Goal: Task Accomplishment & Management: Manage account settings

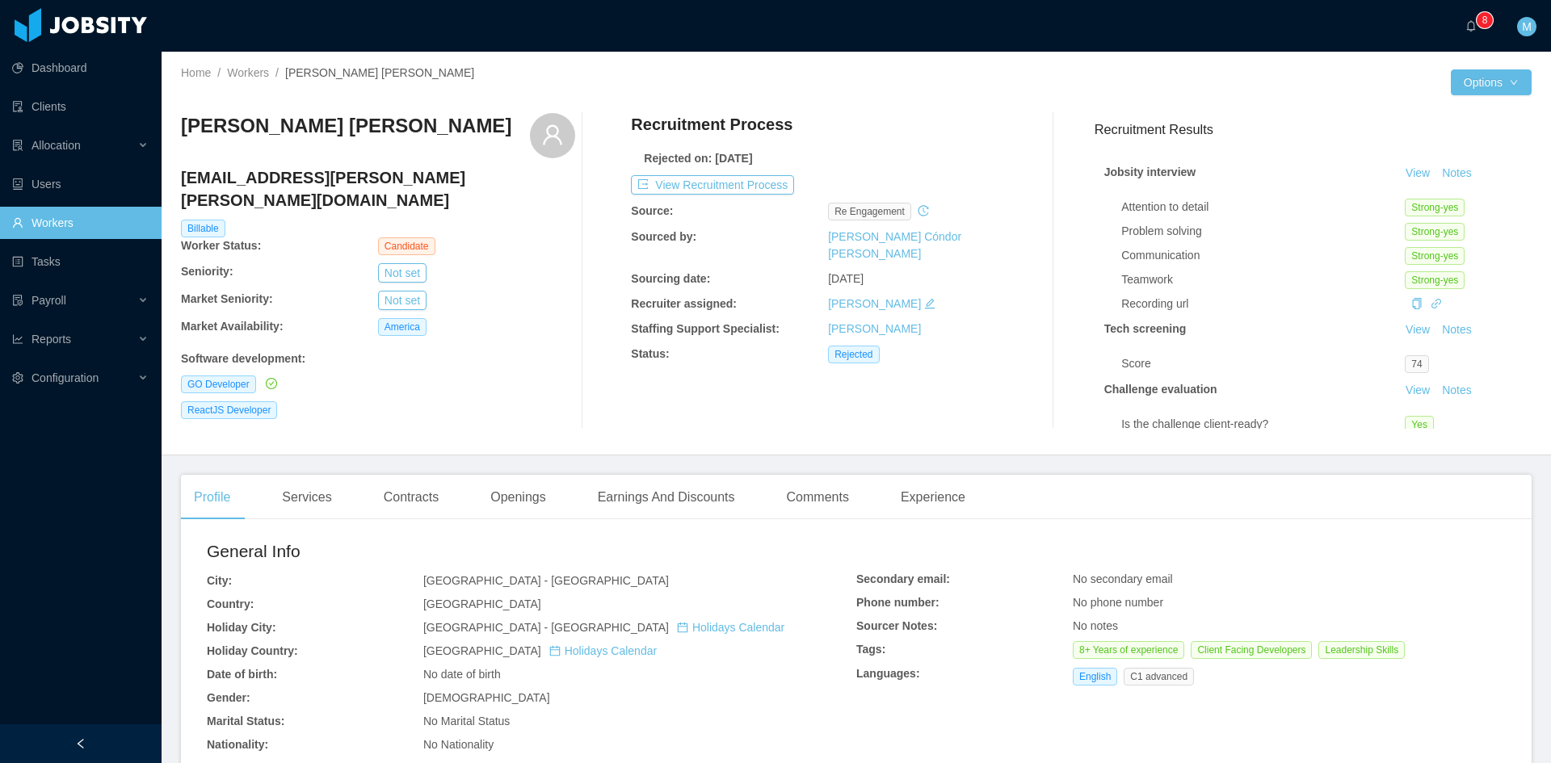
scroll to position [136, 0]
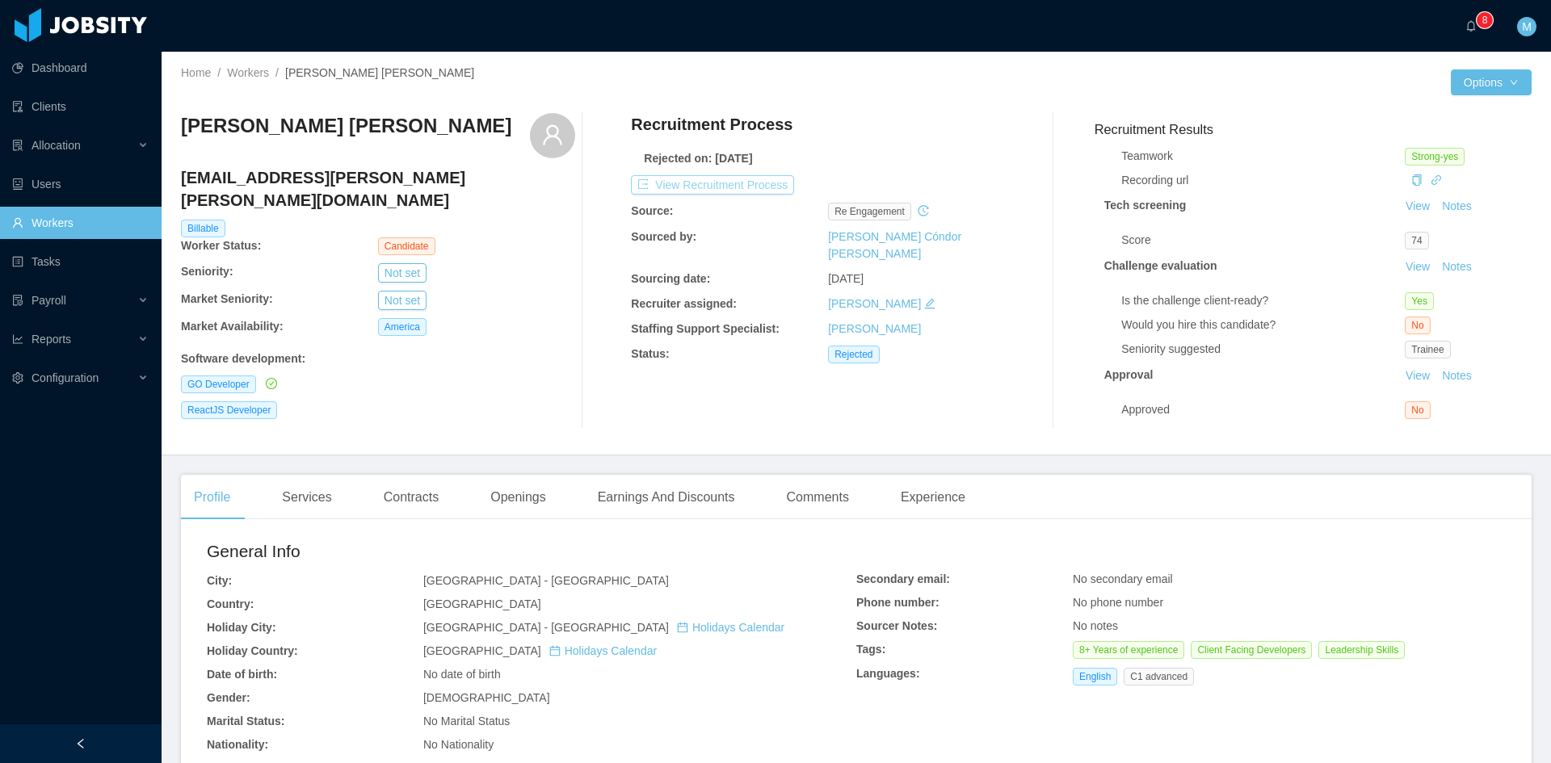
click at [737, 192] on button "View Recruitment Process" at bounding box center [712, 184] width 163 height 19
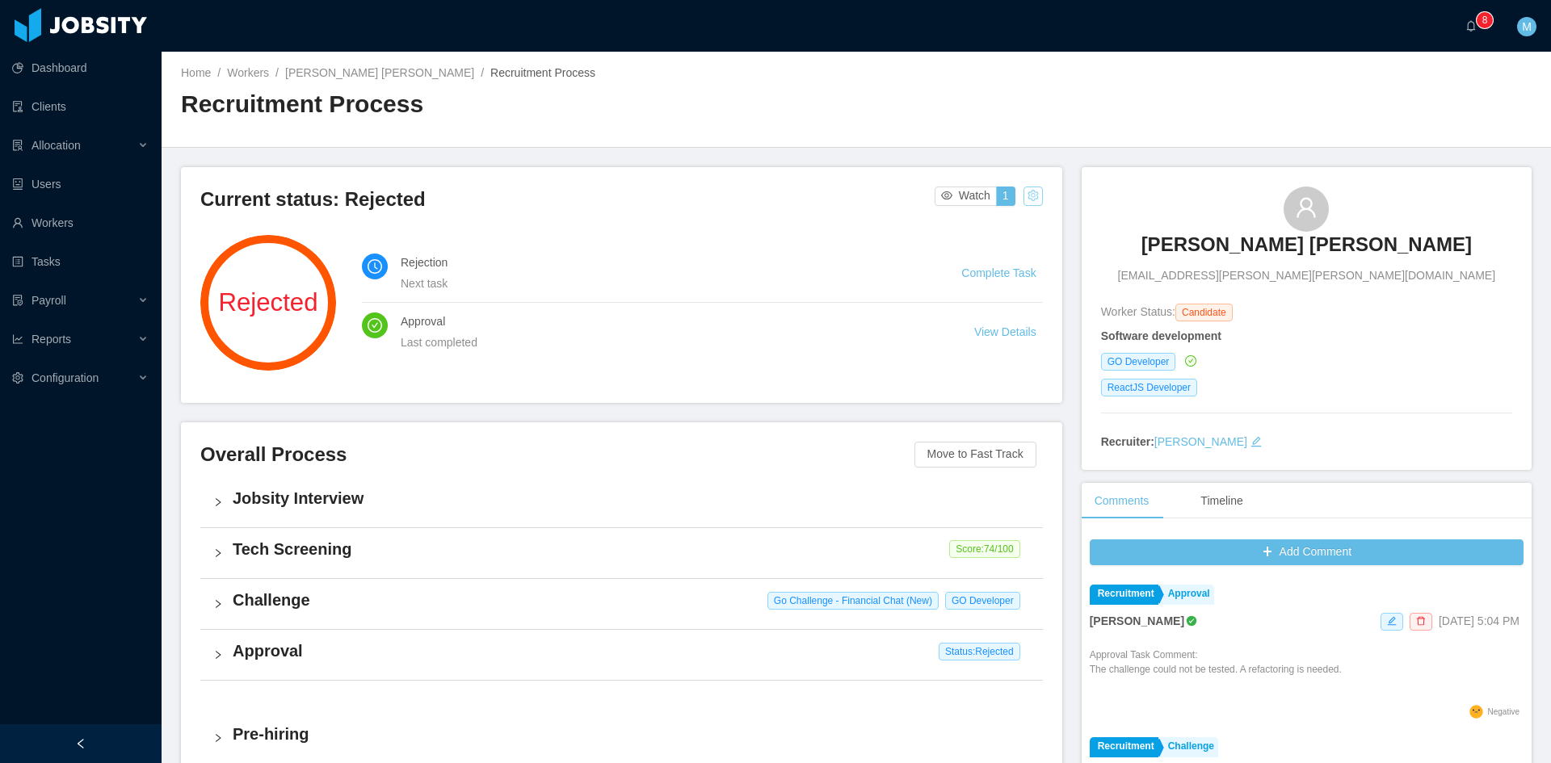
click at [1023, 205] on button "button" at bounding box center [1032, 196] width 19 height 19
click at [1005, 241] on div "Change status" at bounding box center [990, 247] width 73 height 18
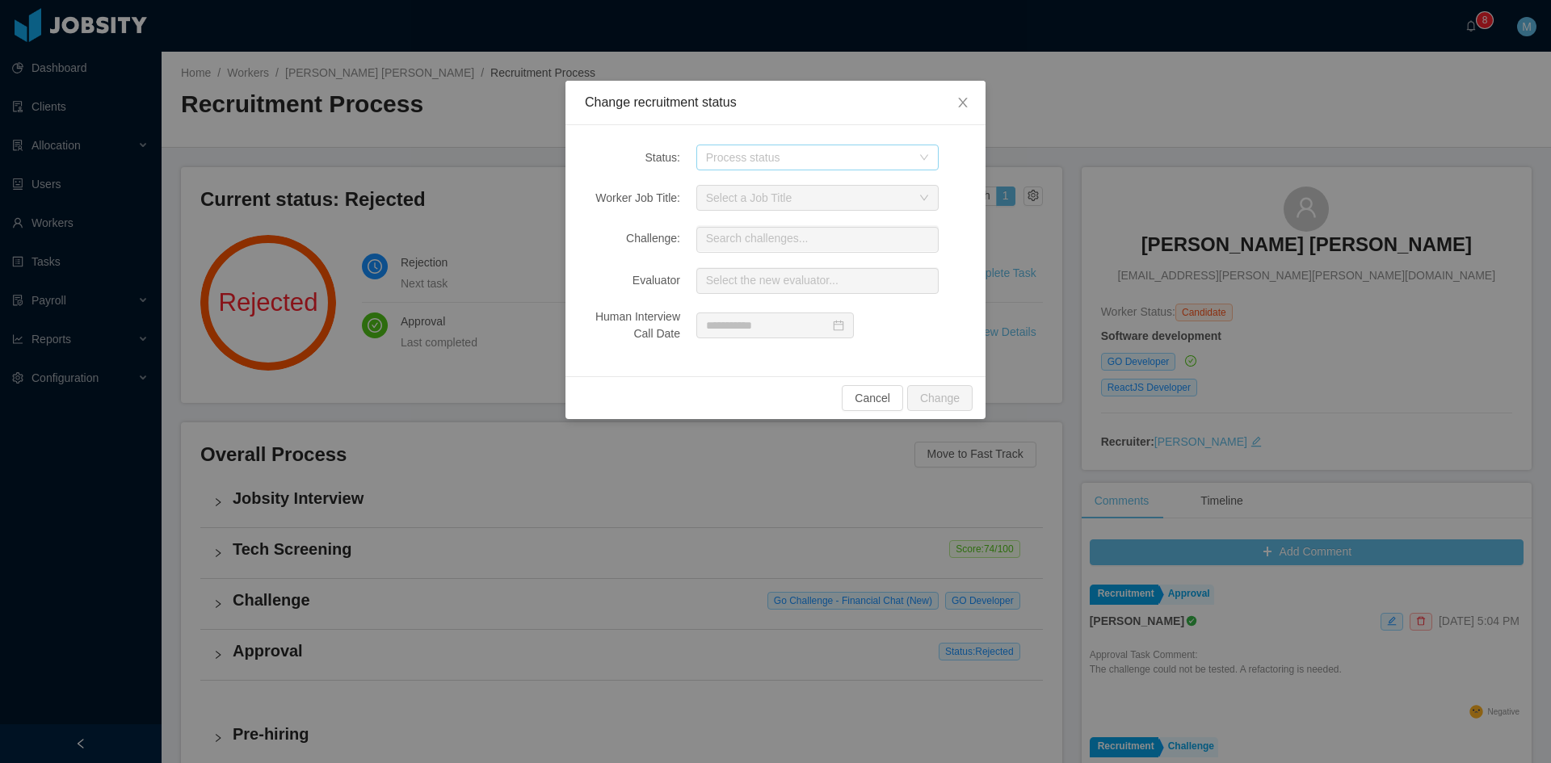
click at [774, 165] on div "Process status" at bounding box center [808, 157] width 205 height 16
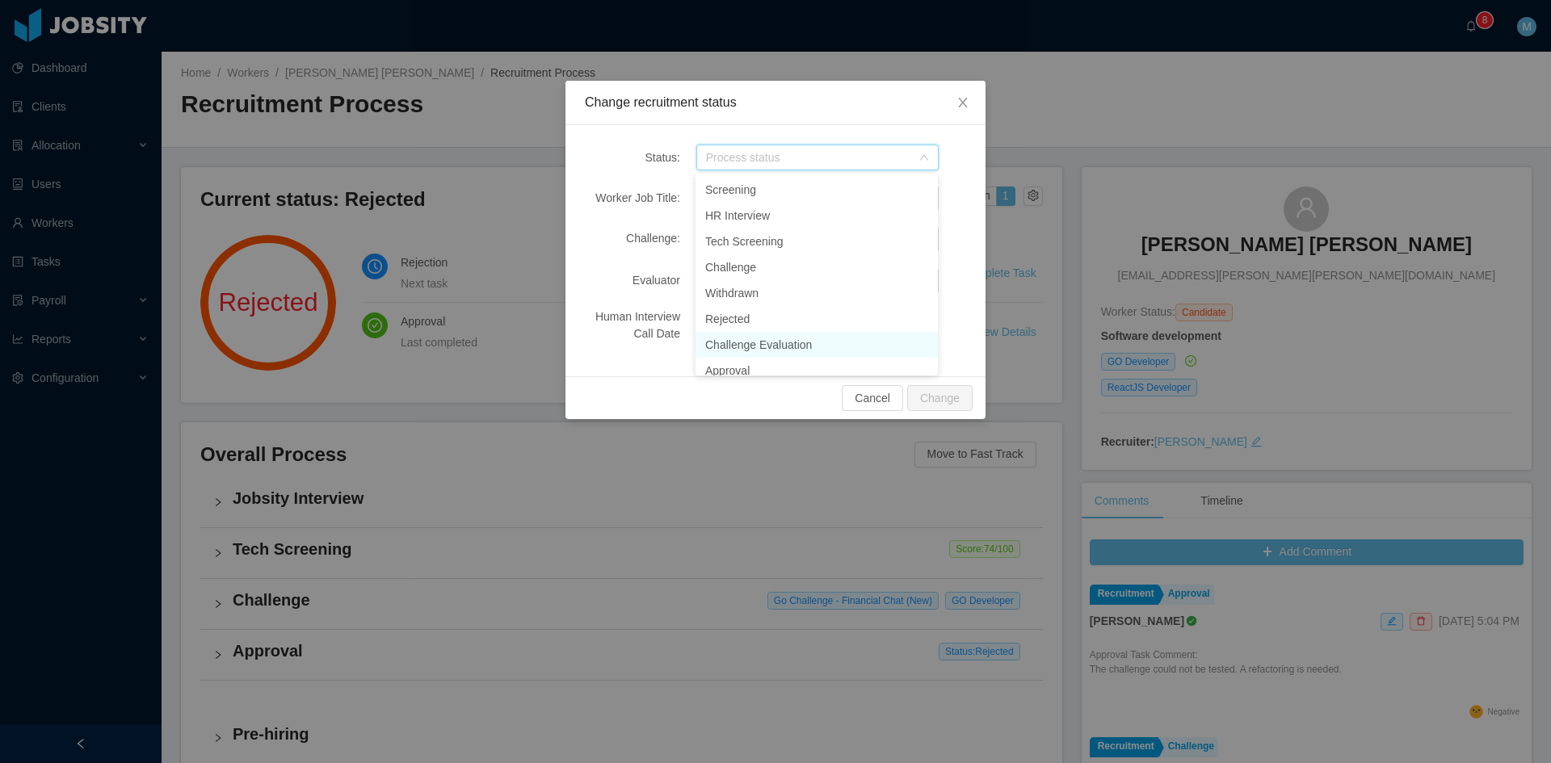
click at [740, 345] on li "Challenge Evaluation" at bounding box center [816, 345] width 242 height 26
click at [752, 198] on div "Select a Job Title" at bounding box center [808, 198] width 205 height 16
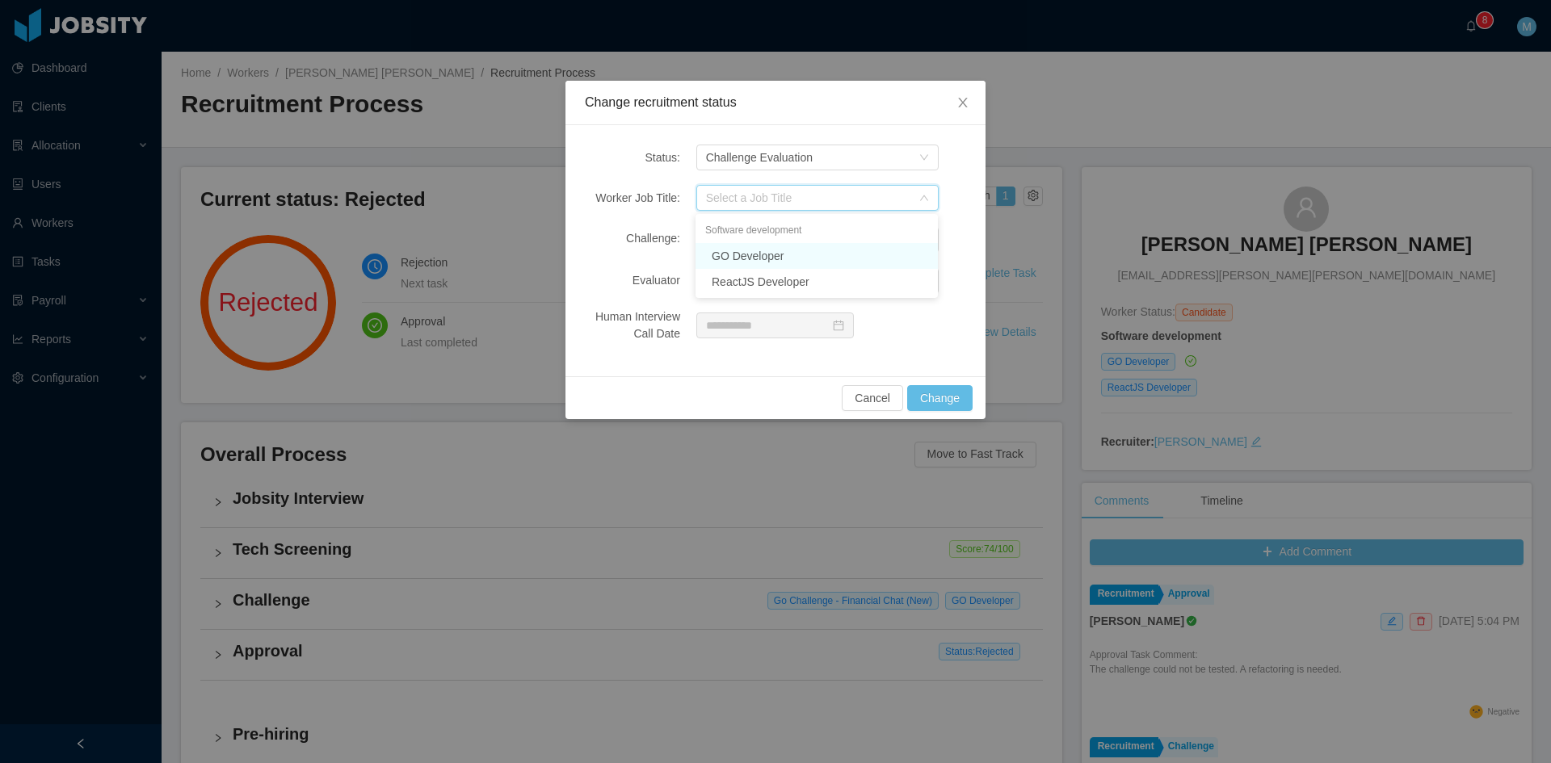
click at [758, 251] on li "GO Developer" at bounding box center [816, 256] width 242 height 26
click at [736, 227] on input "text" at bounding box center [817, 240] width 242 height 26
click at [790, 243] on input "**" at bounding box center [817, 240] width 242 height 26
click at [783, 271] on li "Go Challenge - Financial Chat (New)" at bounding box center [816, 274] width 242 height 33
type input "**********"
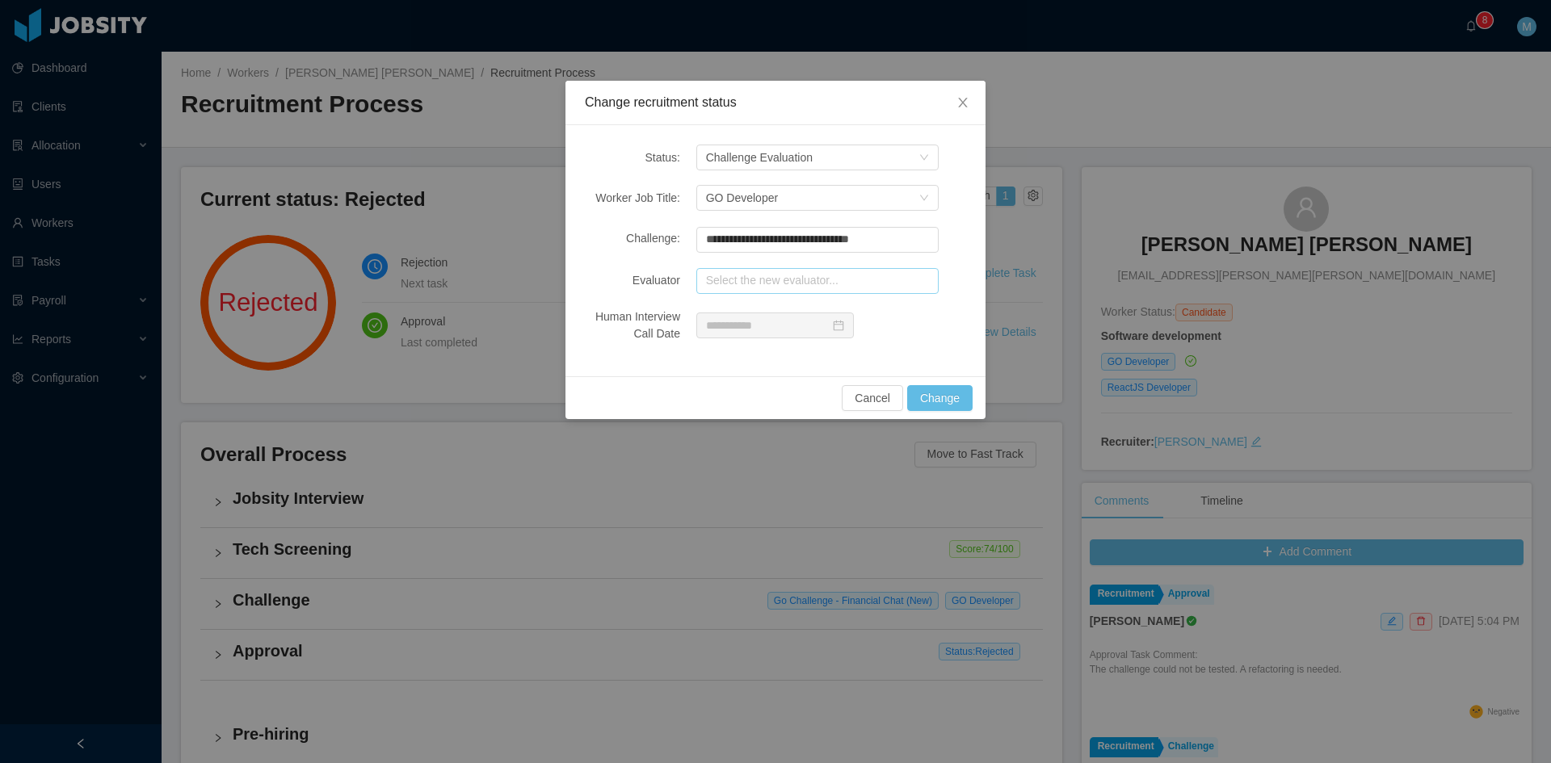
click at [782, 280] on input "text" at bounding box center [817, 281] width 242 height 26
click at [788, 311] on li "Jonathan Moura (0 pending 3 completed)" at bounding box center [816, 311] width 242 height 26
type input "**********"
click at [938, 396] on button "Change" at bounding box center [939, 398] width 65 height 26
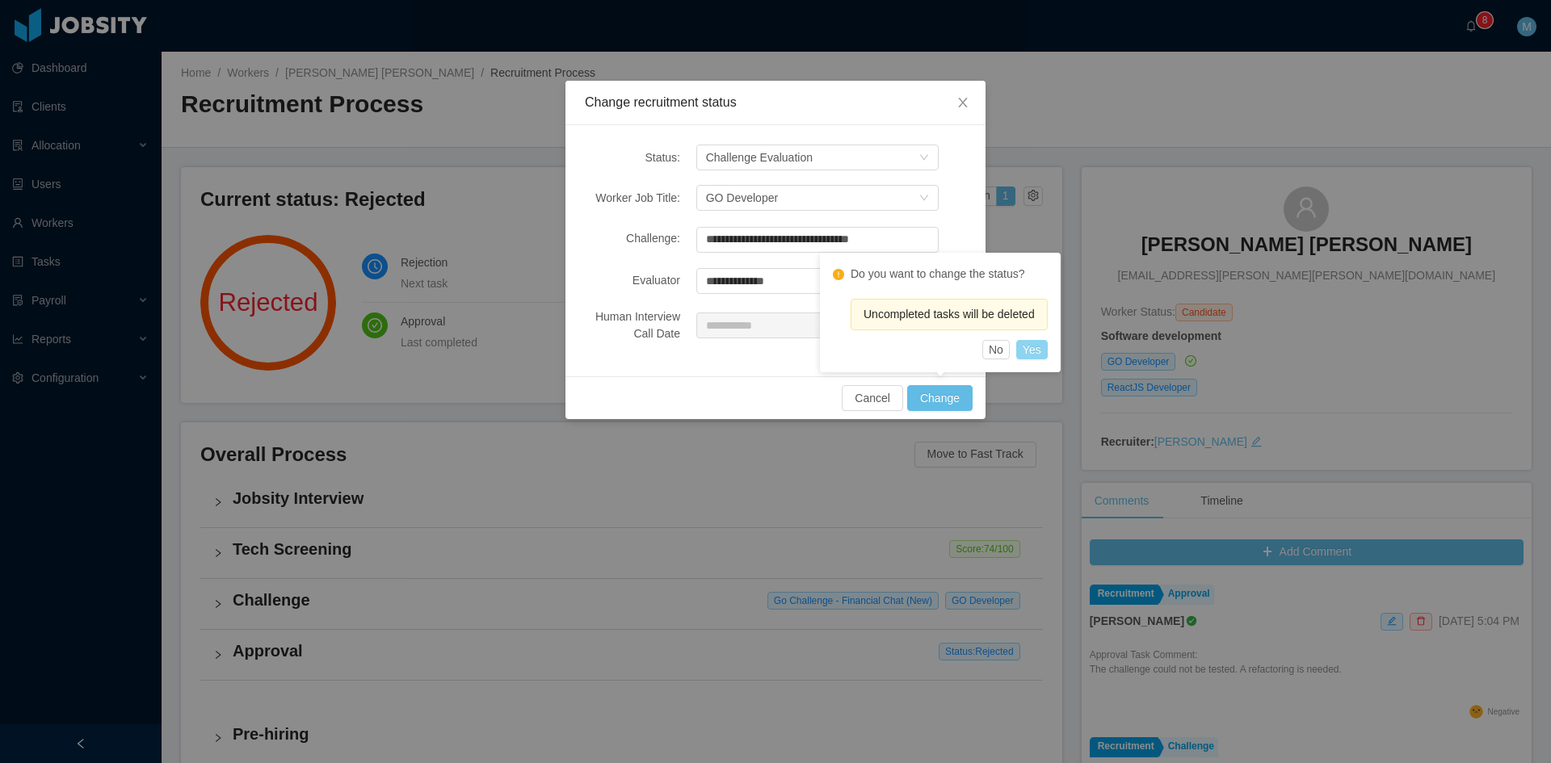
click at [1033, 354] on button "Yes" at bounding box center [1031, 349] width 31 height 19
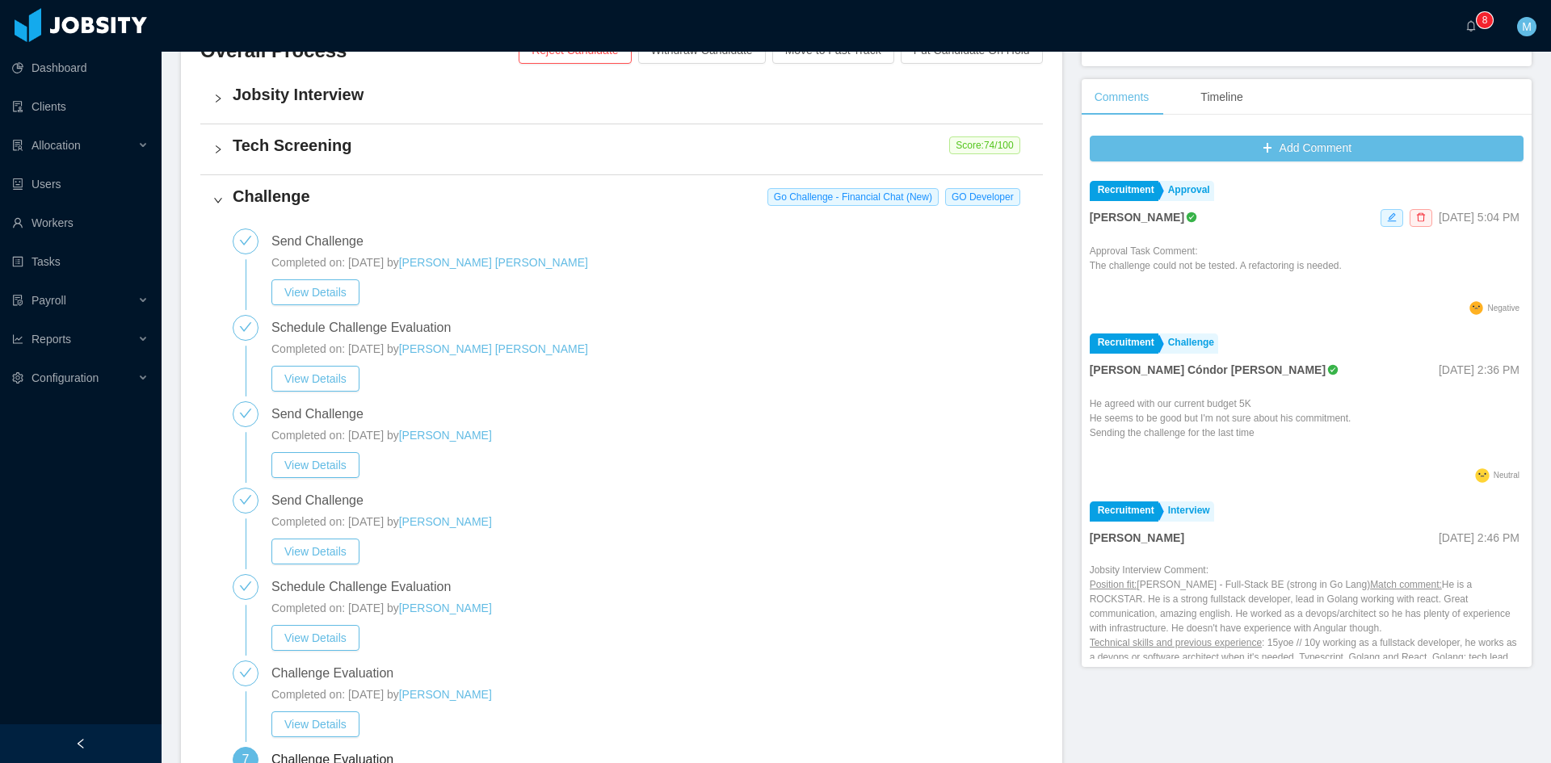
scroll to position [808, 0]
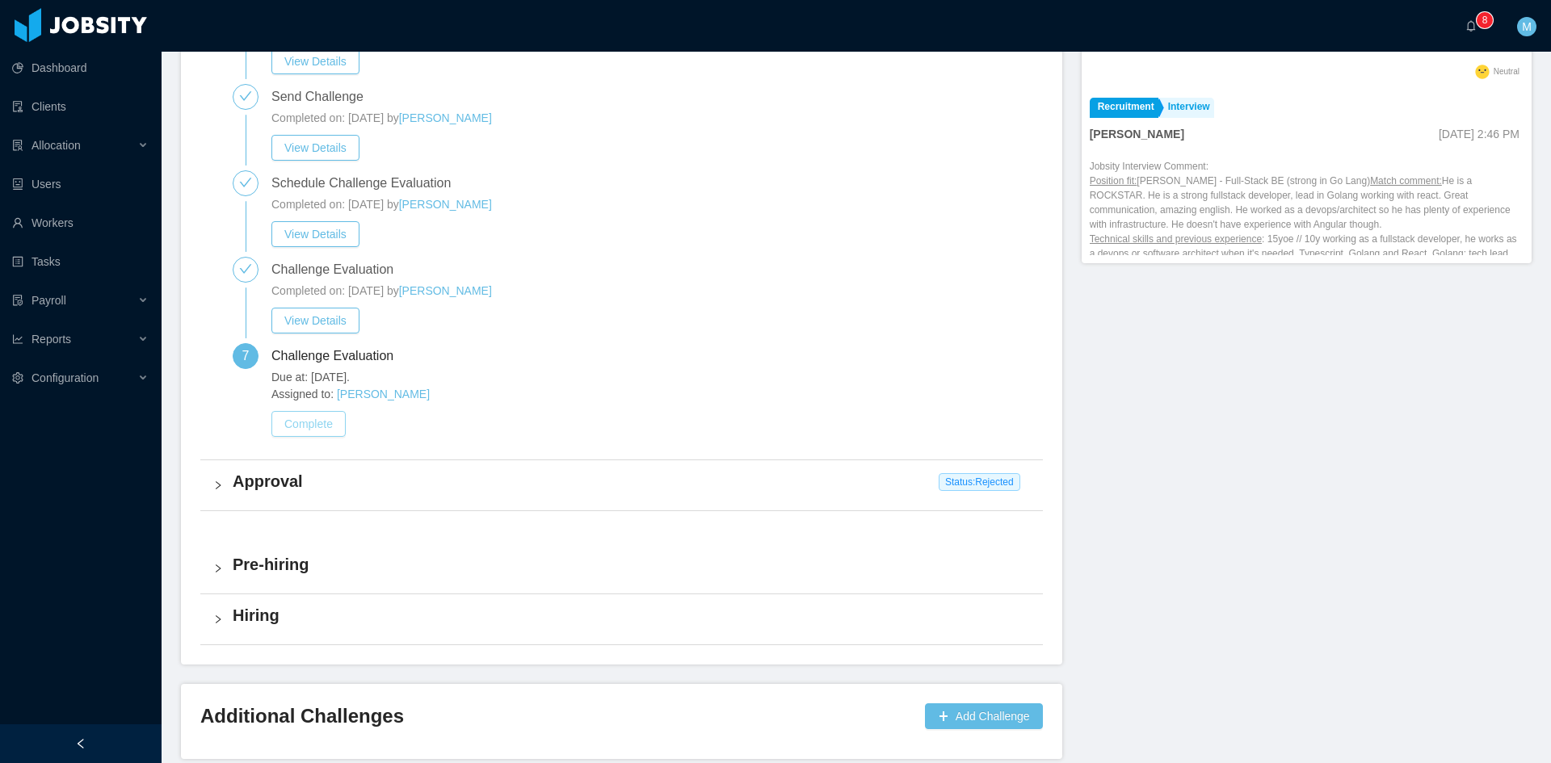
click at [330, 427] on button "Complete" at bounding box center [308, 424] width 74 height 26
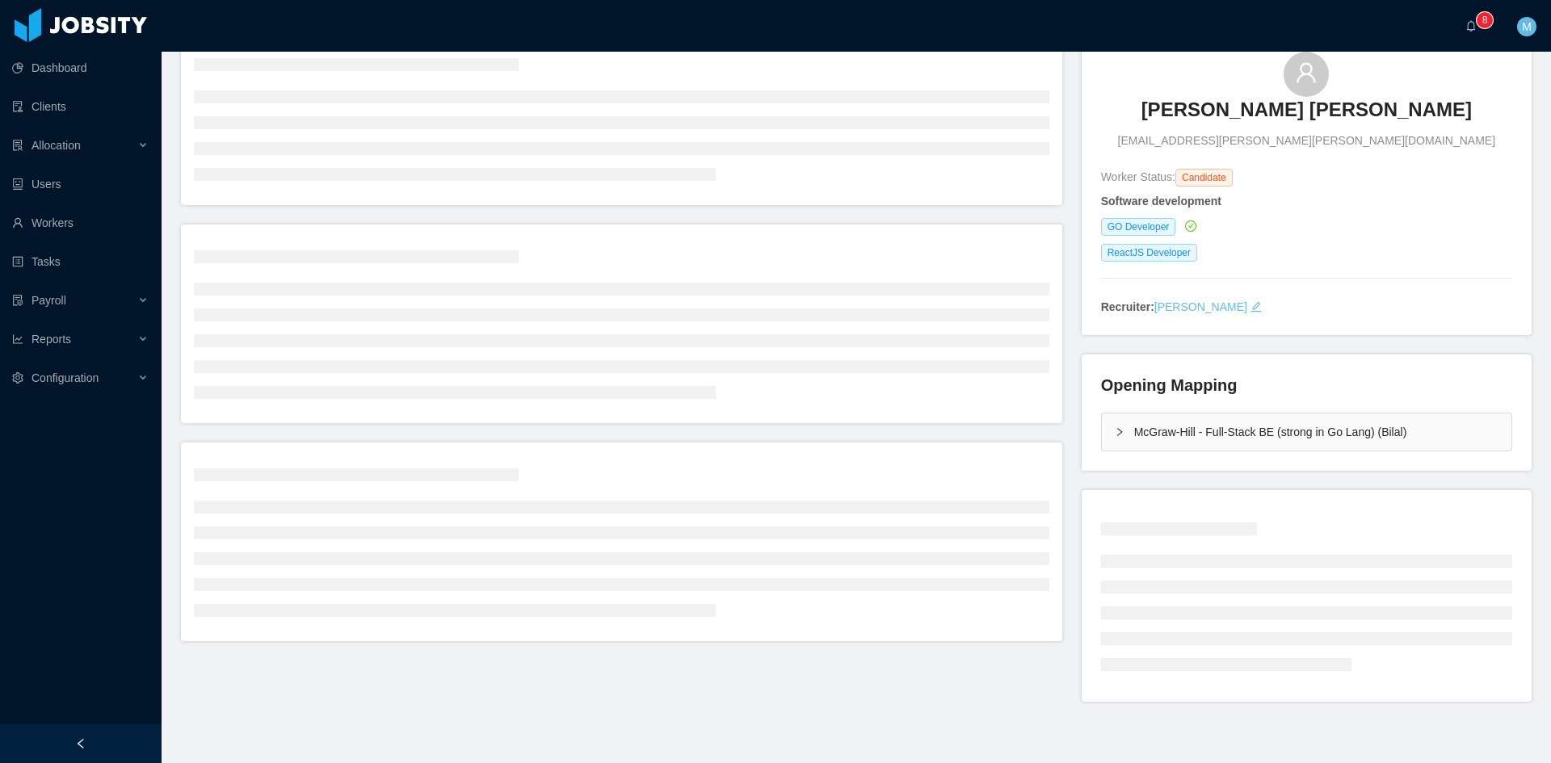
scroll to position [168, 0]
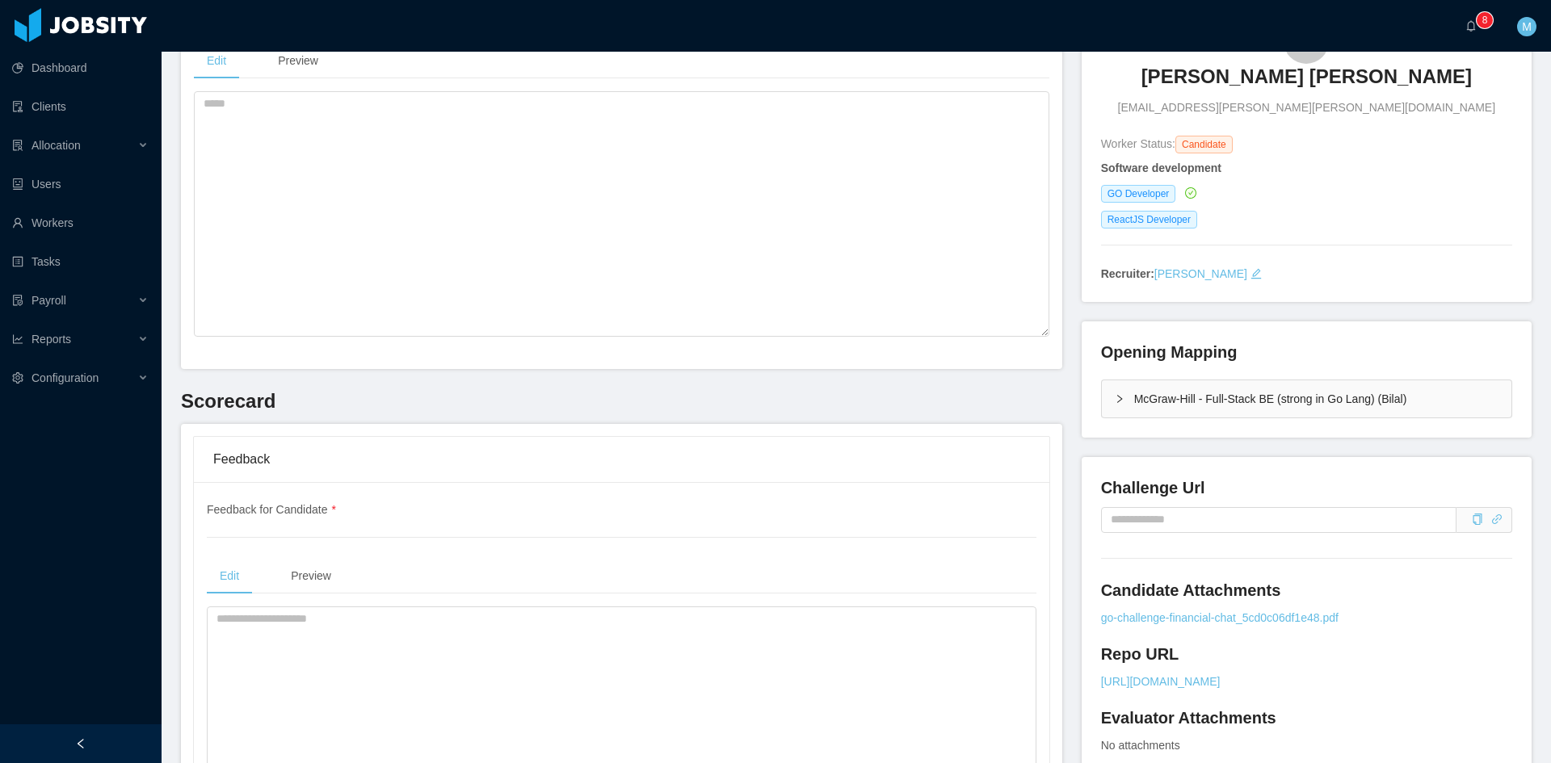
click at [1181, 563] on div "Challenge Url Candidate Attachments go-challenge-financial-chat_5cd0c06df1e48.p…" at bounding box center [1306, 659] width 411 height 367
click at [1185, 516] on input "text" at bounding box center [1278, 520] width 355 height 26
paste input "**********"
type input "**********"
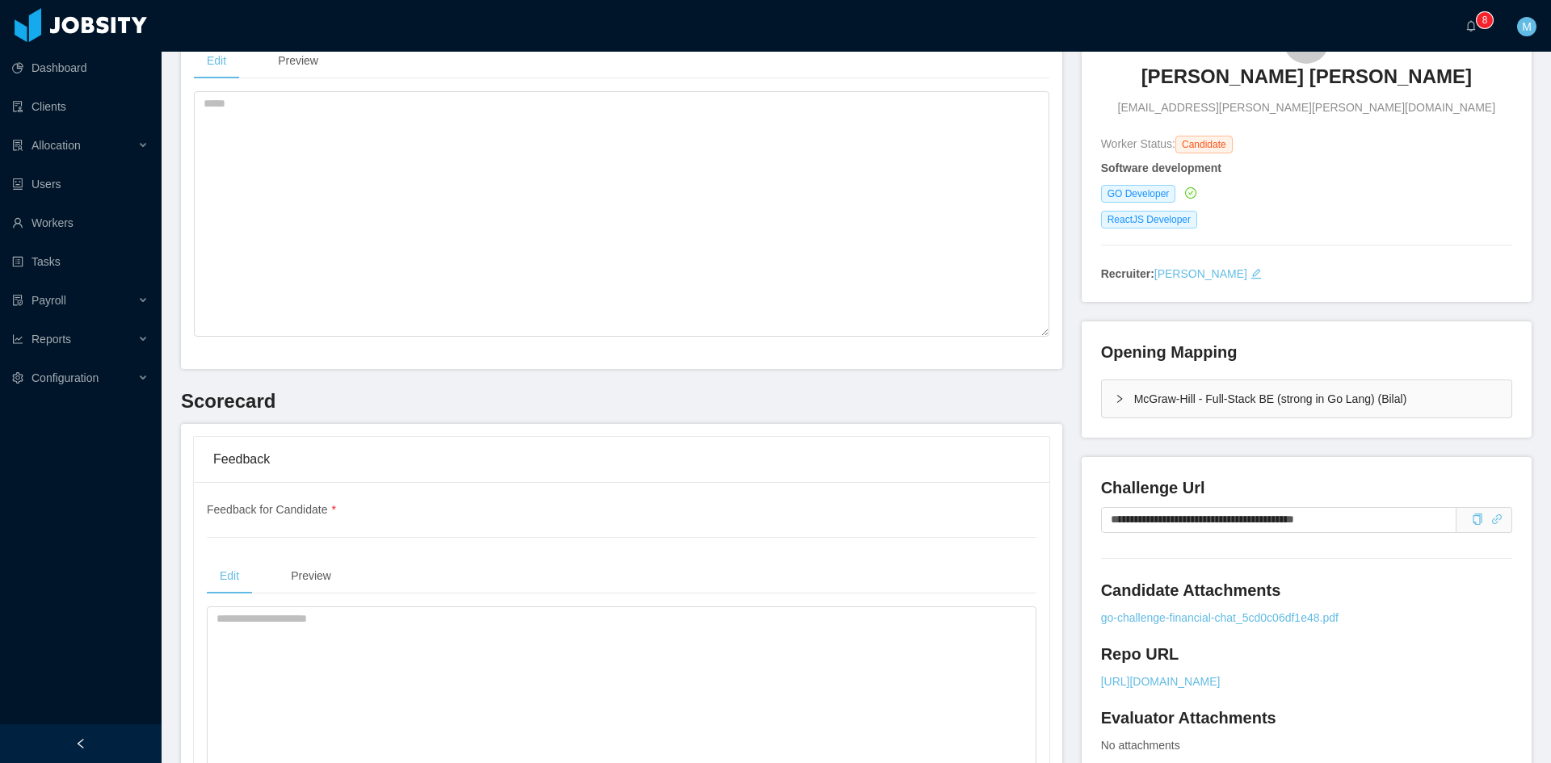
scroll to position [0, 0]
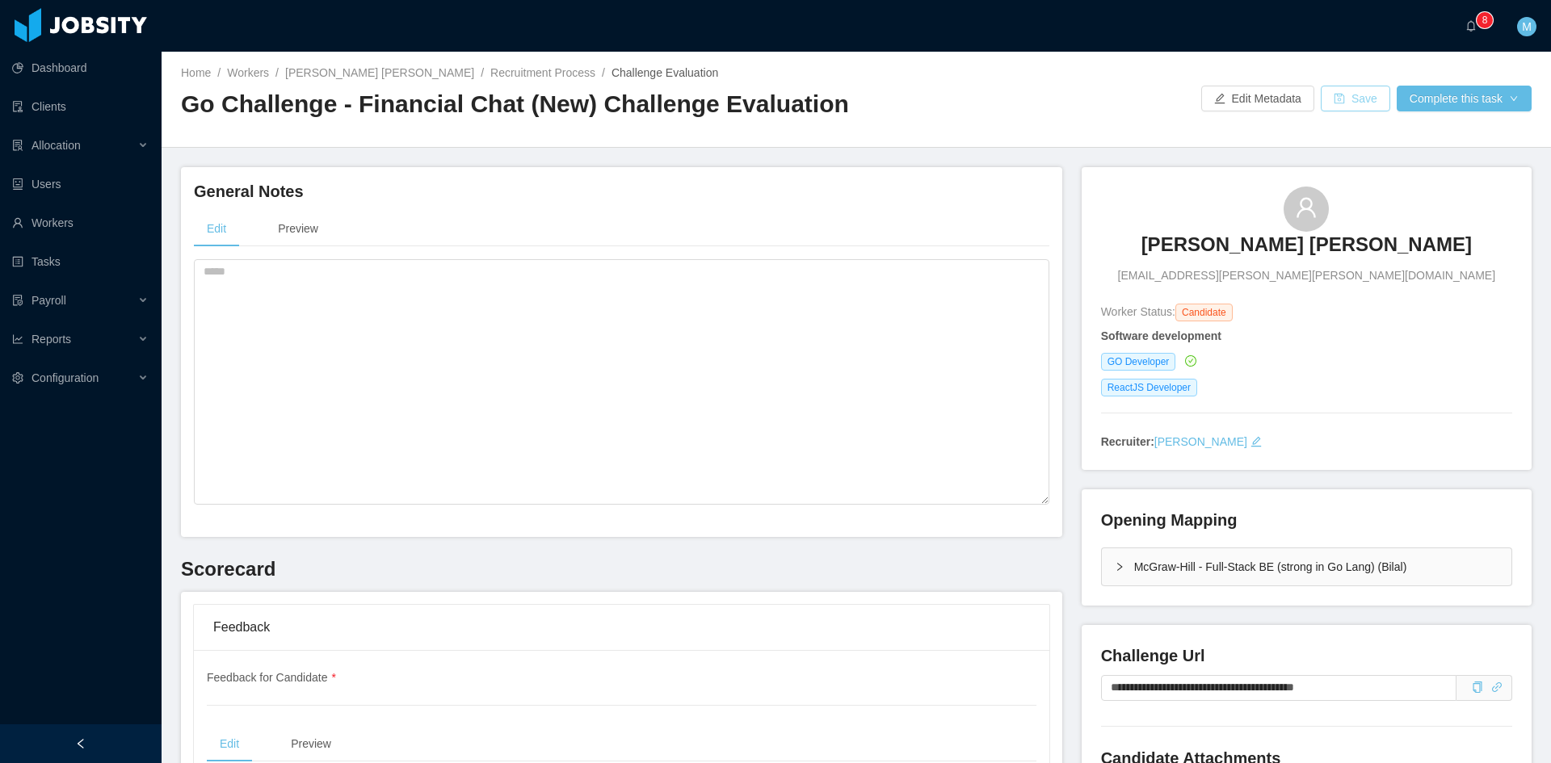
click at [1326, 94] on button "Save" at bounding box center [1354, 99] width 69 height 26
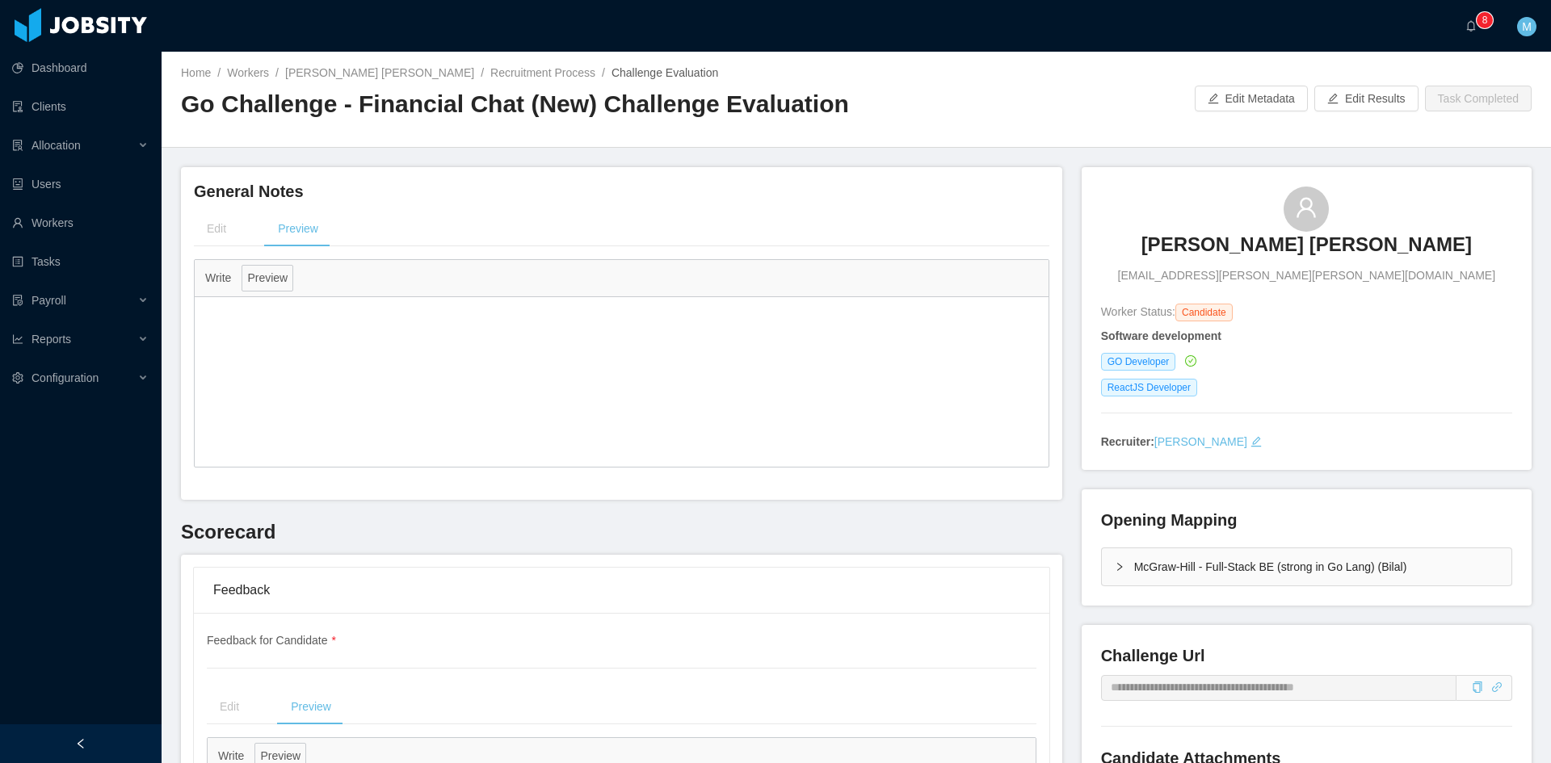
scroll to position [269, 0]
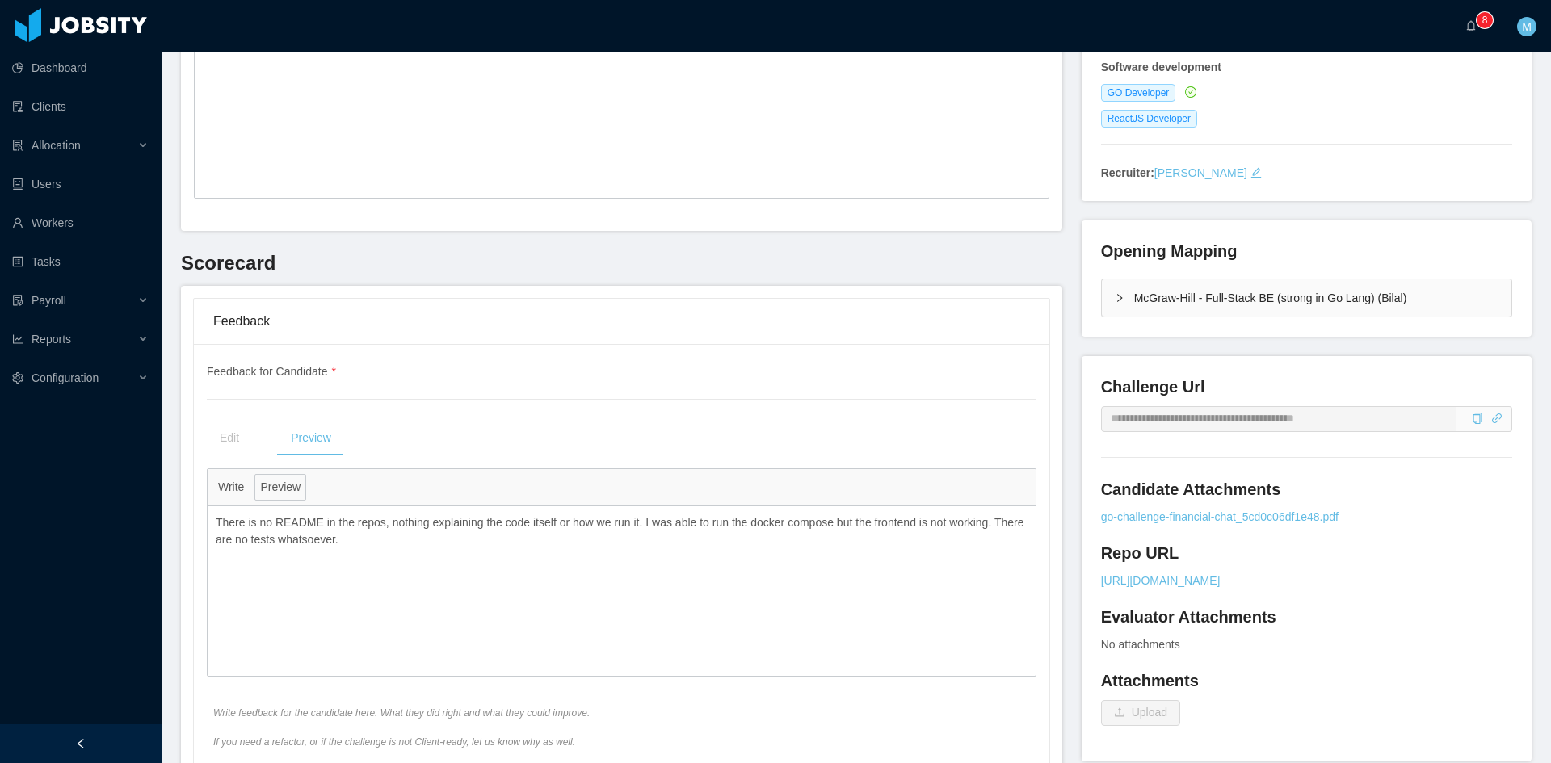
click at [1480, 426] on span at bounding box center [1484, 419] width 56 height 26
click at [1490, 415] on span at bounding box center [1484, 419] width 56 height 26
click at [1491, 423] on icon "icon: link" at bounding box center [1496, 418] width 11 height 11
click at [1471, 420] on icon "icon: copy" at bounding box center [1476, 418] width 11 height 11
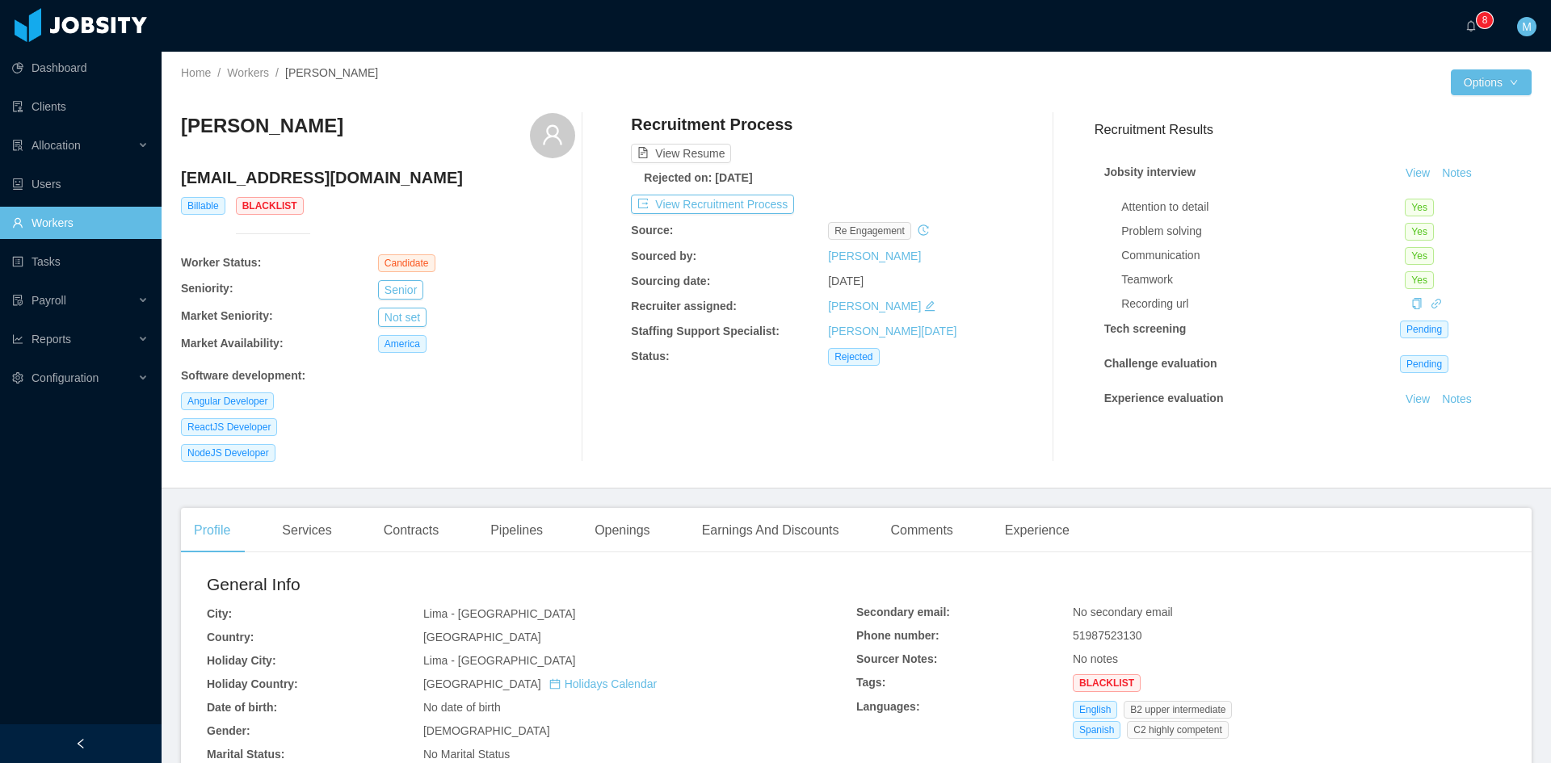
scroll to position [73, 0]
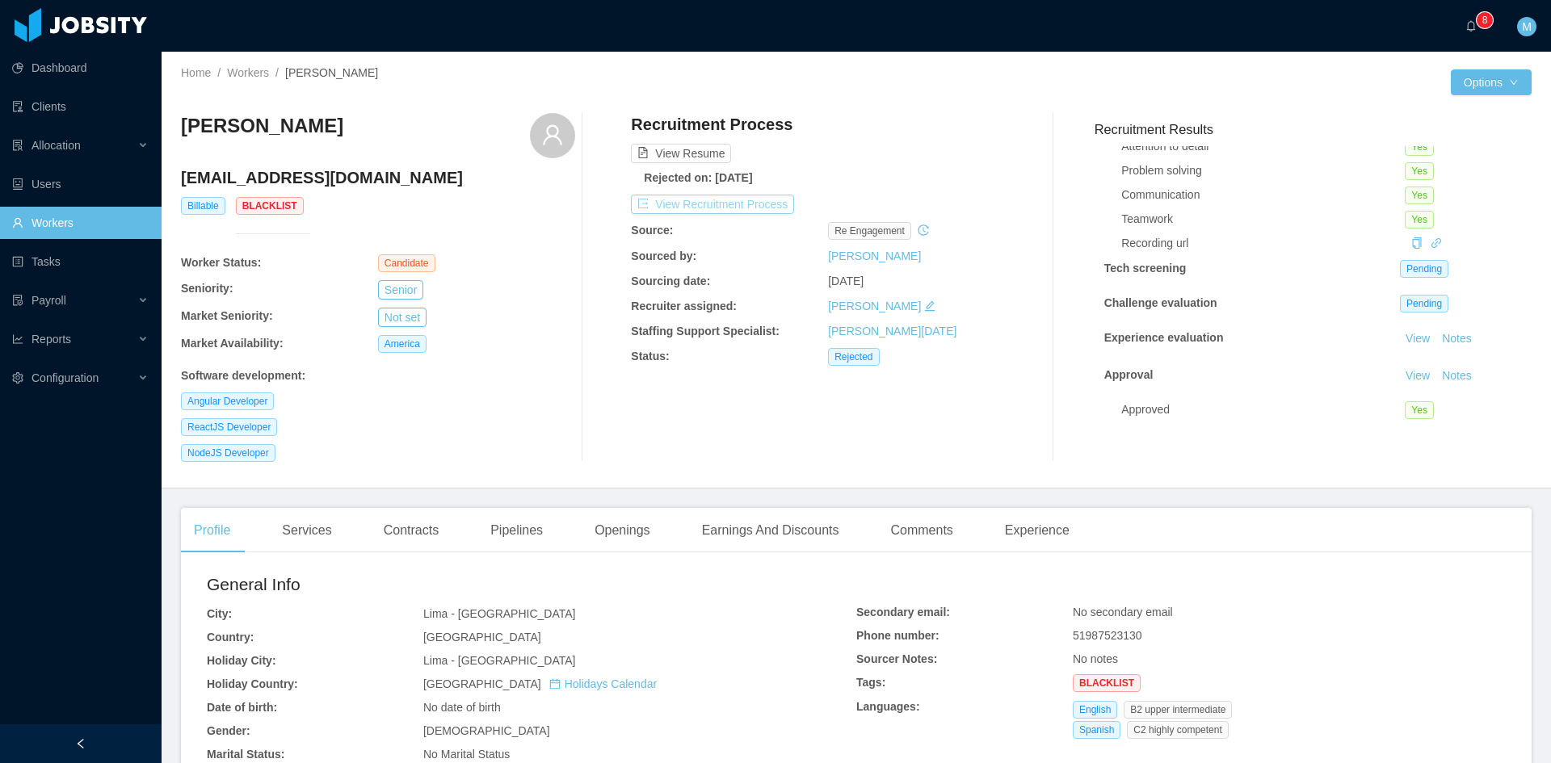
click at [765, 203] on button "View Recruitment Process" at bounding box center [712, 204] width 163 height 19
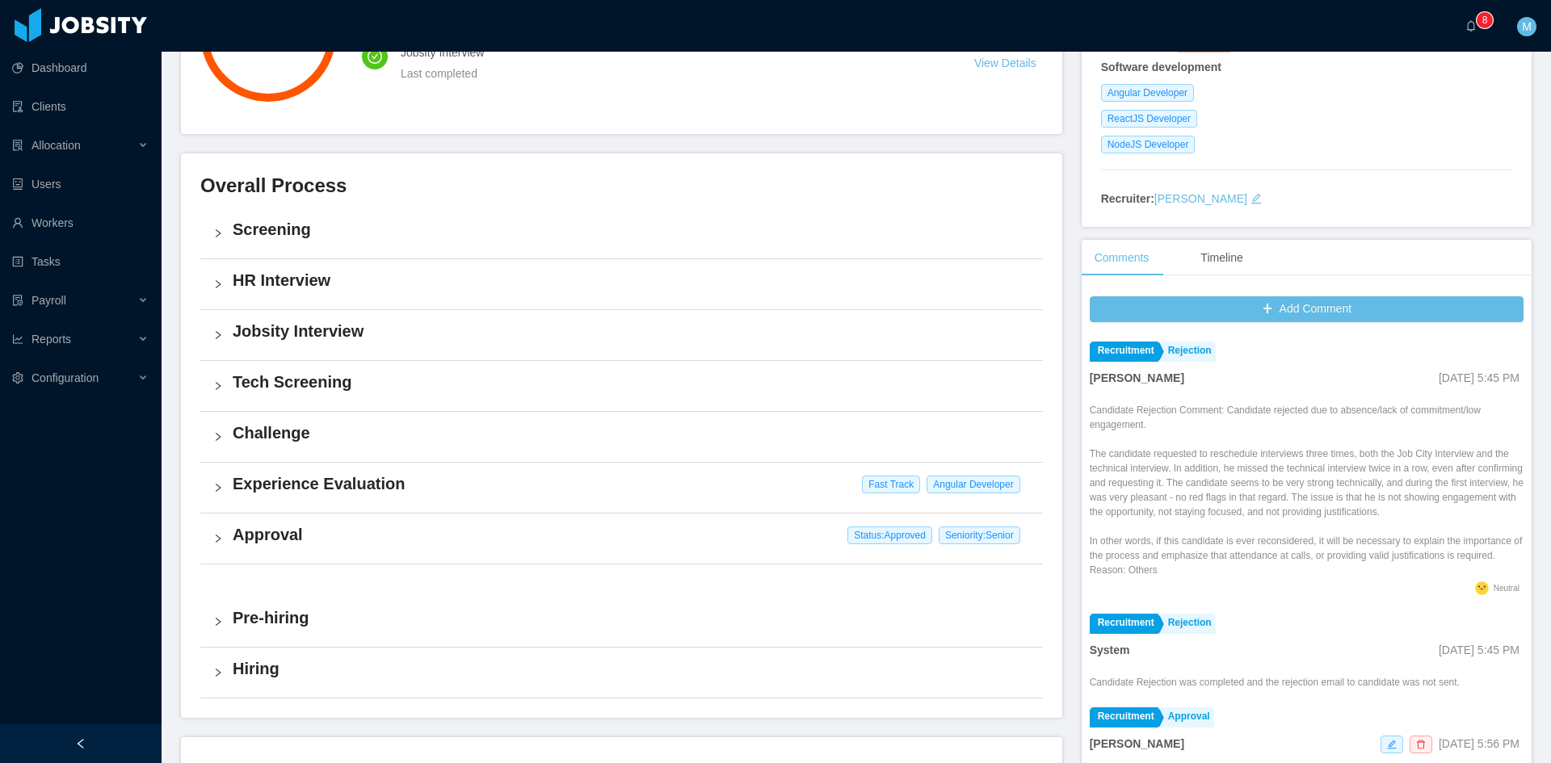
scroll to position [530, 0]
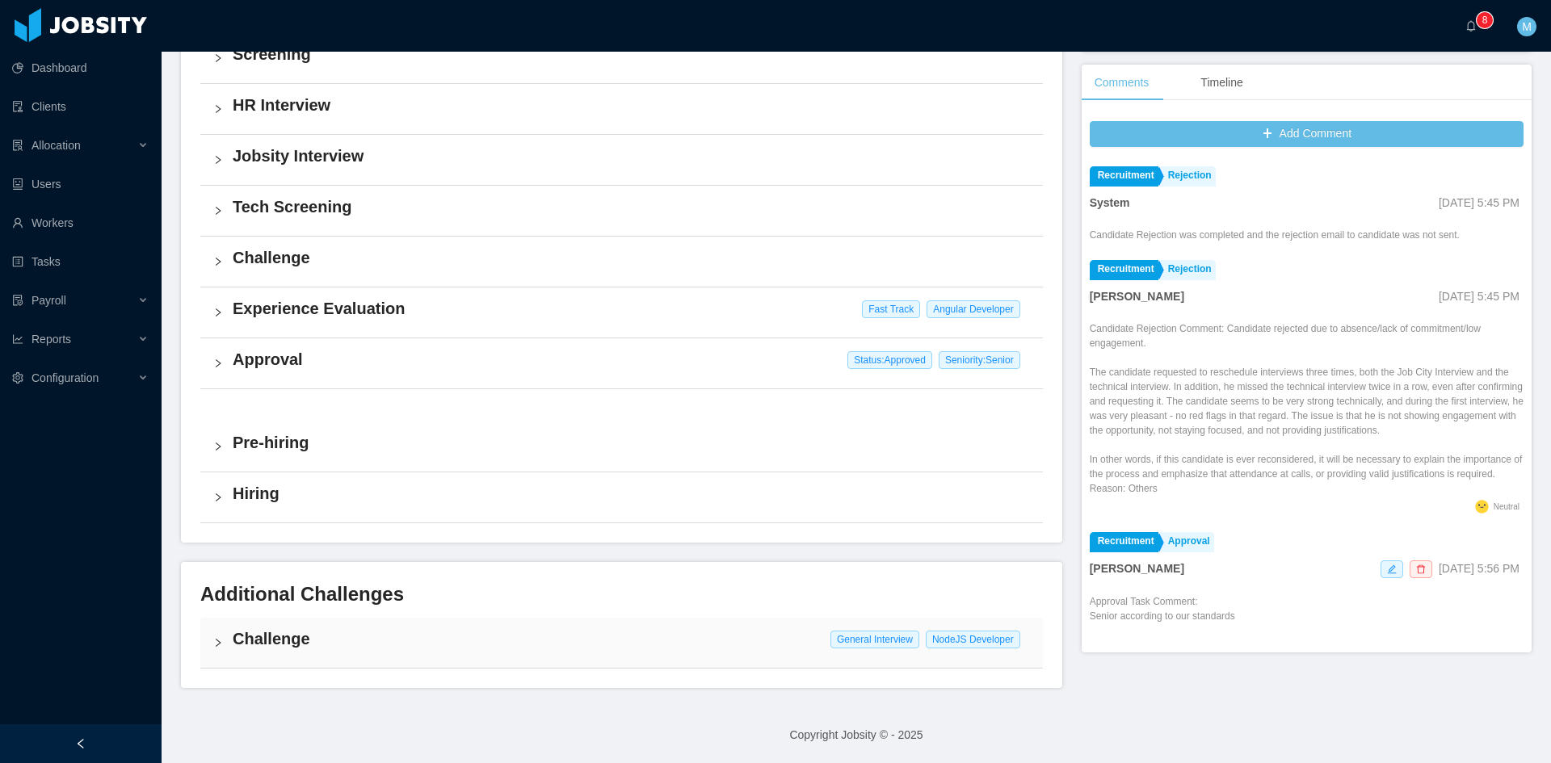
click at [217, 651] on div "Challenge General Interview NodeJS Developer" at bounding box center [621, 643] width 842 height 50
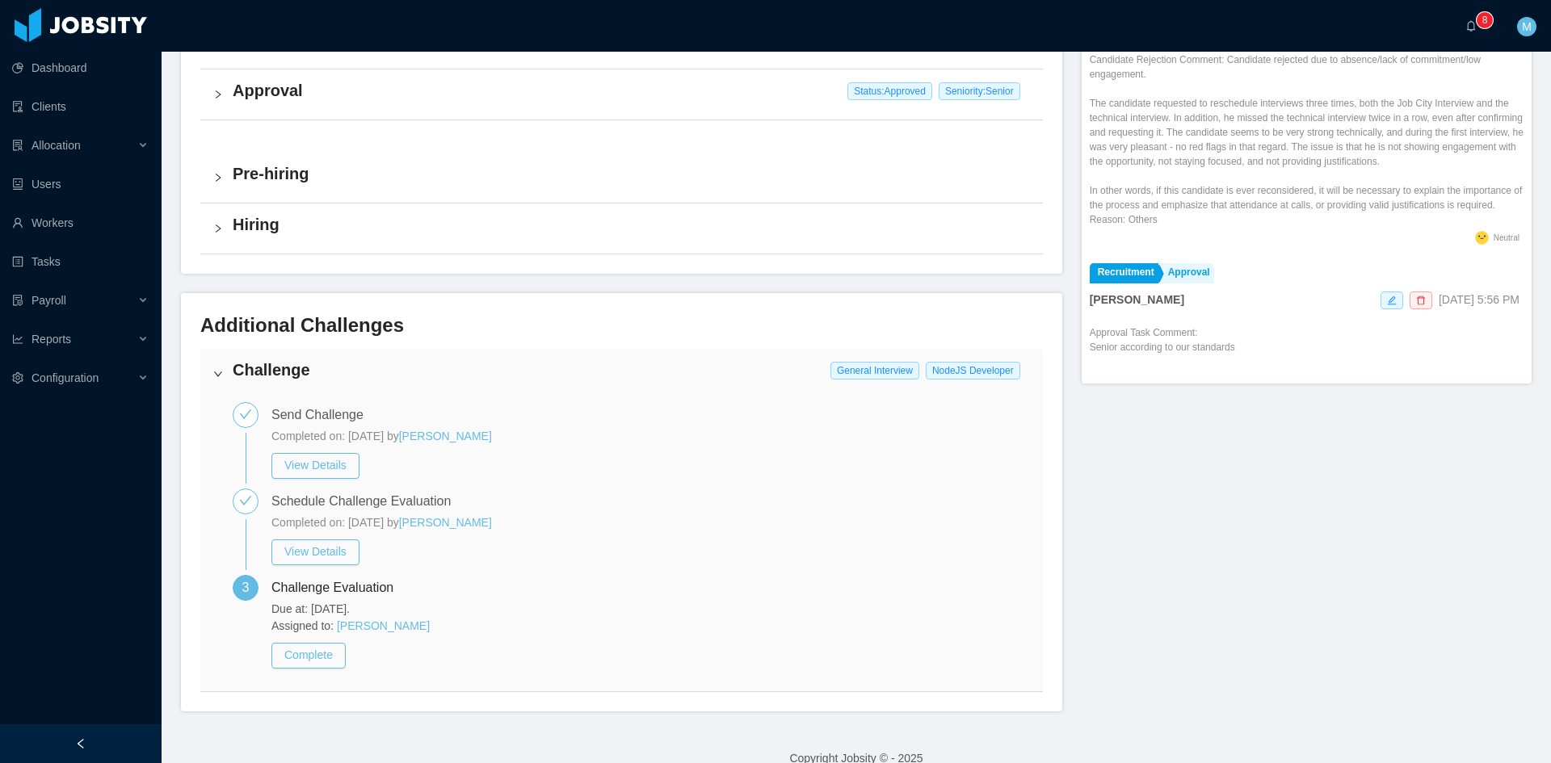
scroll to position [737, 0]
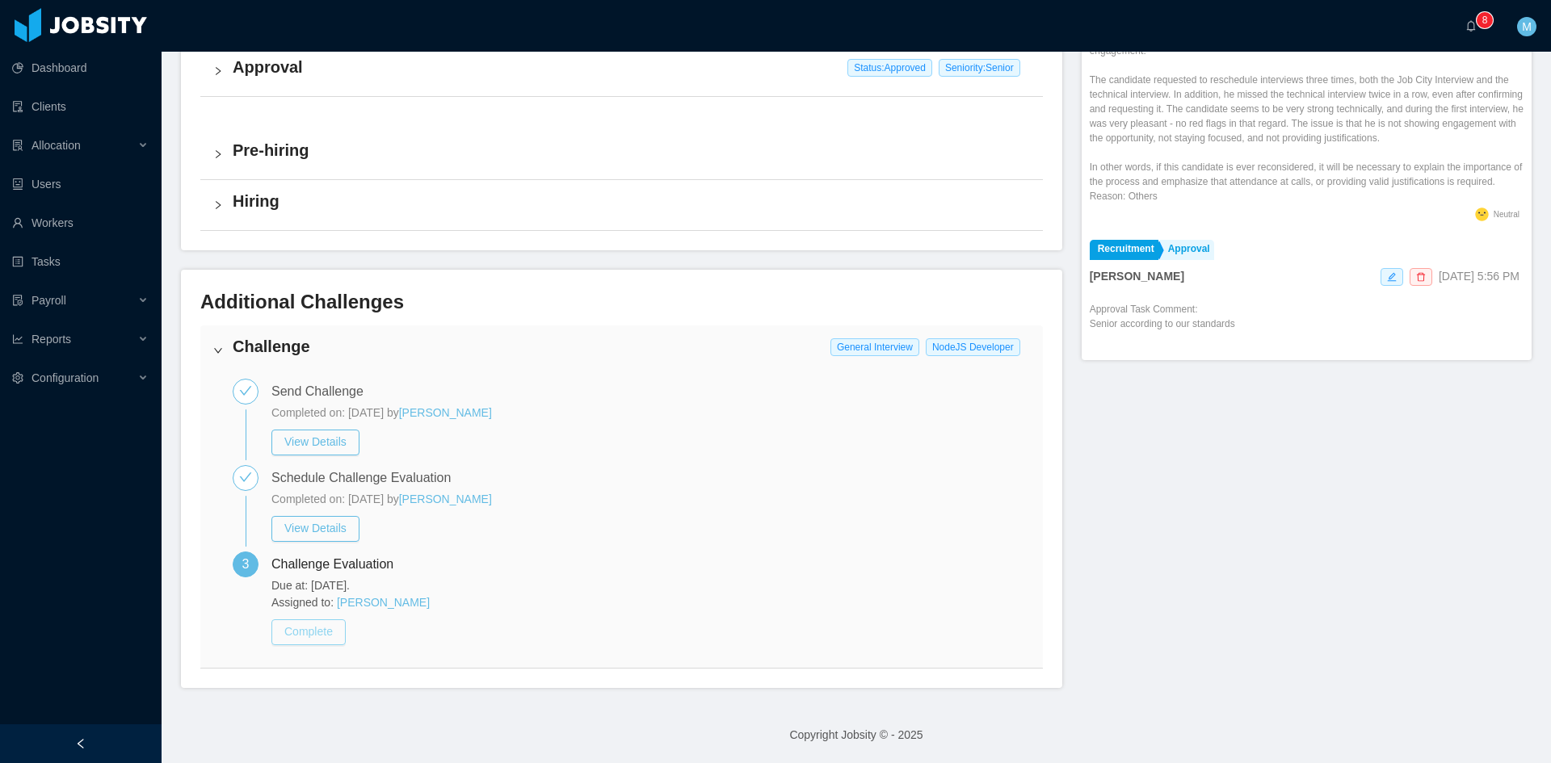
click at [326, 636] on button "Complete" at bounding box center [308, 632] width 74 height 26
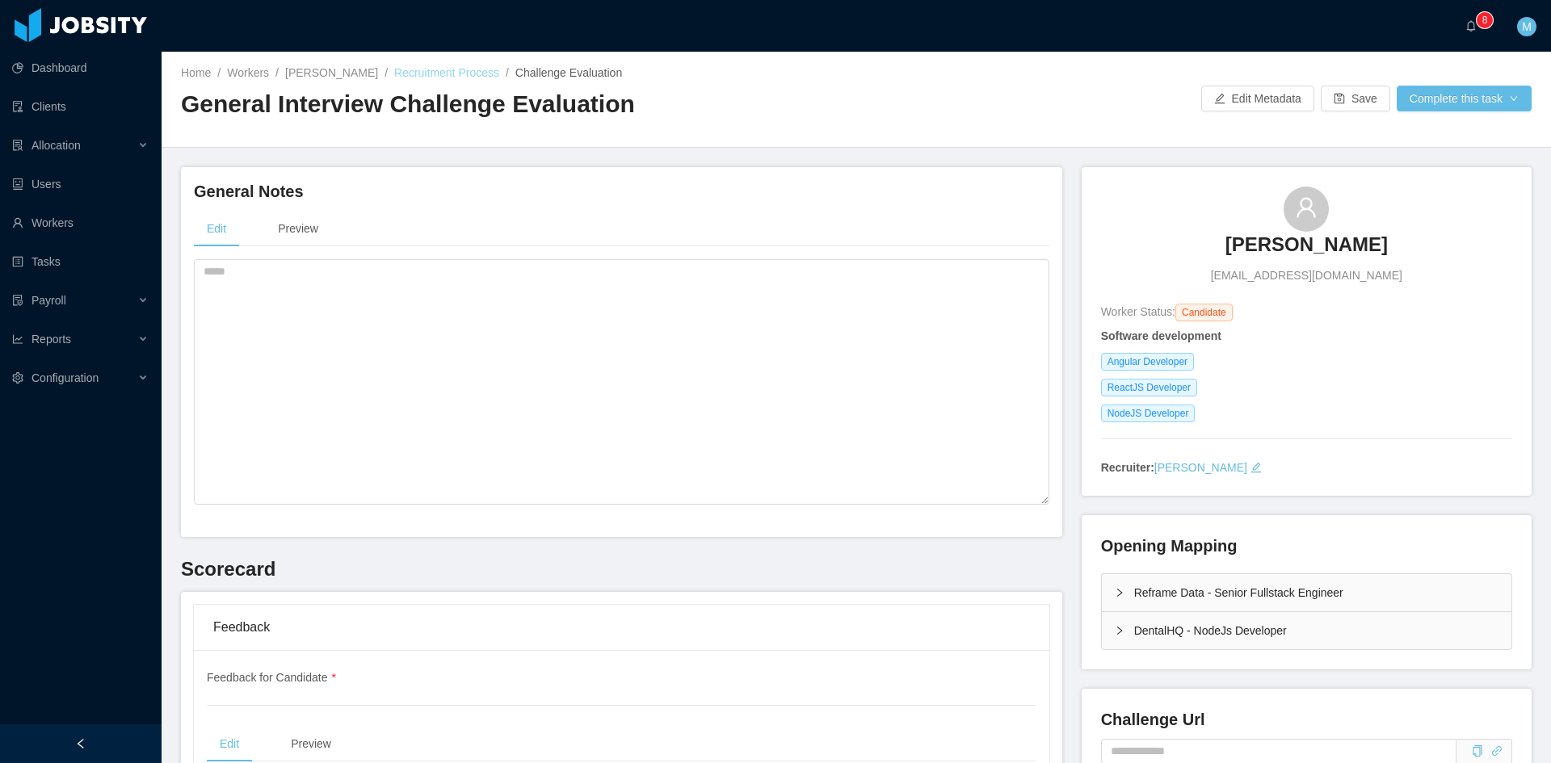
click at [423, 68] on link "Recruitment Process" at bounding box center [446, 72] width 105 height 13
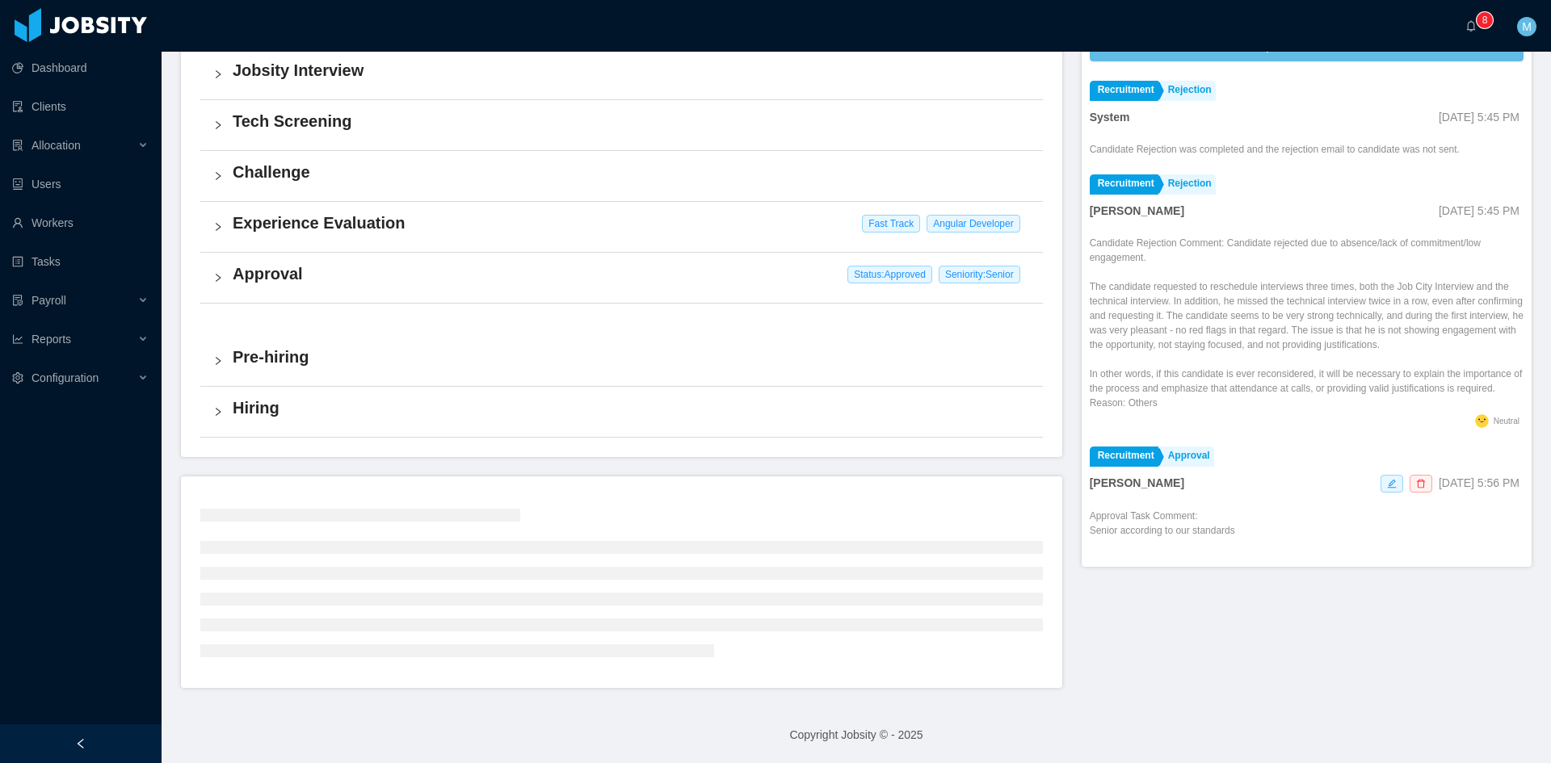
scroll to position [444, 0]
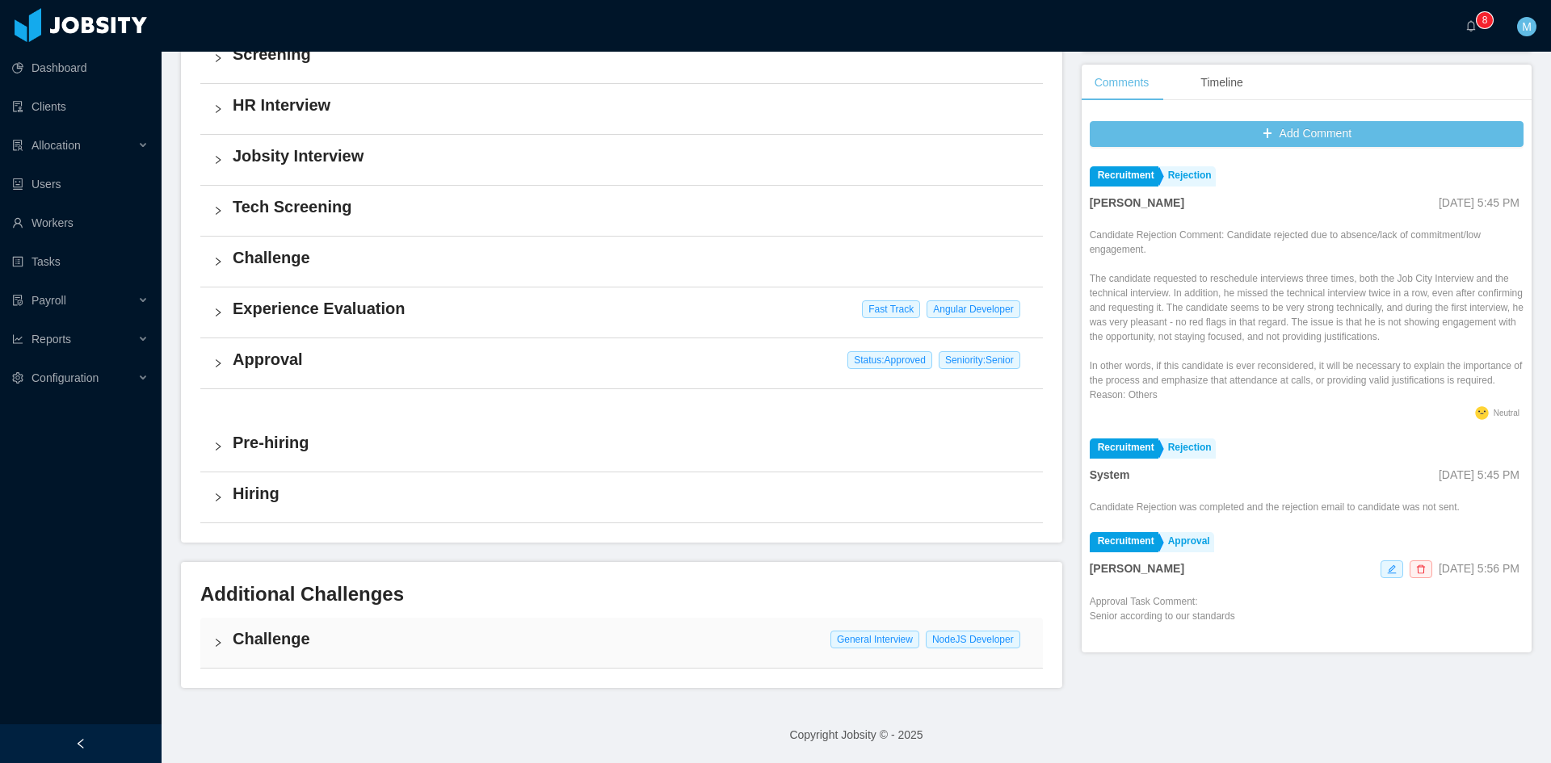
click at [232, 657] on div "Challenge General Interview NodeJS Developer" at bounding box center [621, 643] width 842 height 50
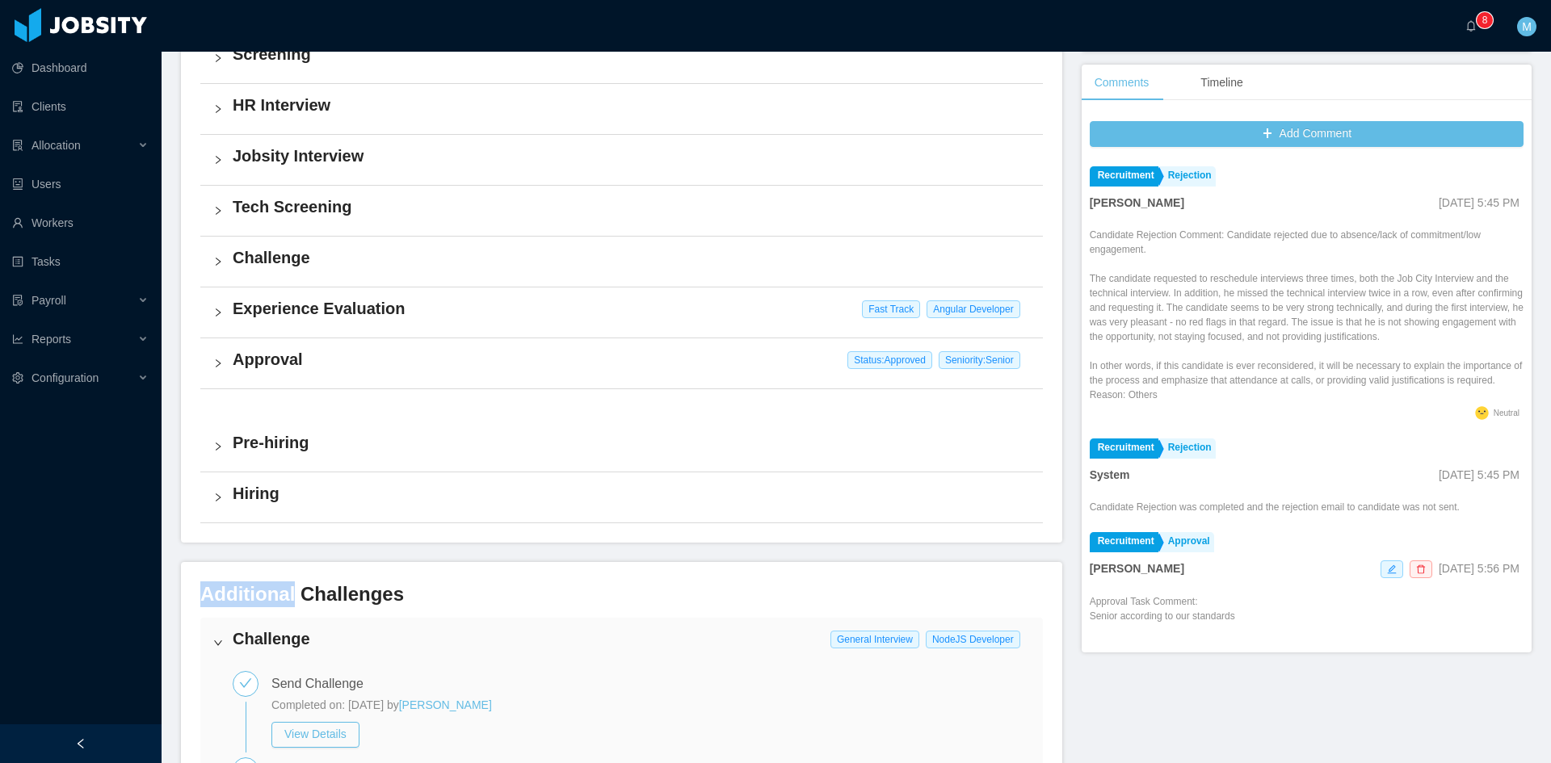
drag, startPoint x: 199, startPoint y: 598, endPoint x: 292, endPoint y: 602, distance: 93.0
click at [292, 602] on div "Additional Challenges Challenge General Interview NodeJS Developer Send Challen…" at bounding box center [621, 771] width 881 height 418
copy h3 "Additional"
click at [1473, 27] on icon "icon: bell" at bounding box center [1470, 25] width 11 height 11
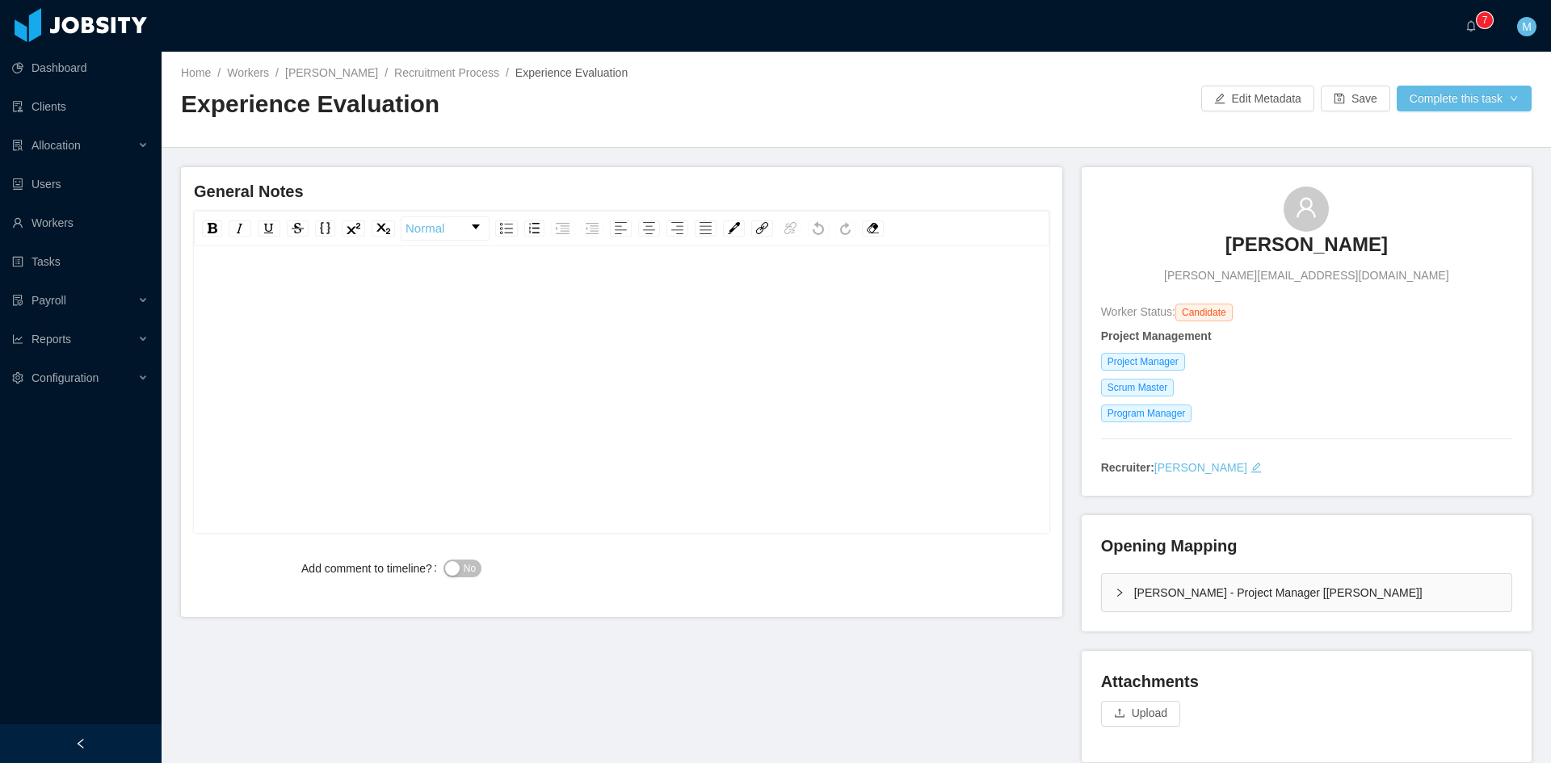
click at [393, 422] on div "rdw-editor" at bounding box center [622, 415] width 830 height 283
click at [206, 292] on div "**********" at bounding box center [621, 415] width 831 height 283
click at [209, 292] on span "**********" at bounding box center [262, 289] width 111 height 11
click at [1422, 87] on button "Complete this task" at bounding box center [1463, 99] width 135 height 26
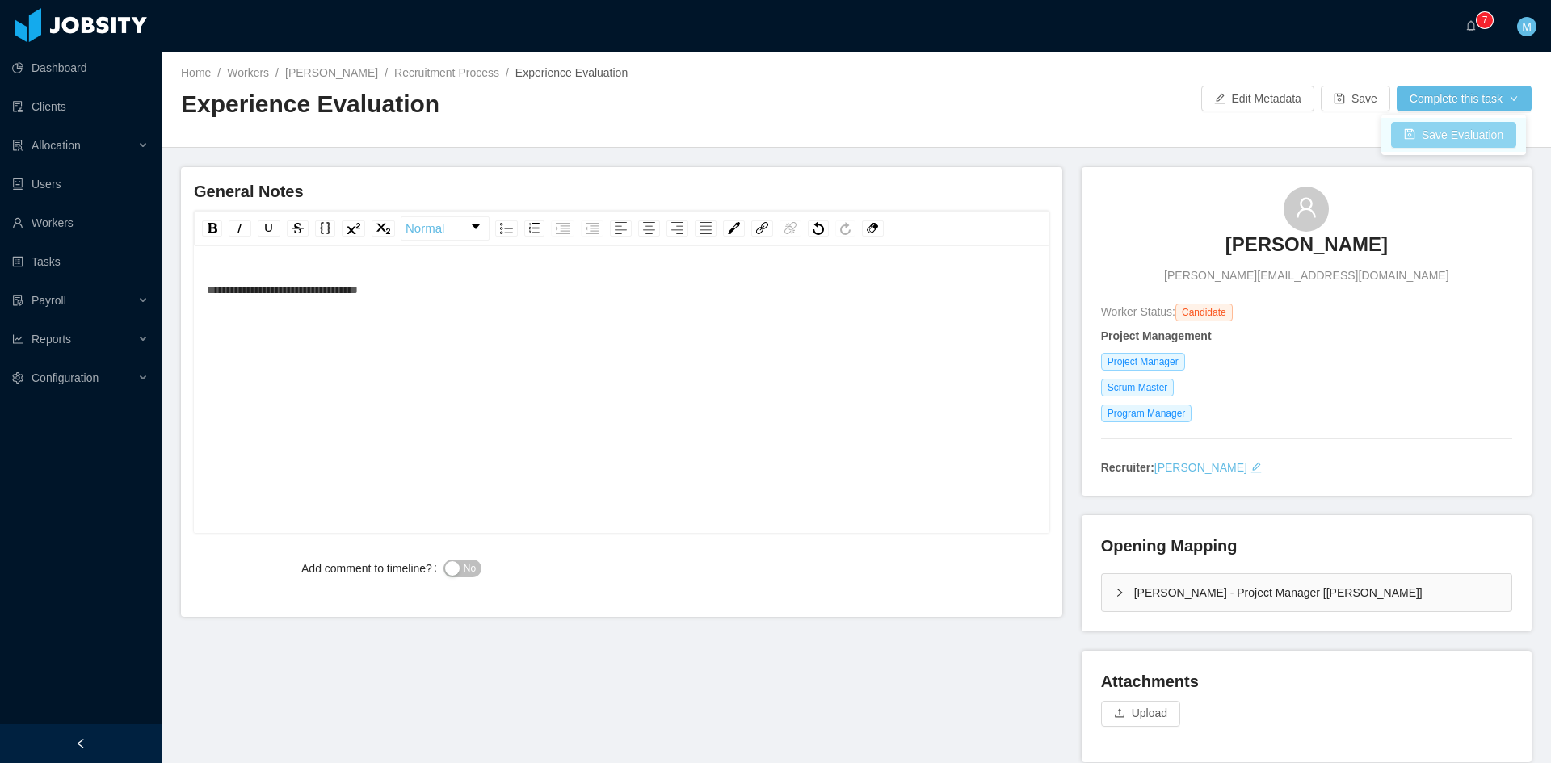
click at [1434, 132] on button "Save Evaluation" at bounding box center [1453, 135] width 125 height 26
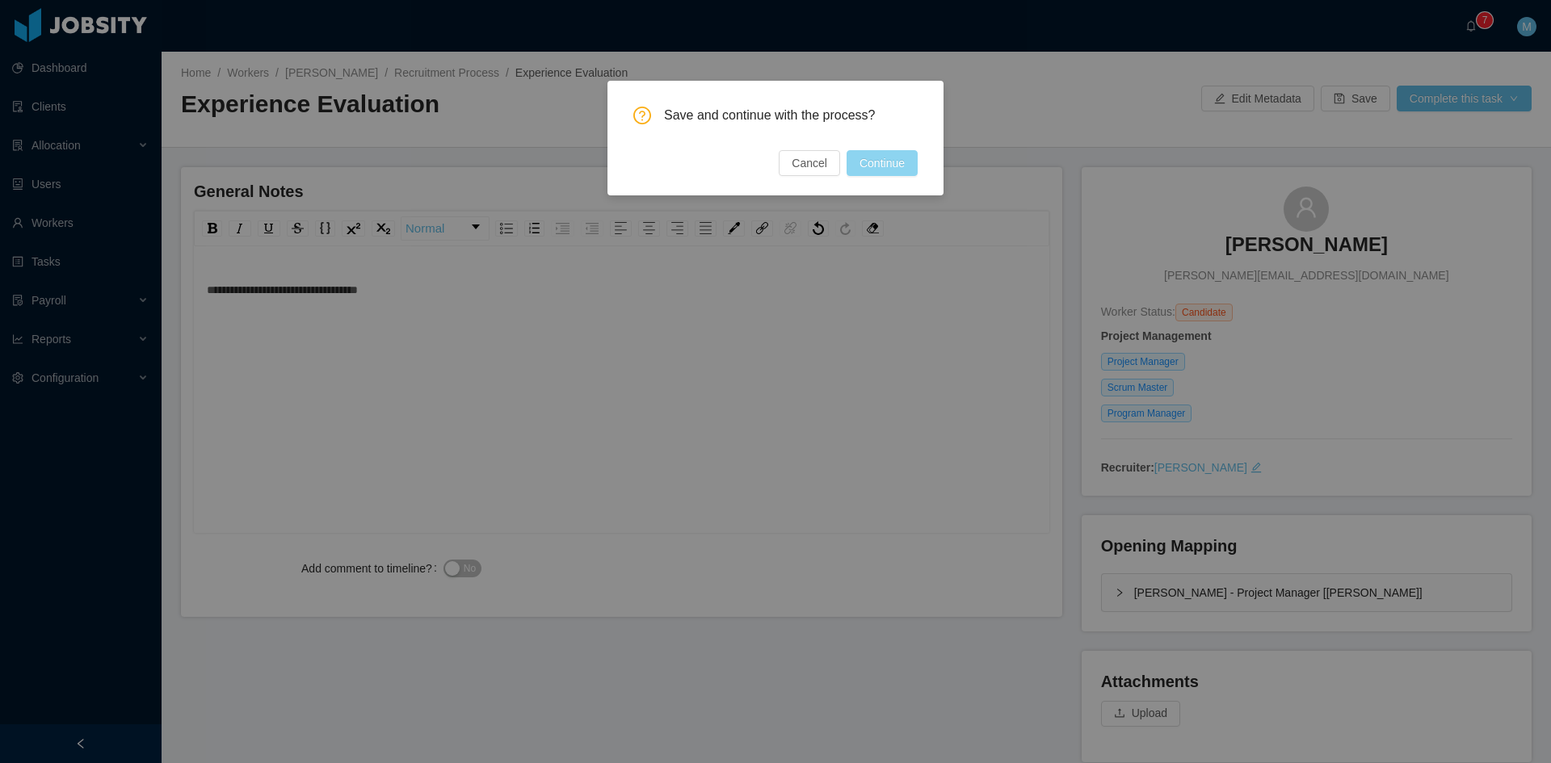
click at [917, 164] on button "Continue" at bounding box center [881, 163] width 71 height 26
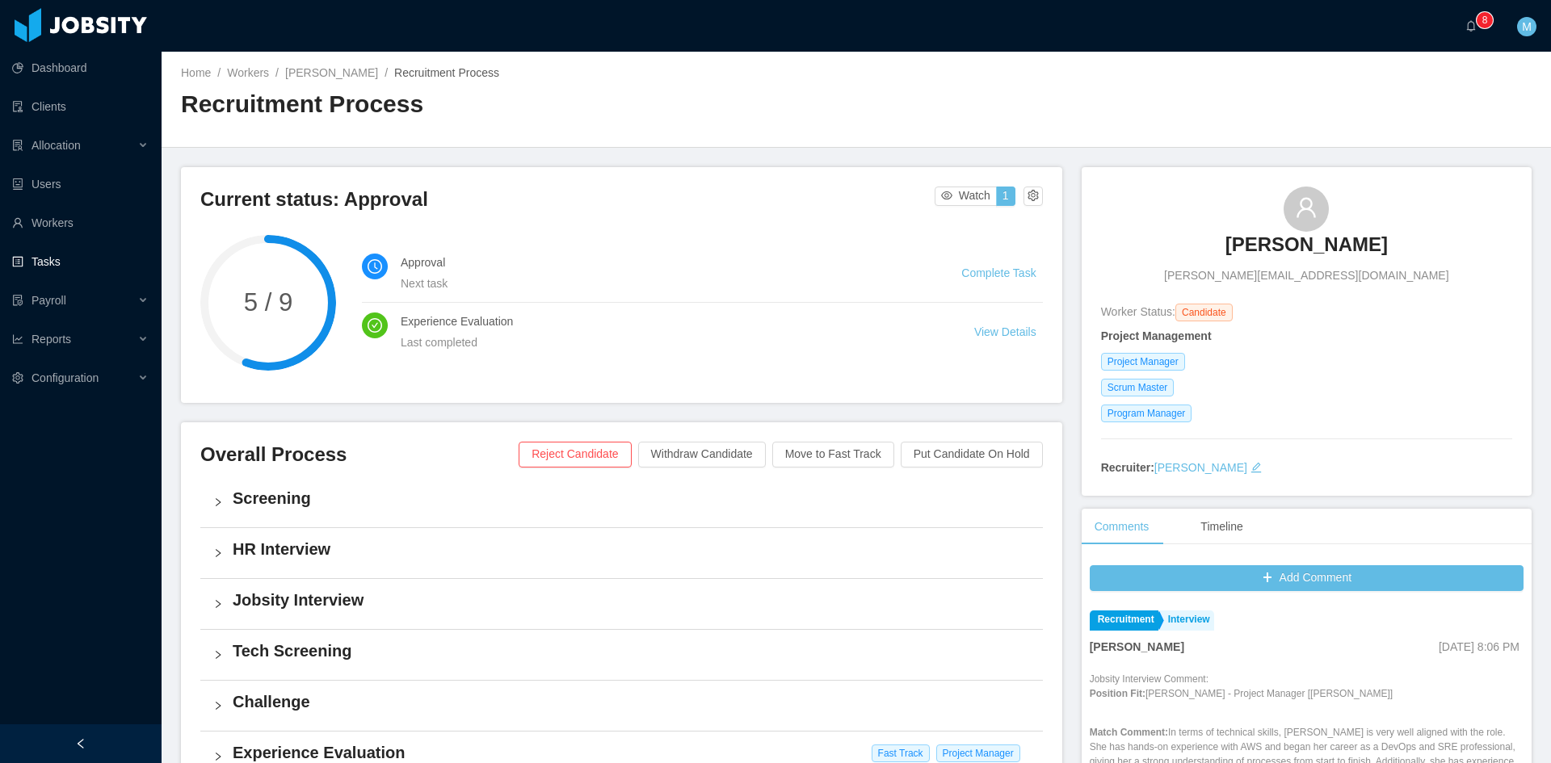
click at [53, 254] on link "Tasks" at bounding box center [80, 262] width 136 height 32
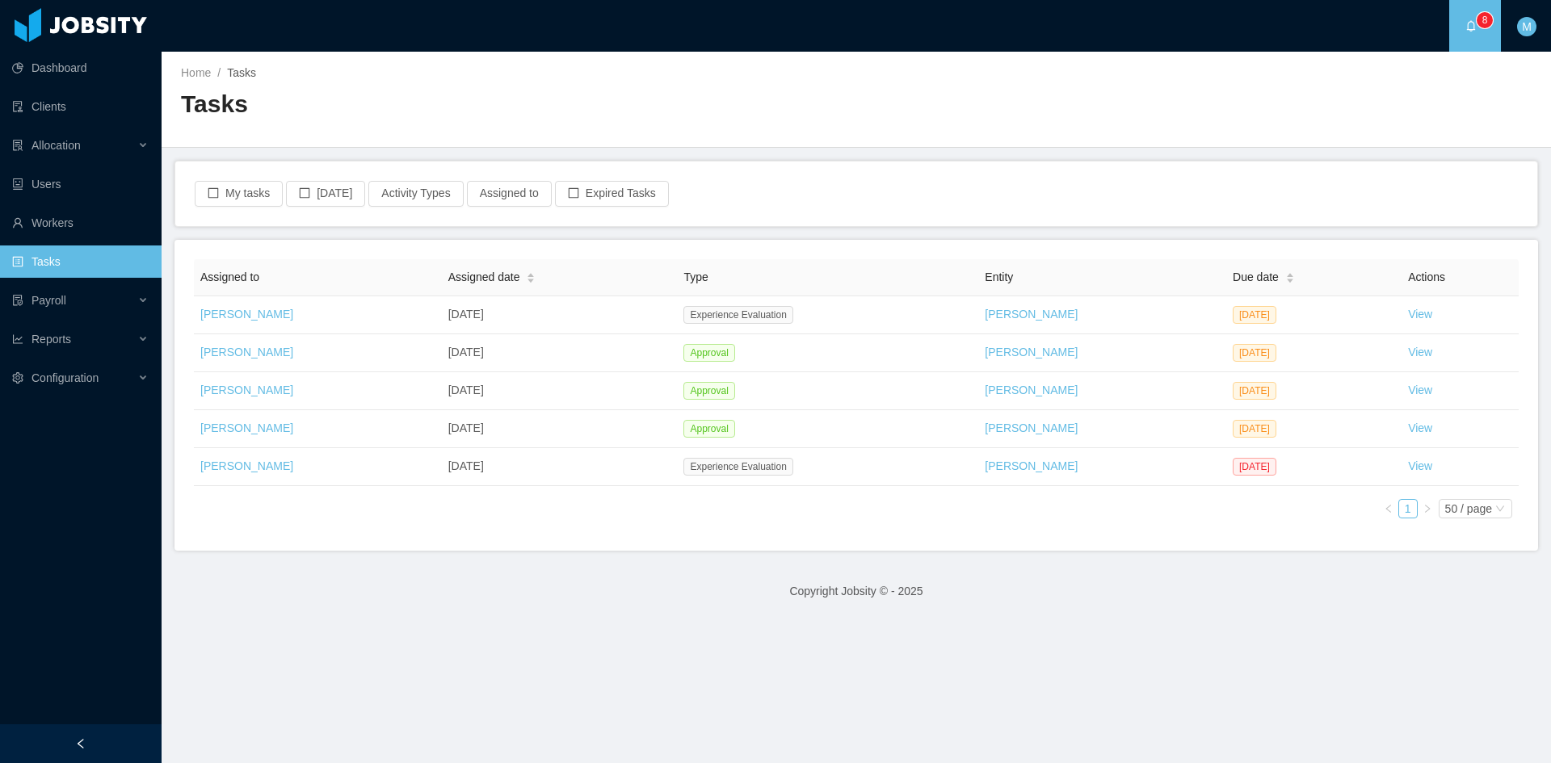
drag, startPoint x: 833, startPoint y: 733, endPoint x: 825, endPoint y: 728, distance: 9.4
click at [833, 733] on main "Home / Tasks / Tasks My tasks [DATE] Activity Types Assigned to Expired Tasks A…" at bounding box center [856, 408] width 1389 height 712
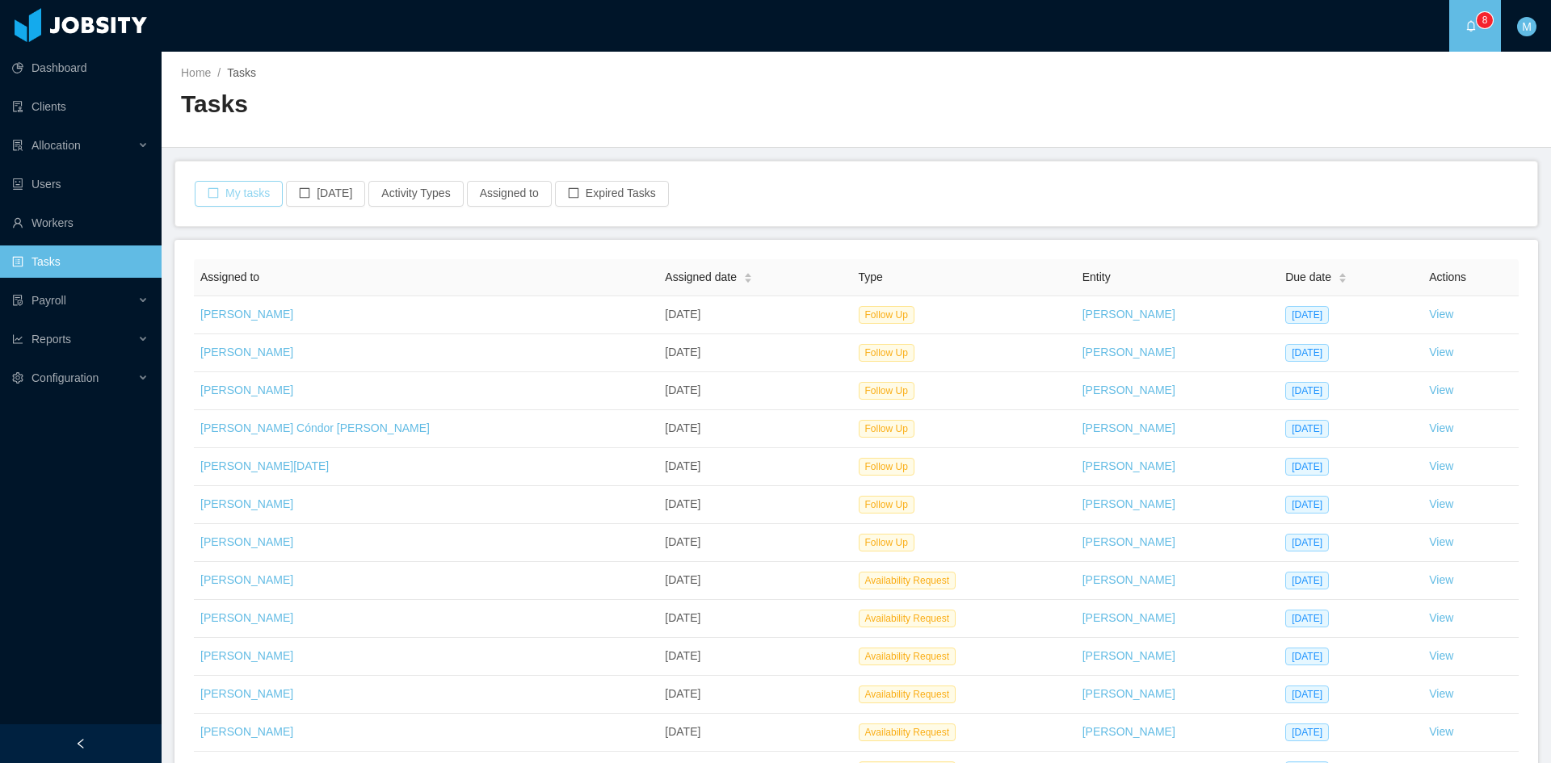
click at [250, 200] on button "My tasks" at bounding box center [239, 194] width 88 height 26
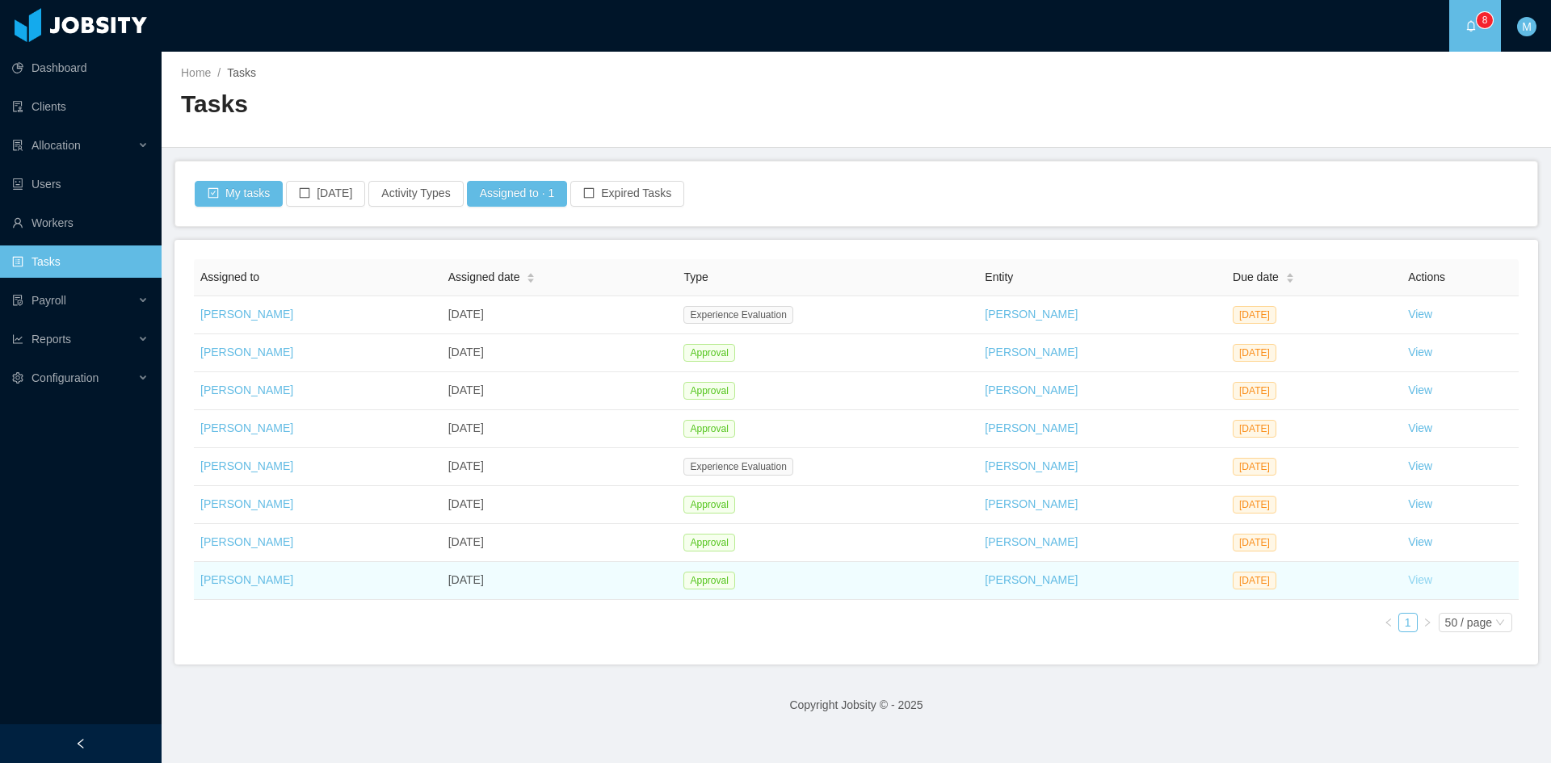
click at [1410, 579] on link "View" at bounding box center [1420, 579] width 24 height 13
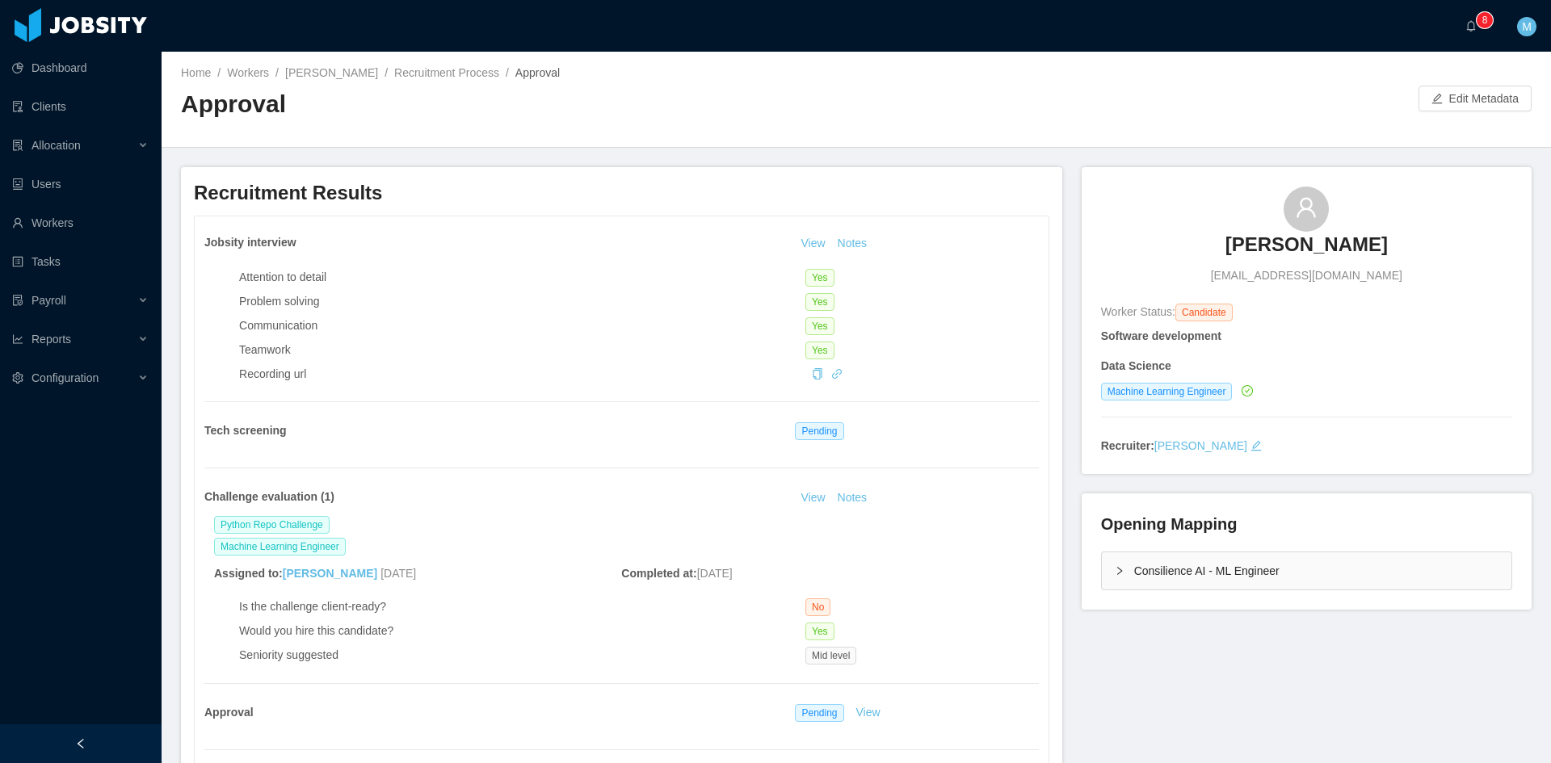
scroll to position [135, 0]
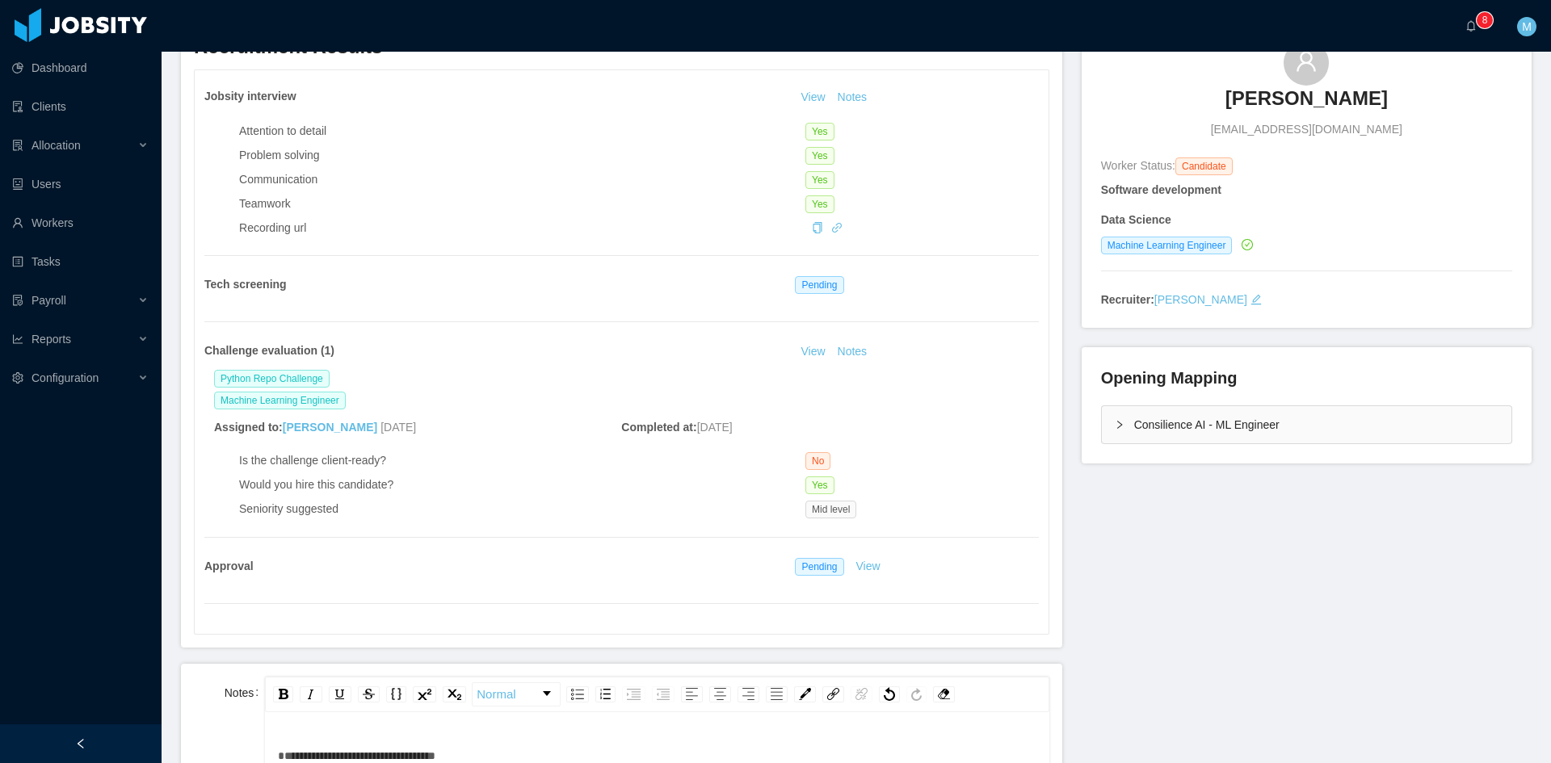
scroll to position [415, 0]
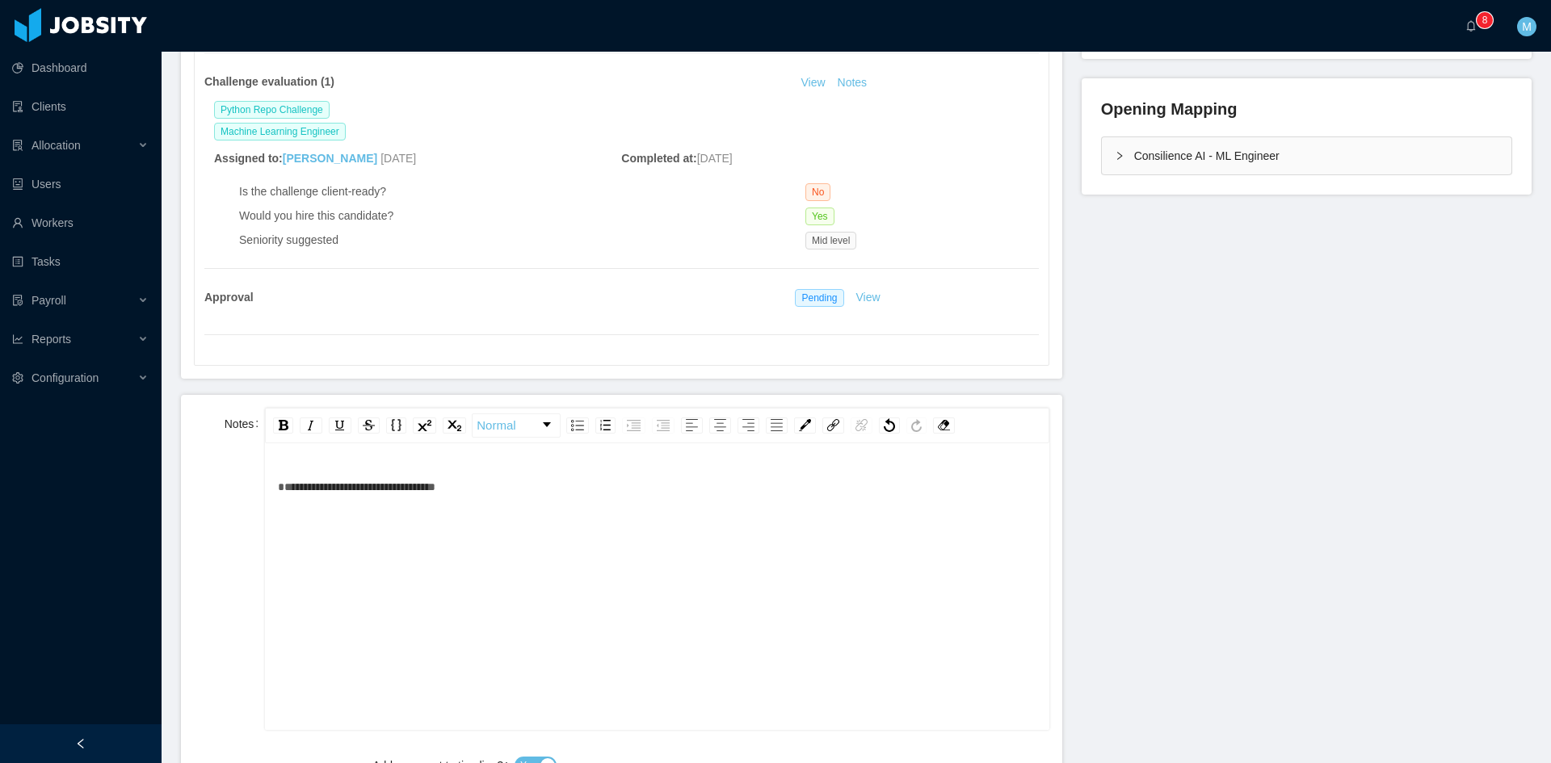
click at [544, 479] on div "**********" at bounding box center [657, 487] width 758 height 32
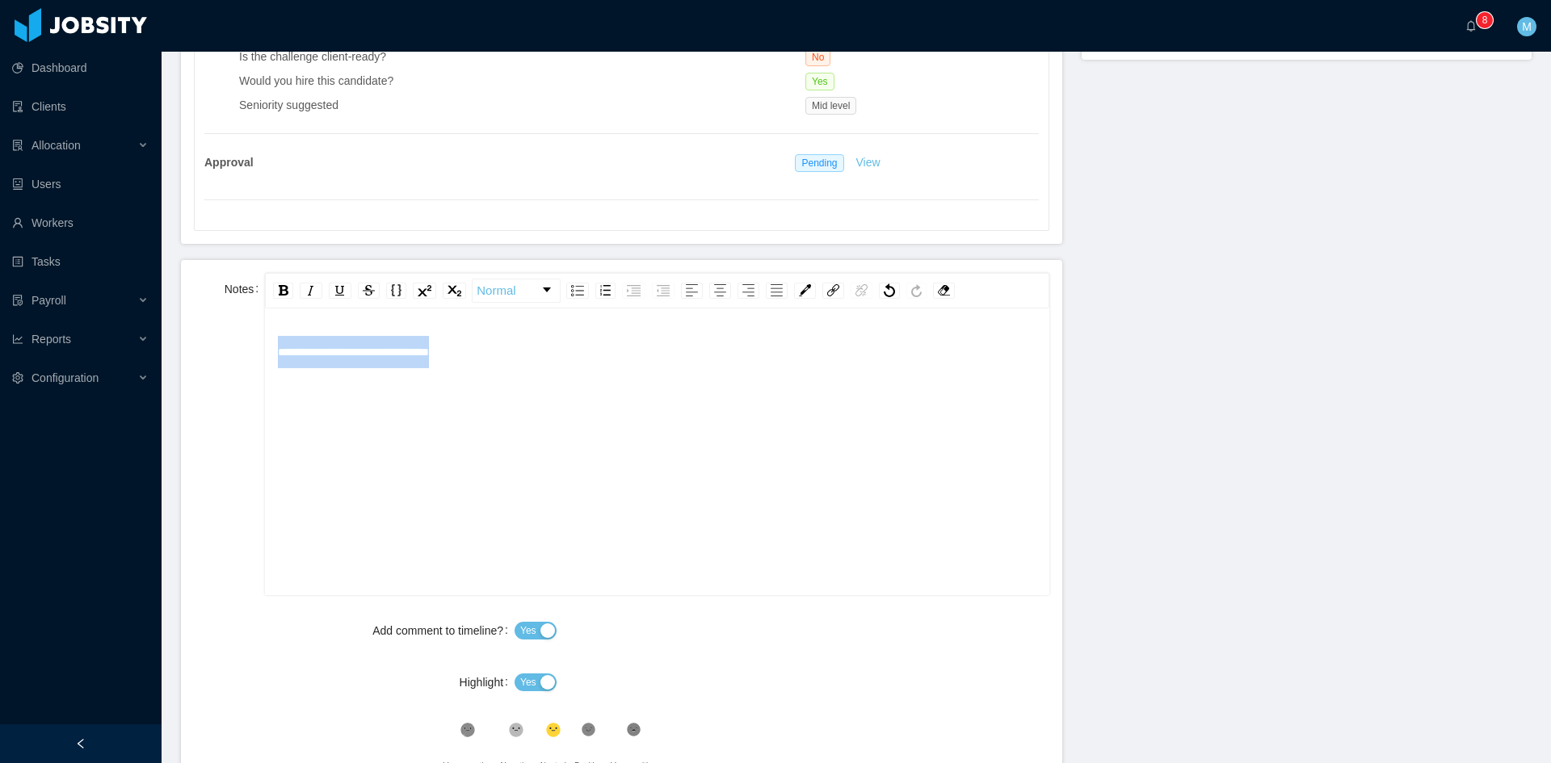
scroll to position [819, 0]
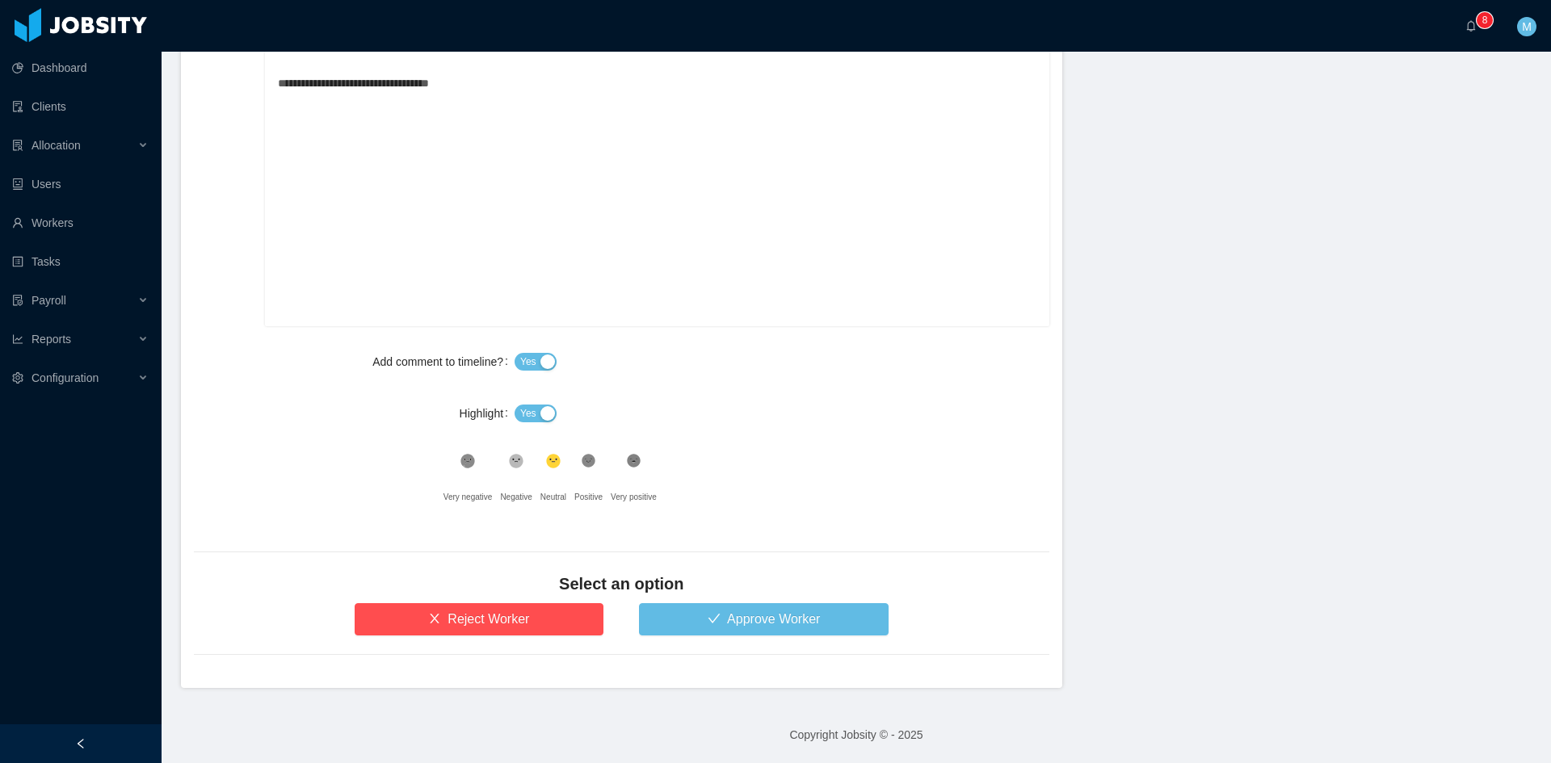
click at [540, 412] on button "Yes" at bounding box center [535, 414] width 42 height 18
click at [692, 614] on button "Approve Worker" at bounding box center [764, 619] width 250 height 32
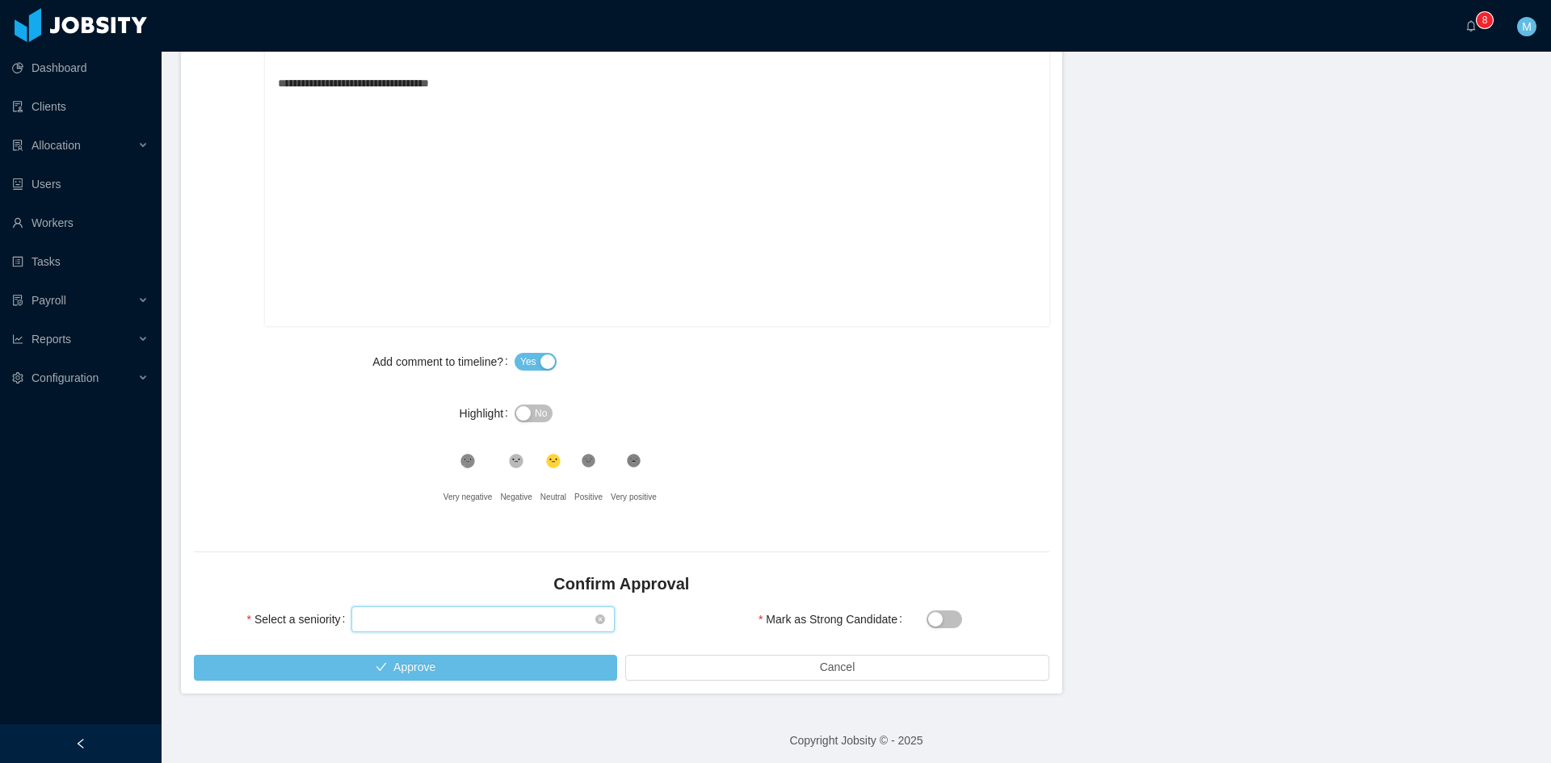
click at [502, 616] on div "Select seniority" at bounding box center [477, 619] width 233 height 24
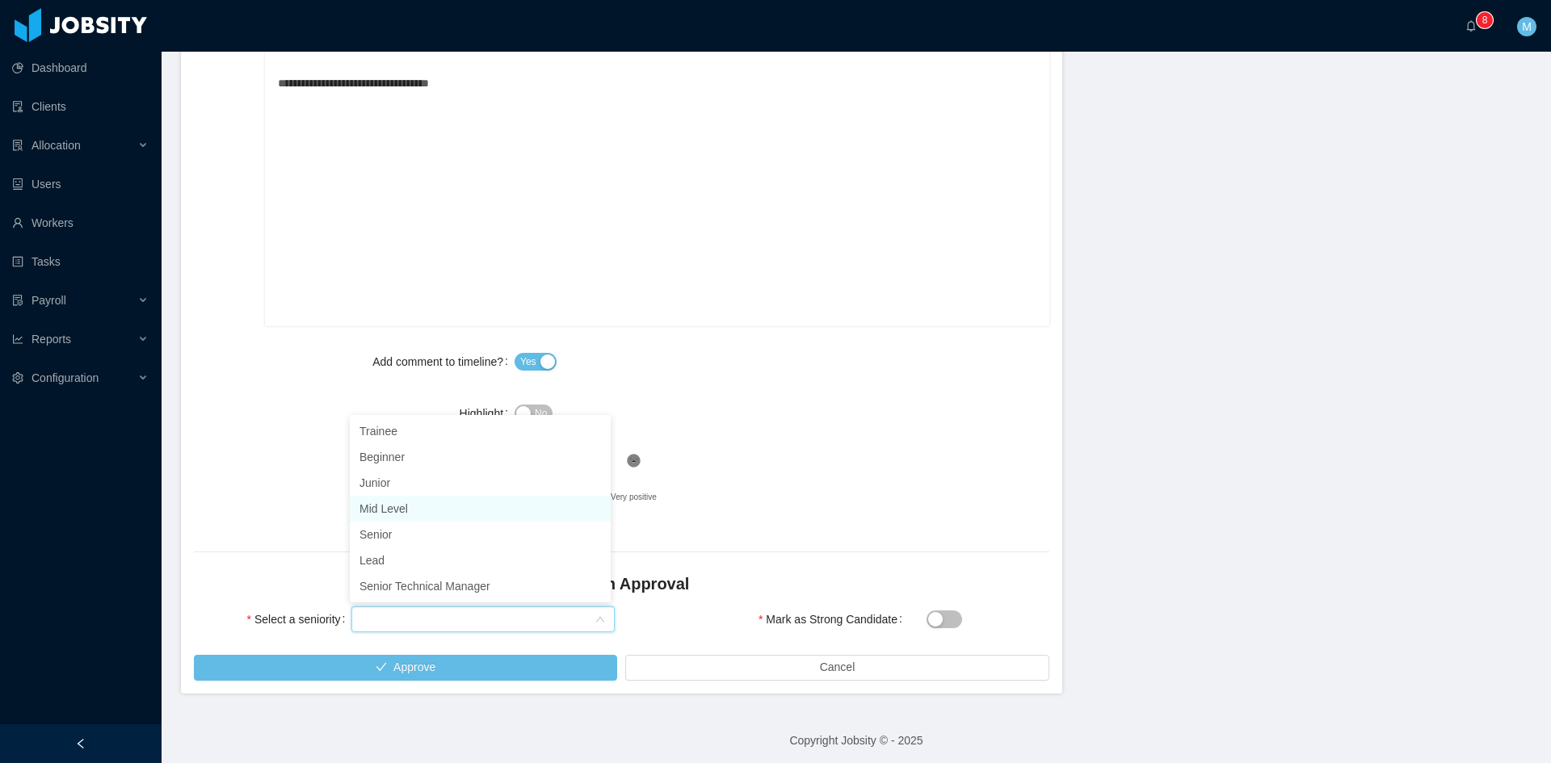
drag, startPoint x: 394, startPoint y: 509, endPoint x: 394, endPoint y: 522, distance: 12.9
click at [394, 507] on li "Mid Level" at bounding box center [480, 509] width 261 height 26
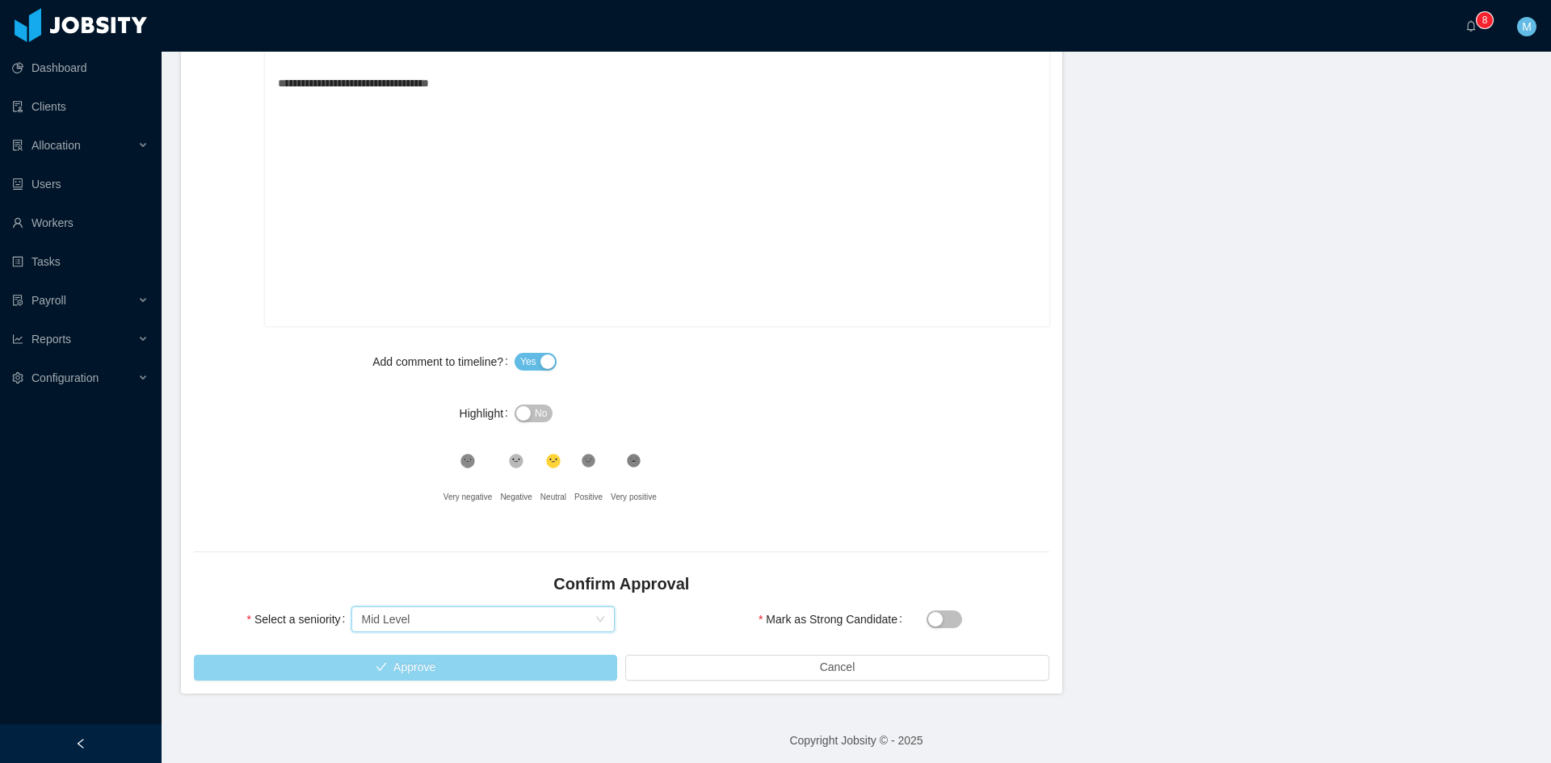
click at [422, 674] on button "Approve" at bounding box center [405, 668] width 423 height 26
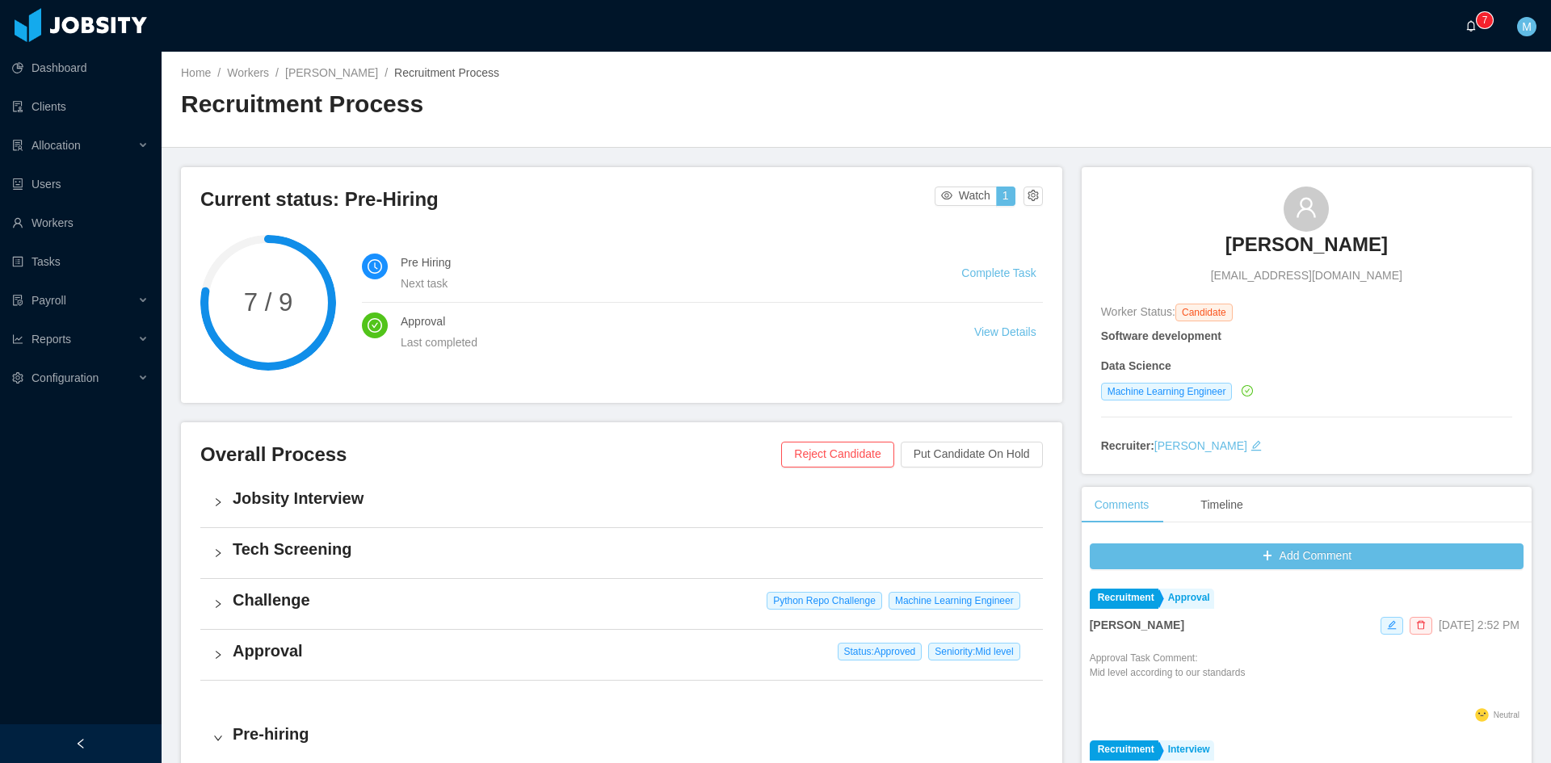
click at [1476, 26] on span "0 1 2 3 4 5 6 7 8 9 0 1 2 3 4 5 6 7 8 9 0 1 2 3 4 5 6 7 8 9" at bounding box center [1474, 25] width 19 height 11
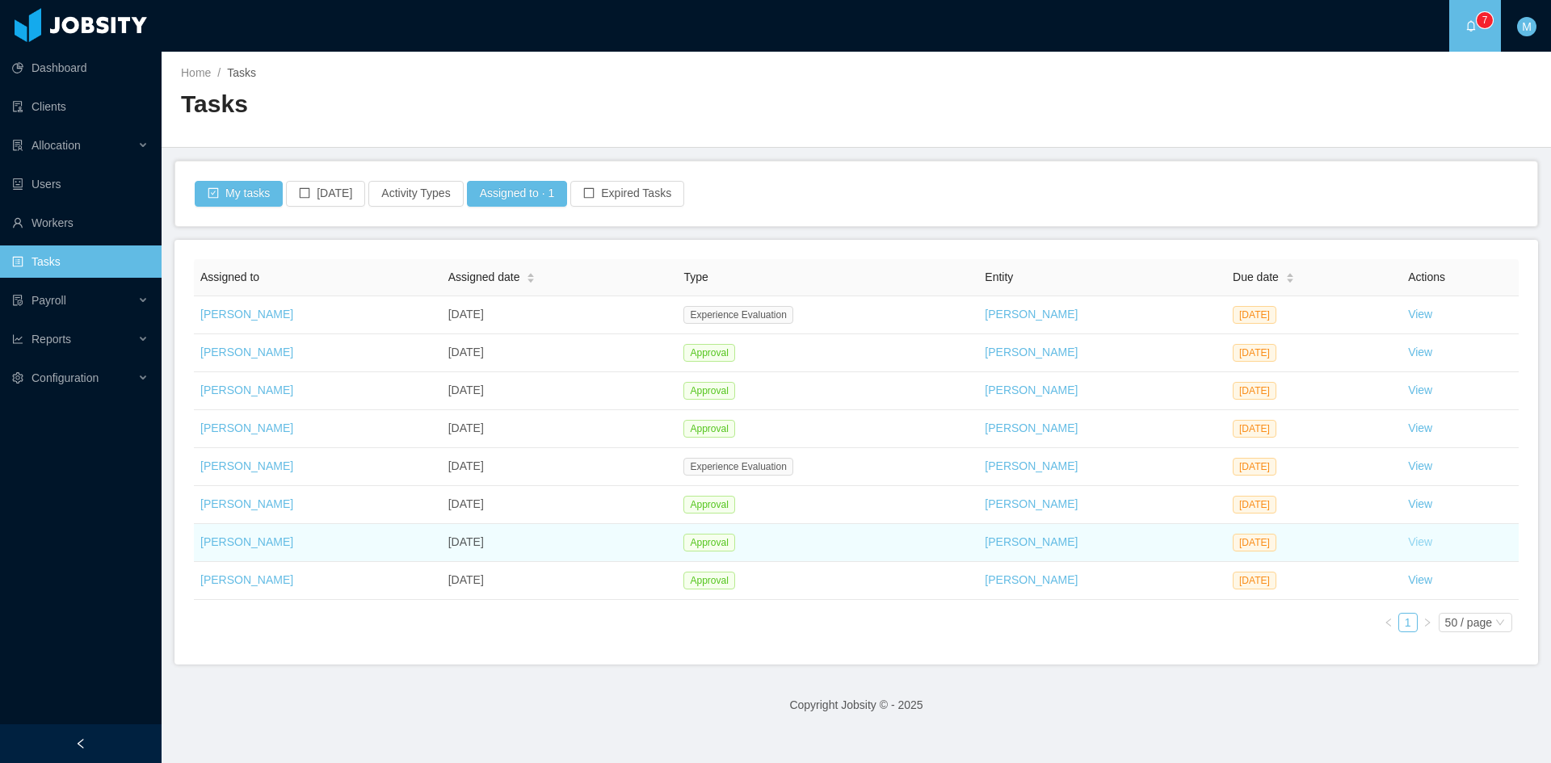
click at [1408, 540] on link "View" at bounding box center [1420, 541] width 24 height 13
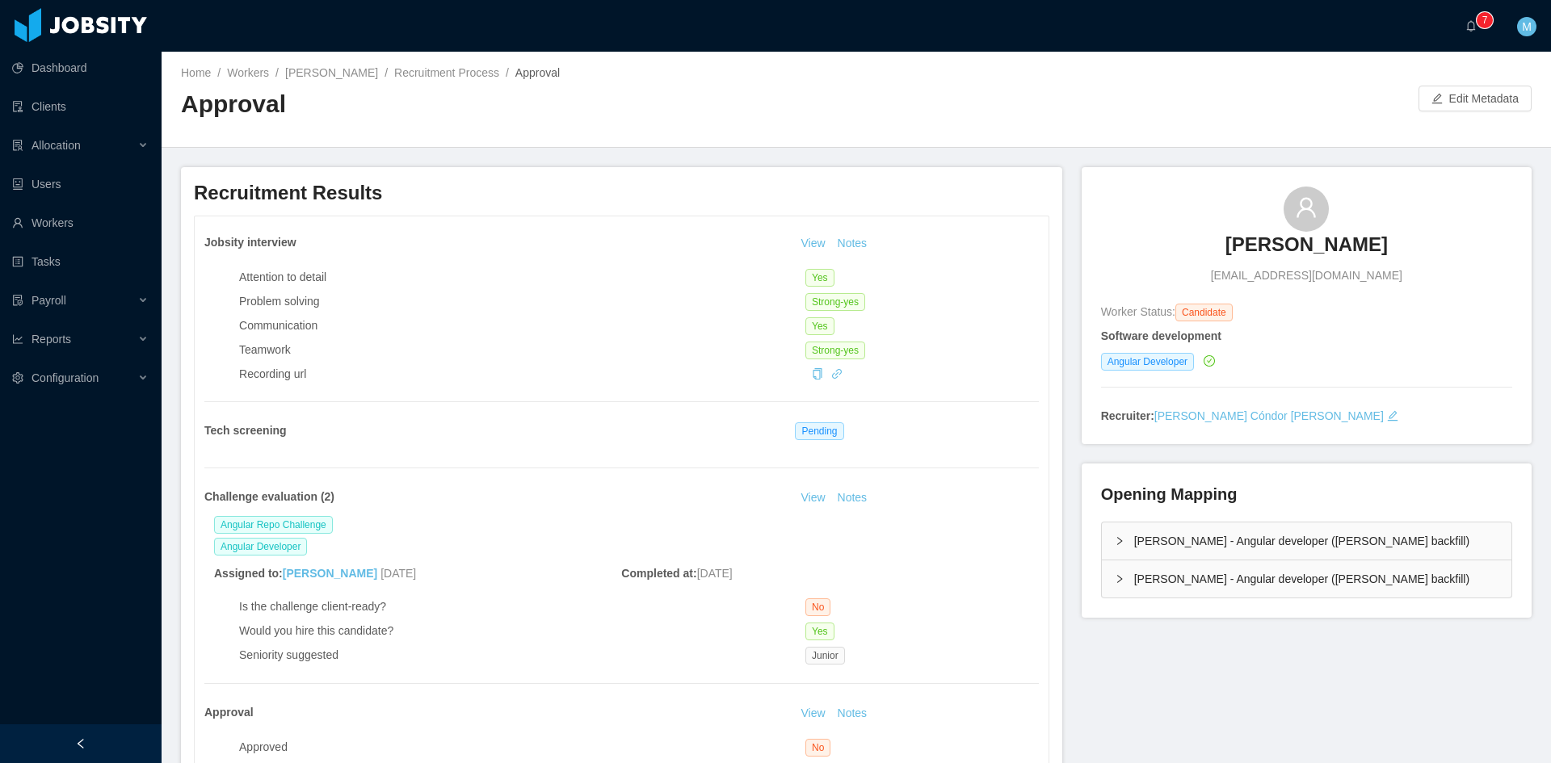
scroll to position [269, 0]
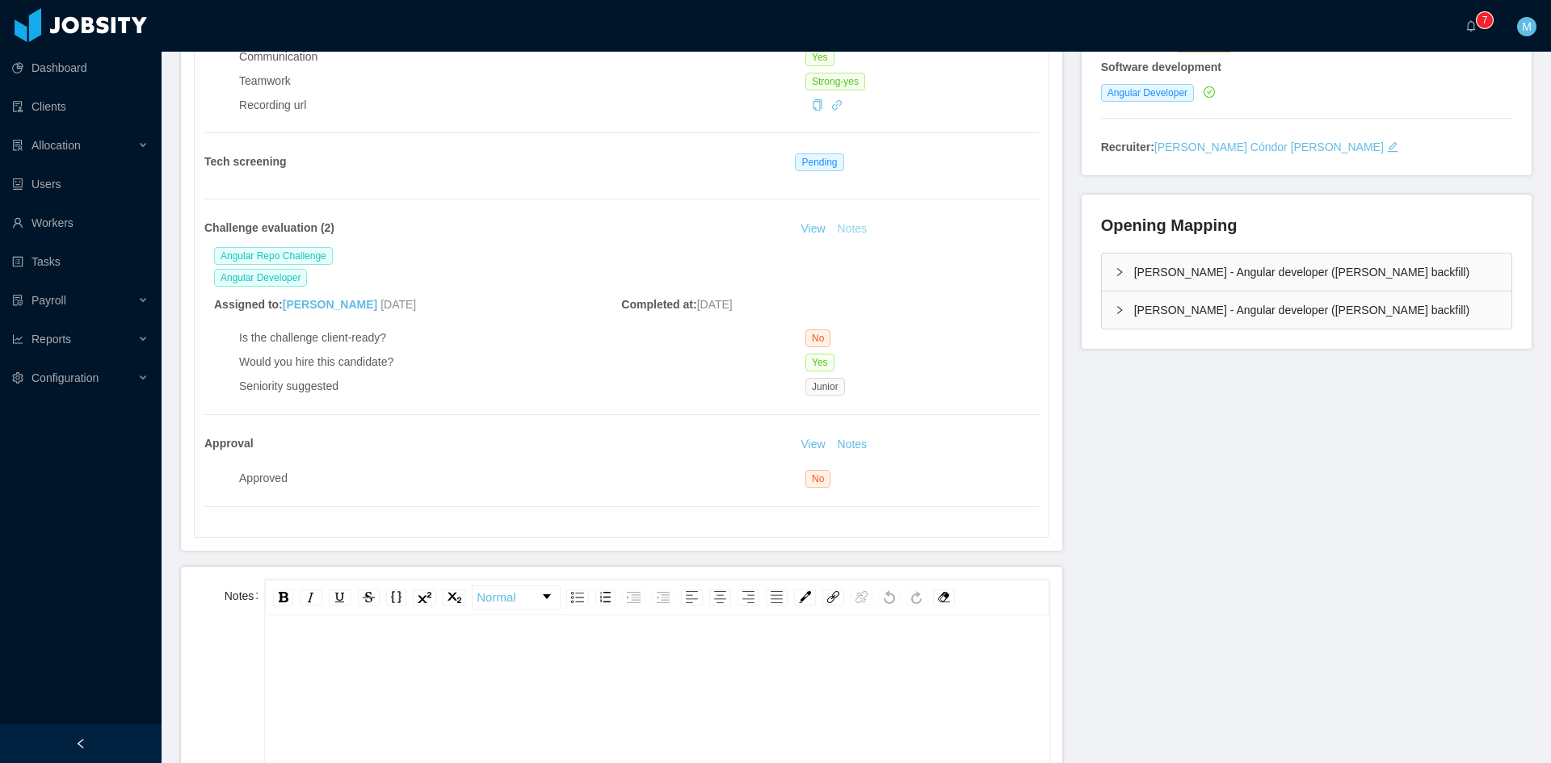
click at [854, 224] on button "Notes" at bounding box center [852, 229] width 43 height 19
click at [1092, 306] on div "Opening Mapping McGraw-Hill - Angular developer (Delcio Polanco backfill) McGra…" at bounding box center [1306, 272] width 450 height 154
click at [1106, 272] on div "McGraw-Hill - Angular developer (Delcio Polanco backfill)" at bounding box center [1306, 272] width 409 height 37
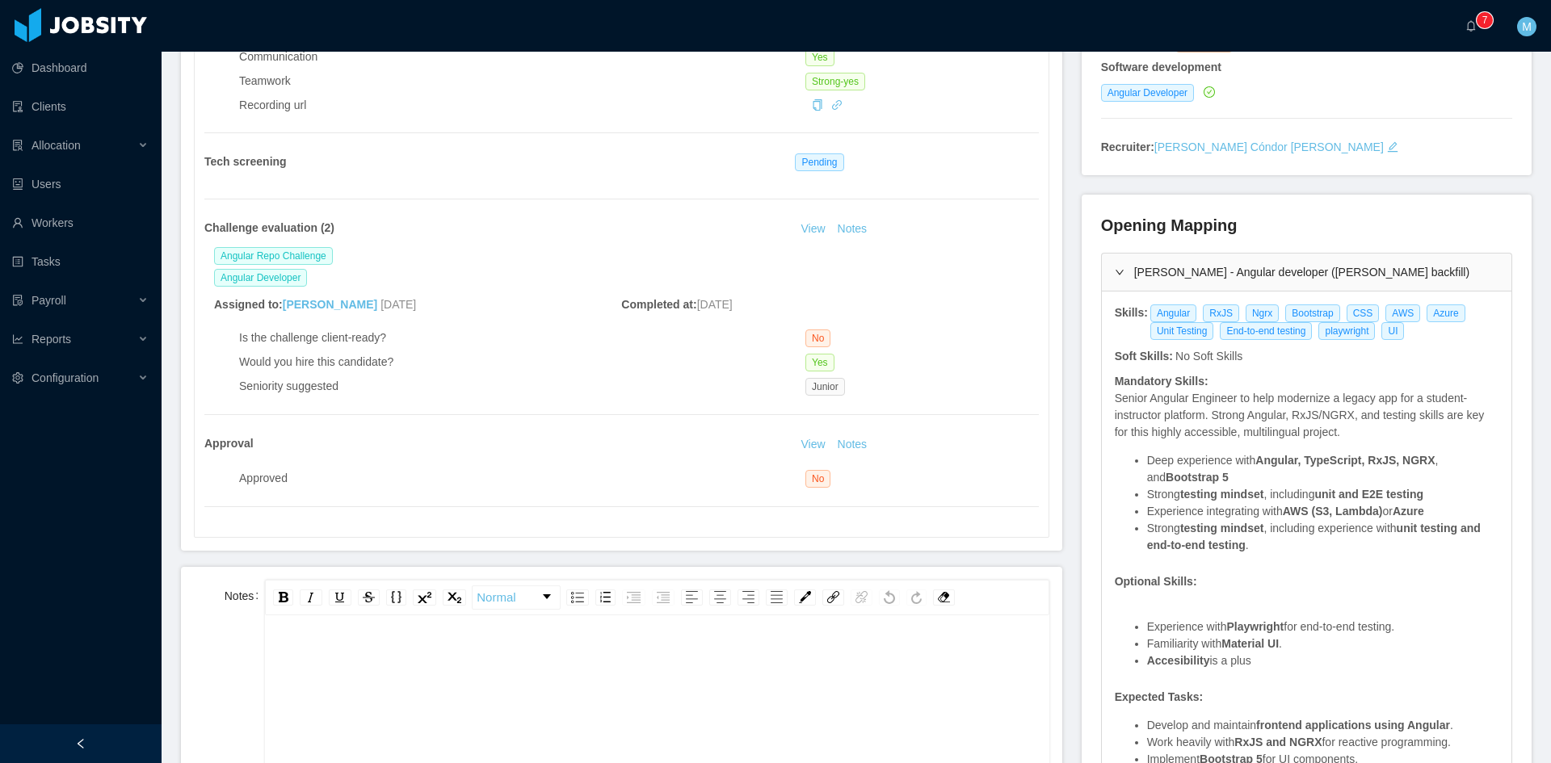
click at [618, 622] on div "rdw-wrapper" at bounding box center [656, 760] width 783 height 283
click at [866, 435] on div "View Notes" at bounding box center [834, 444] width 78 height 19
click at [853, 447] on button "Notes" at bounding box center [852, 444] width 43 height 19
drag, startPoint x: 330, startPoint y: 662, endPoint x: 271, endPoint y: 657, distance: 60.0
click at [269, 657] on div "**********" at bounding box center [656, 760] width 783 height 283
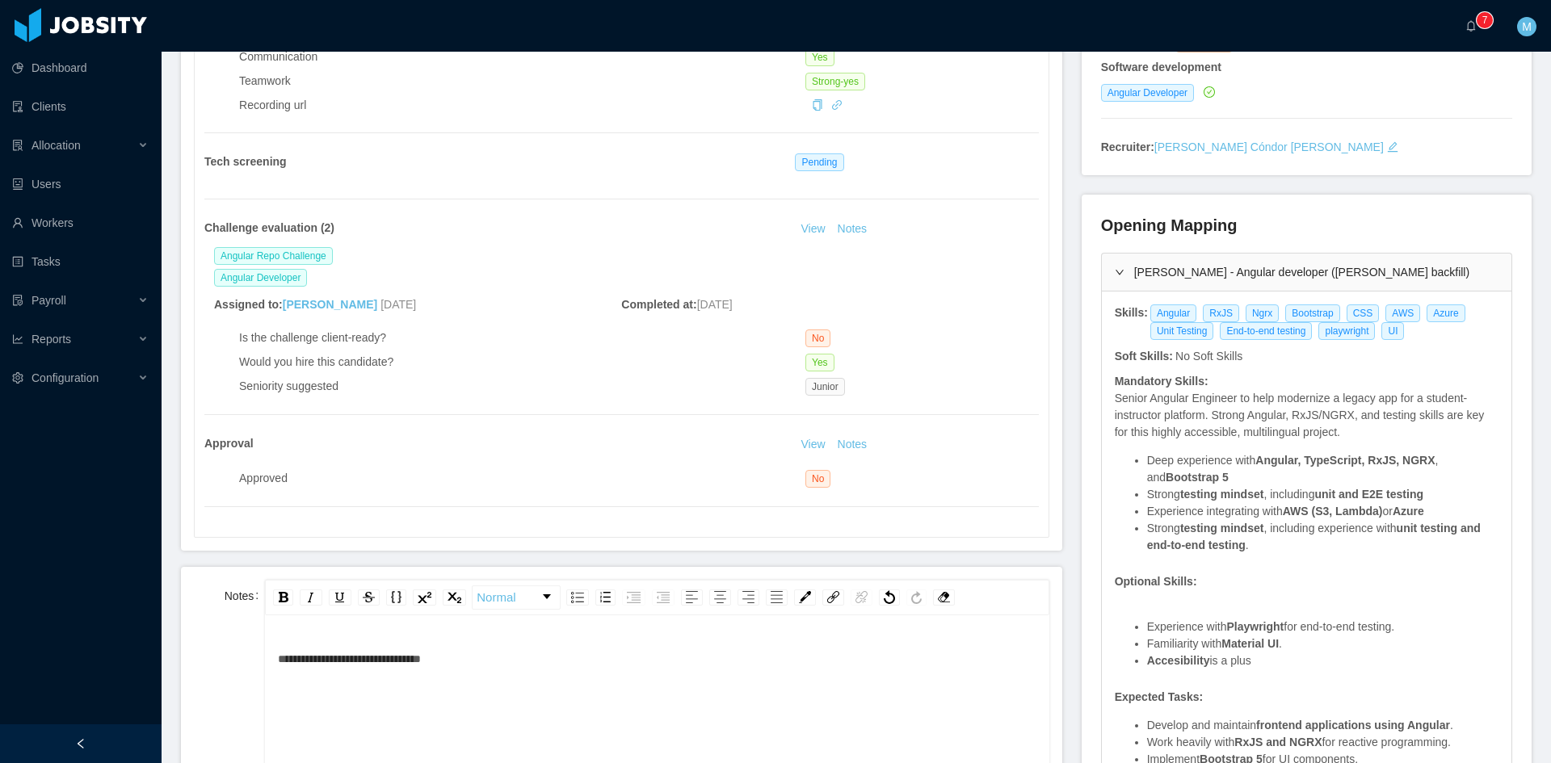
click at [421, 656] on span "**********" at bounding box center [349, 658] width 143 height 11
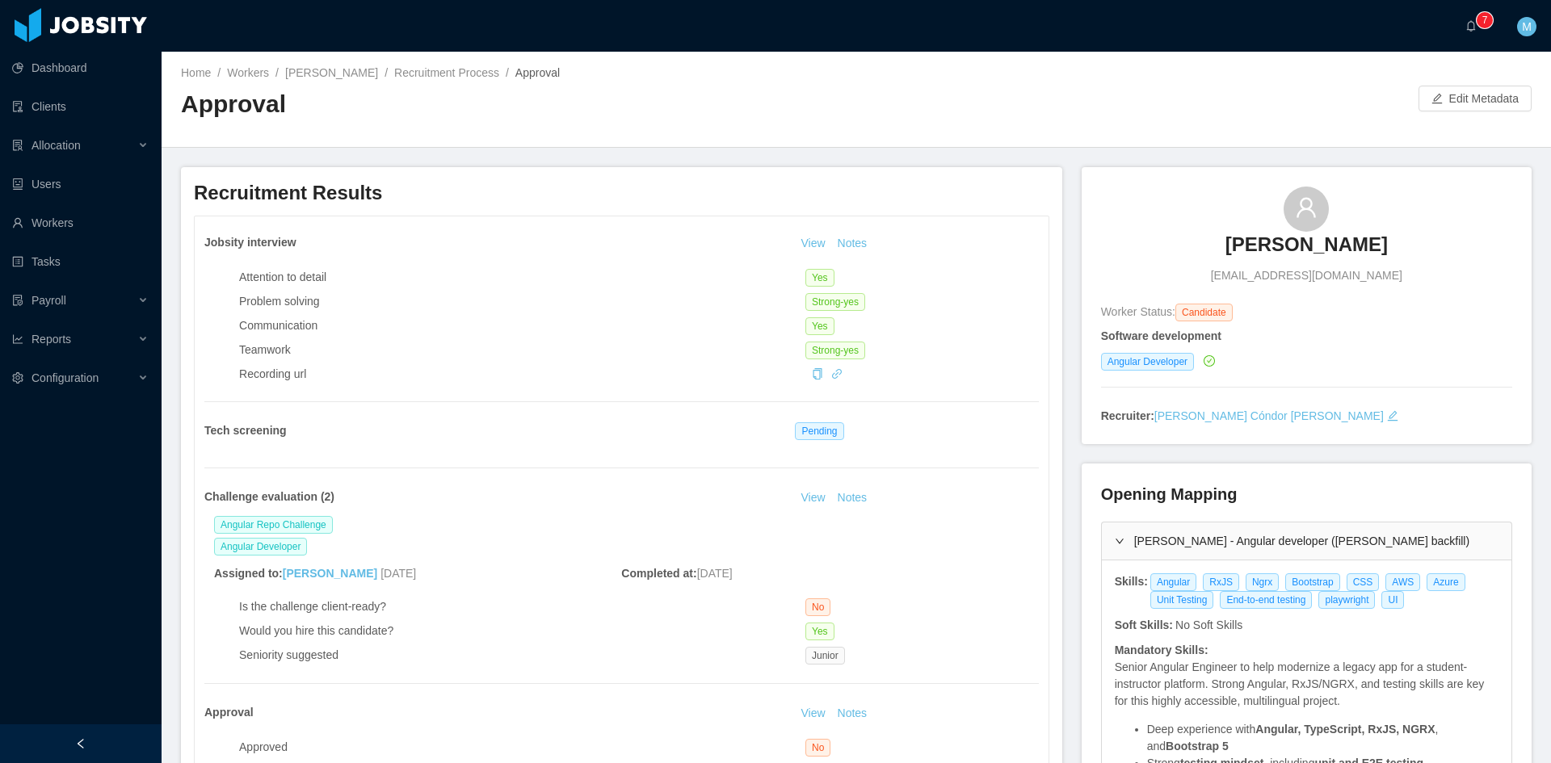
click at [866, 221] on div "Jobsity interview View Notes Attention to detail Yes Problem solving Strong-yes…" at bounding box center [622, 511] width 854 height 590
click at [856, 239] on button "Notes" at bounding box center [852, 243] width 43 height 19
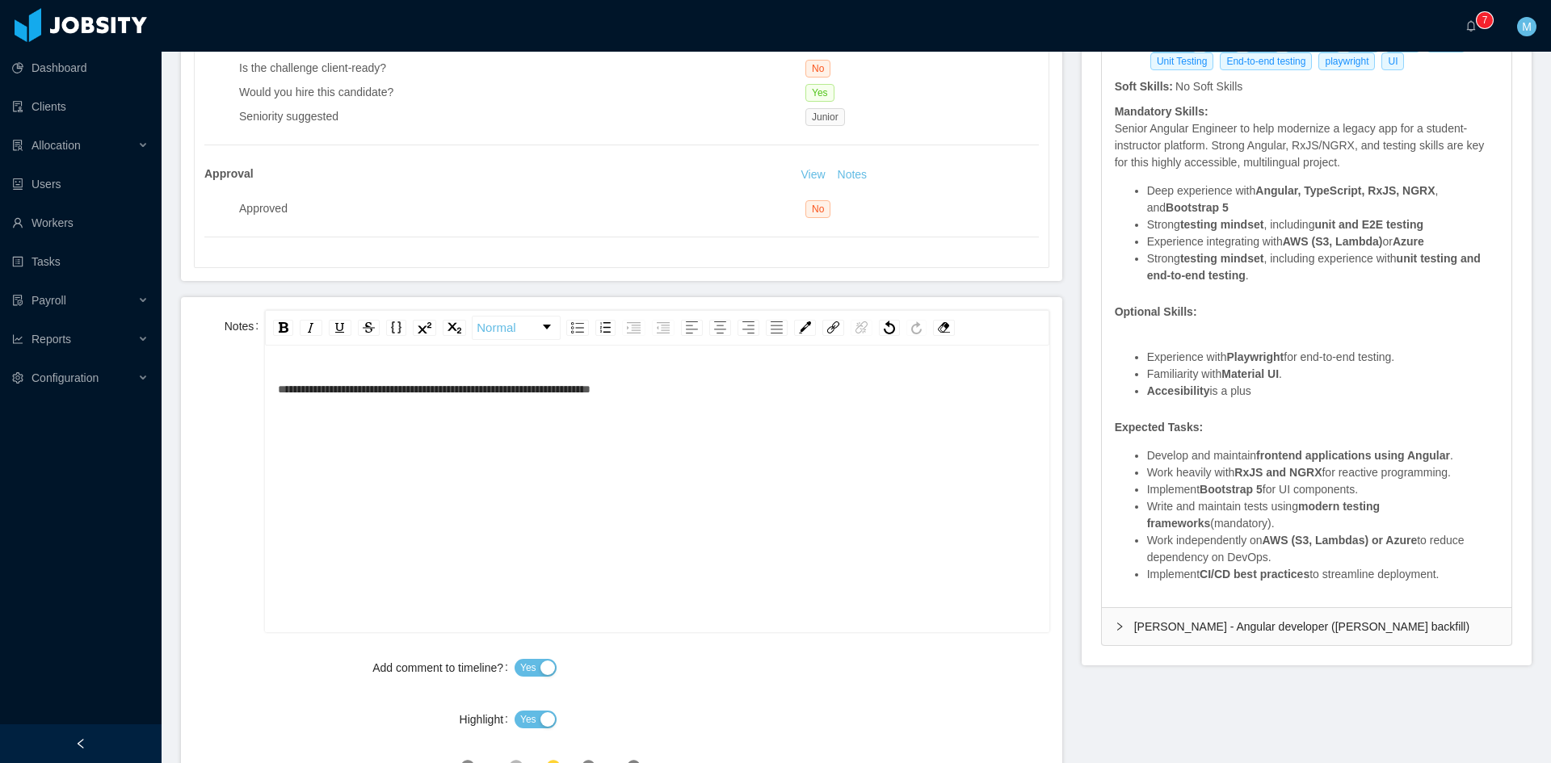
scroll to position [673, 0]
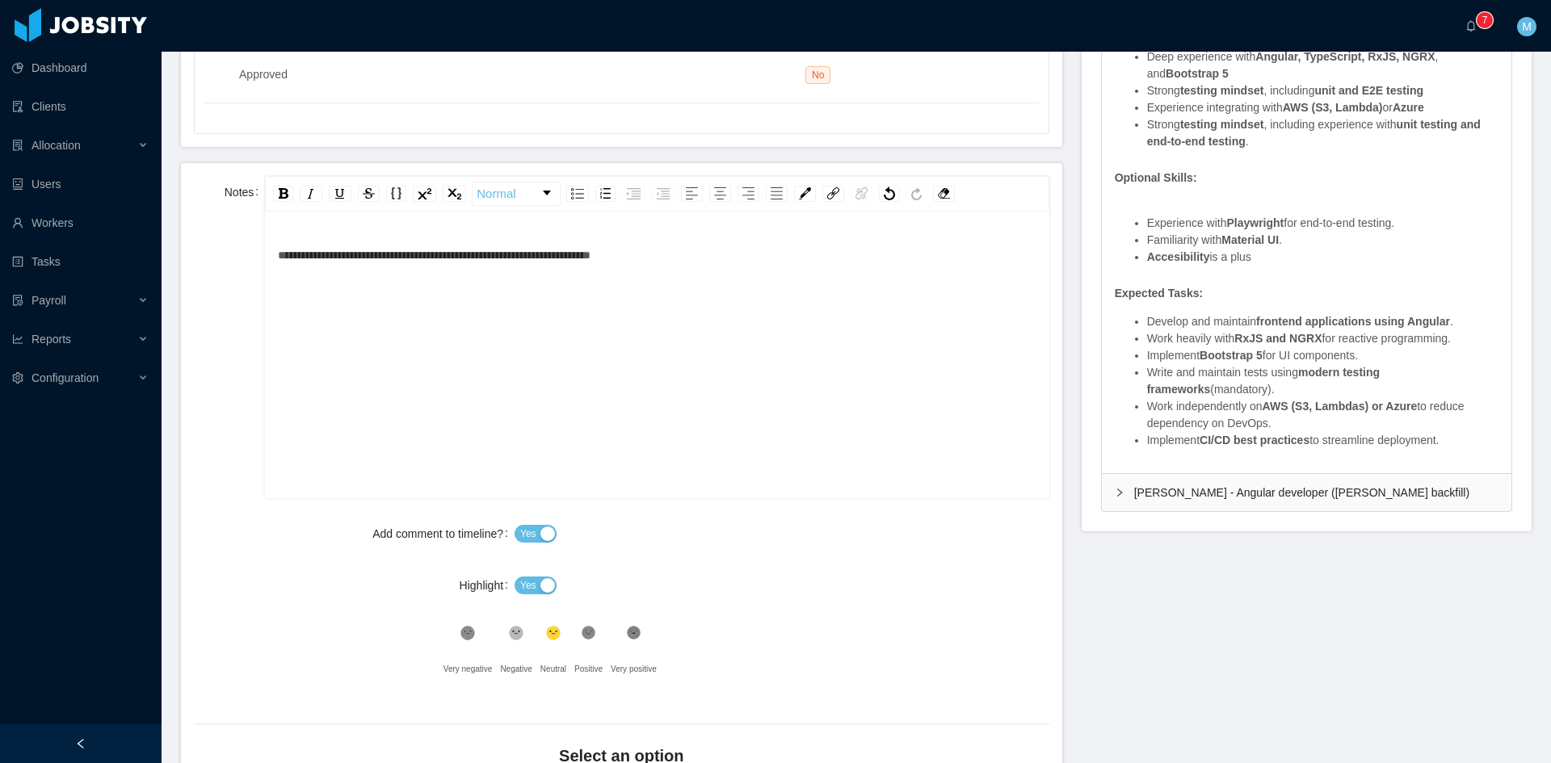
click at [456, 258] on span "**********" at bounding box center [434, 255] width 313 height 11
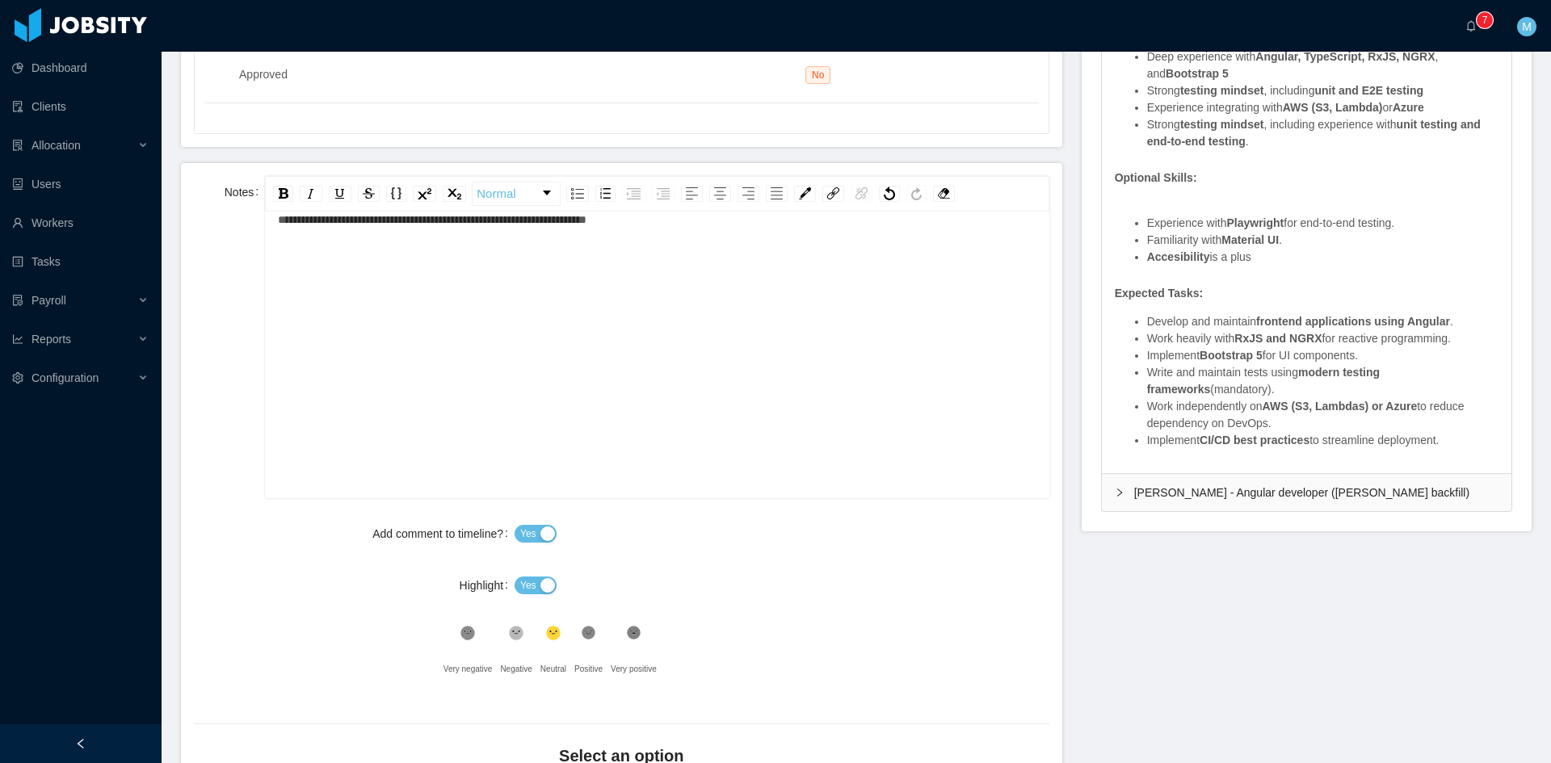
scroll to position [845, 0]
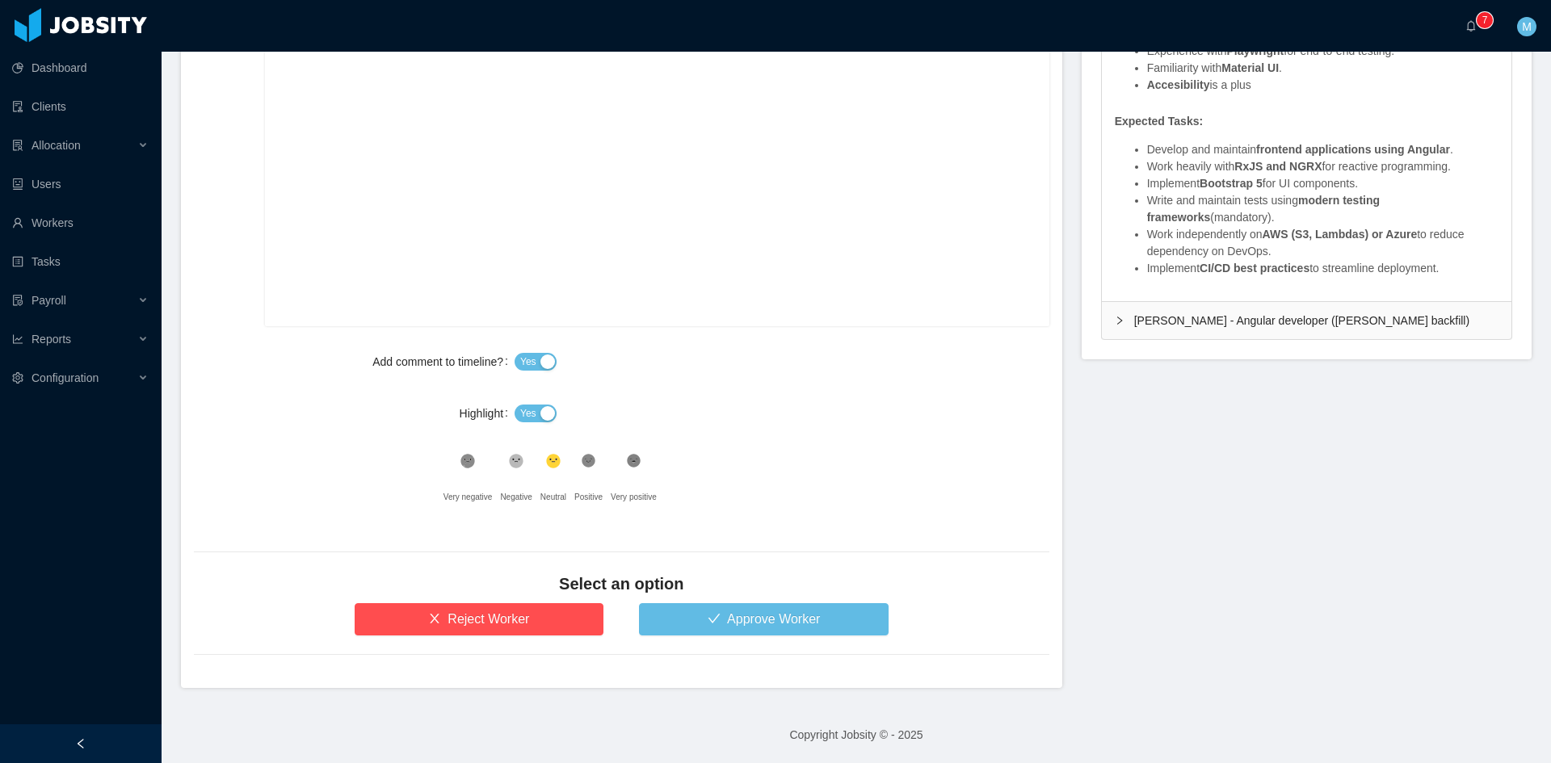
click at [528, 412] on span "Yes" at bounding box center [528, 413] width 16 height 16
click at [512, 460] on icon at bounding box center [517, 462] width 14 height 14
click at [708, 632] on button "Approve Worker" at bounding box center [764, 619] width 250 height 32
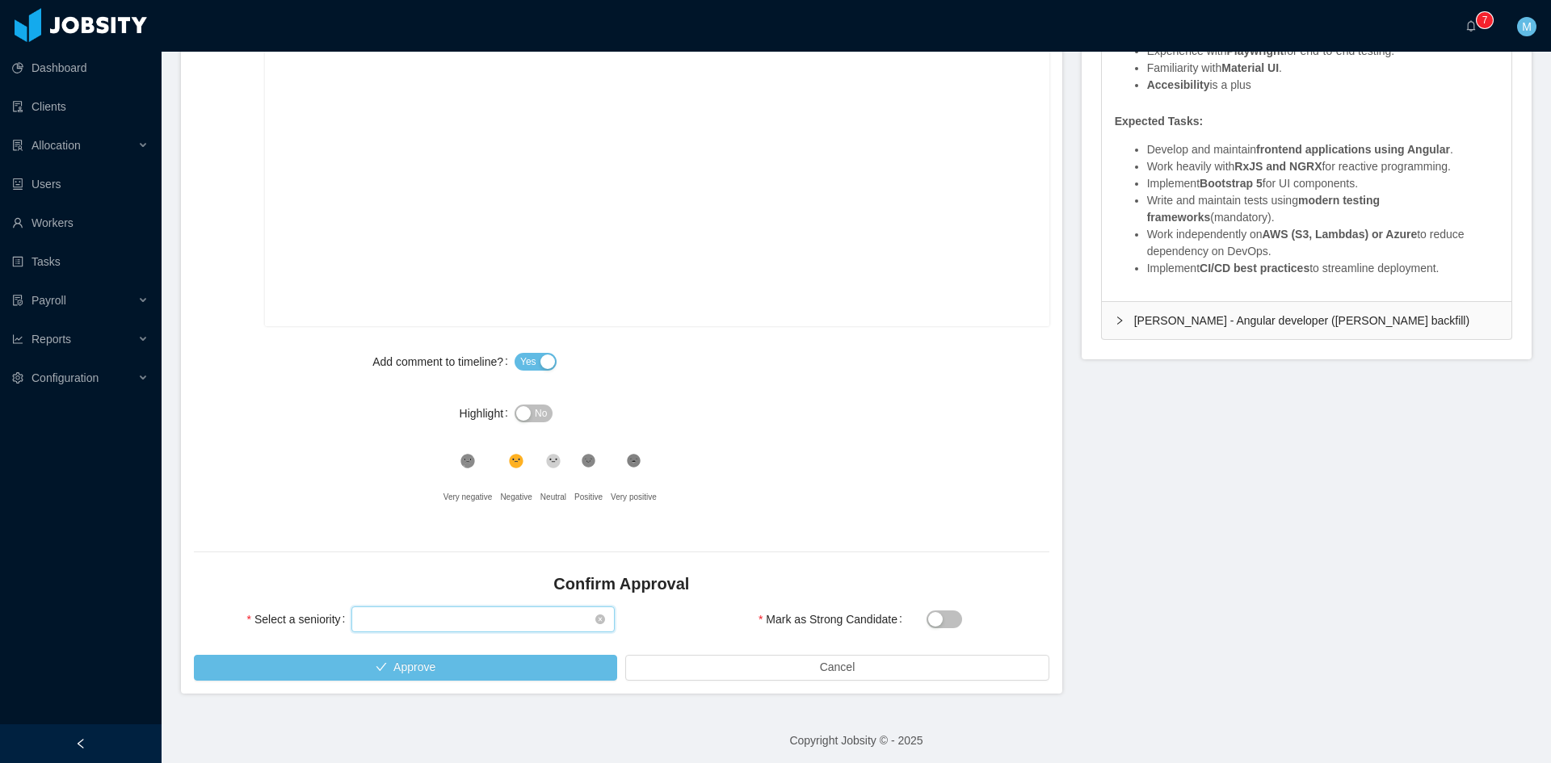
click at [463, 621] on div "Select seniority" at bounding box center [477, 619] width 233 height 24
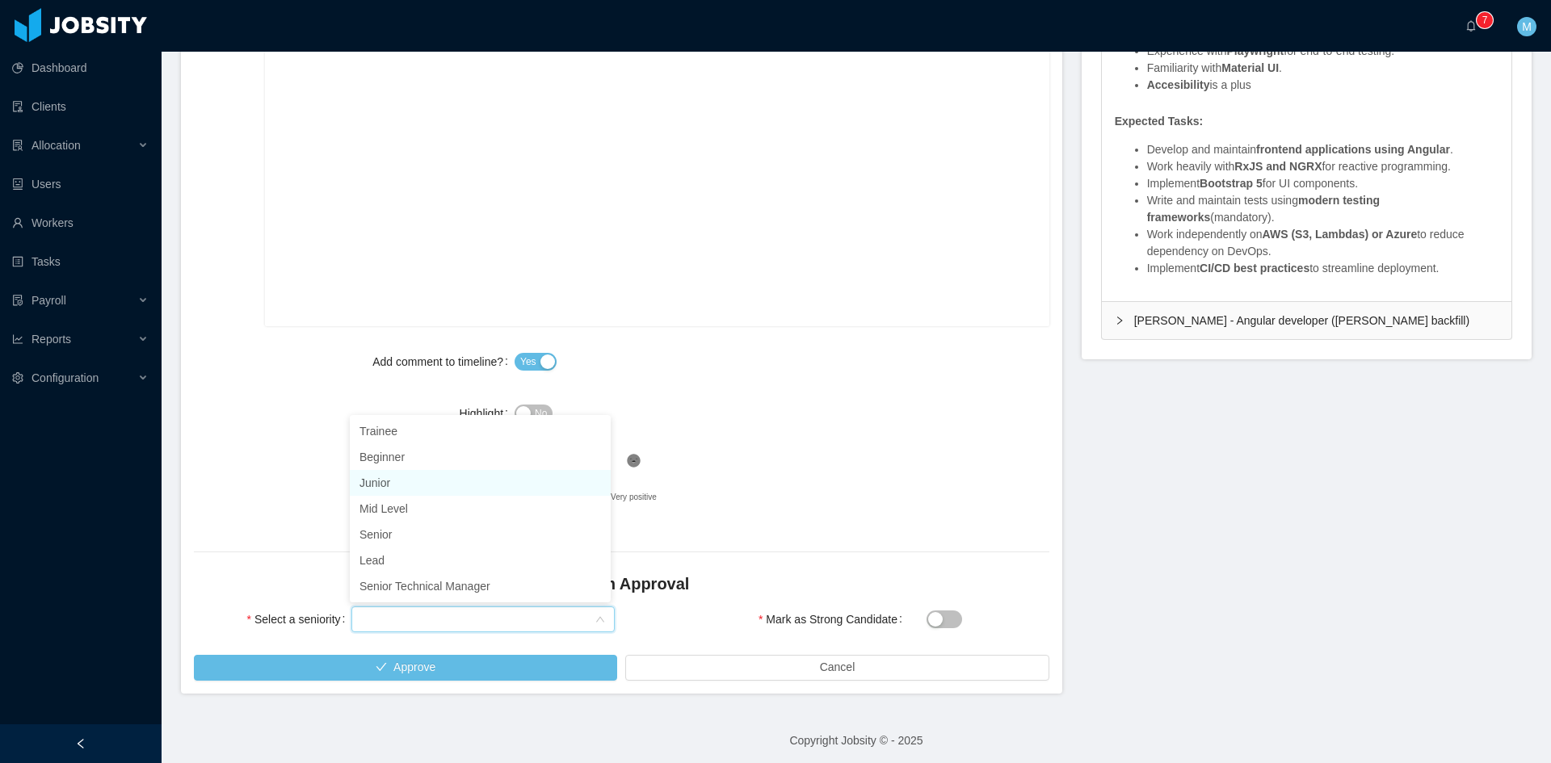
click at [399, 472] on li "Junior" at bounding box center [480, 483] width 261 height 26
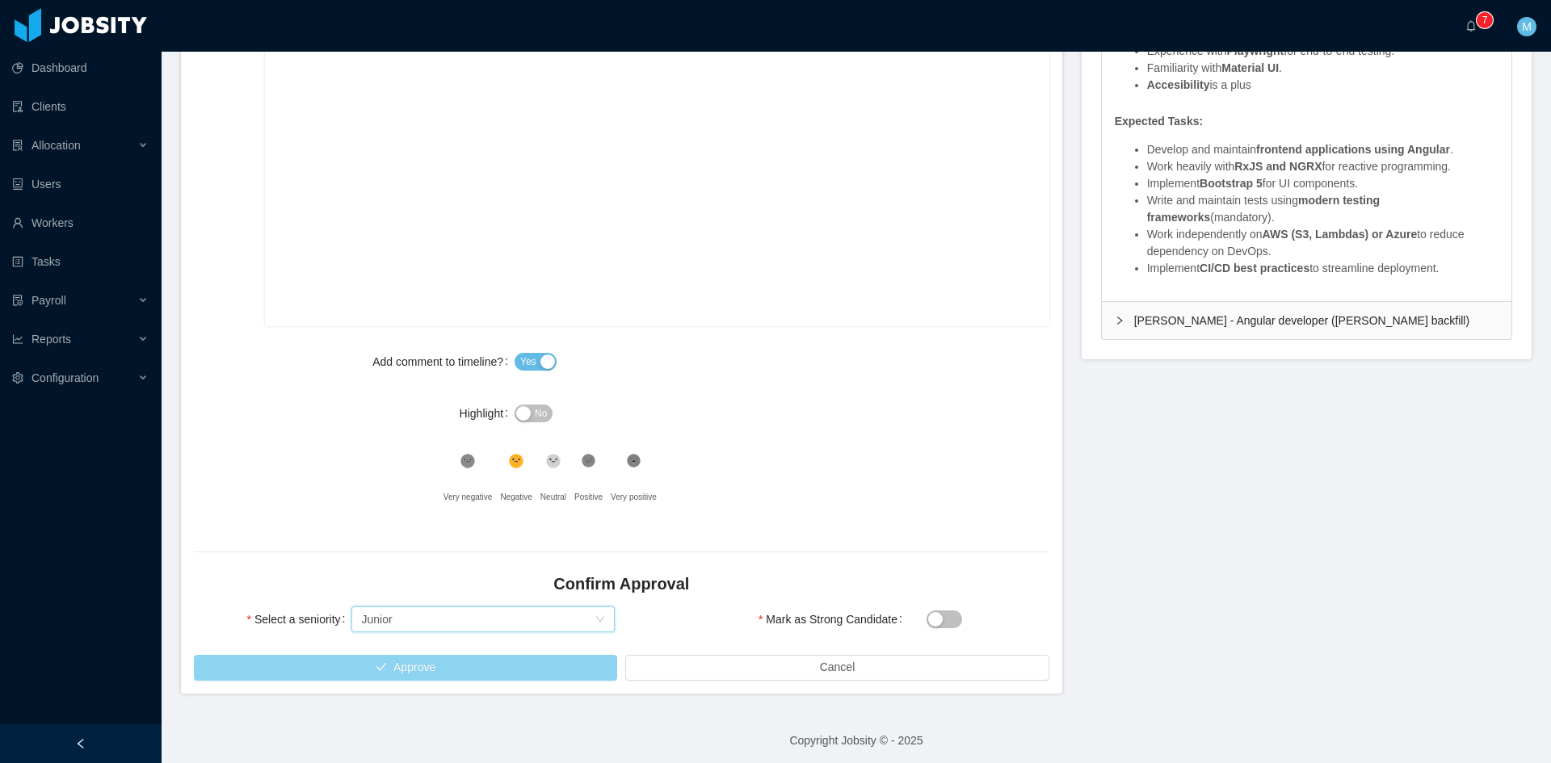
click at [449, 665] on button "Approve" at bounding box center [405, 668] width 423 height 26
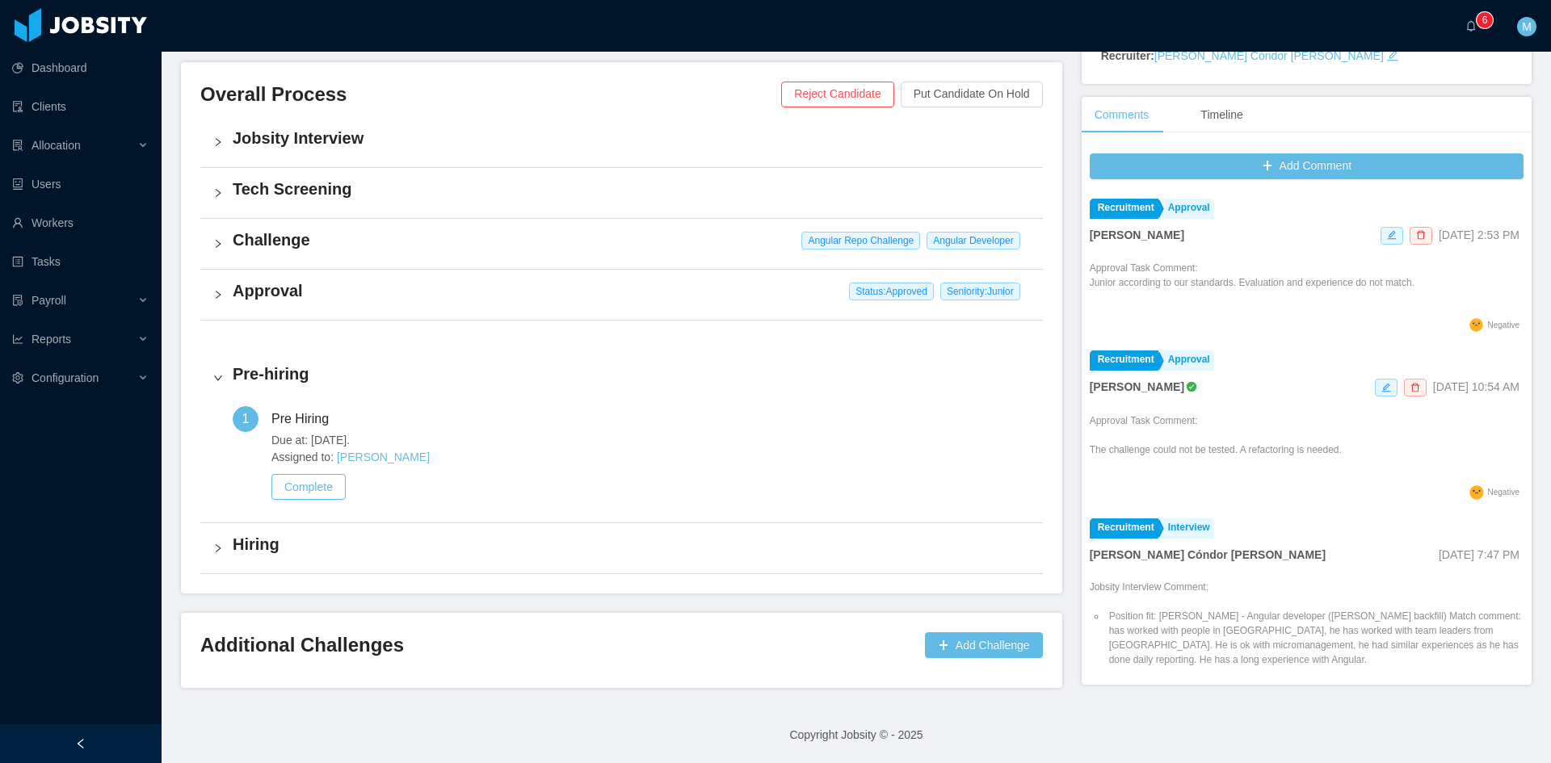
scroll to position [355, 0]
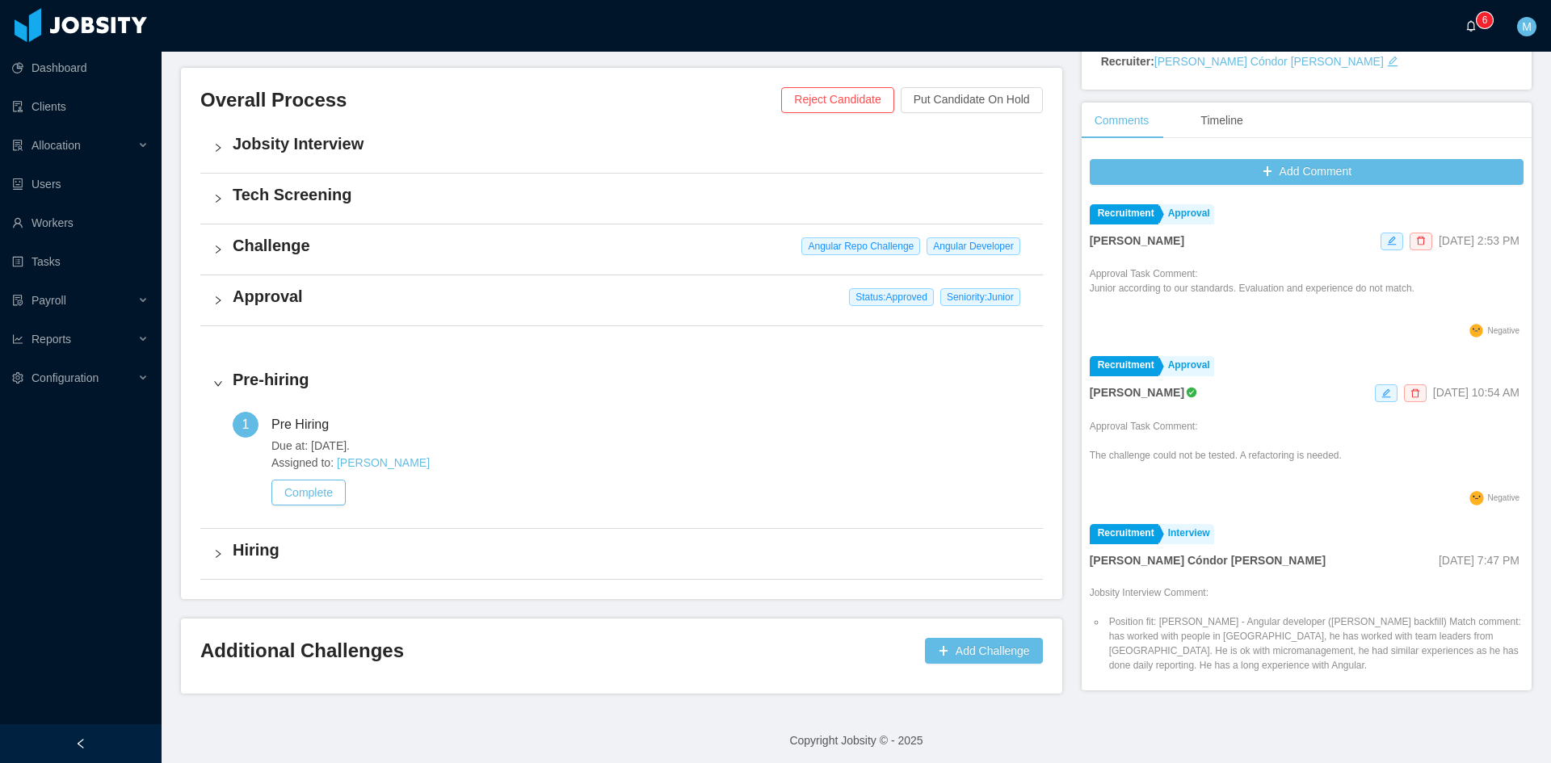
click at [1474, 23] on icon "icon: bell" at bounding box center [1471, 25] width 9 height 11
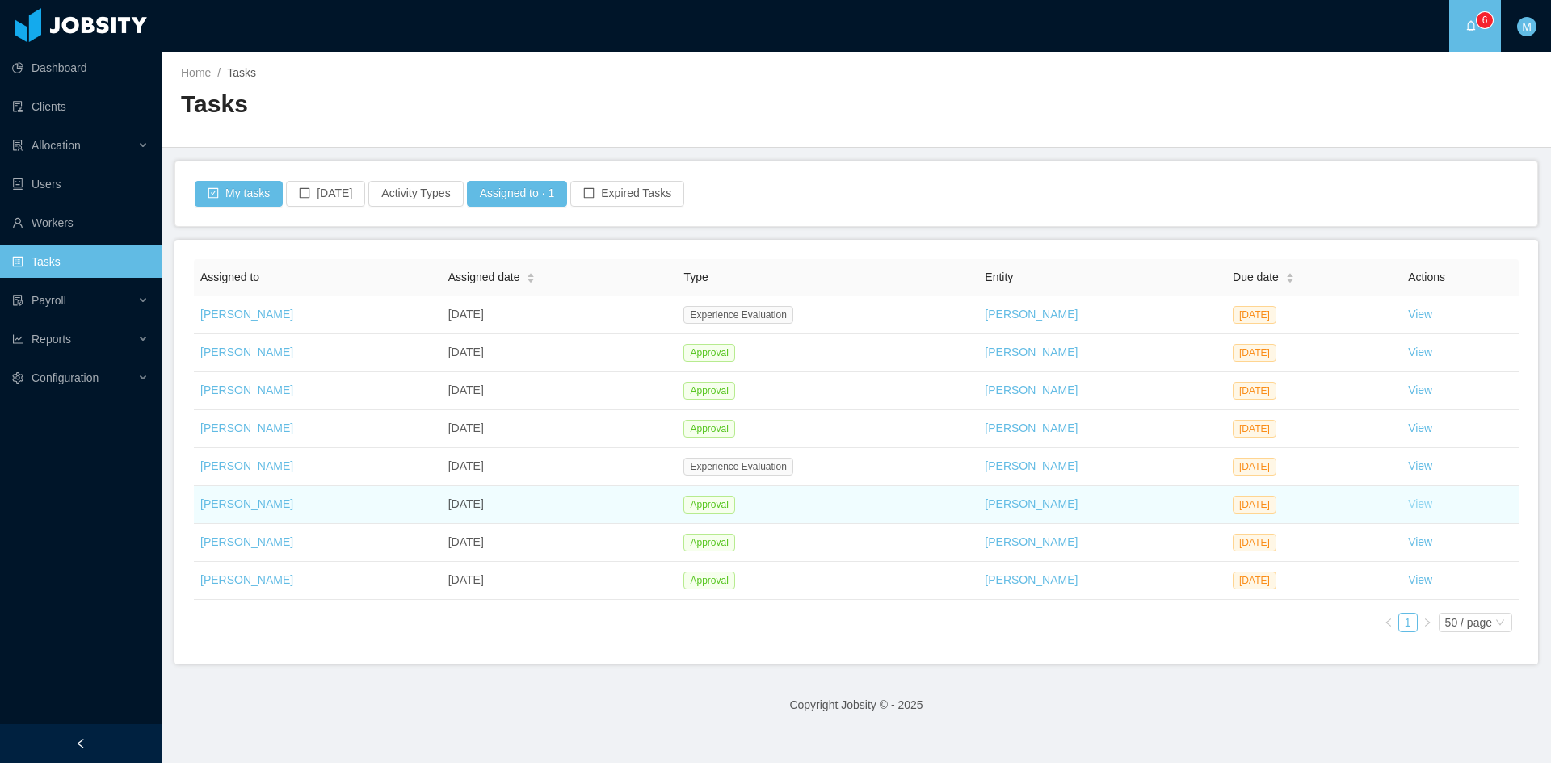
click at [1411, 500] on link "View" at bounding box center [1420, 503] width 24 height 13
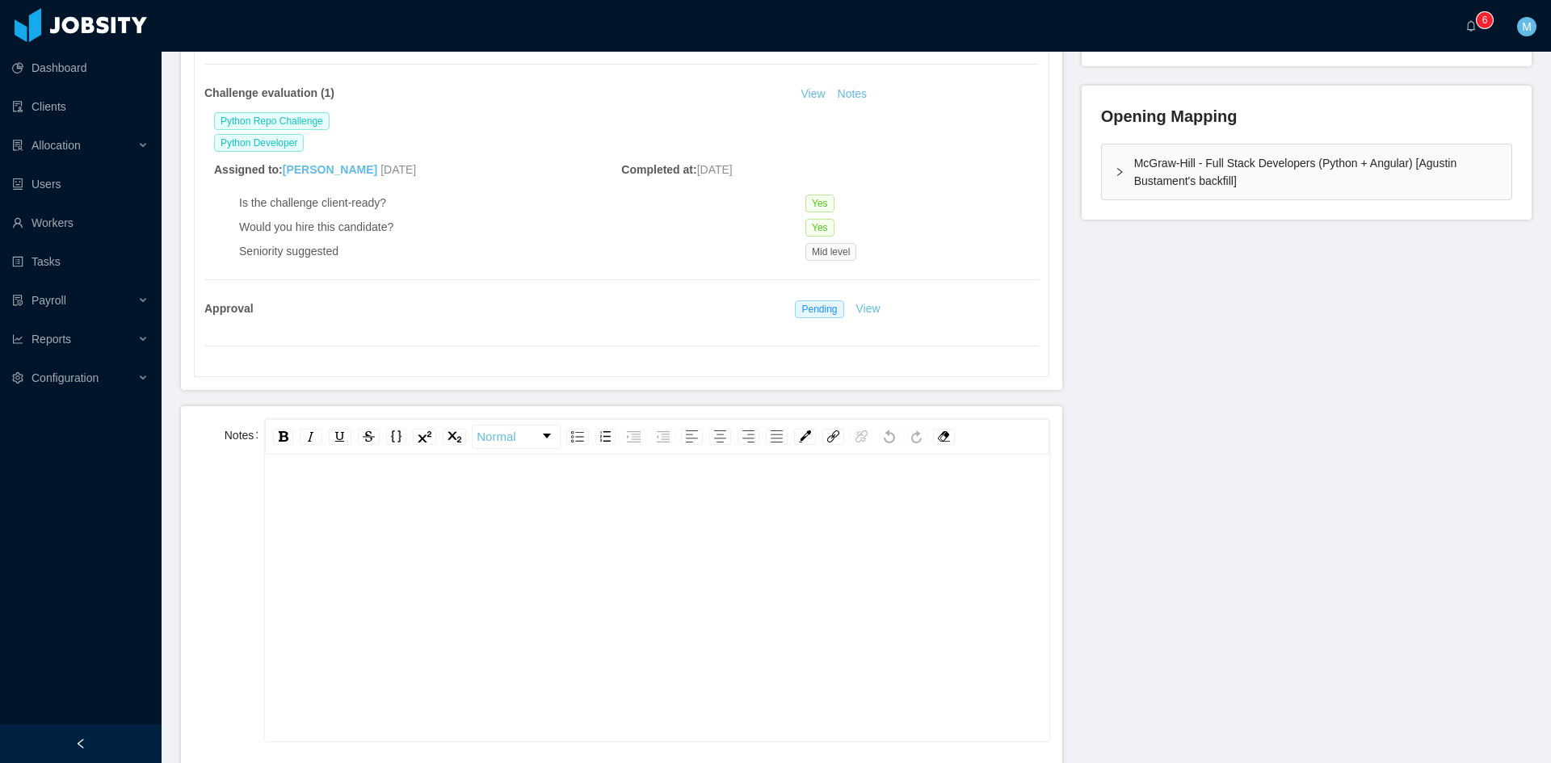
scroll to position [539, 0]
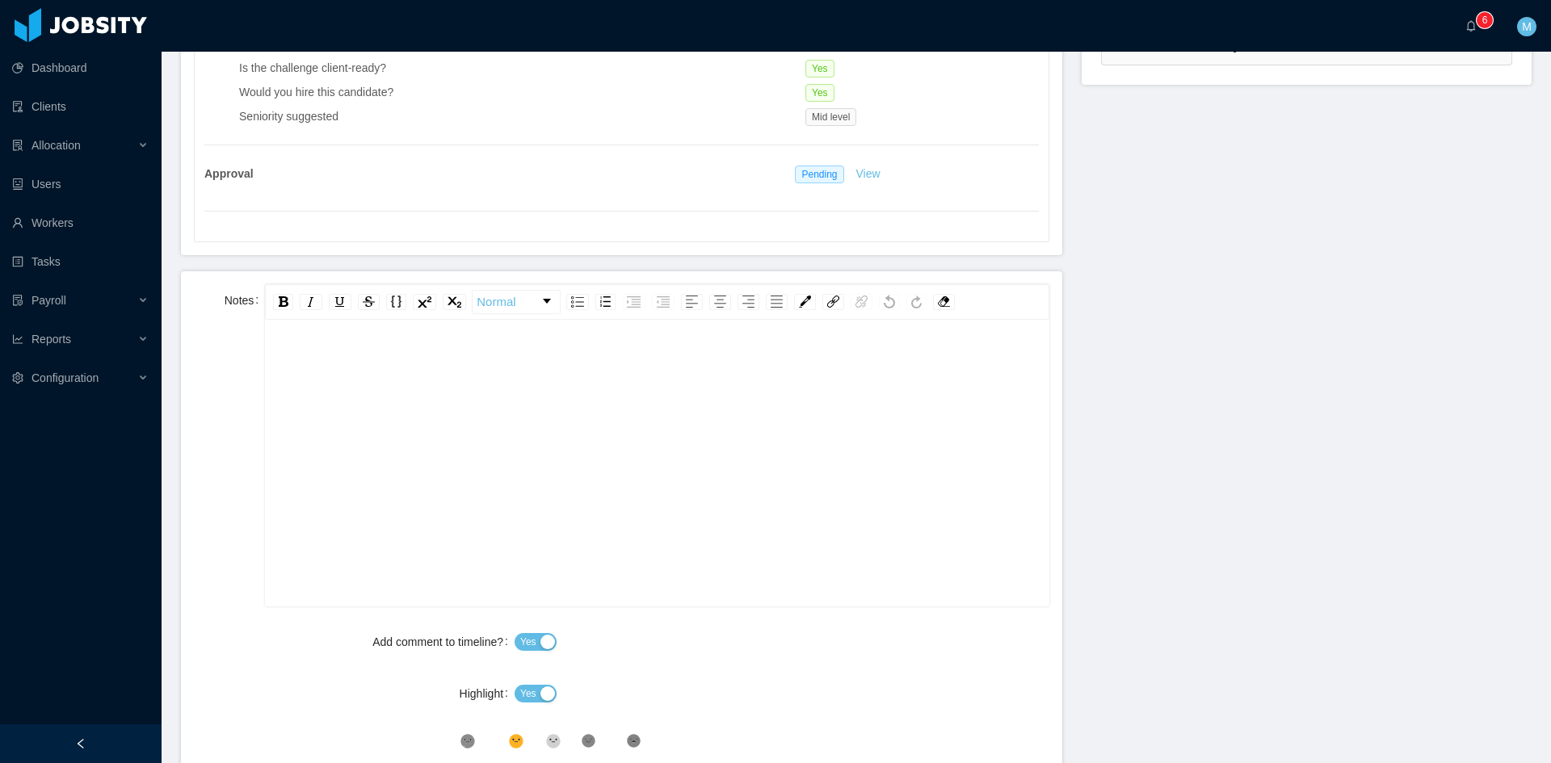
click at [560, 458] on div "rdw-editor" at bounding box center [657, 488] width 758 height 283
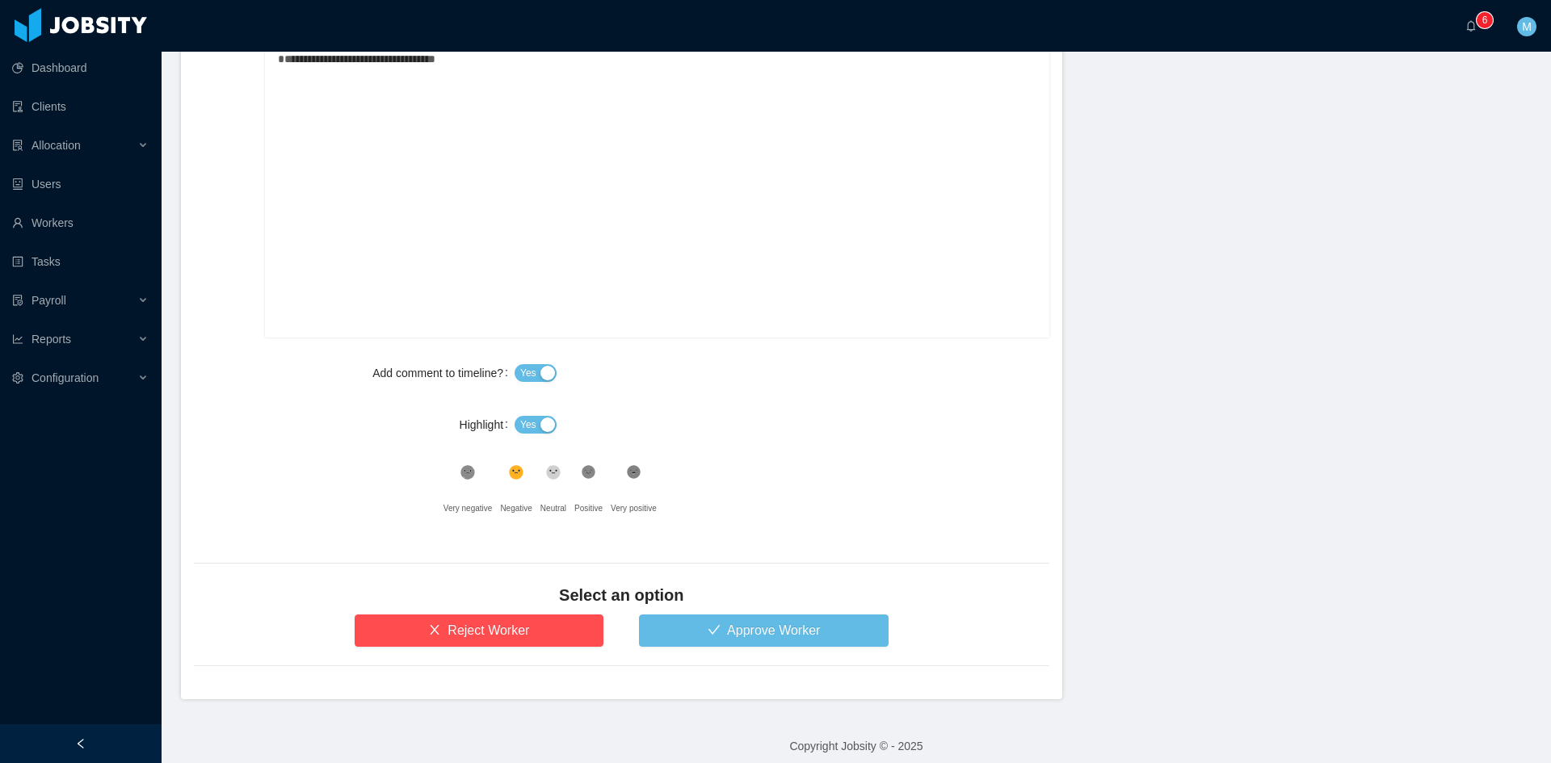
click at [544, 430] on button "Yes" at bounding box center [535, 425] width 42 height 18
click at [590, 481] on div ".st1{fill:#232323}" at bounding box center [588, 476] width 28 height 32
click at [697, 639] on button "Approve Worker" at bounding box center [764, 631] width 250 height 32
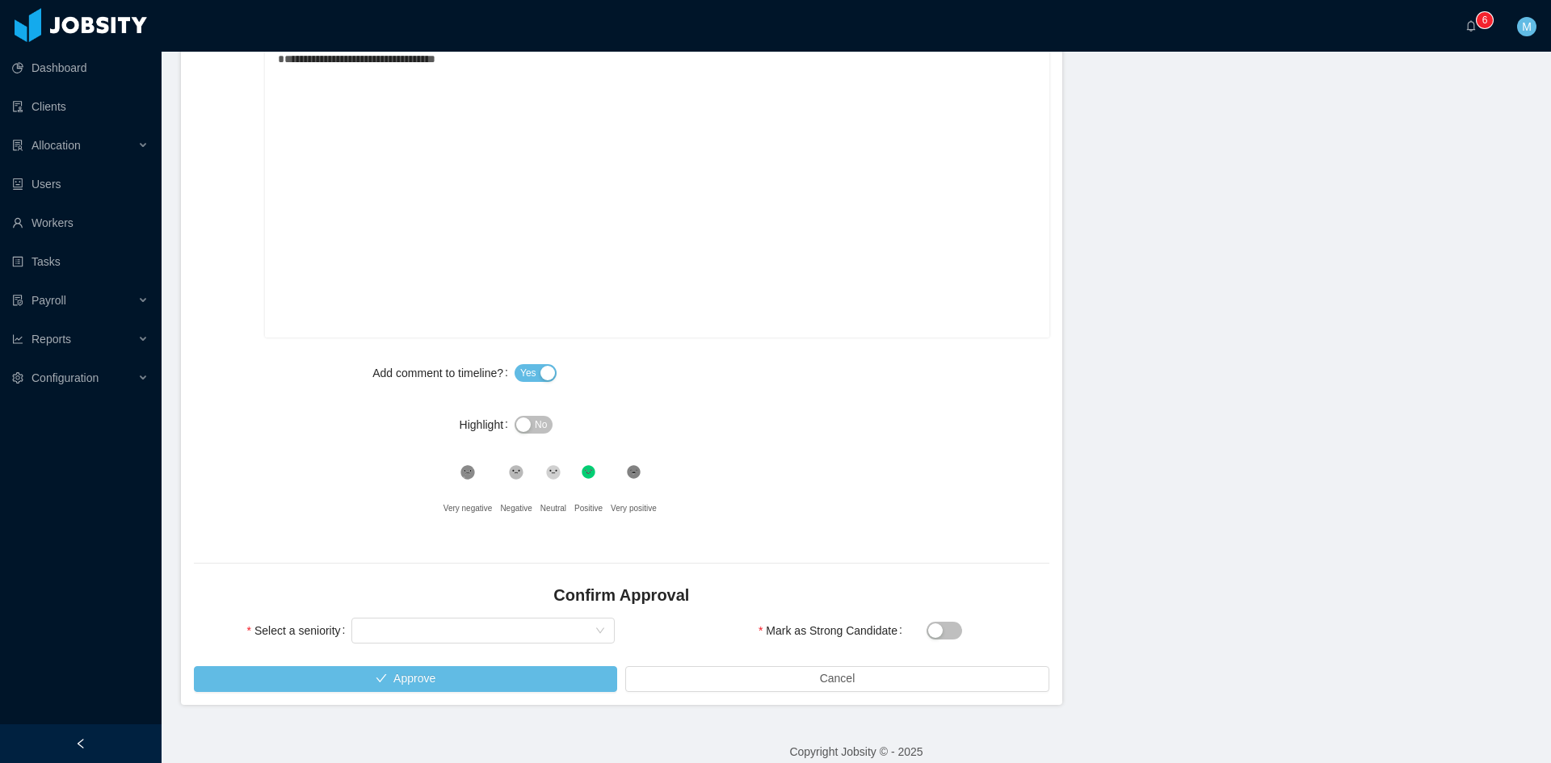
click at [470, 644] on div "Select seniority" at bounding box center [482, 631] width 263 height 32
click at [464, 635] on div "Select seniority" at bounding box center [477, 631] width 233 height 24
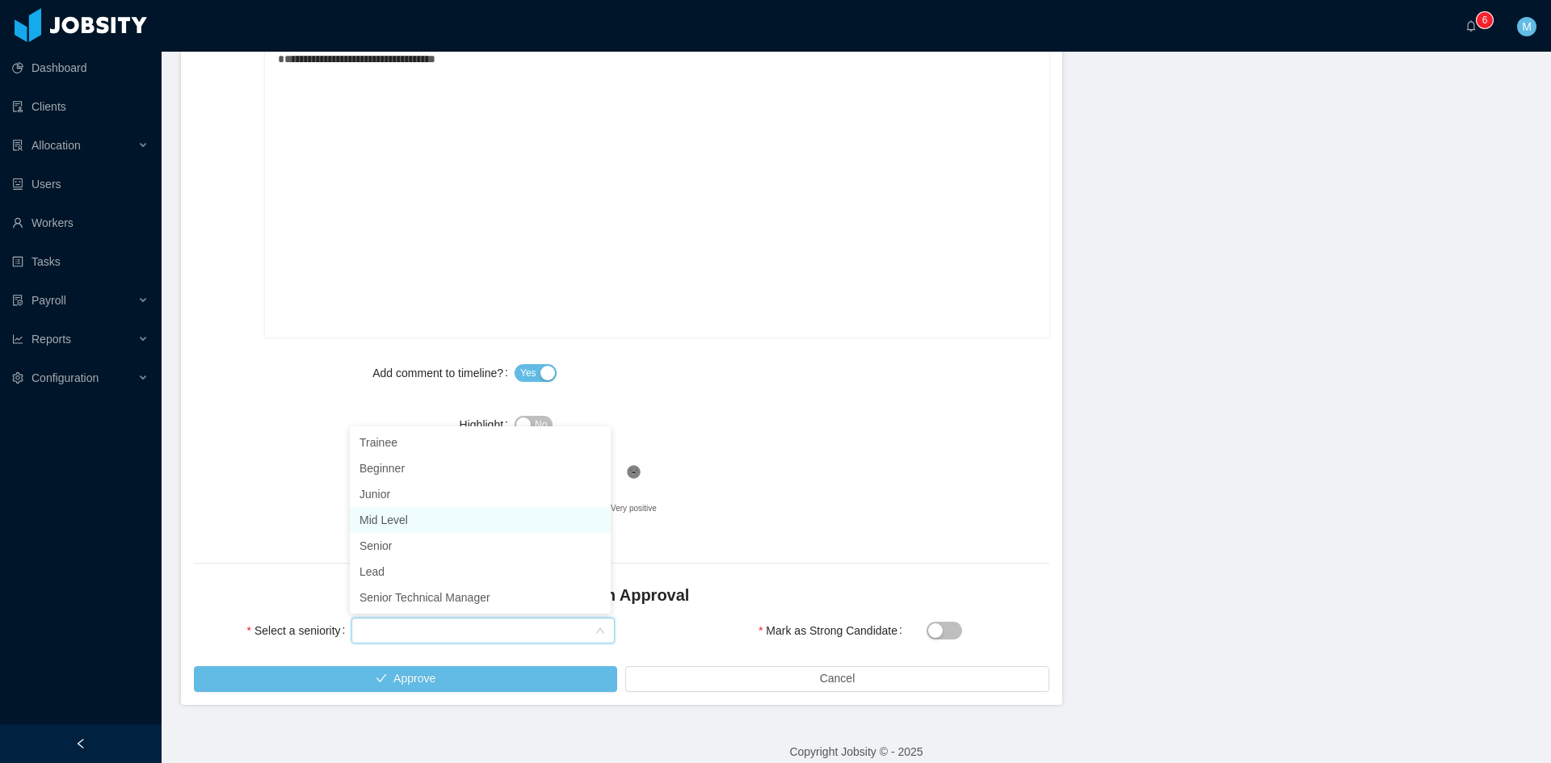
click at [418, 521] on li "Mid Level" at bounding box center [480, 520] width 261 height 26
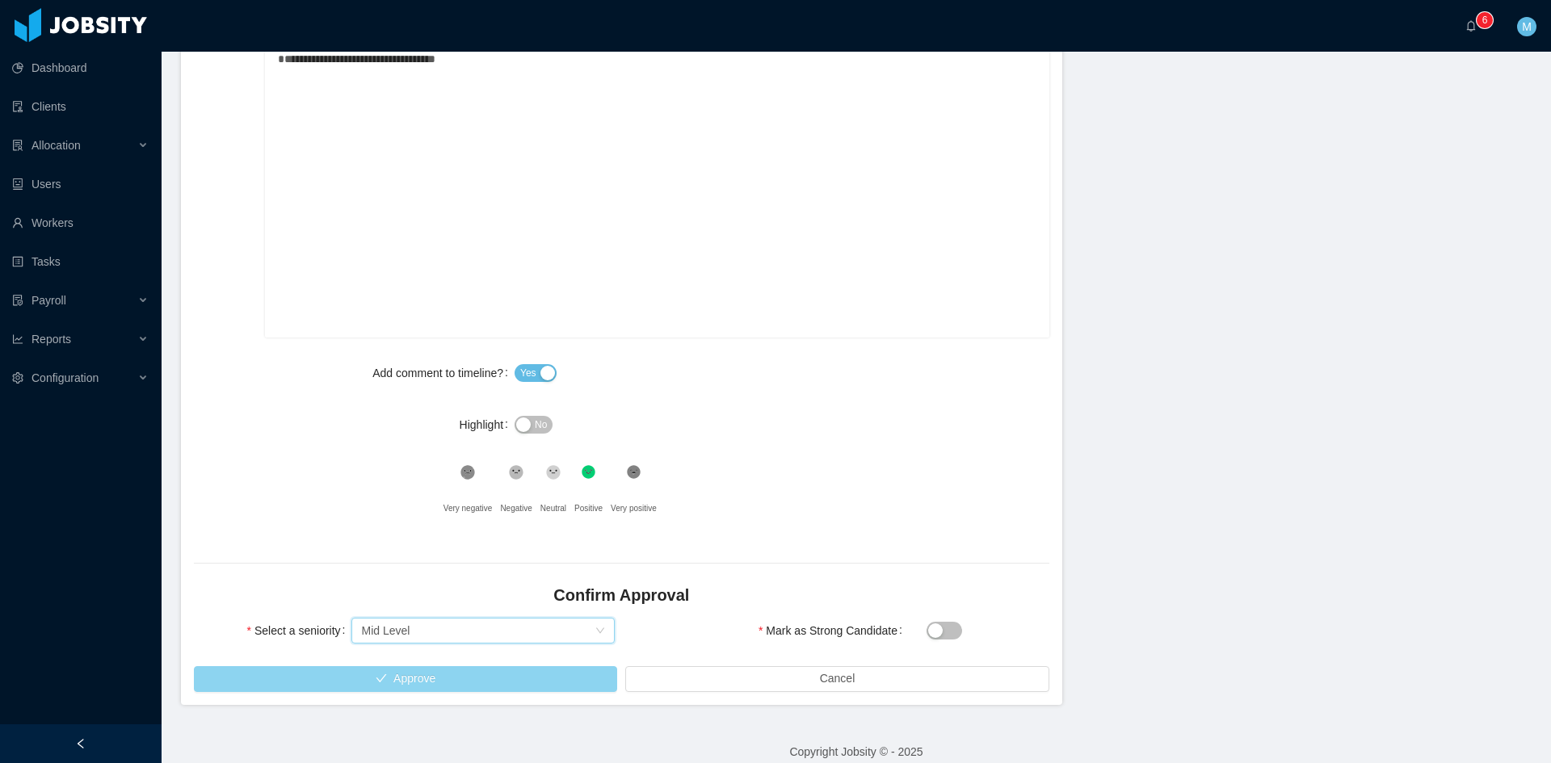
click at [473, 674] on button "Approve" at bounding box center [405, 679] width 423 height 26
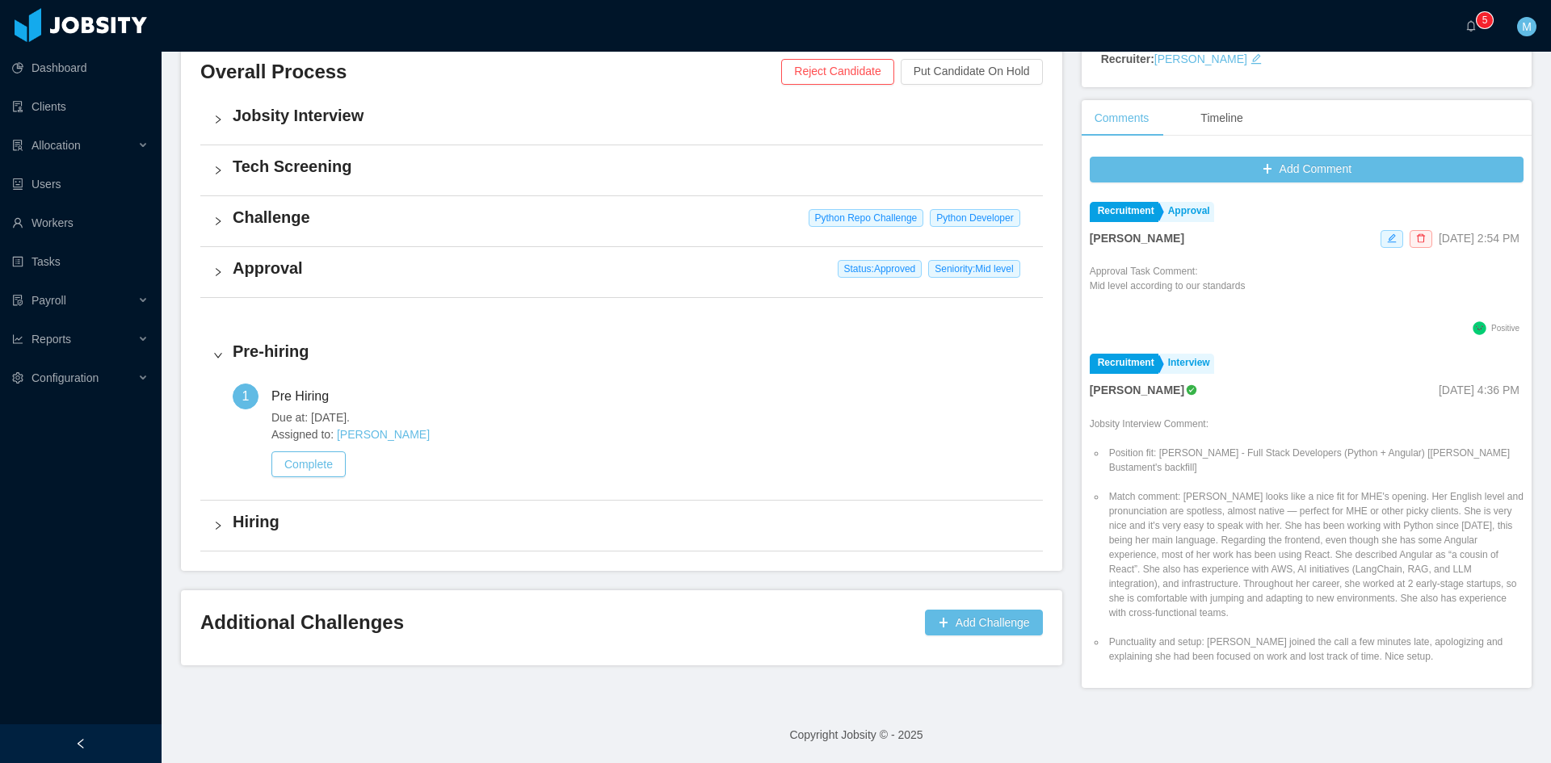
scroll to position [366, 0]
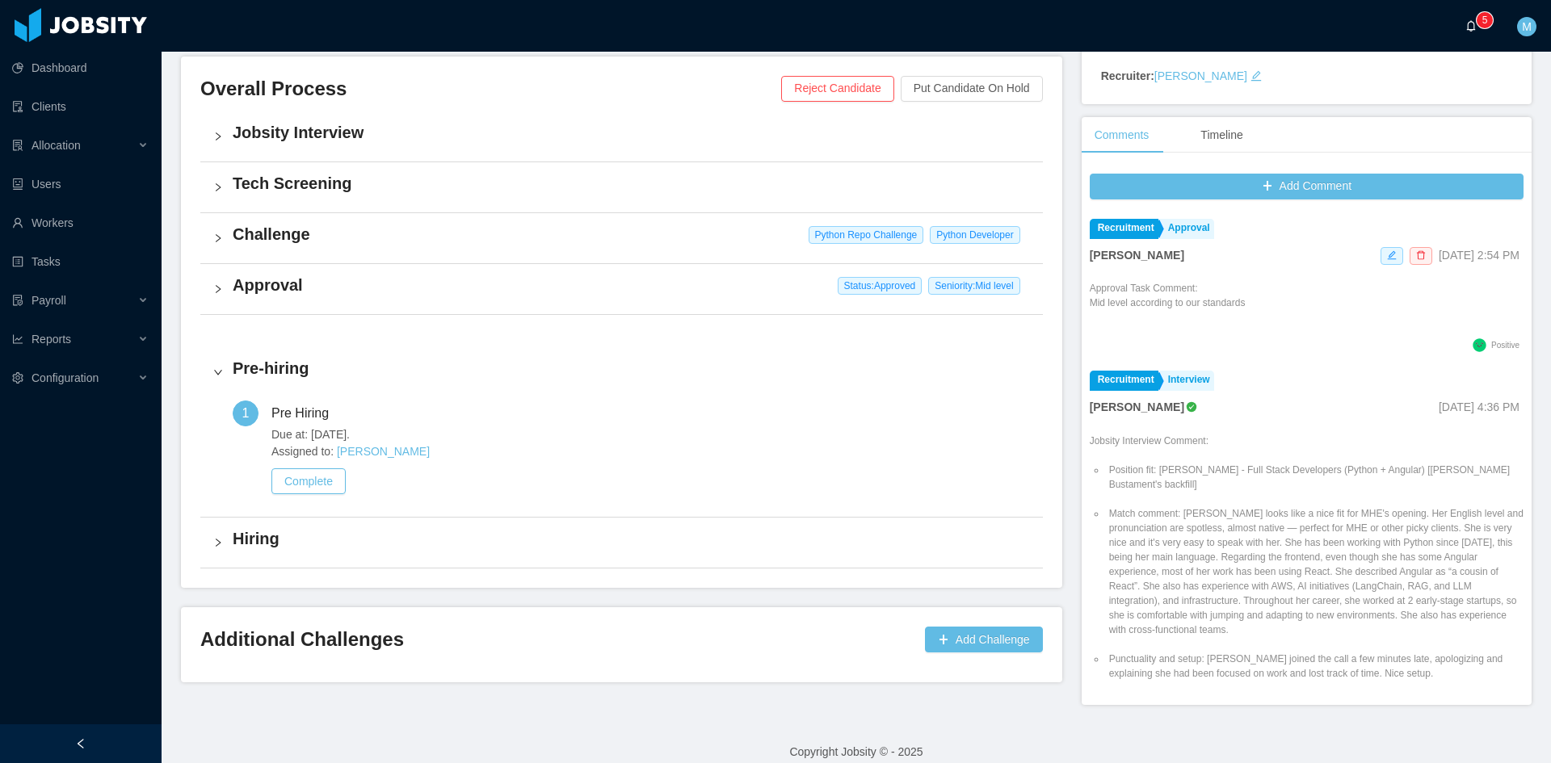
click at [1472, 34] on a=83ded146-cd66-4514-80a8-9a7b1e1b5eb6/Matias%20Marin"] "0 1 2 3 4 5 6 7 8 9 0 1 2 3 4 5 6 7 8 9 0 1 2 3 4 5 6 7 8 9" at bounding box center [1474, 26] width 19 height 52
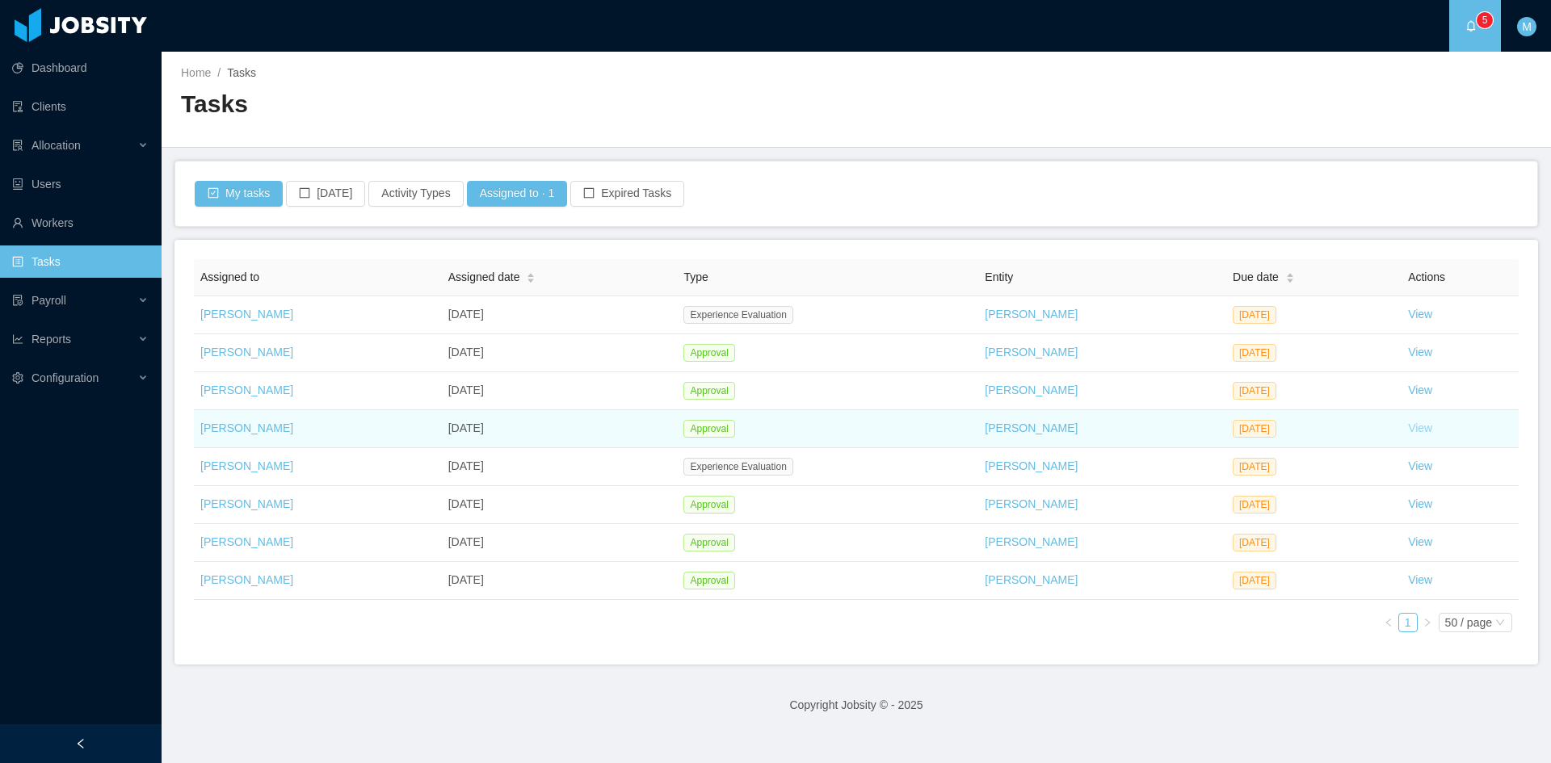
click at [1415, 434] on link "View" at bounding box center [1420, 428] width 24 height 13
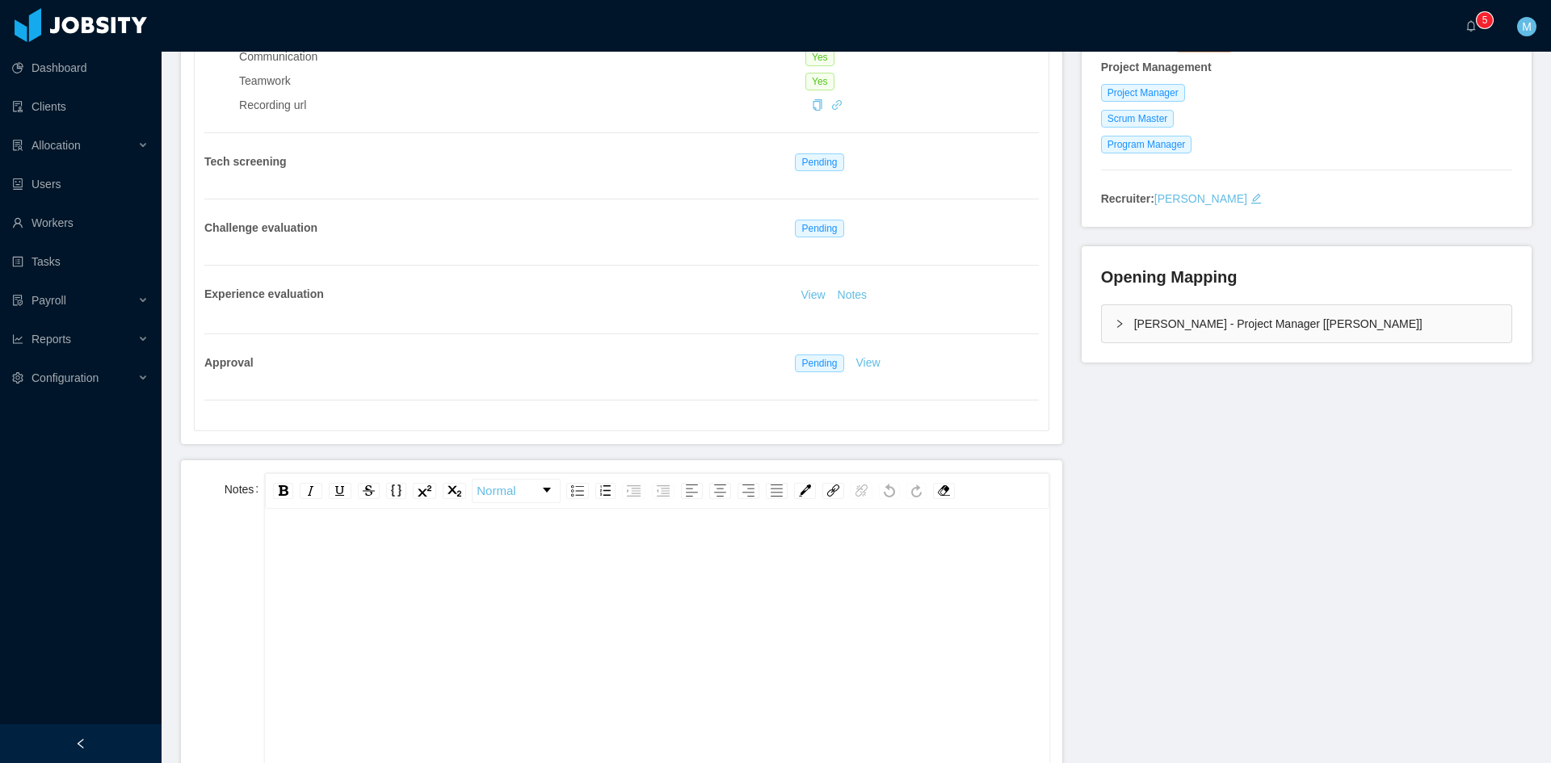
scroll to position [36, 0]
click at [494, 596] on div "rdw-editor" at bounding box center [657, 642] width 758 height 283
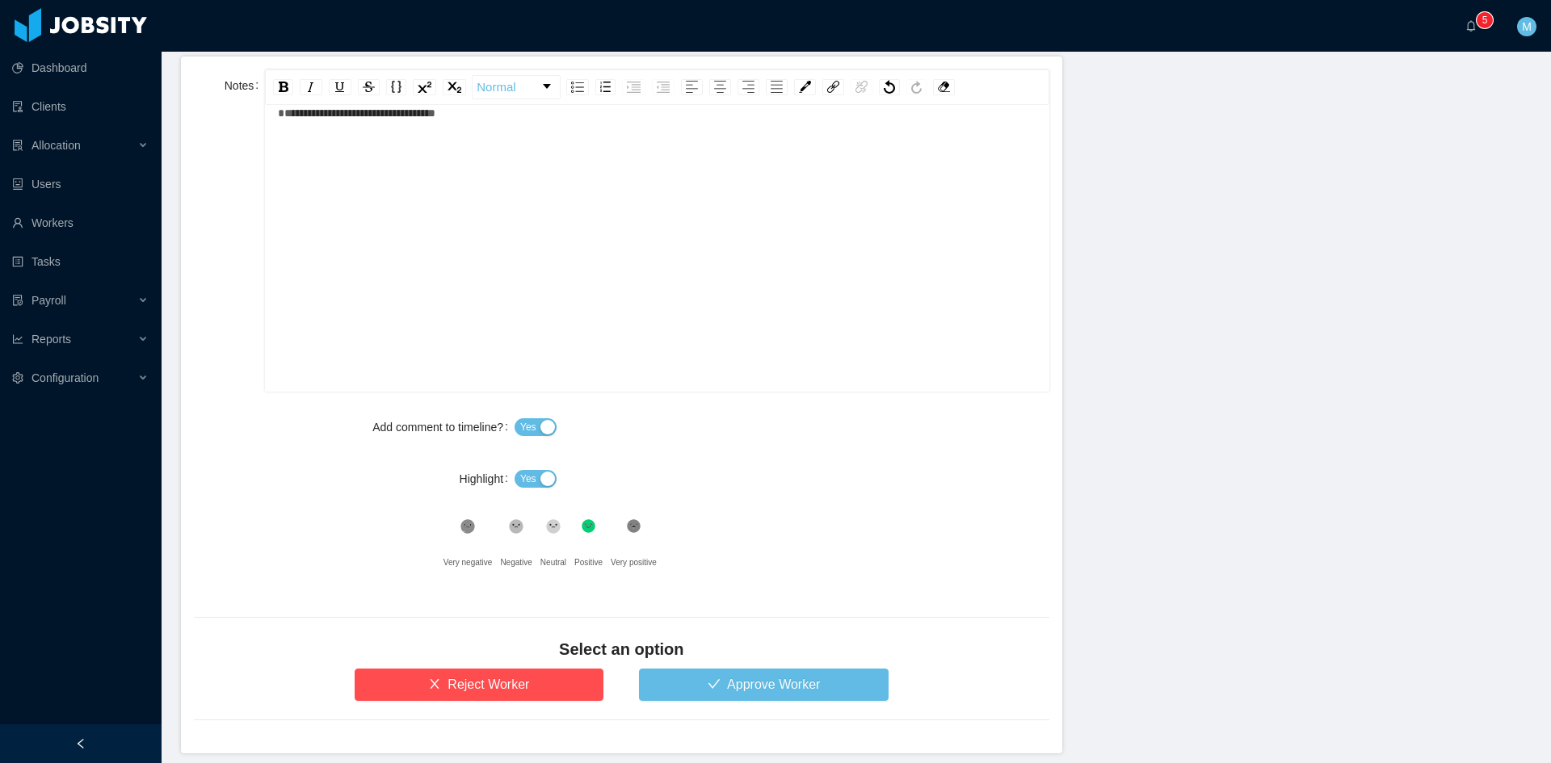
scroll to position [738, 0]
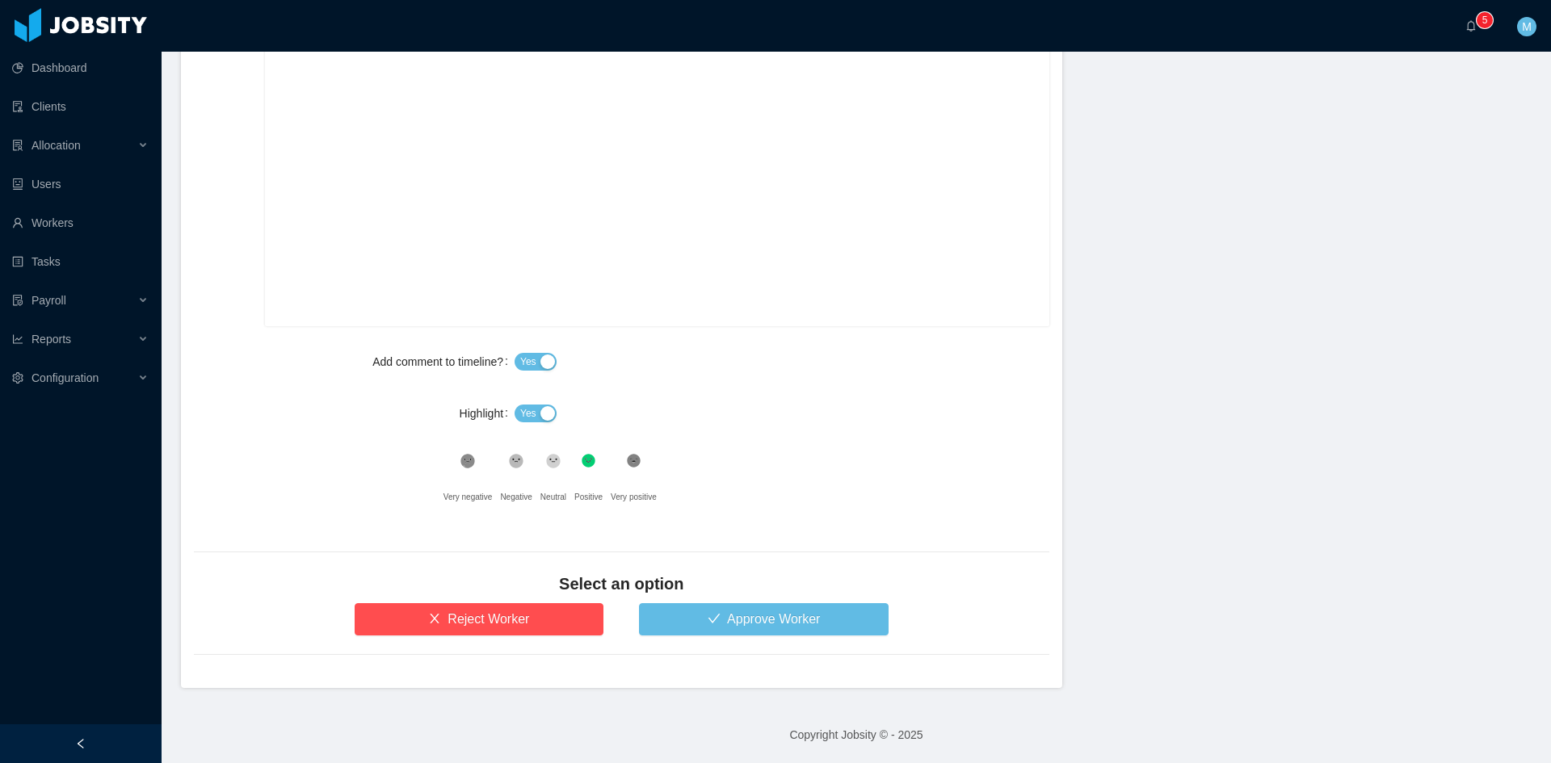
click at [522, 415] on span "Yes" at bounding box center [528, 413] width 16 height 16
click at [735, 615] on button "Approve Worker" at bounding box center [764, 619] width 250 height 32
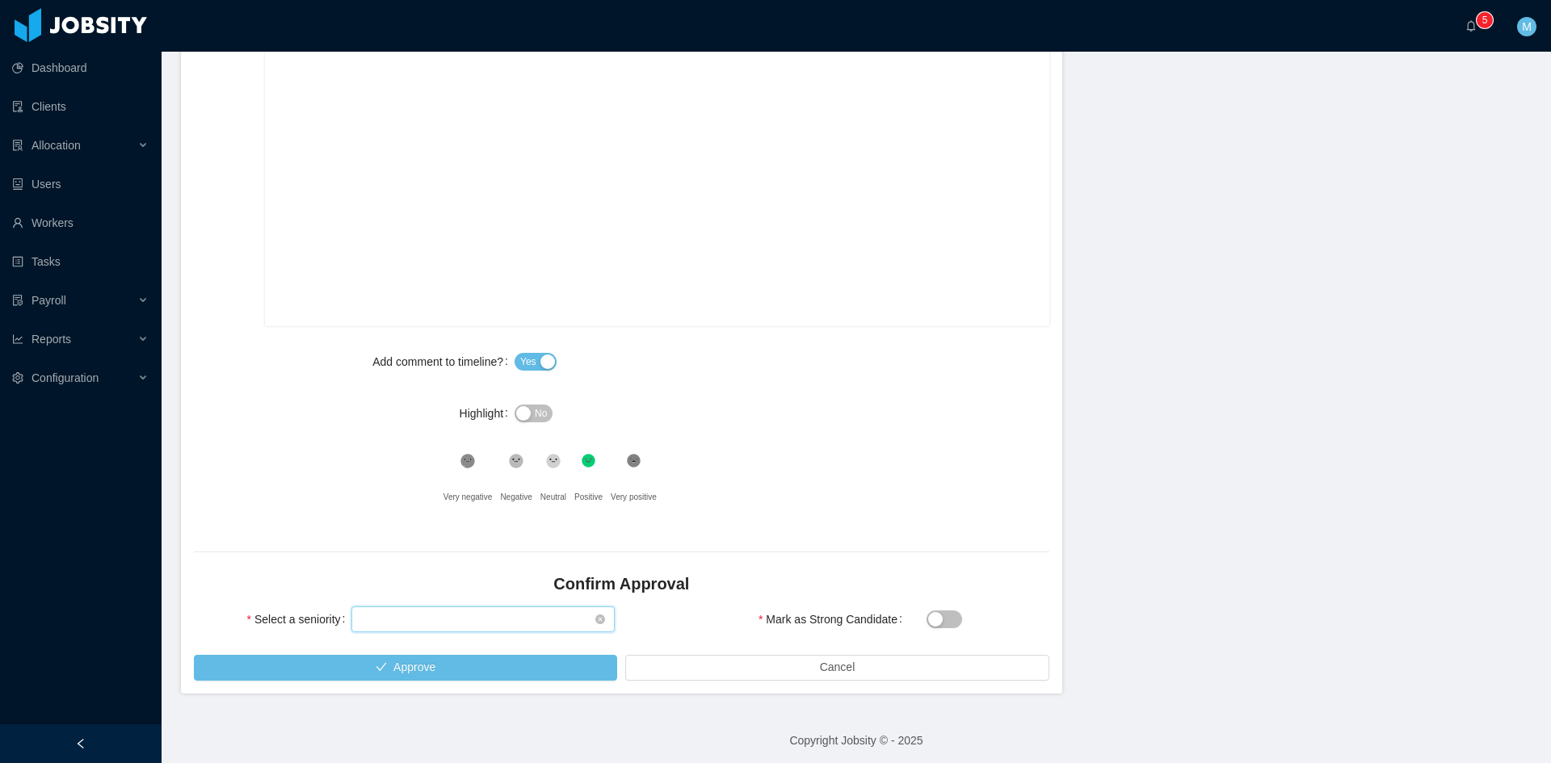
click at [483, 621] on div "Select seniority" at bounding box center [477, 619] width 233 height 24
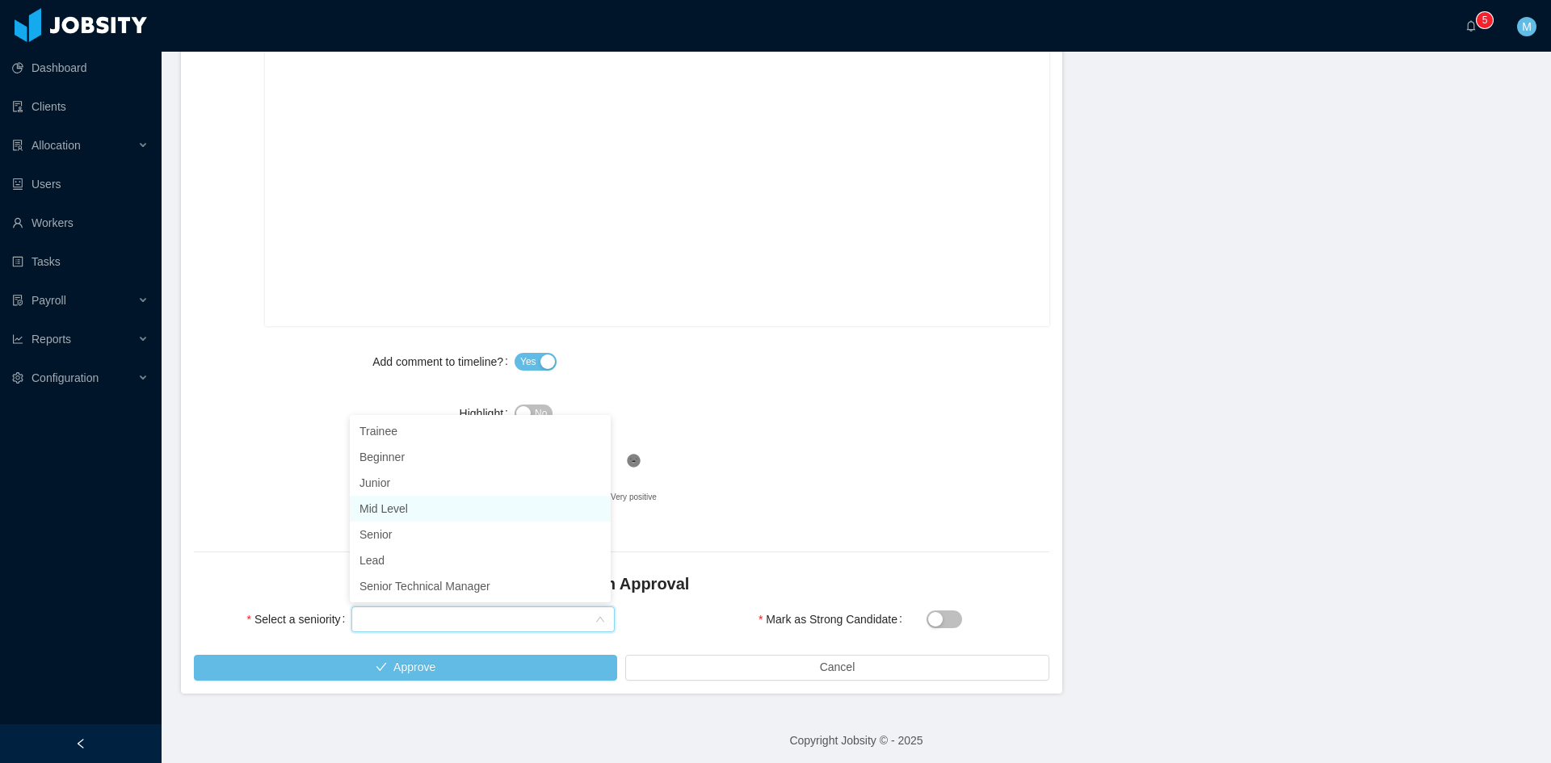
click at [401, 511] on li "Mid Level" at bounding box center [480, 509] width 261 height 26
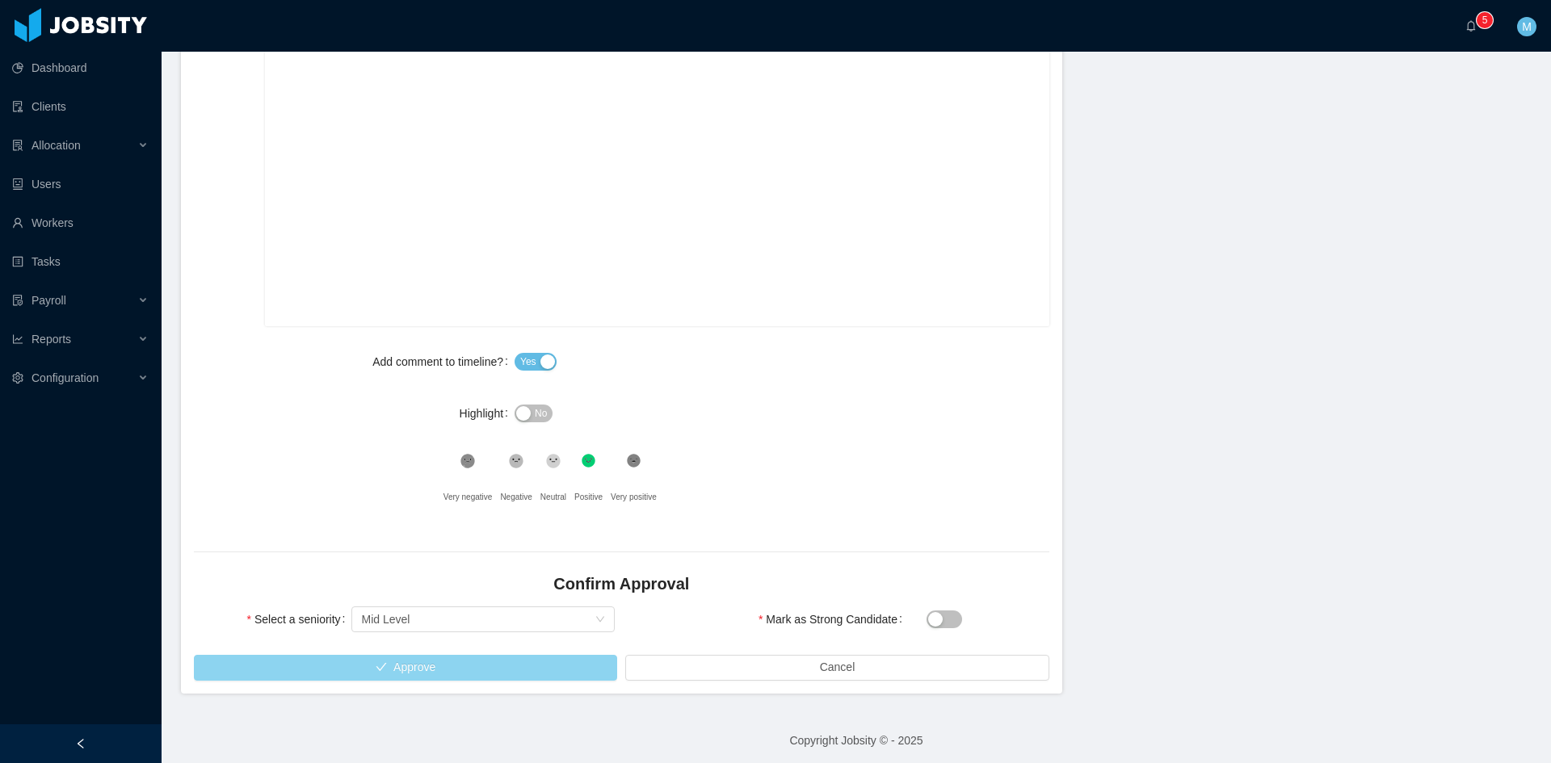
click at [430, 663] on button "Approve" at bounding box center [405, 668] width 423 height 26
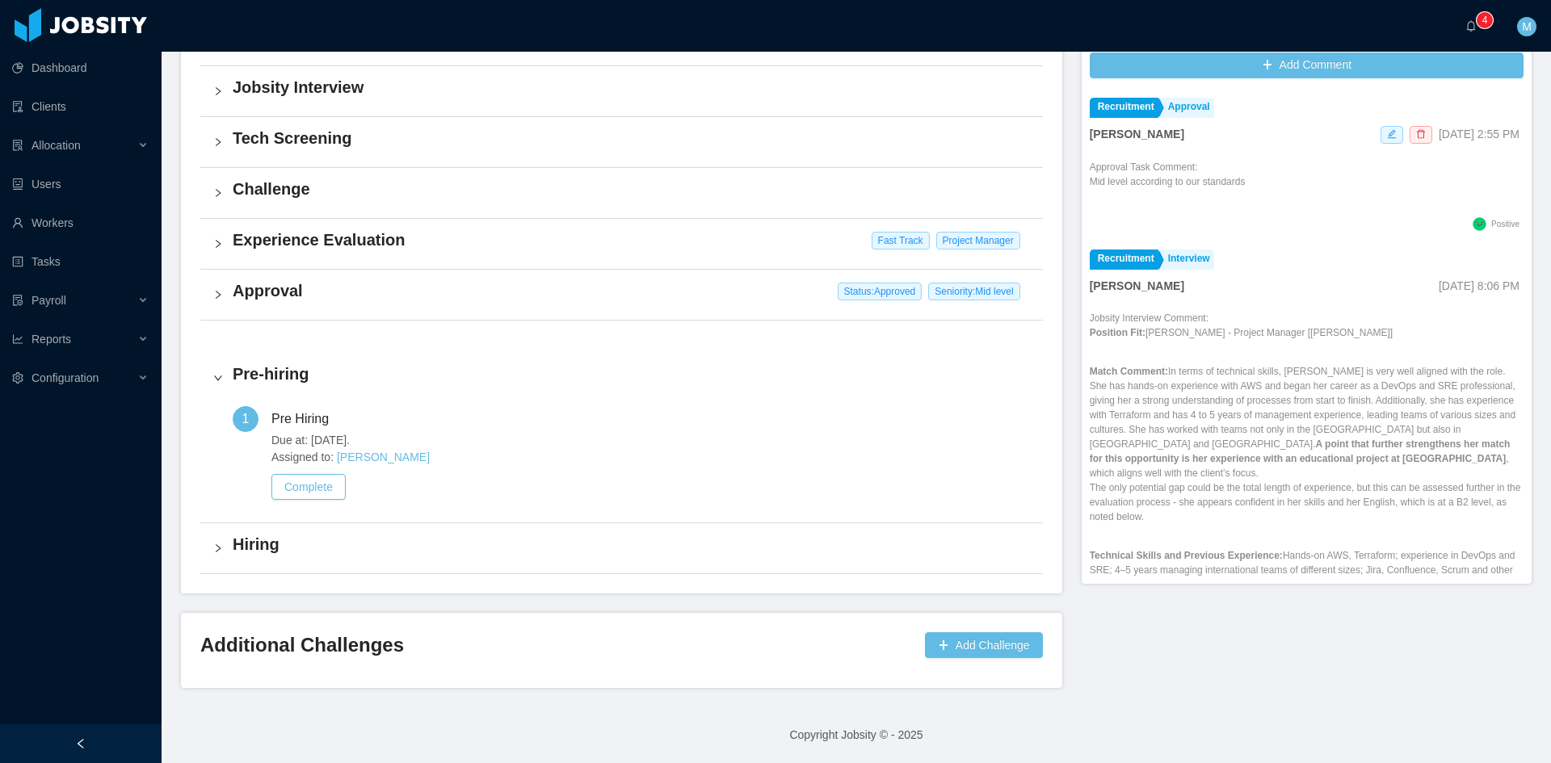
scroll to position [507, 0]
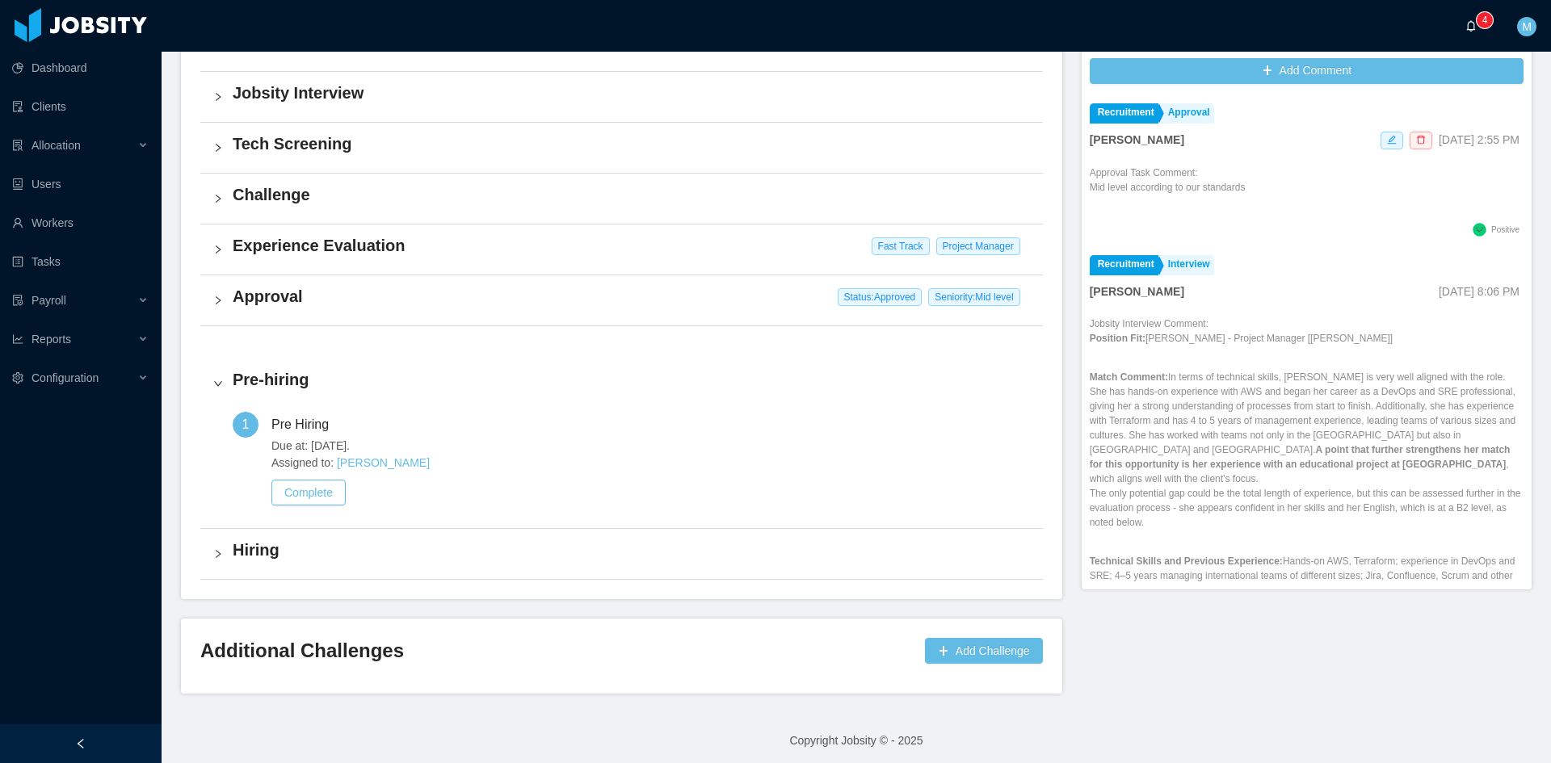
click at [1501, 15] on div "M" at bounding box center [1527, 26] width 52 height 52
click at [1476, 20] on sup "0 1 2 3 4 5 6 7 8 9 0 1 2 3 4 5 6 7 8 9 0 1 2 3 4 5 6 7 8 9" at bounding box center [1484, 20] width 16 height 16
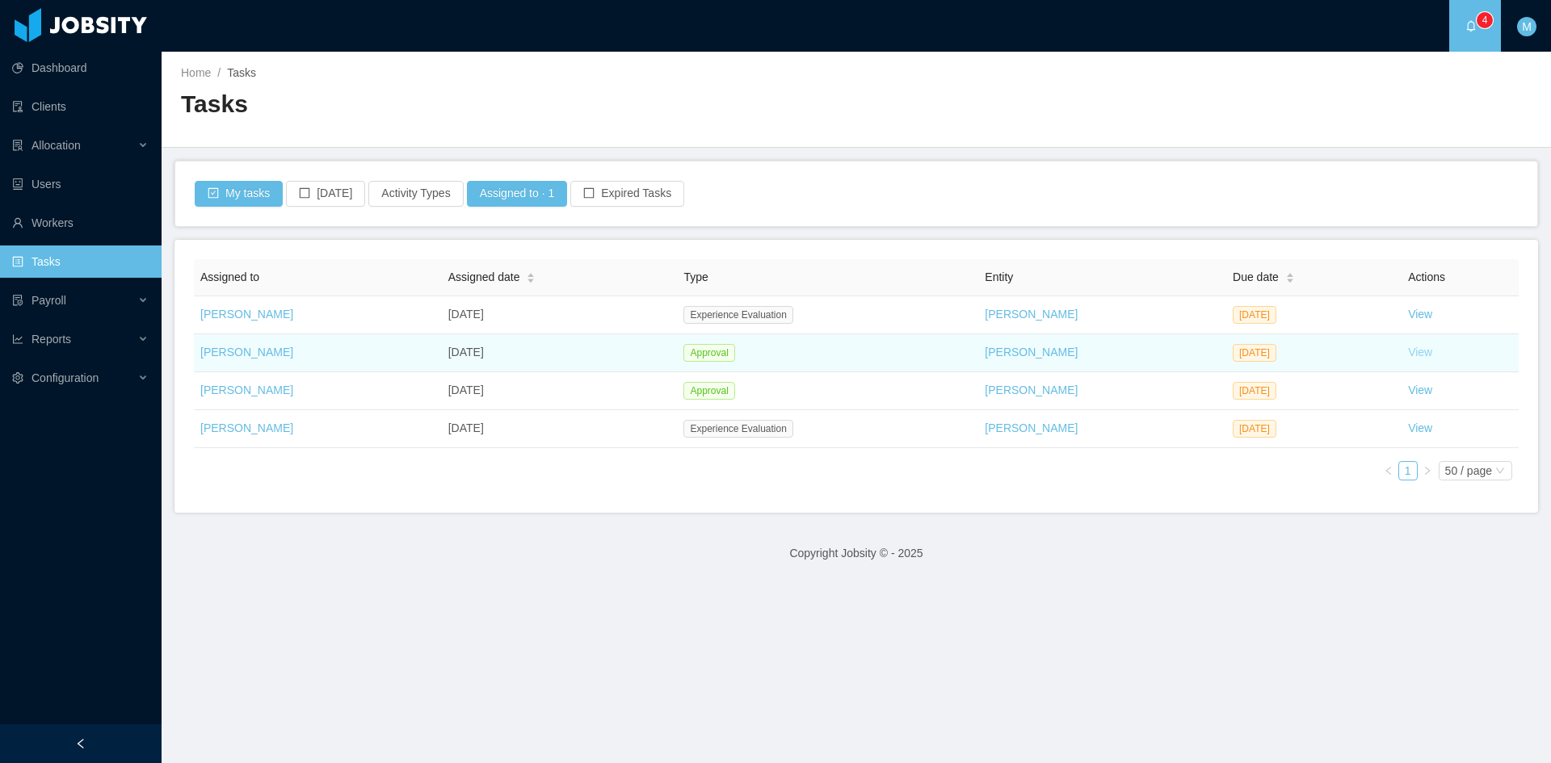
click at [1416, 354] on link "View" at bounding box center [1420, 352] width 24 height 13
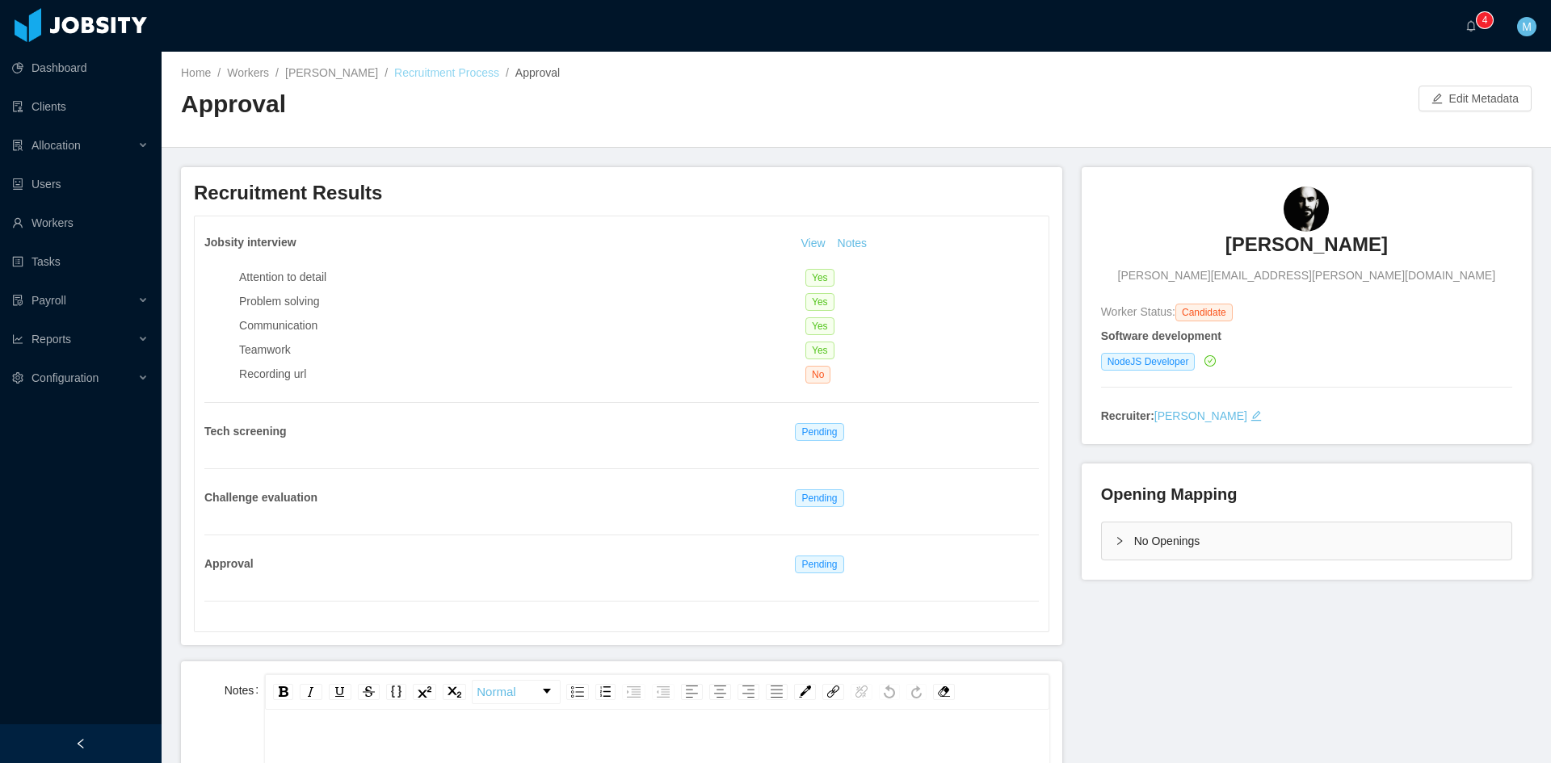
click at [394, 69] on link "Recruitment Process" at bounding box center [446, 72] width 105 height 13
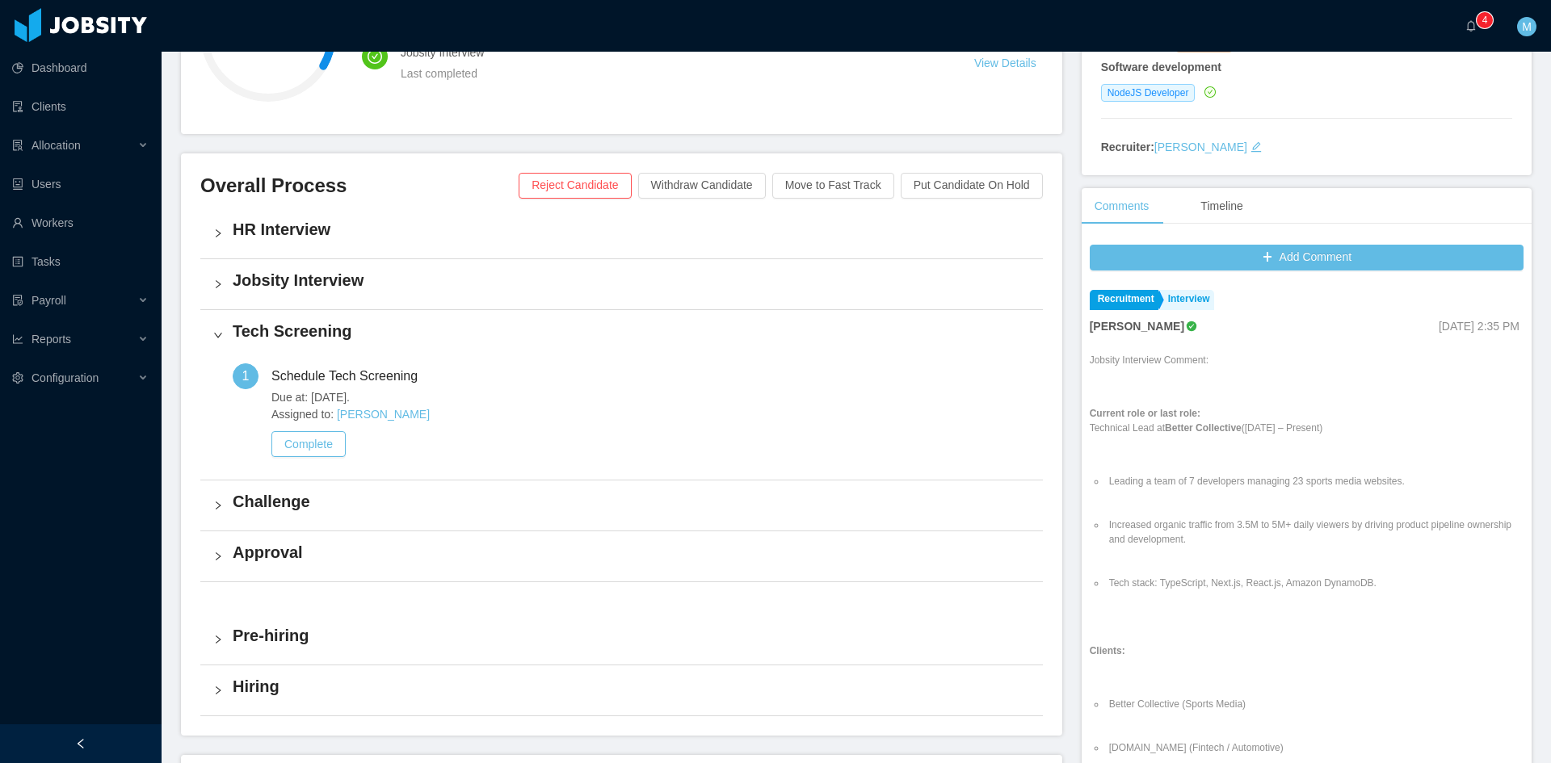
scroll to position [462, 0]
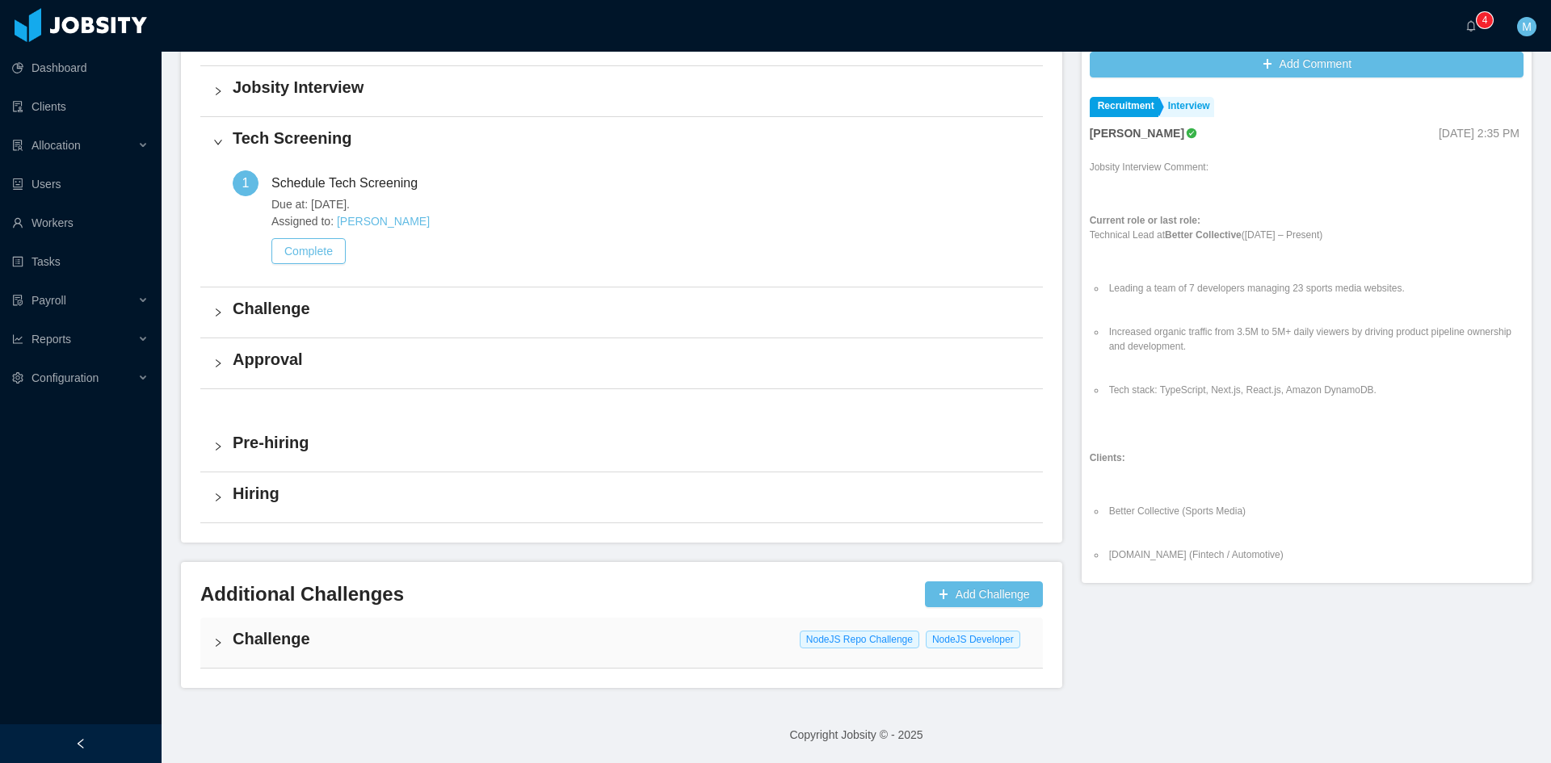
click at [228, 657] on div "Challenge NodeJS Repo Challenge NodeJS Developer" at bounding box center [621, 643] width 842 height 50
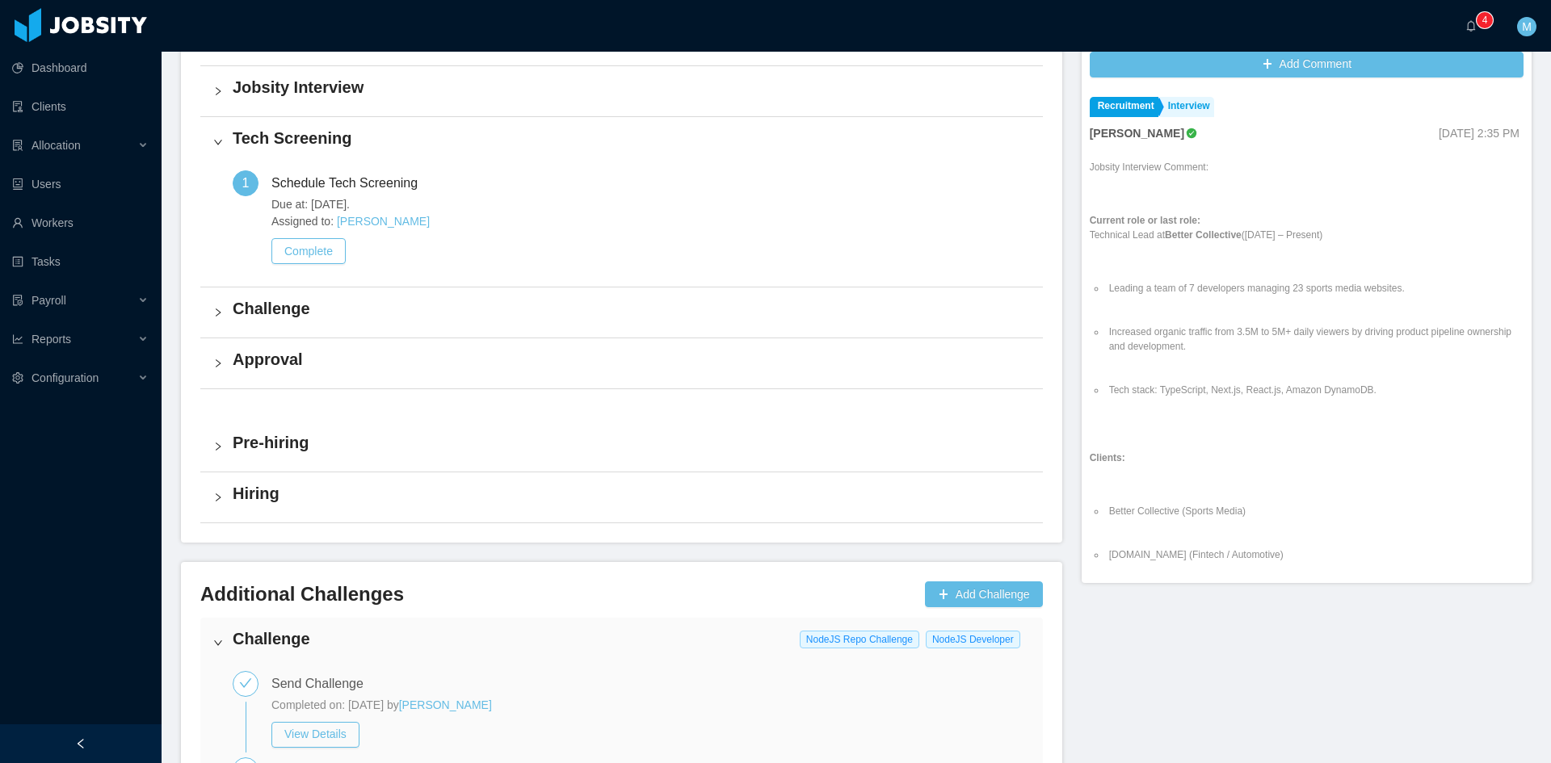
scroll to position [841, 0]
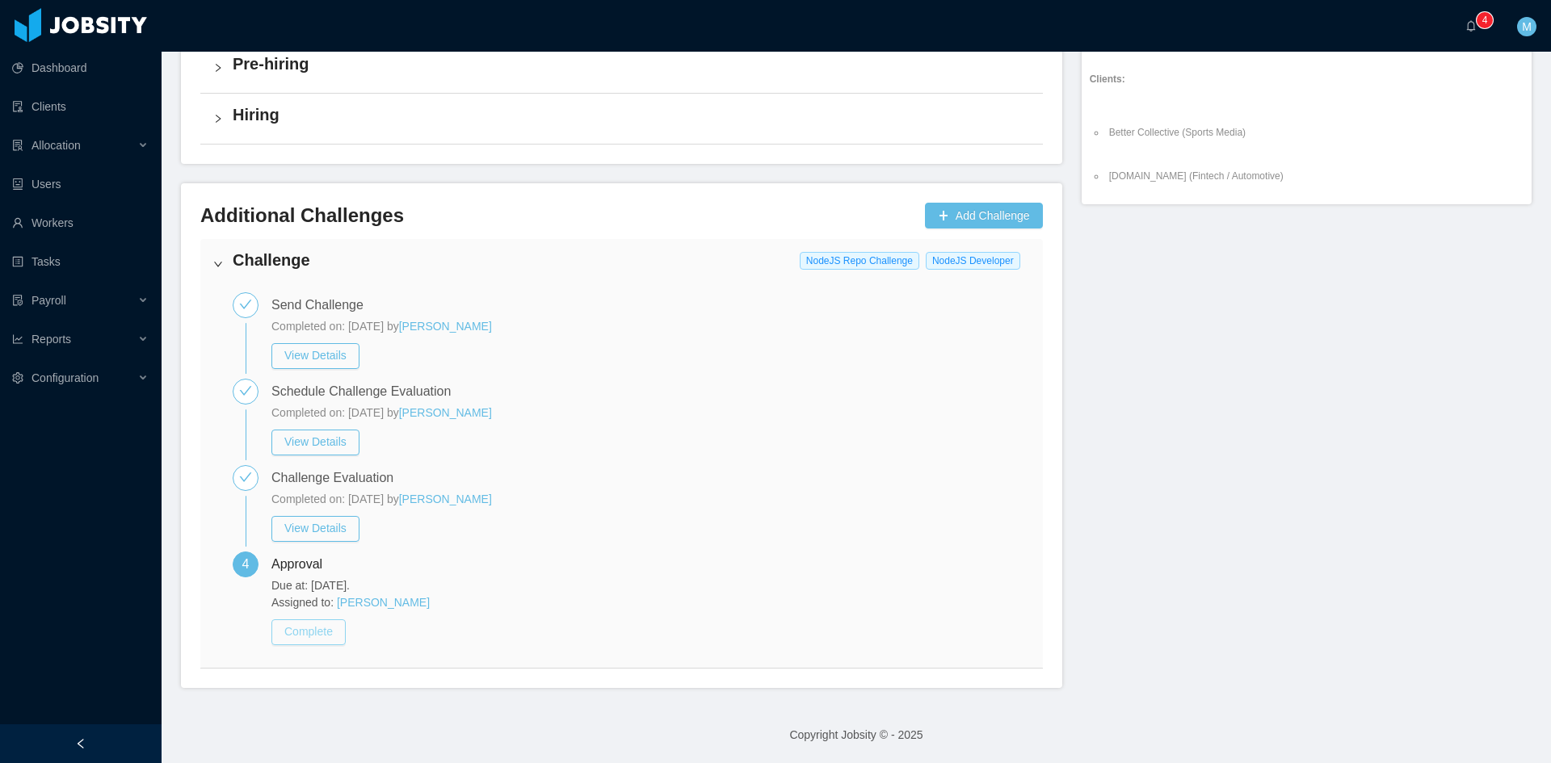
click at [328, 635] on button "Complete" at bounding box center [308, 632] width 74 height 26
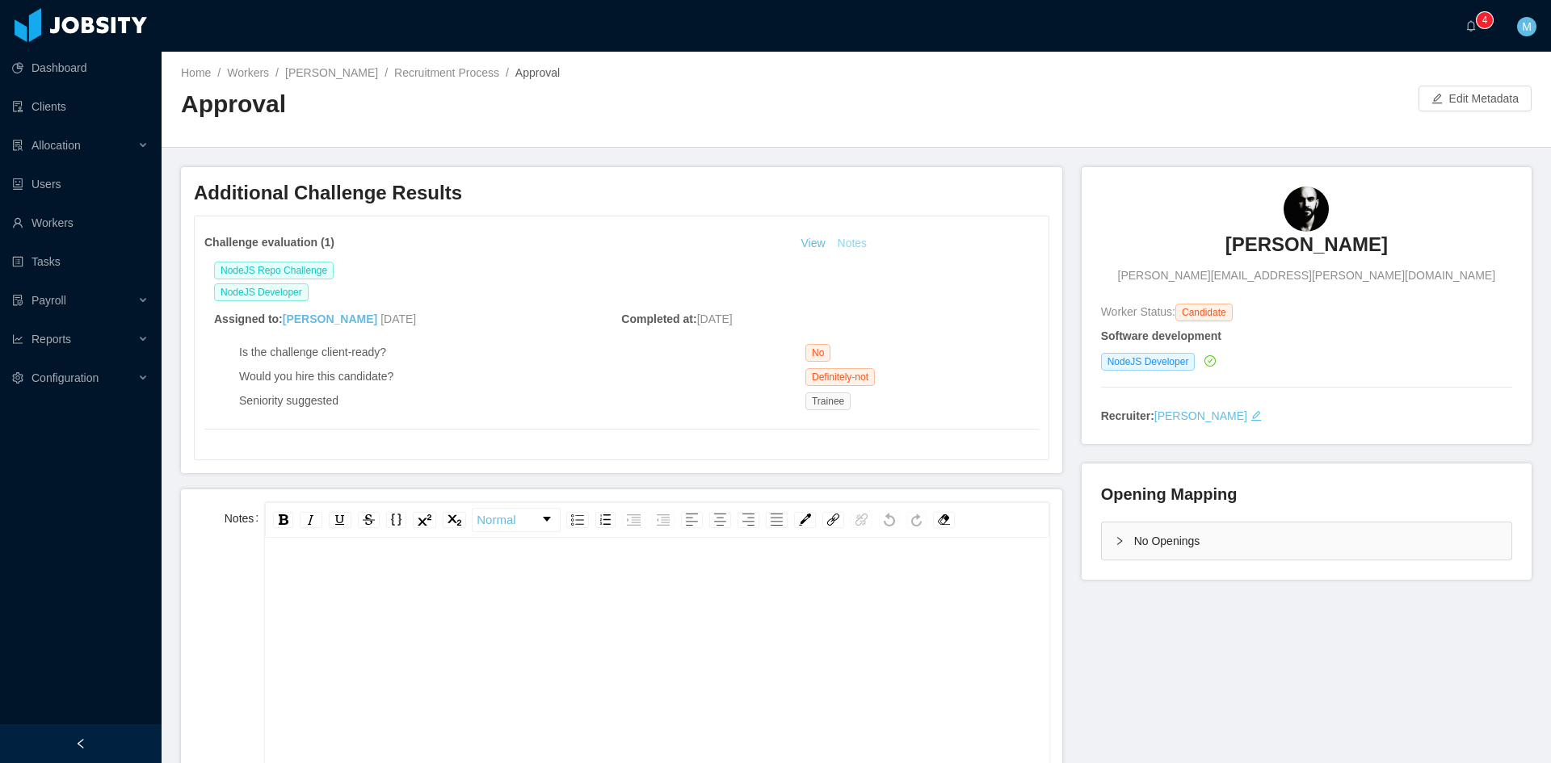
click at [845, 234] on button "Notes" at bounding box center [852, 243] width 43 height 19
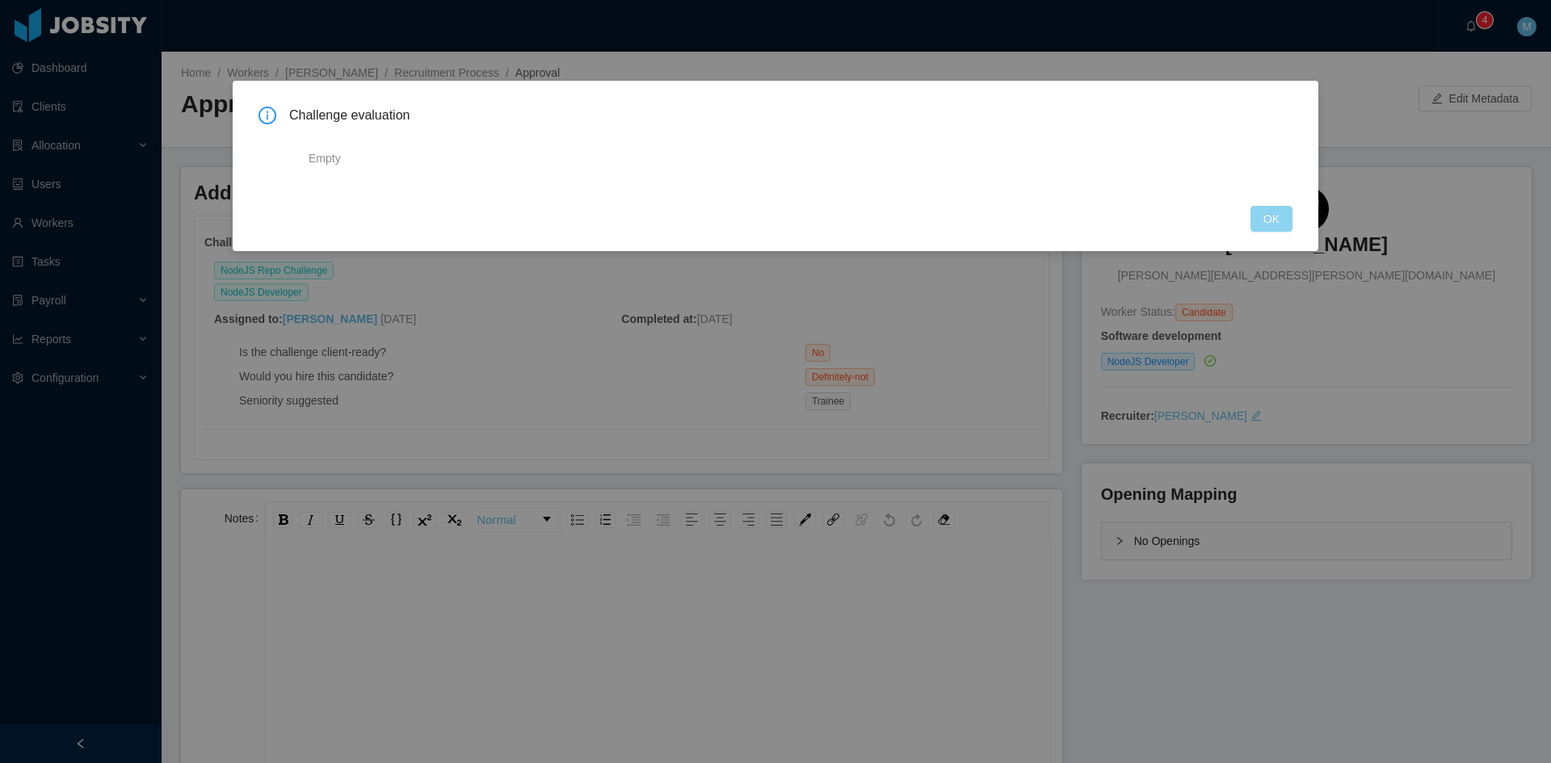
click at [1281, 217] on button "OK" at bounding box center [1271, 219] width 42 height 26
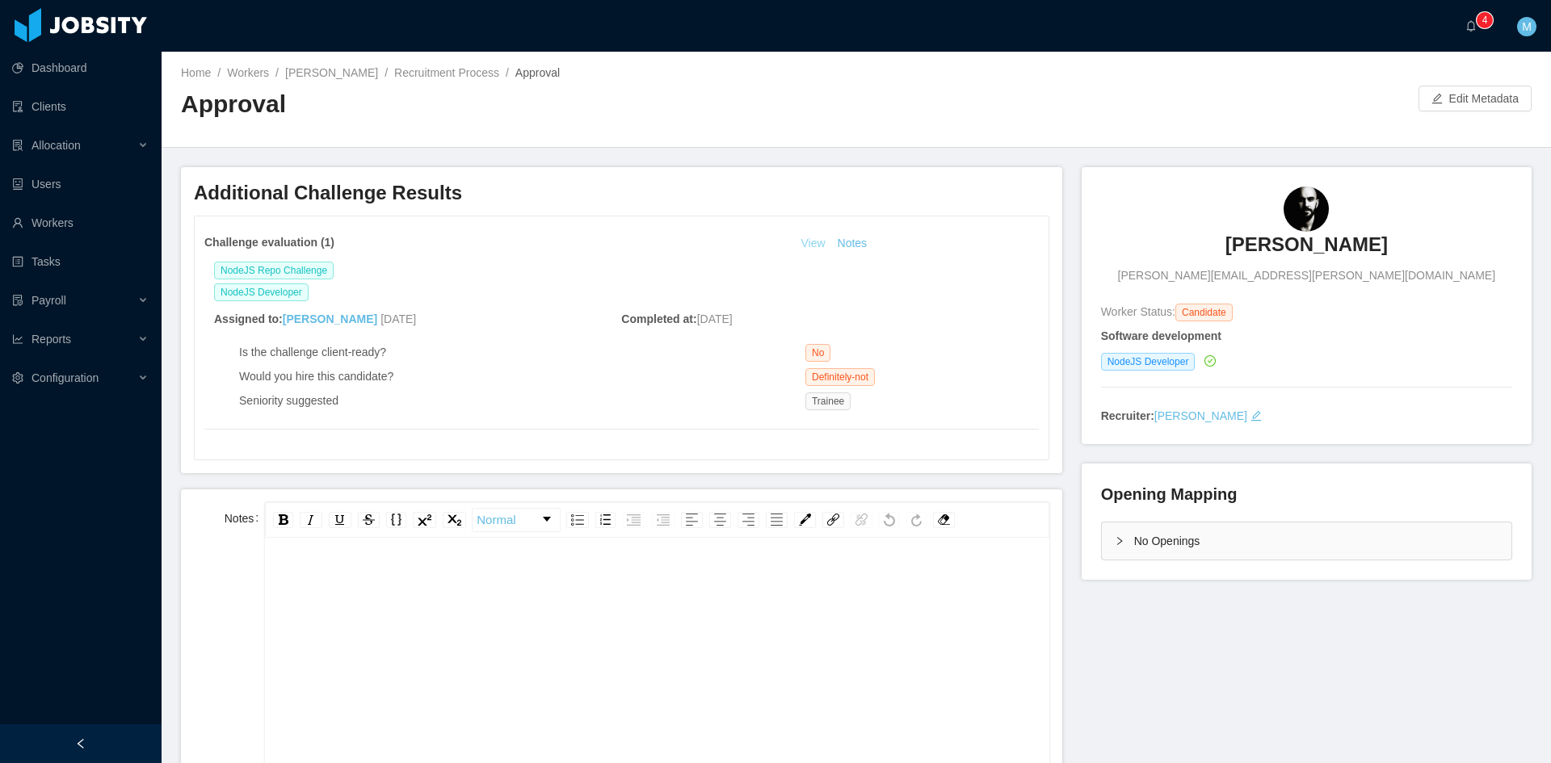
click at [803, 239] on link "View" at bounding box center [813, 243] width 36 height 13
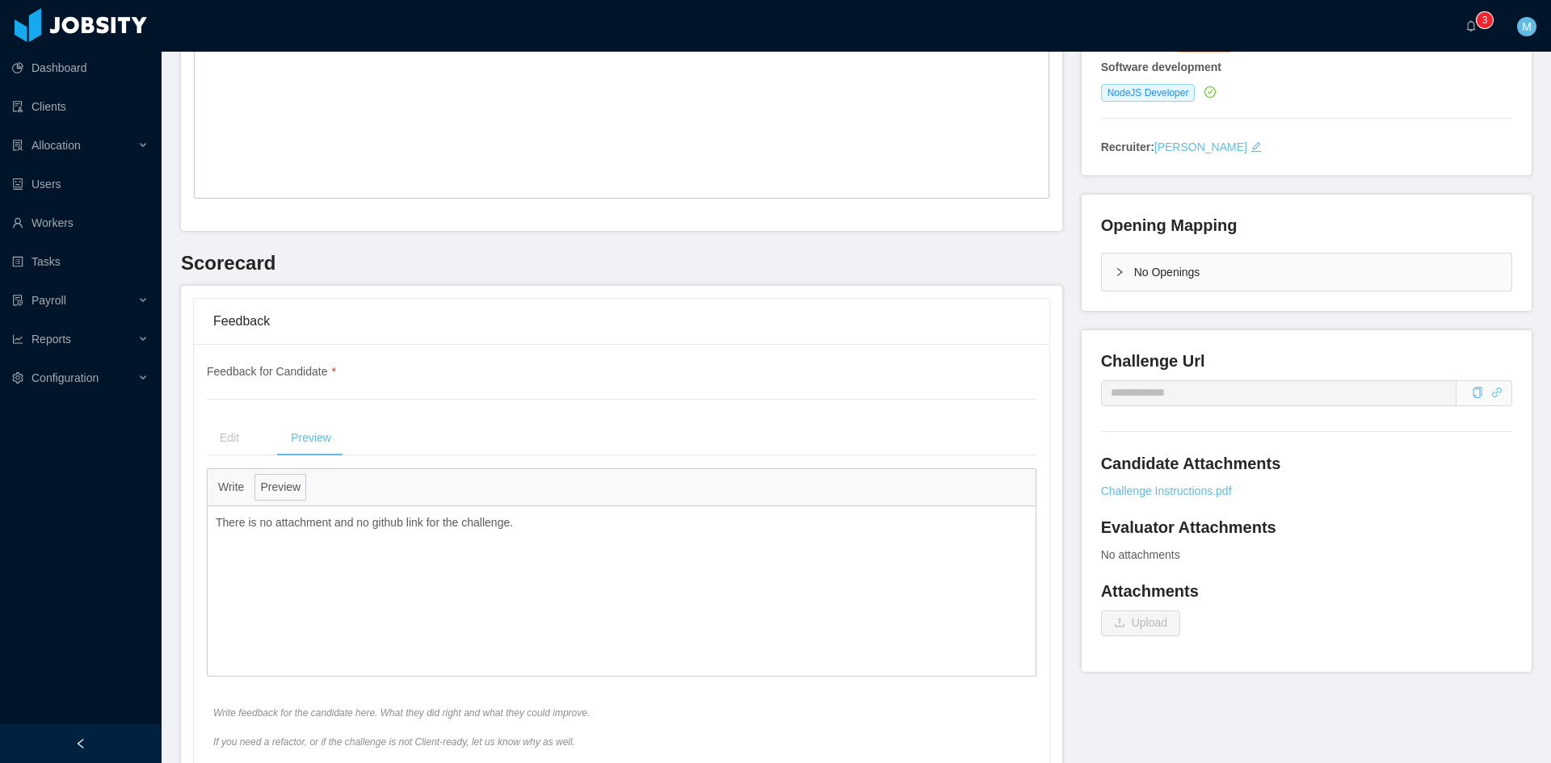
scroll to position [404, 0]
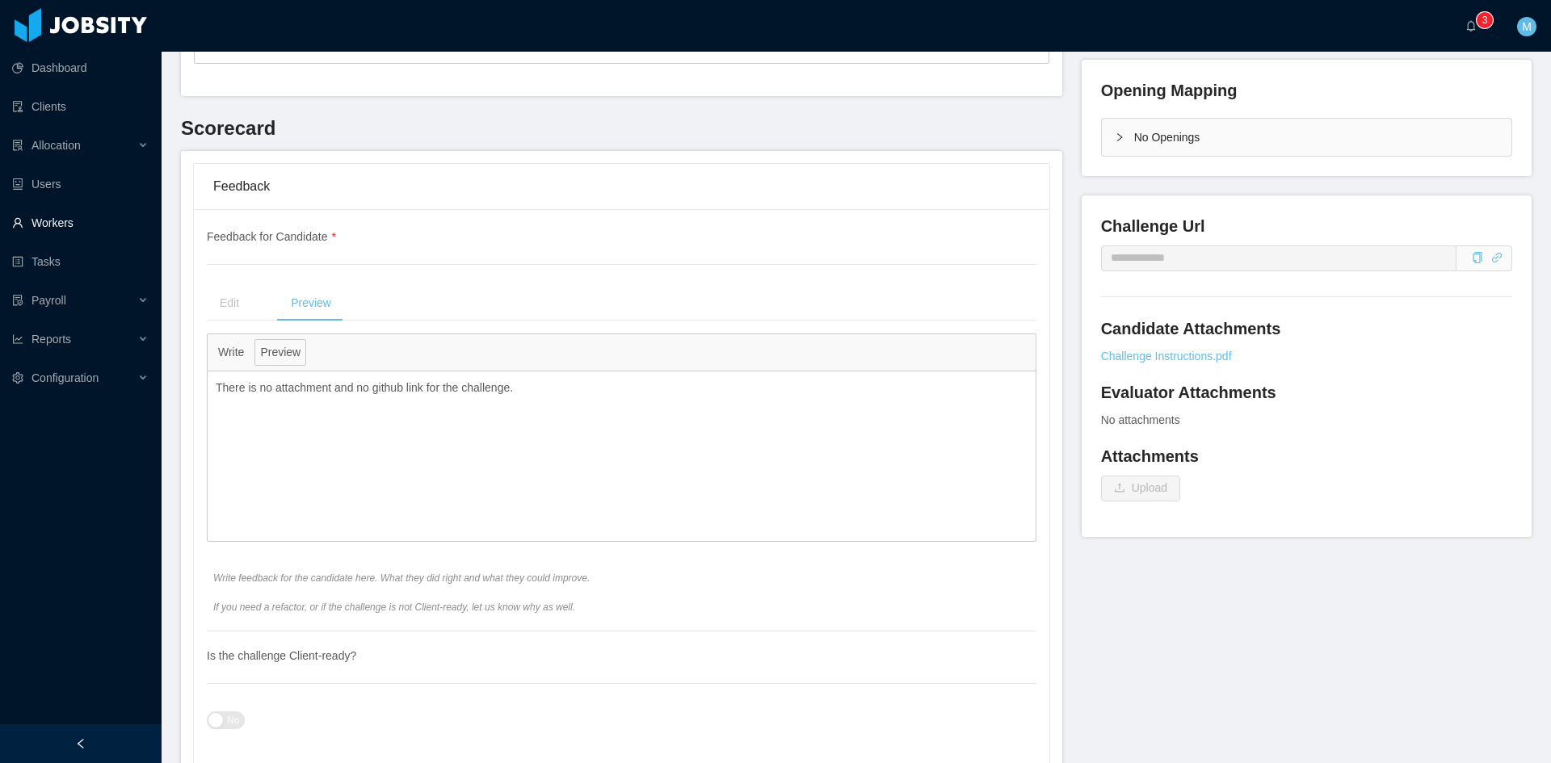
click at [78, 207] on link "Workers" at bounding box center [80, 223] width 136 height 32
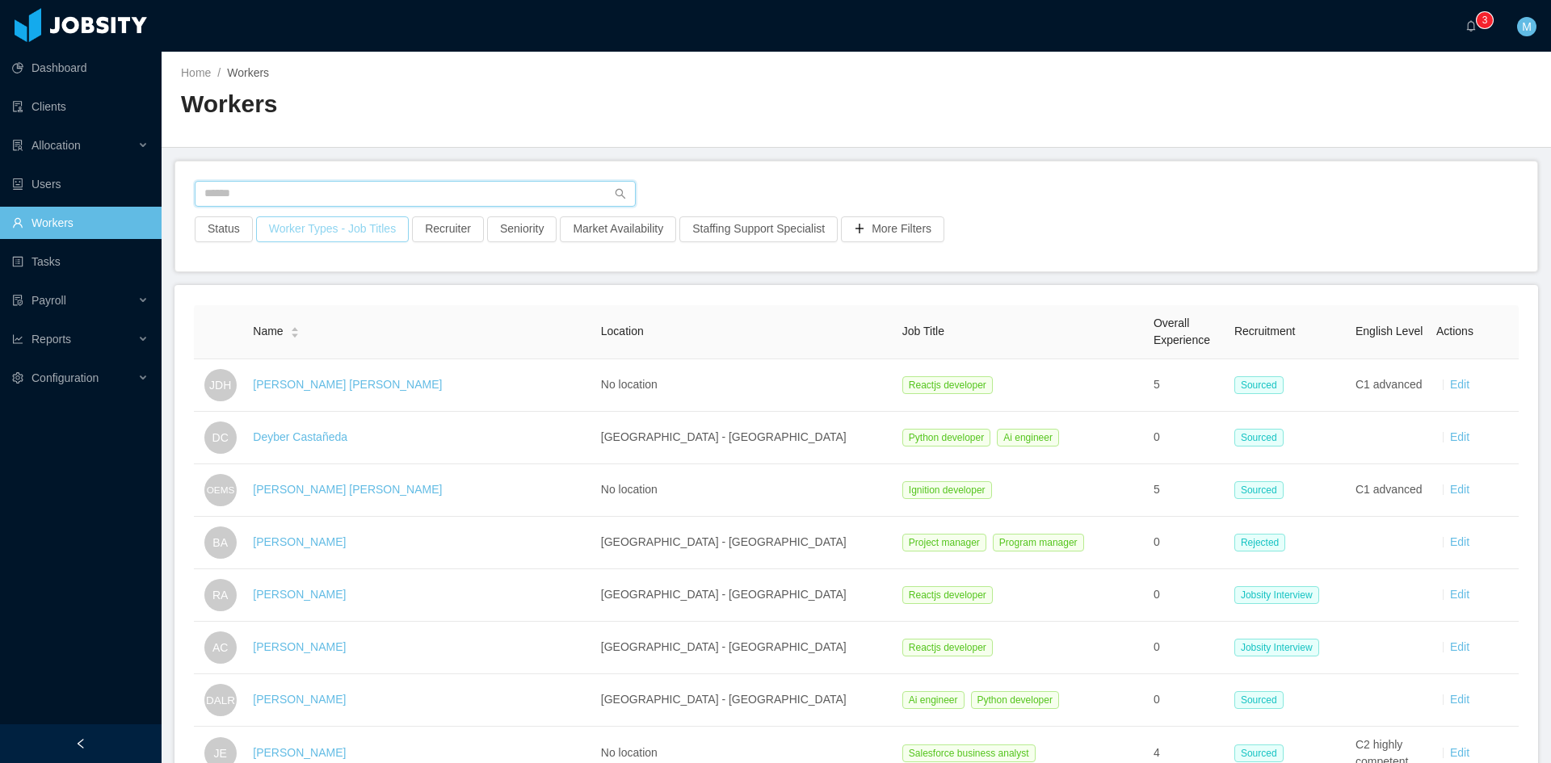
click at [338, 202] on input "text" at bounding box center [415, 194] width 441 height 26
paste input "**********"
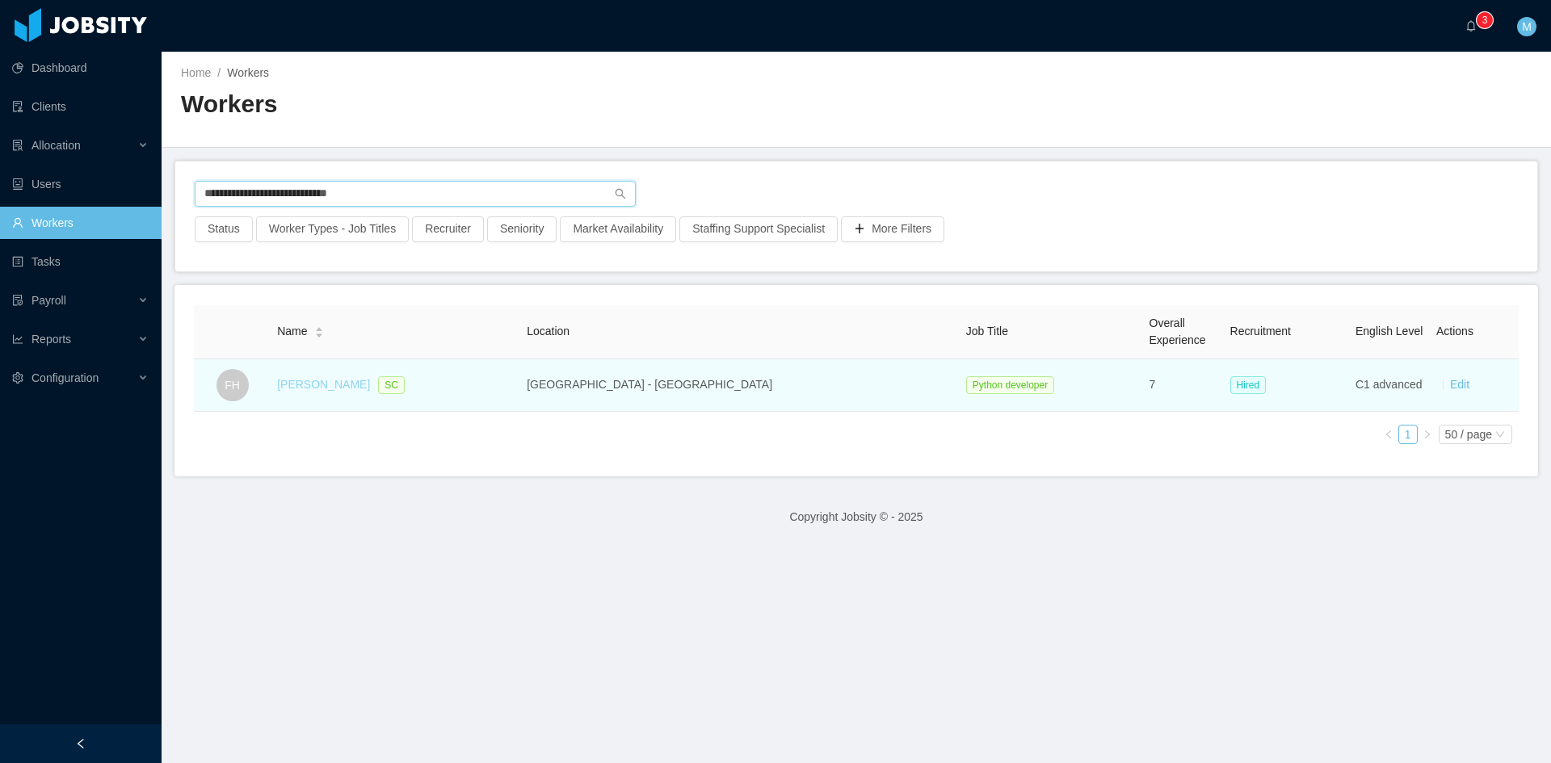
type input "**********"
click at [353, 387] on link "[PERSON_NAME]" at bounding box center [323, 384] width 93 height 13
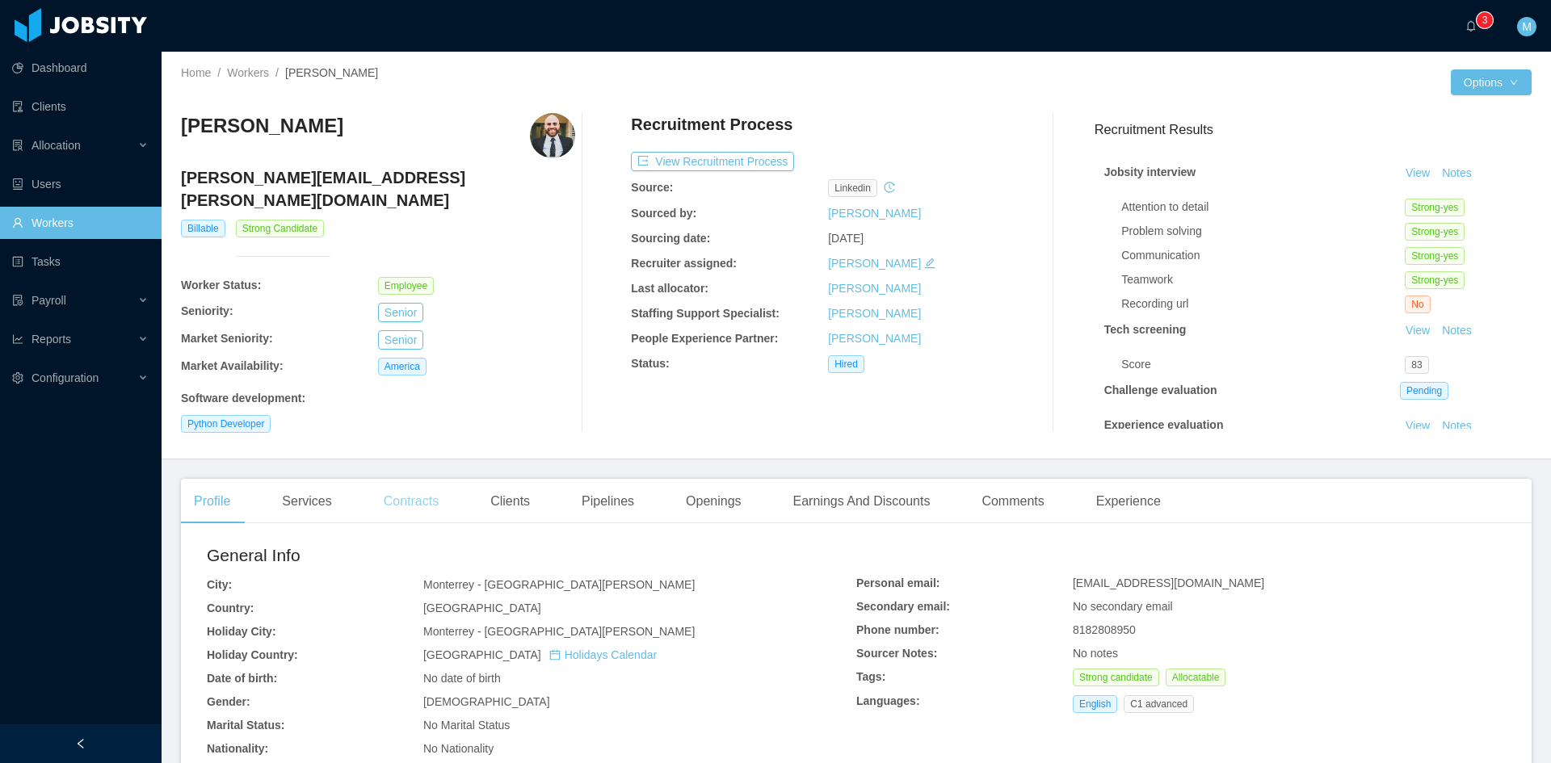
click at [444, 493] on div "Contracts" at bounding box center [411, 501] width 81 height 45
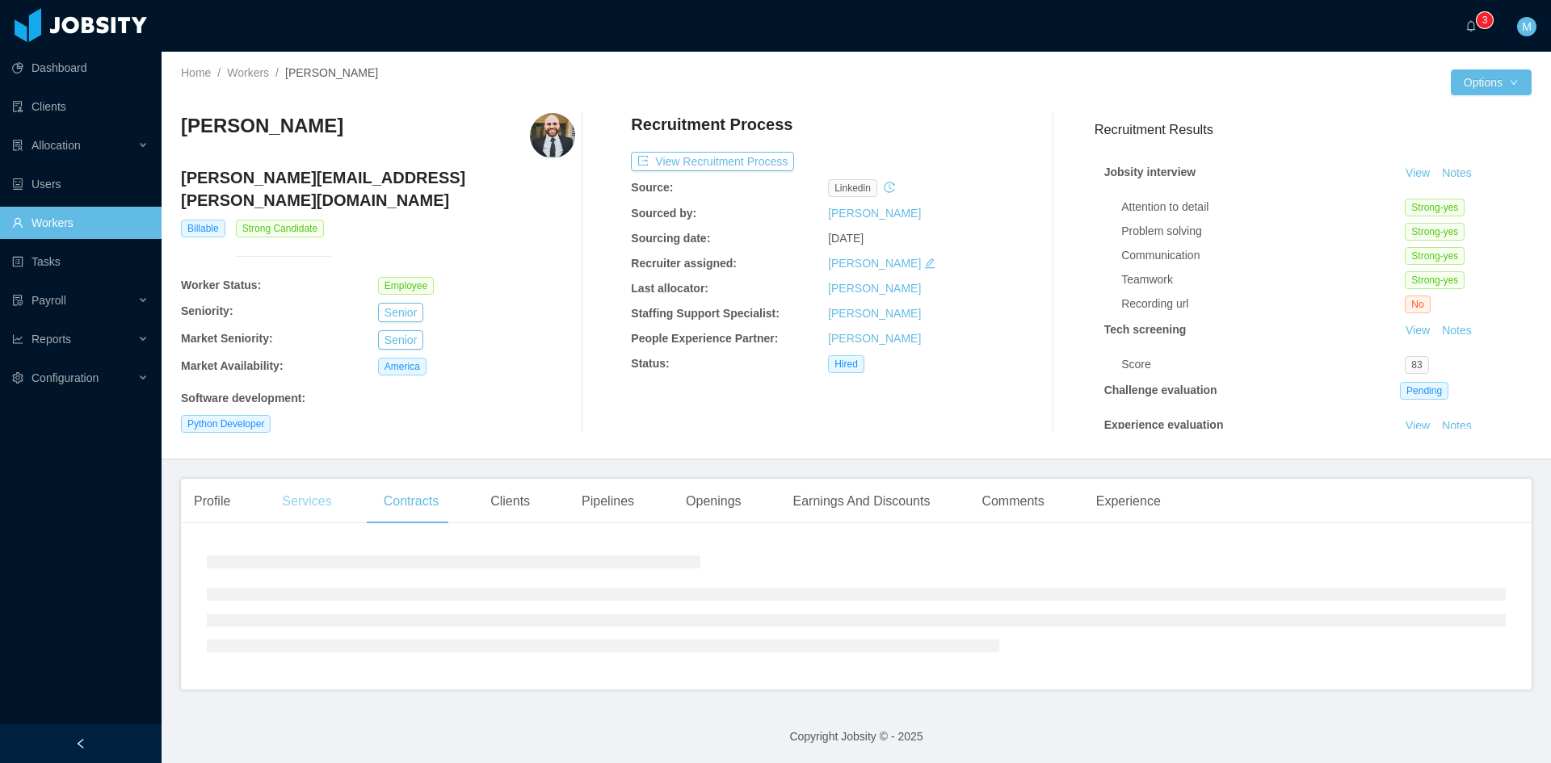
click at [304, 499] on div "Services" at bounding box center [306, 501] width 75 height 45
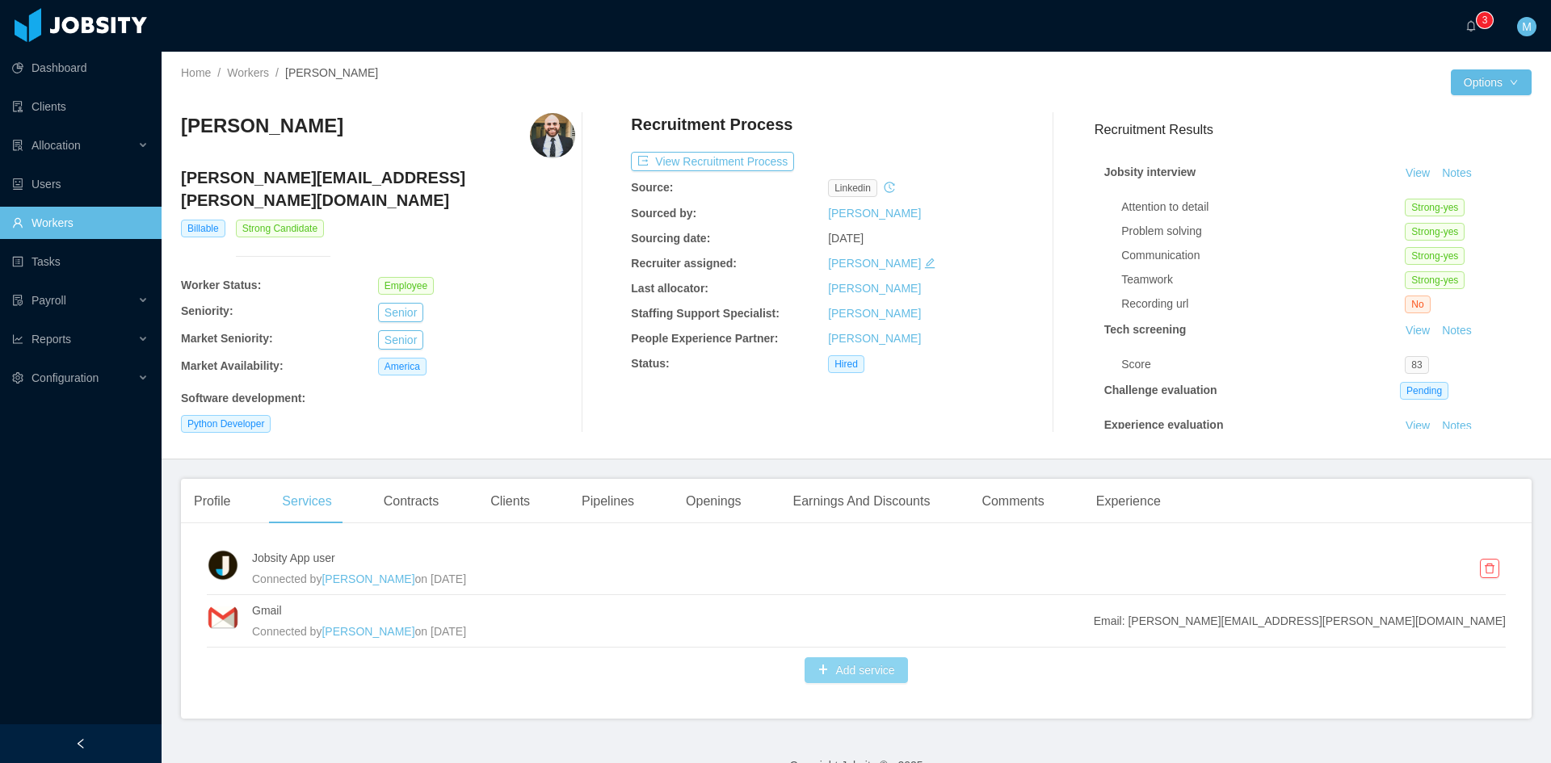
click at [817, 667] on button "Add service" at bounding box center [855, 670] width 103 height 26
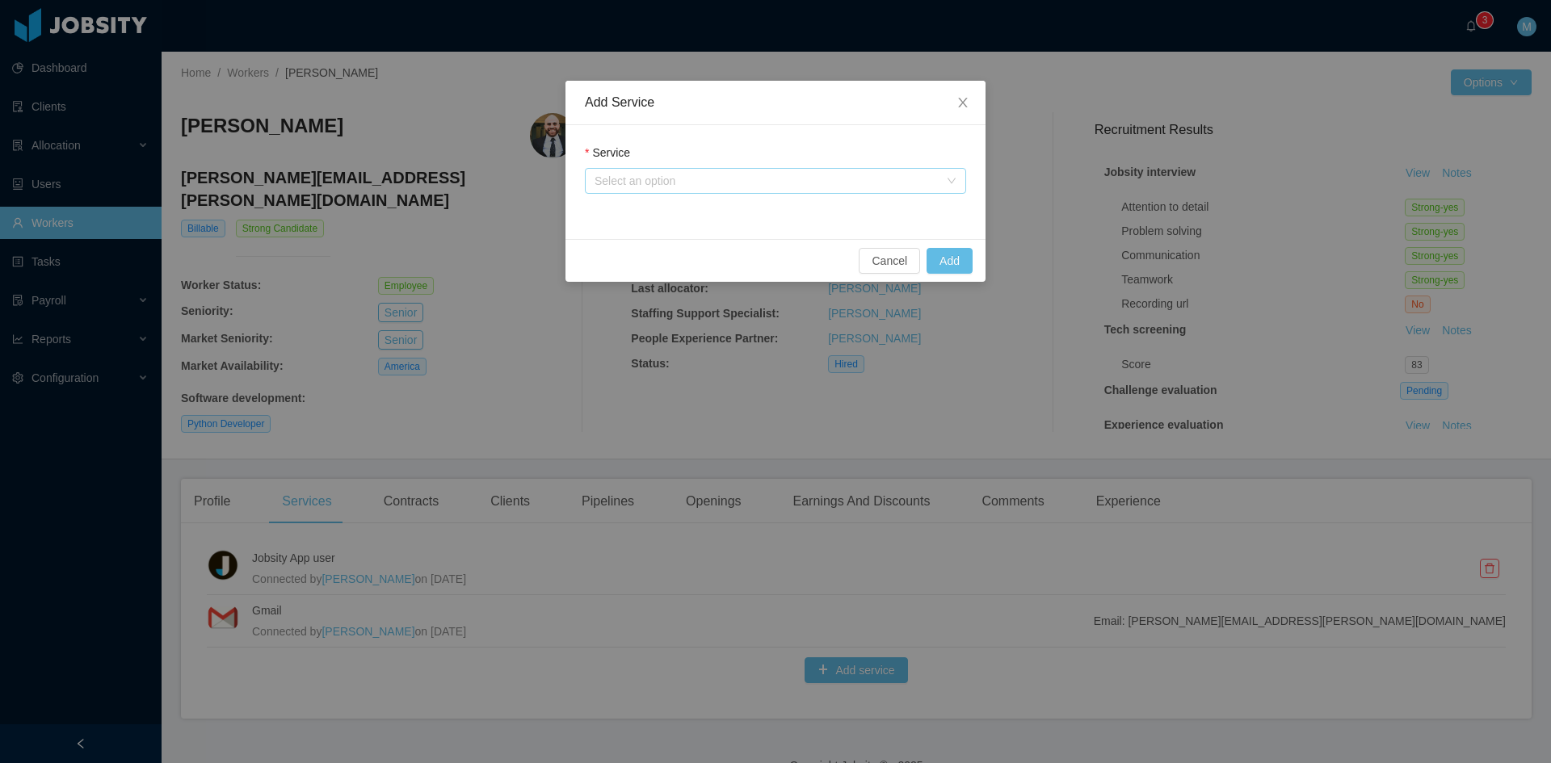
click at [650, 177] on div "Select an option" at bounding box center [766, 181] width 344 height 16
click at [637, 209] on li "Jtalent user" at bounding box center [775, 213] width 381 height 26
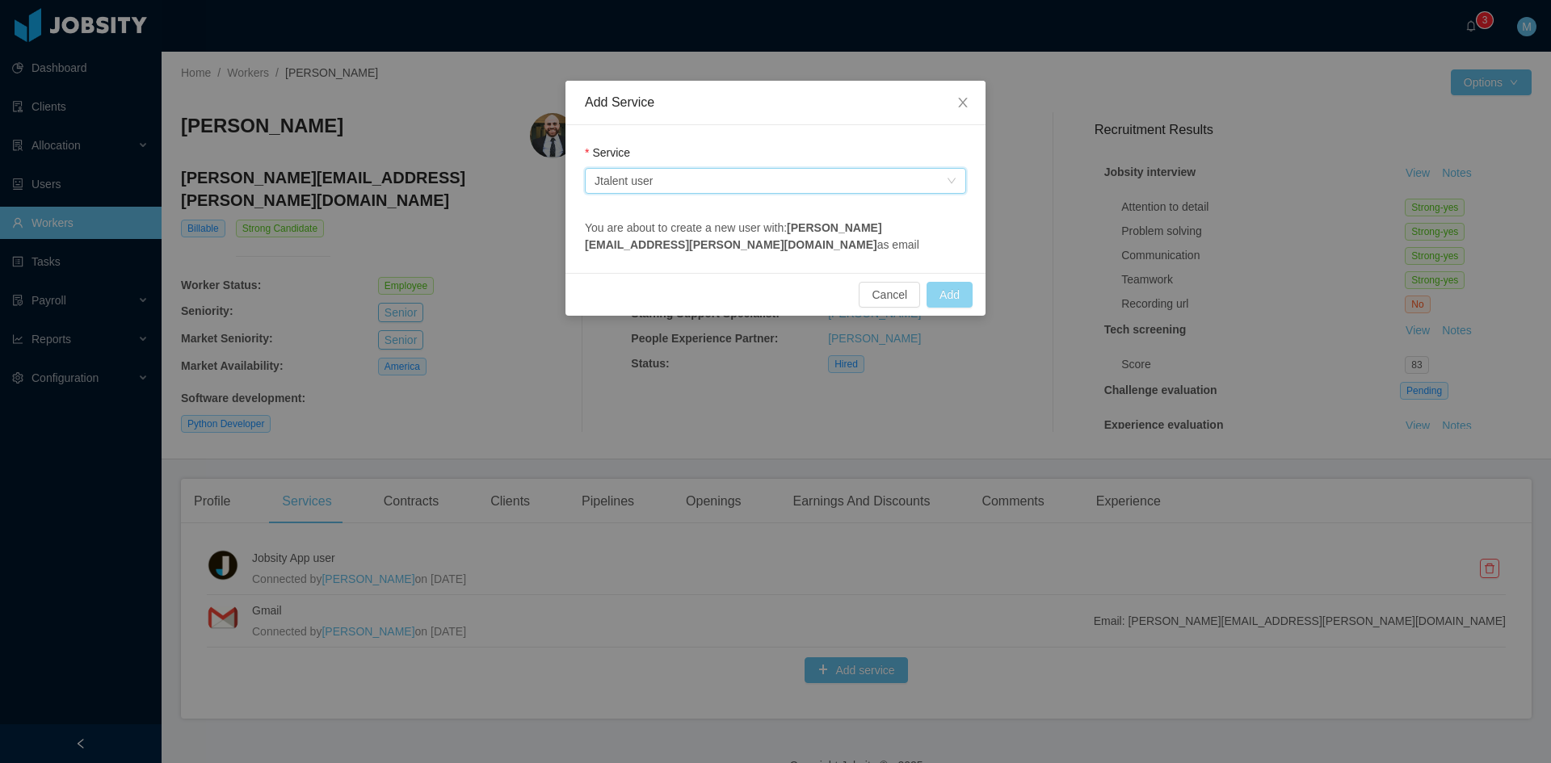
click at [951, 299] on button "Add" at bounding box center [949, 295] width 46 height 26
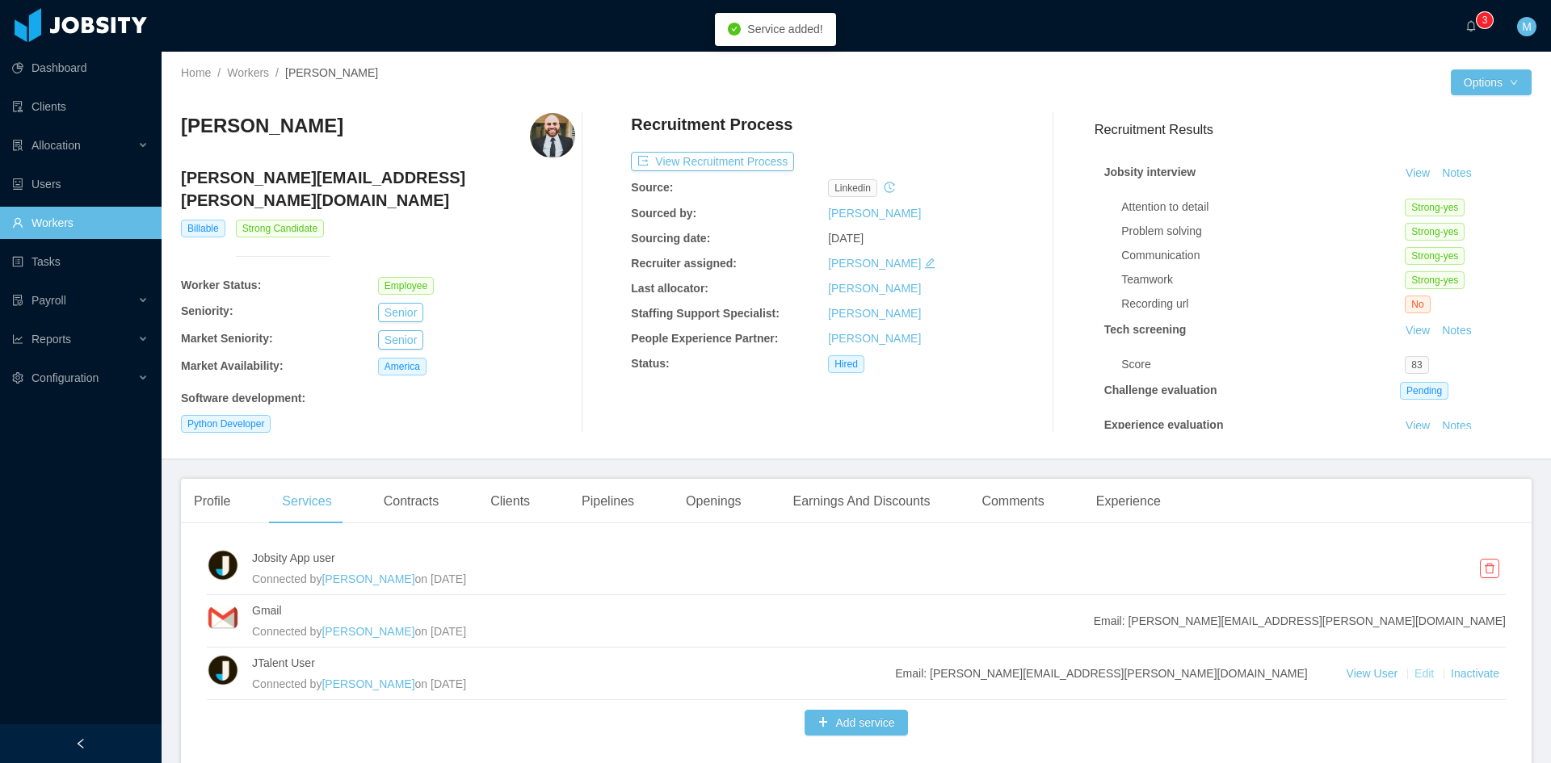
click at [1414, 670] on link "Edit" at bounding box center [1425, 673] width 23 height 13
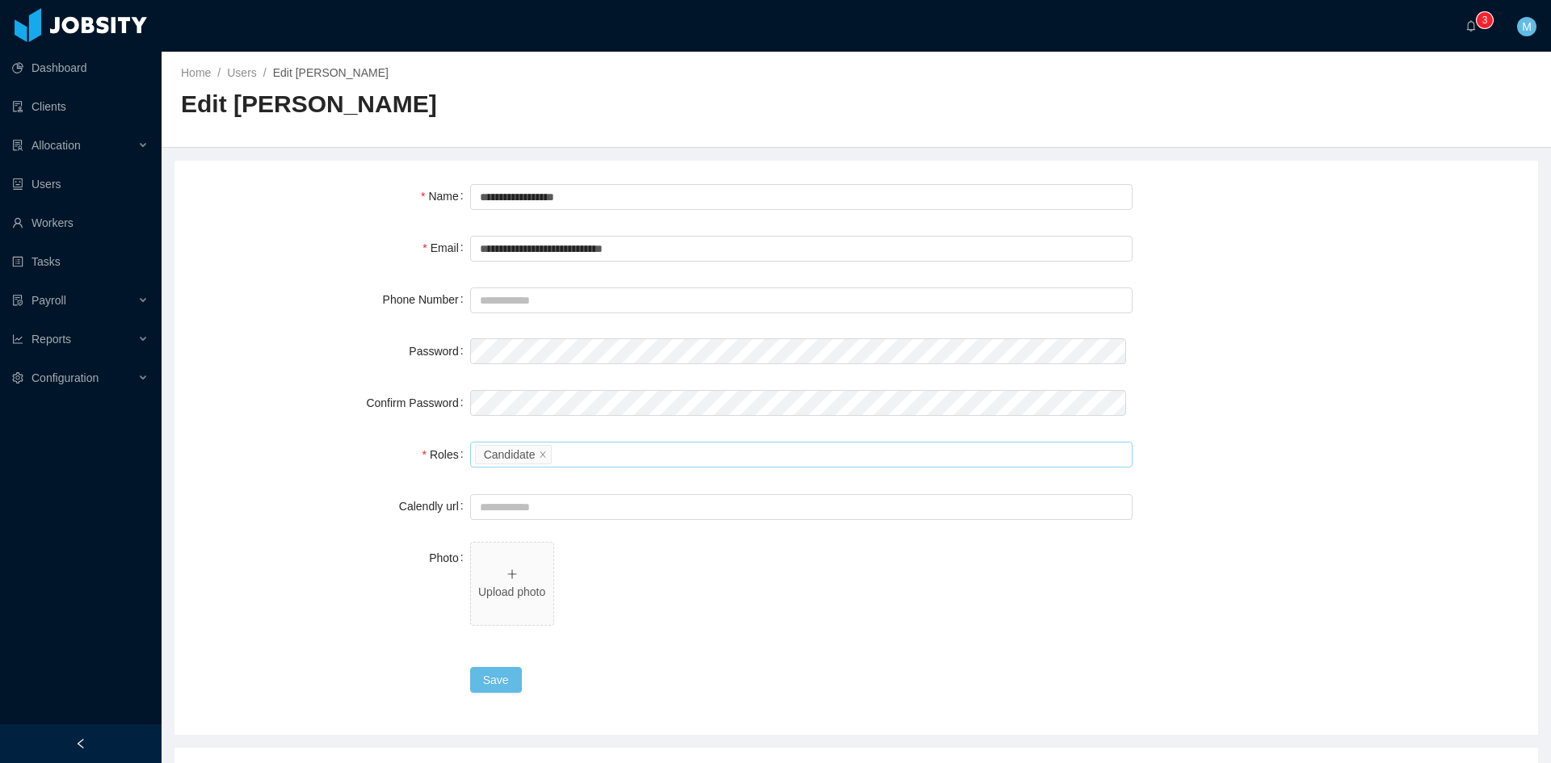
click at [569, 445] on div "Please select the roles Candidate" at bounding box center [799, 455] width 648 height 24
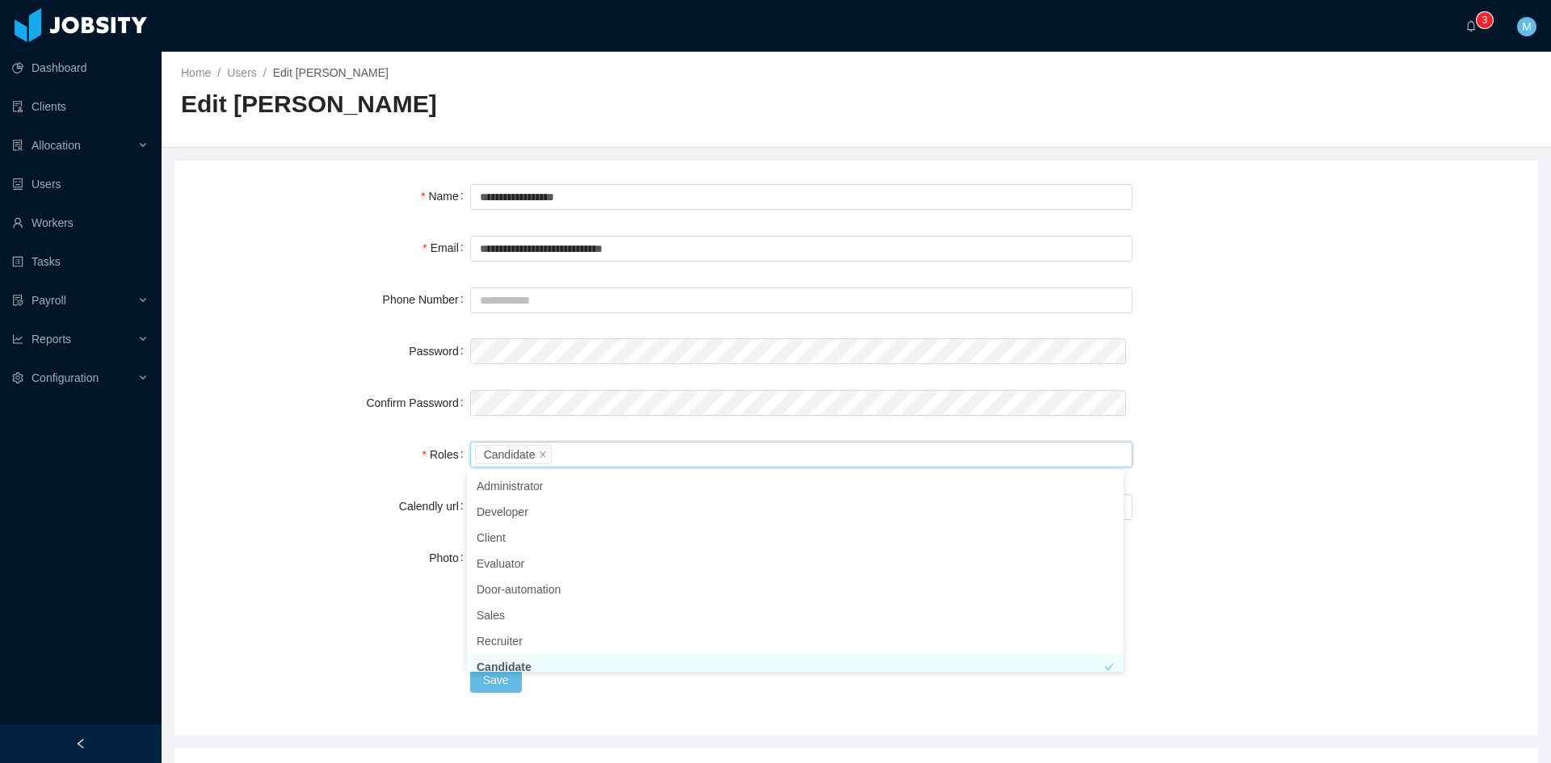
scroll to position [8, 0]
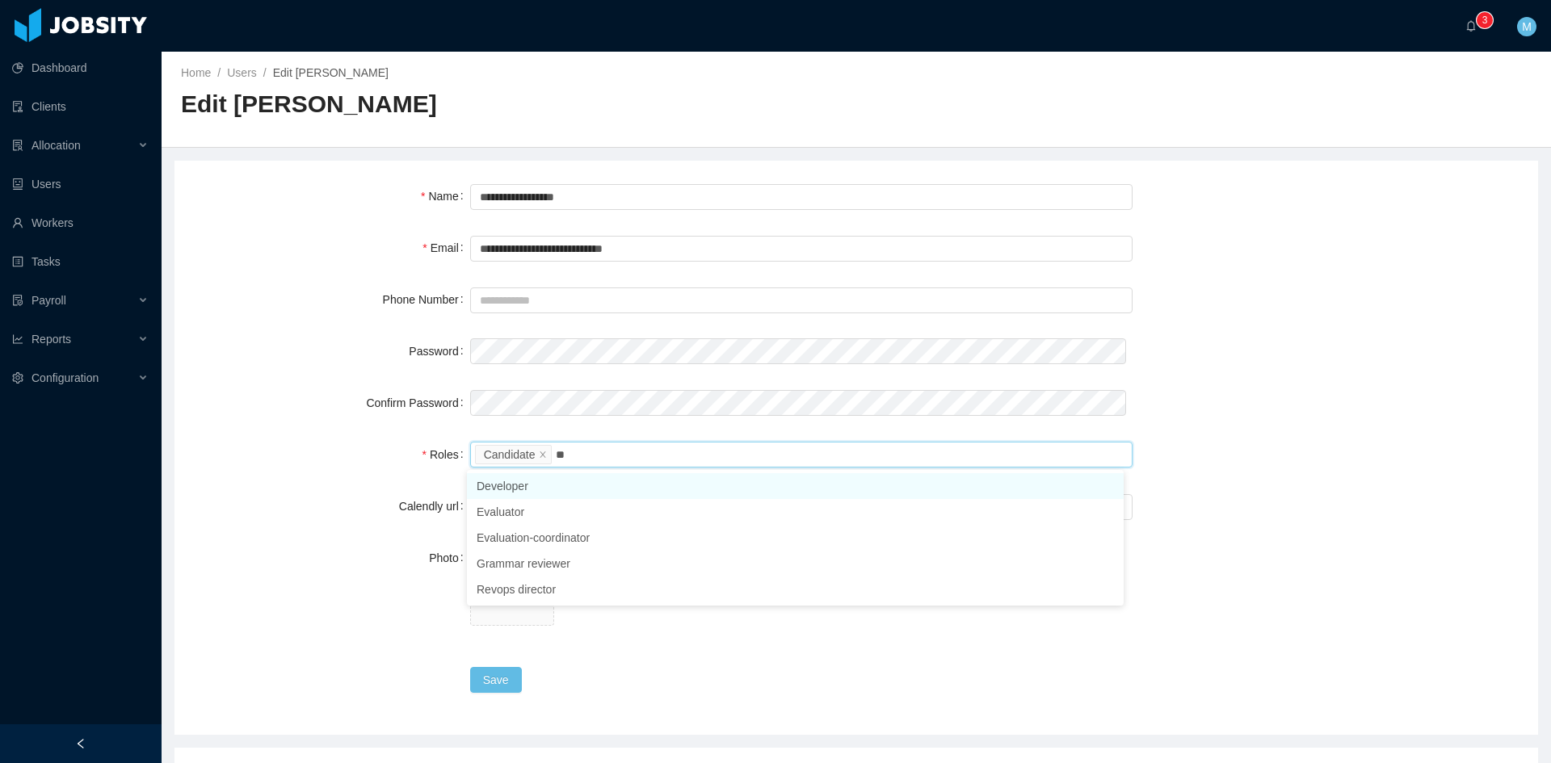
type input "***"
click at [567, 489] on li "Evaluator" at bounding box center [795, 486] width 657 height 26
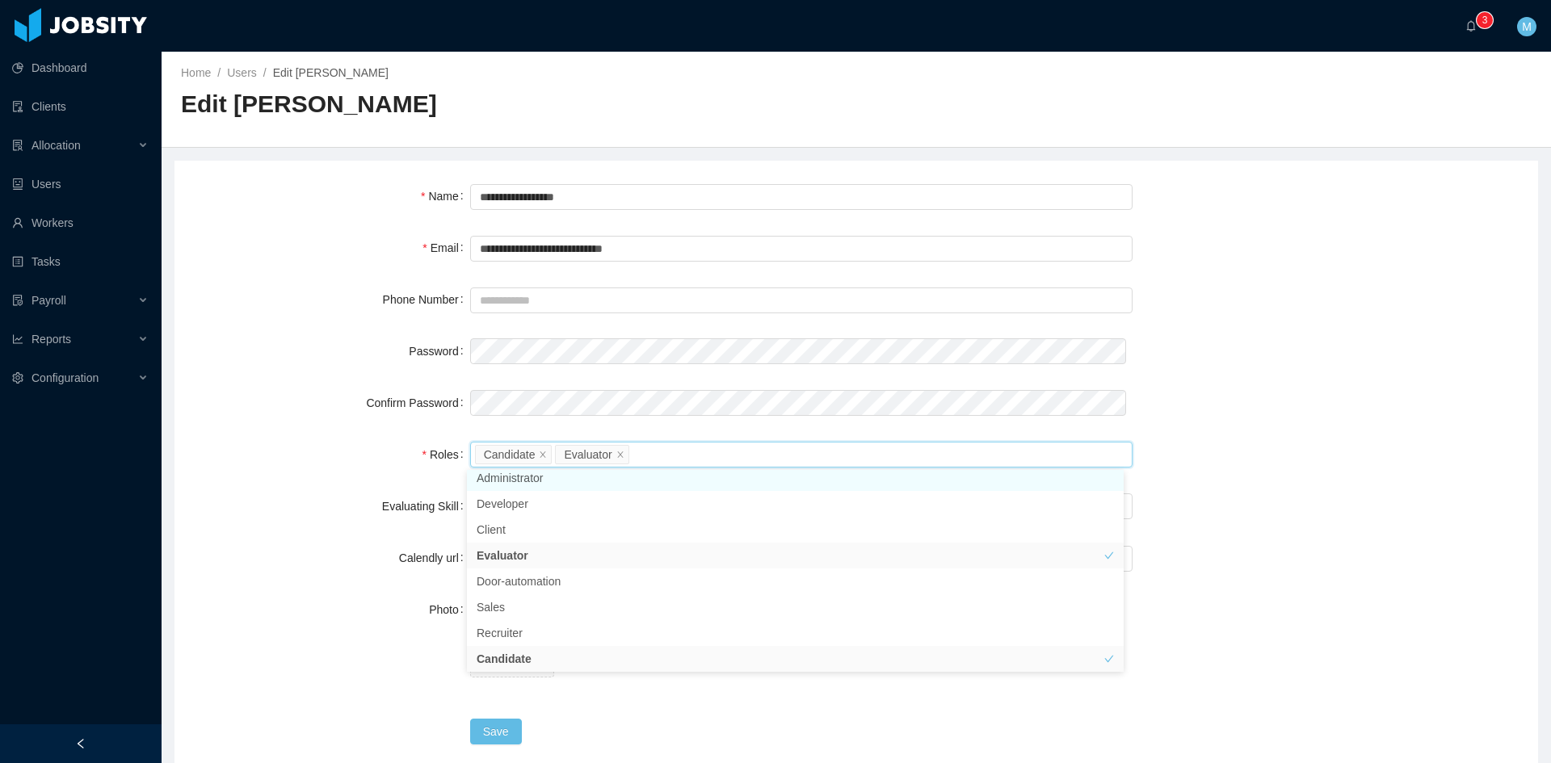
click at [336, 466] on div "Roles" at bounding box center [332, 455] width 276 height 32
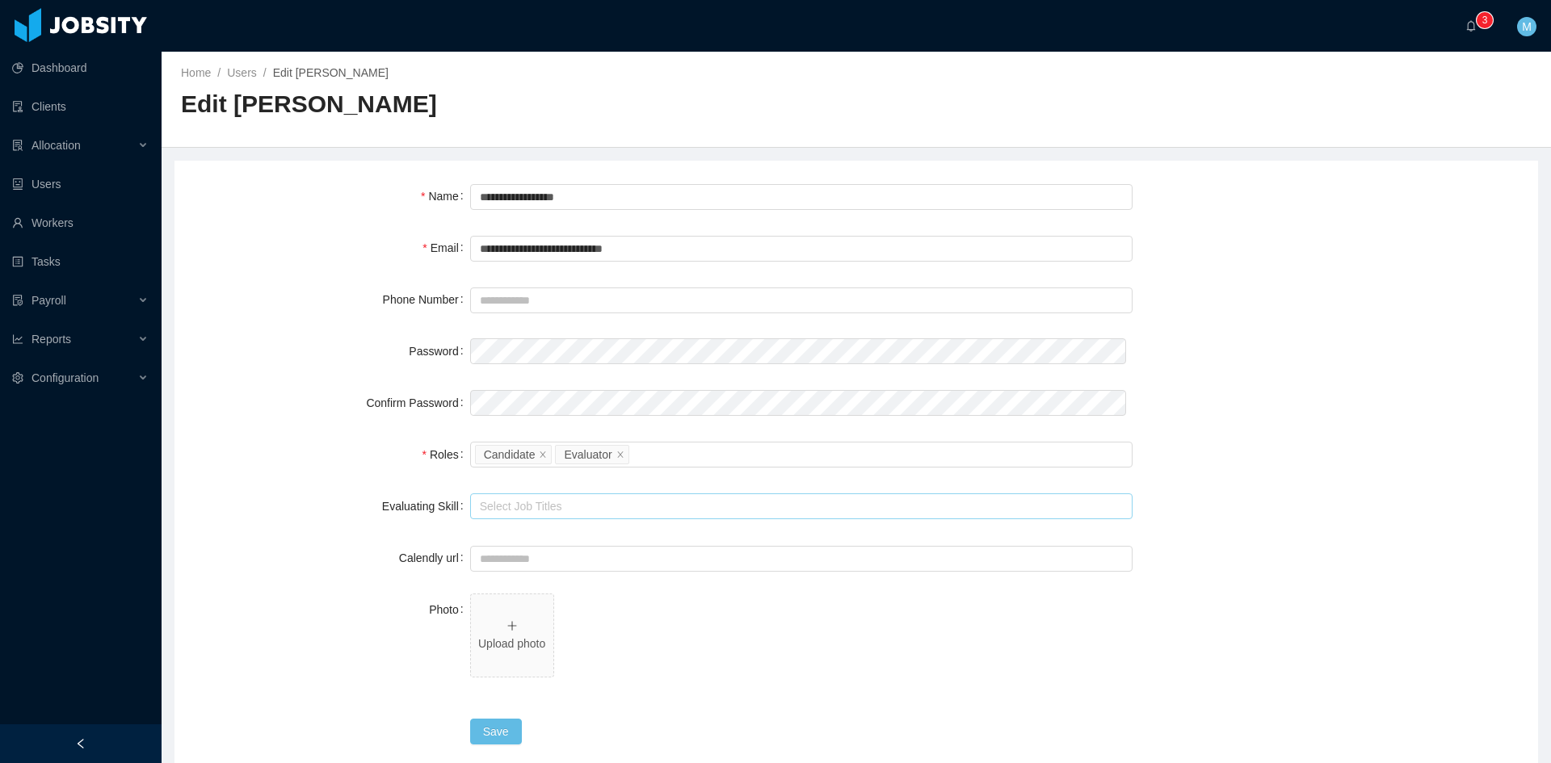
click at [499, 502] on div "Select Job Titles" at bounding box center [798, 506] width 636 height 16
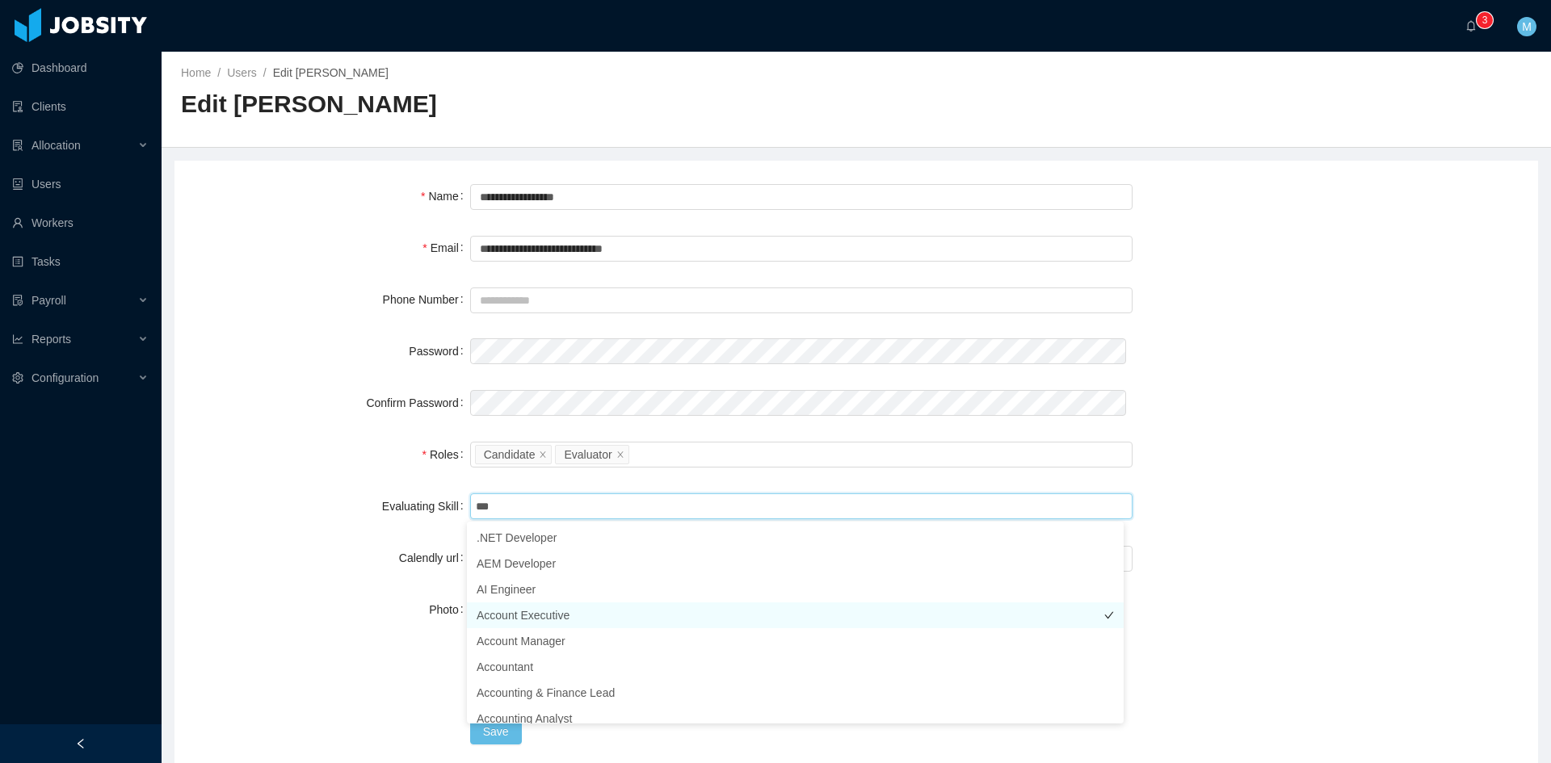
type input "****"
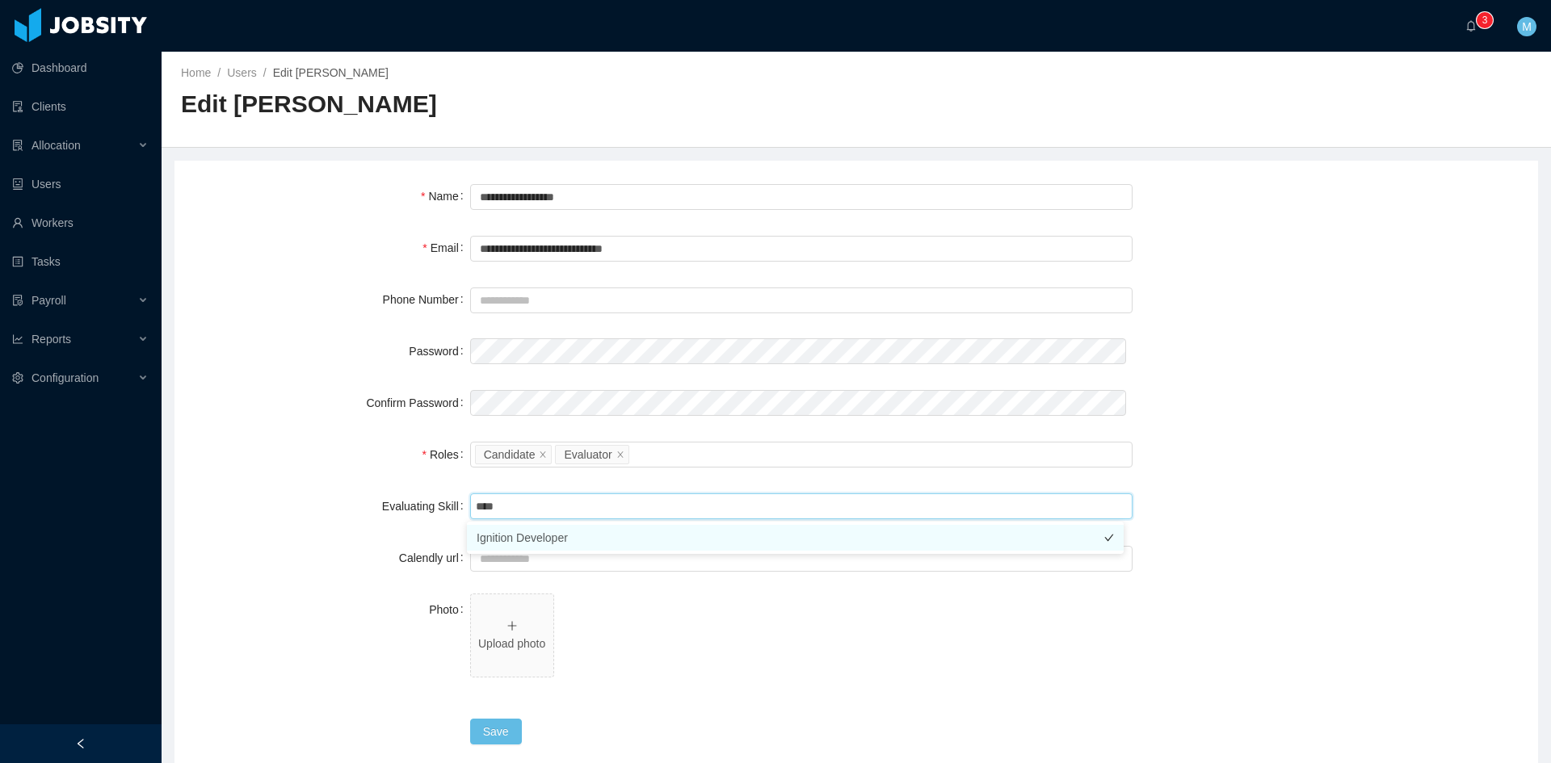
click at [555, 543] on li "Ignition Developer" at bounding box center [795, 538] width 657 height 26
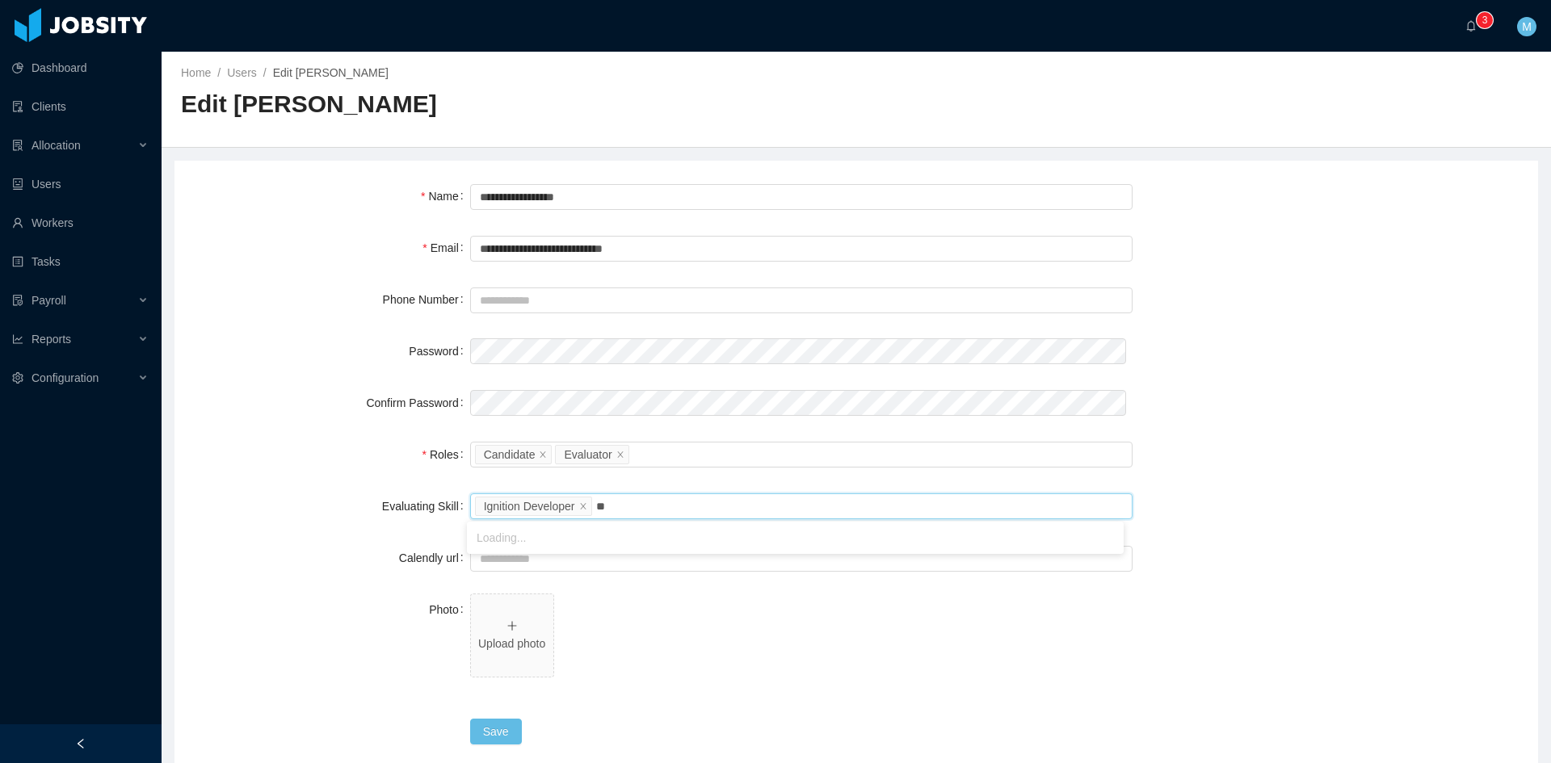
type input "***"
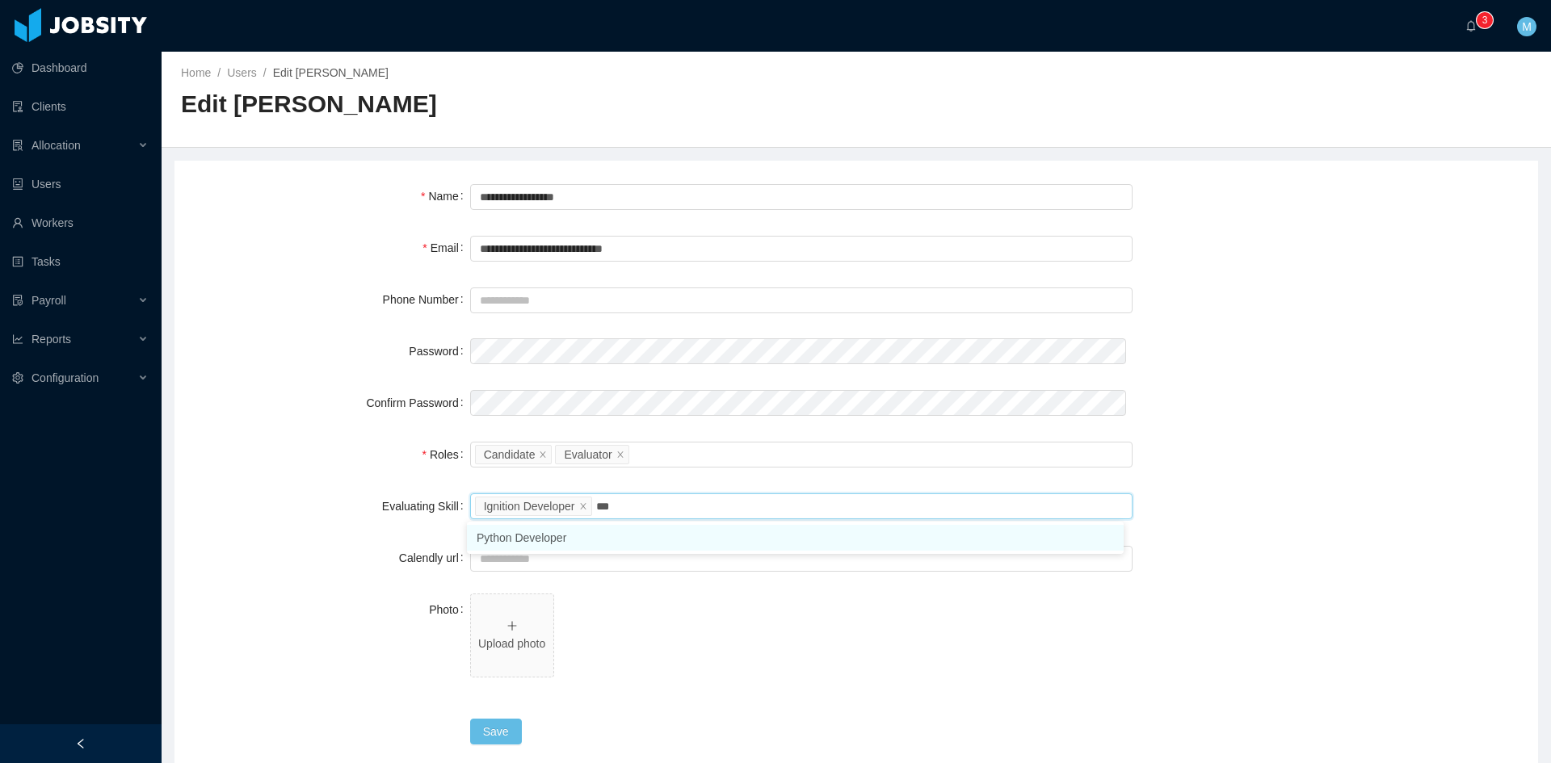
click at [554, 540] on li "Python Developer" at bounding box center [795, 538] width 657 height 26
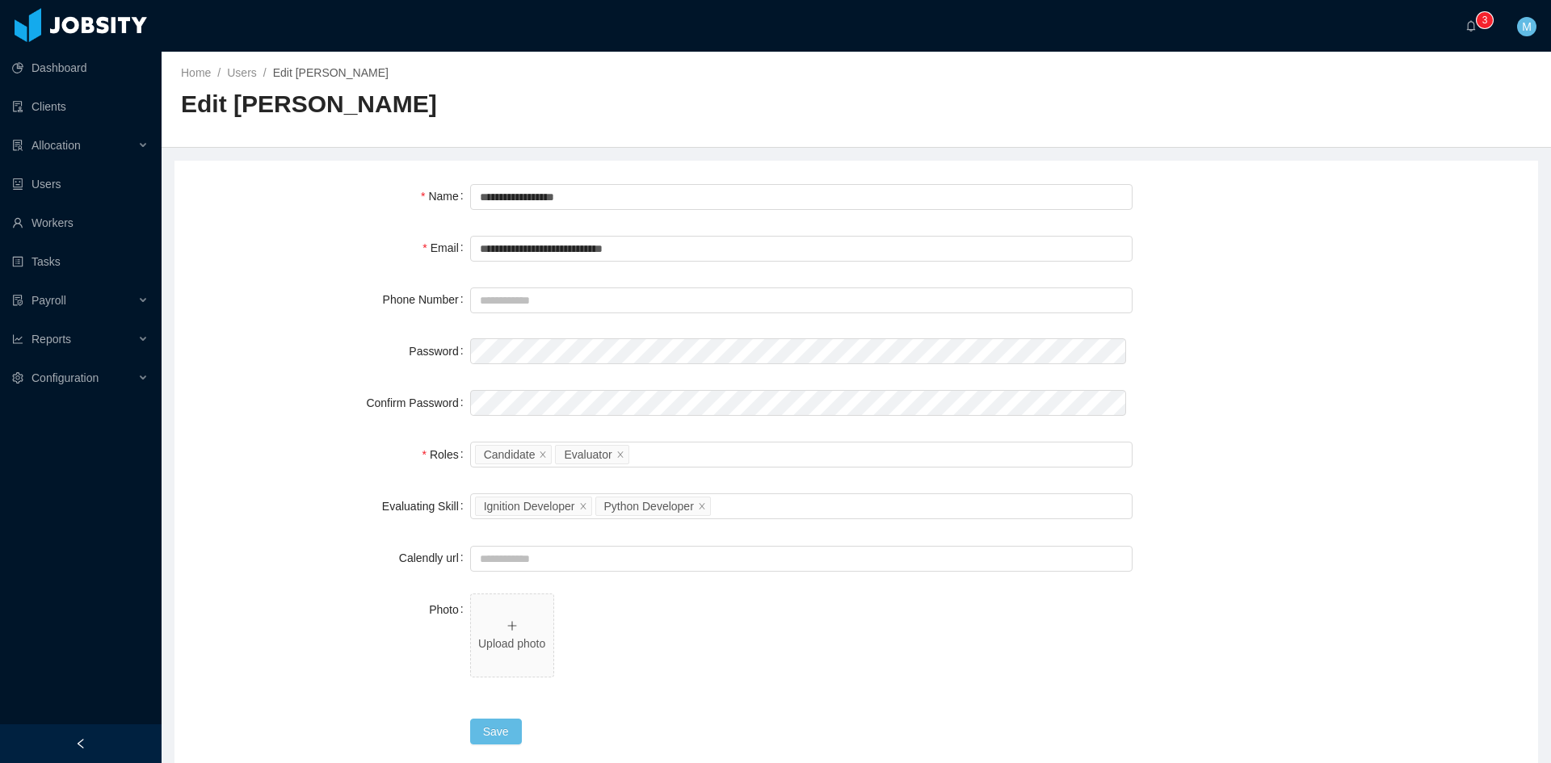
click at [351, 601] on div "Photo" at bounding box center [332, 610] width 276 height 32
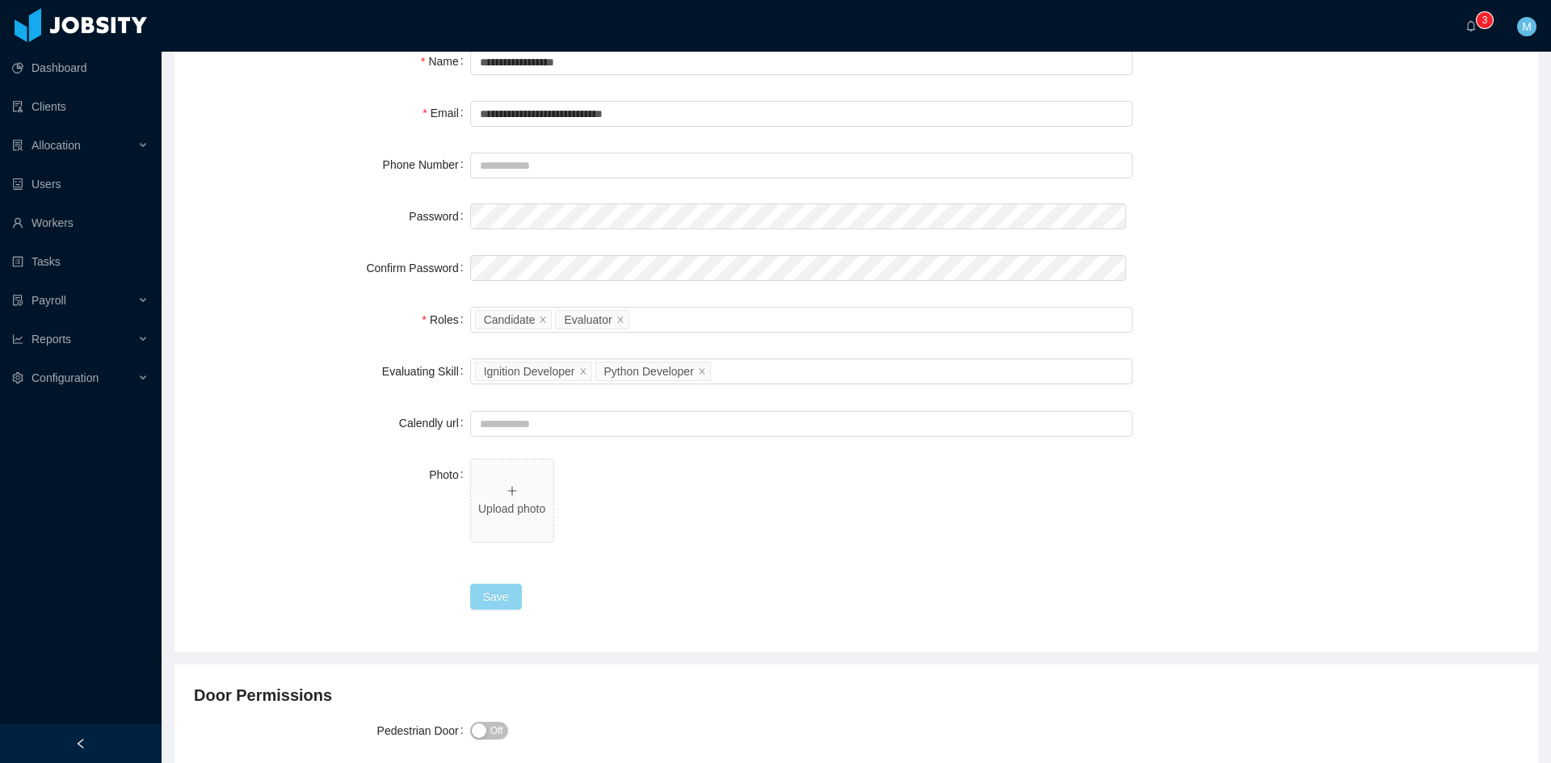
click at [493, 601] on button "Save" at bounding box center [496, 597] width 52 height 26
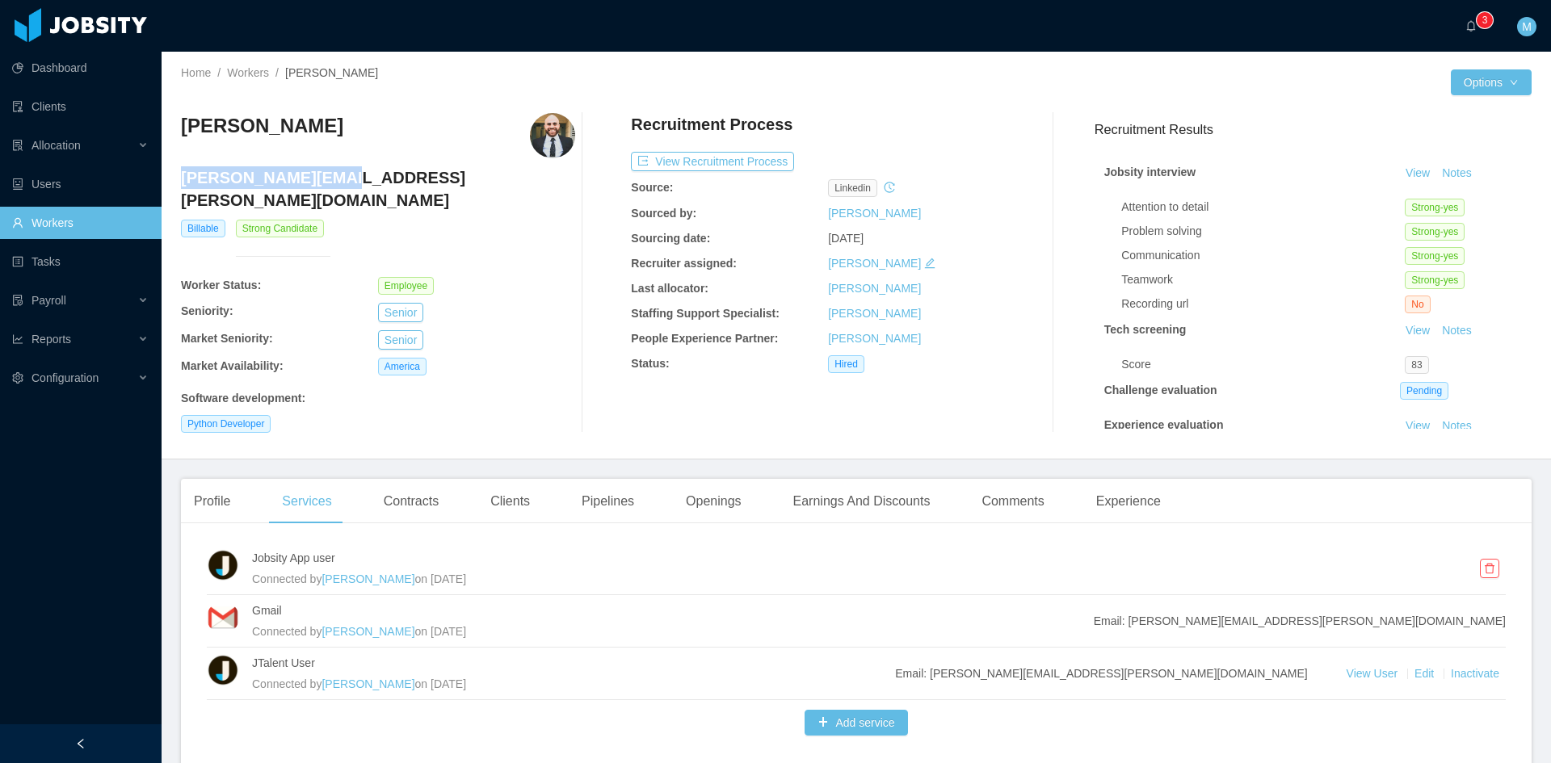
drag, startPoint x: 330, startPoint y: 177, endPoint x: 182, endPoint y: 177, distance: 148.6
click at [182, 177] on h4 "[PERSON_NAME][EMAIL_ADDRESS][PERSON_NAME][DOMAIN_NAME]" at bounding box center [378, 188] width 394 height 45
copy h4 "[PERSON_NAME].[PERSON_NAME]"
click at [856, 727] on button "Add service" at bounding box center [855, 723] width 103 height 26
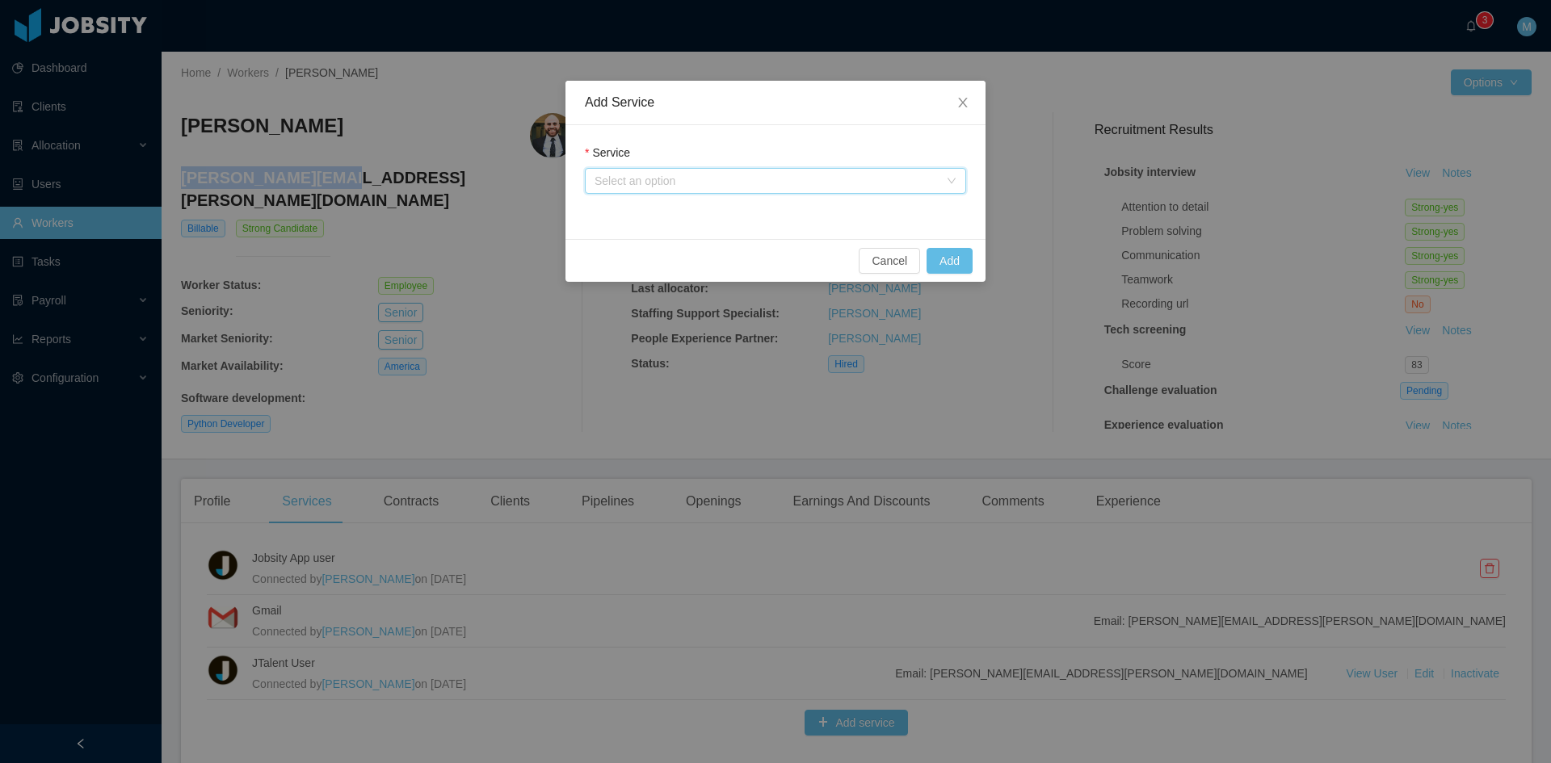
click at [670, 169] on div "Select an option" at bounding box center [769, 181] width 351 height 24
click at [651, 204] on li "Gitlab user" at bounding box center [775, 213] width 381 height 26
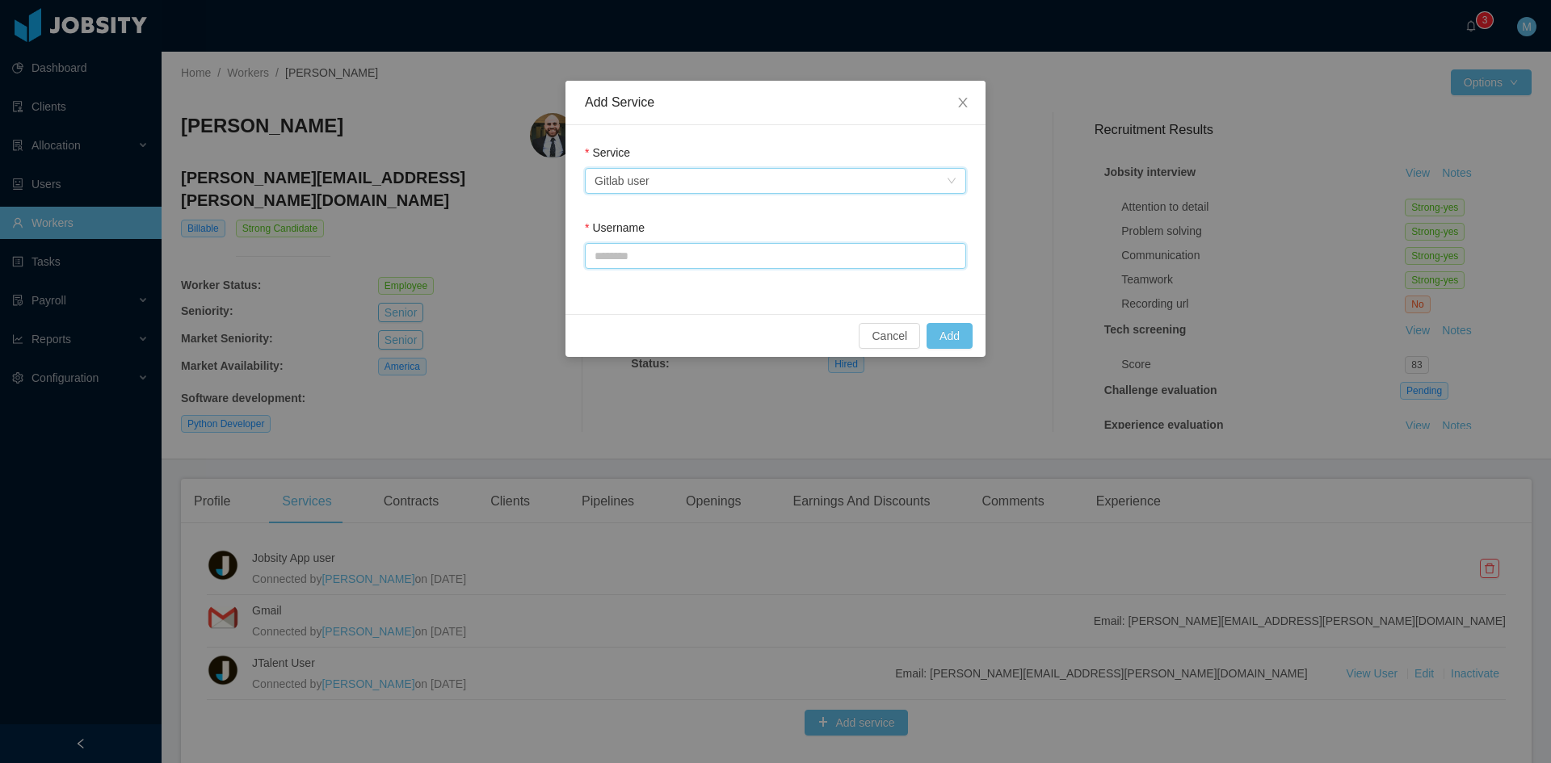
click at [649, 258] on input "Username" at bounding box center [775, 256] width 381 height 26
paste input "**********"
type input "**********"
click at [955, 340] on button "Add" at bounding box center [949, 336] width 46 height 26
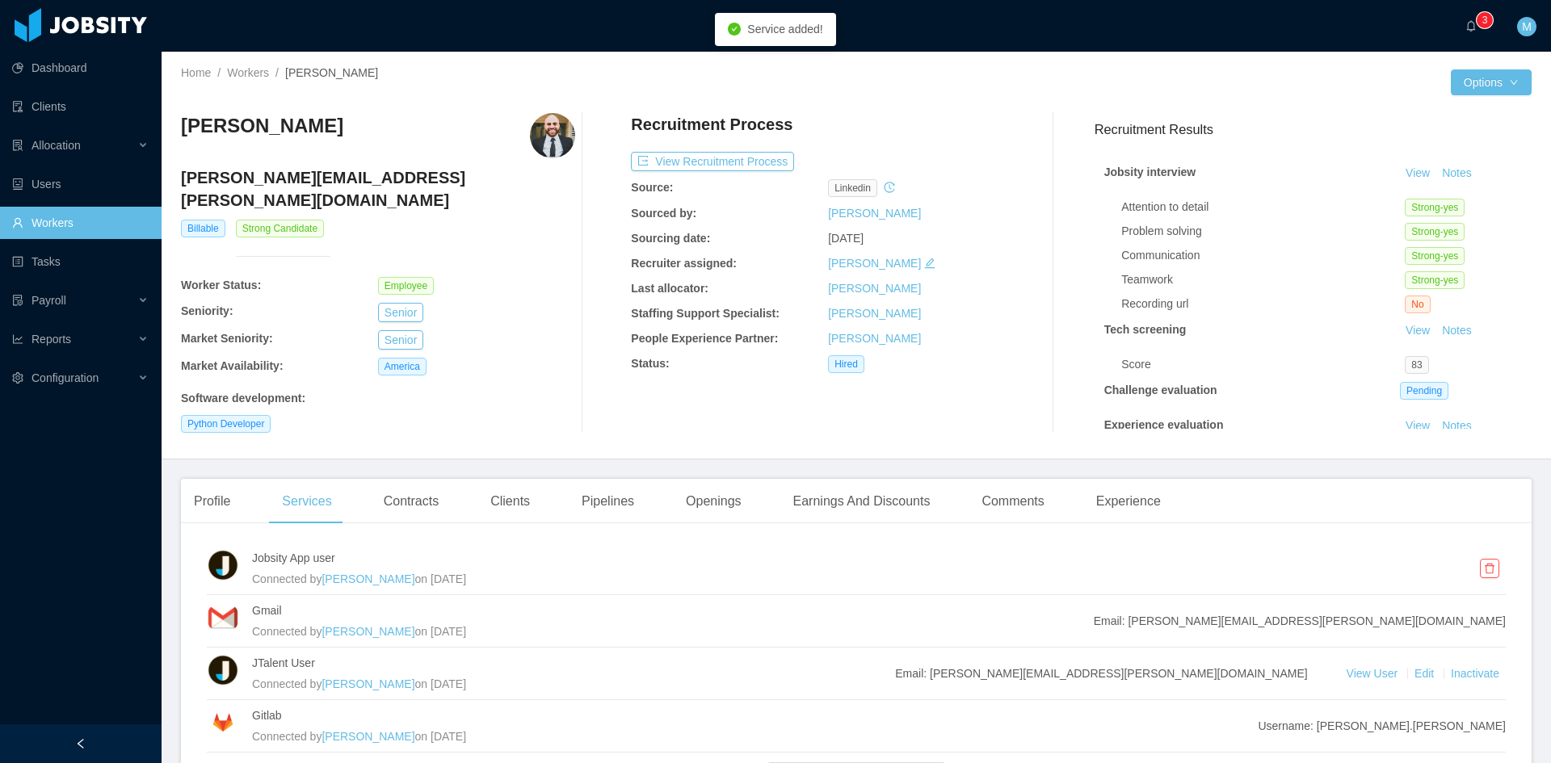
scroll to position [132, 0]
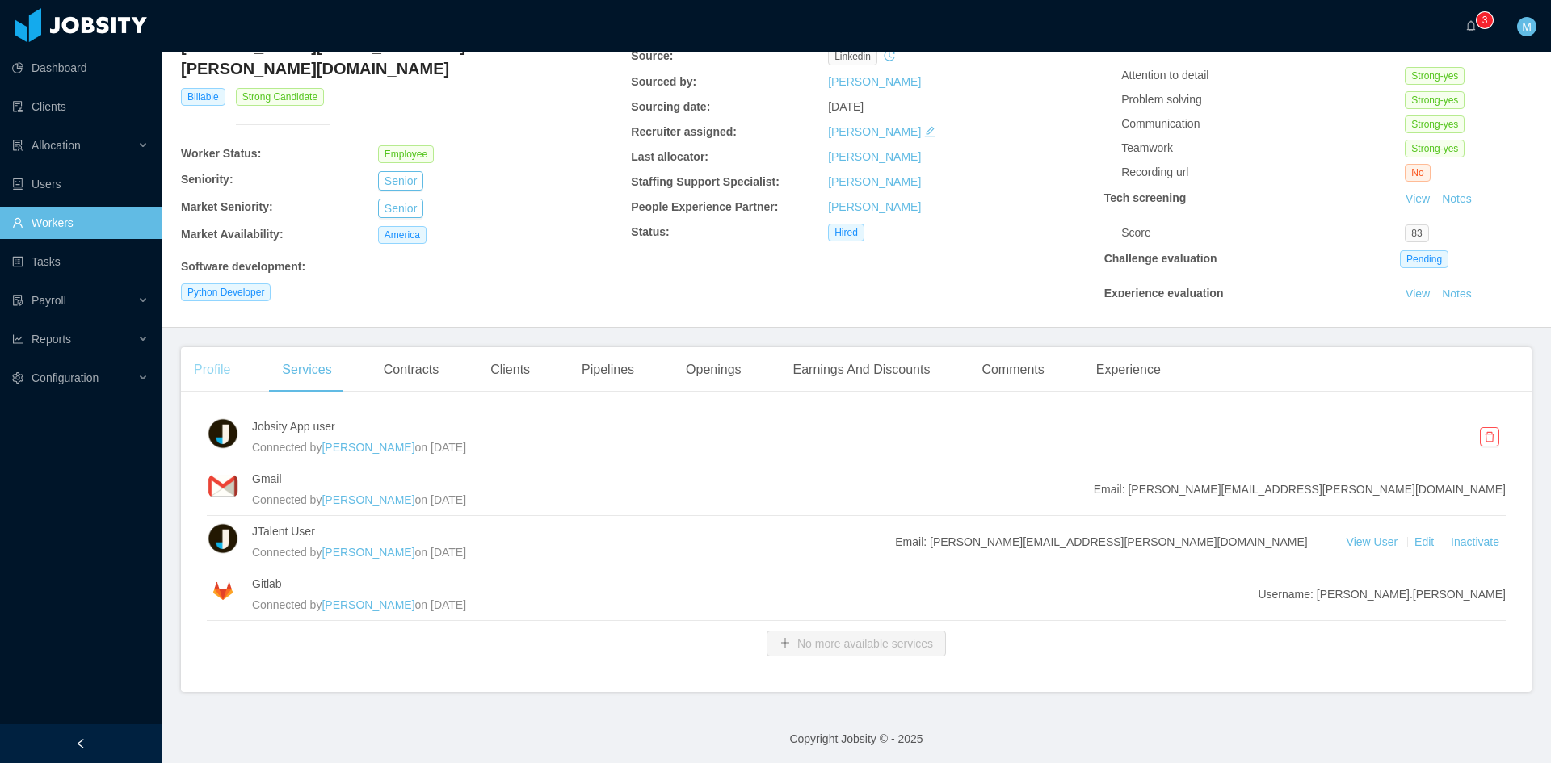
click at [210, 354] on div "Profile" at bounding box center [212, 369] width 62 height 45
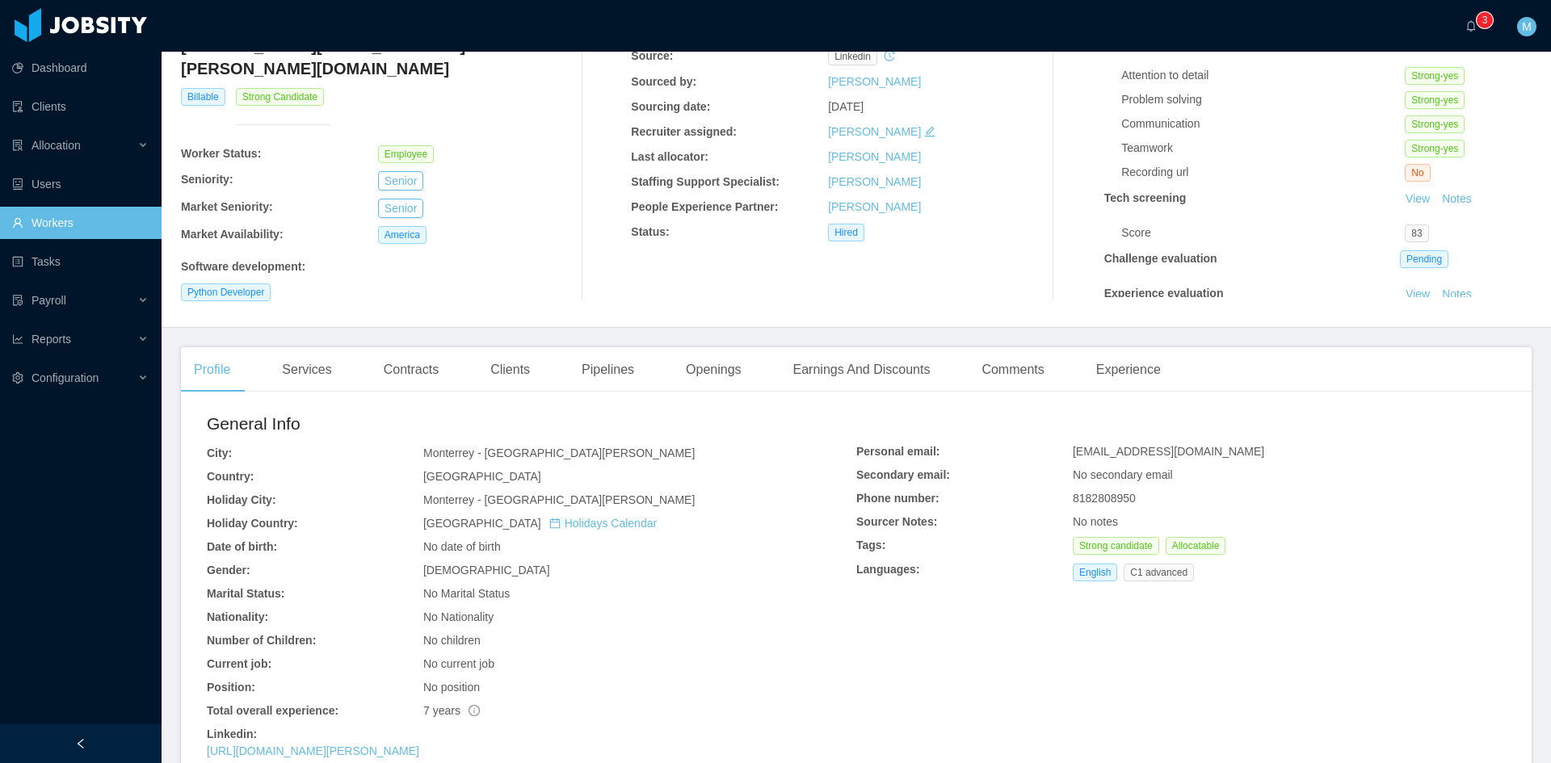
click at [409, 302] on div "[PERSON_NAME] [PERSON_NAME][EMAIL_ADDRESS][PERSON_NAME][DOMAIN_NAME] Billable S…" at bounding box center [856, 142] width 1350 height 346
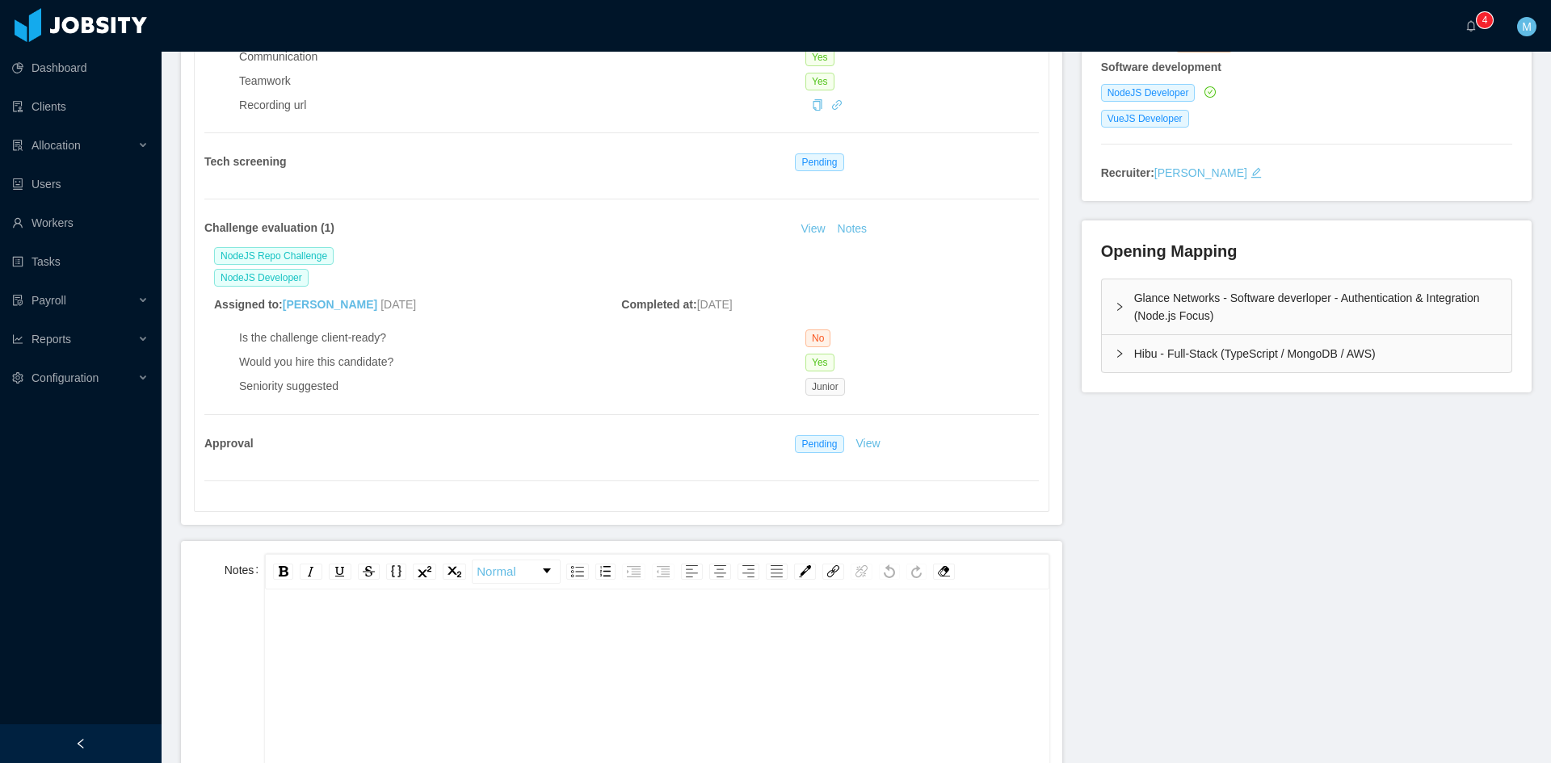
scroll to position [404, 0]
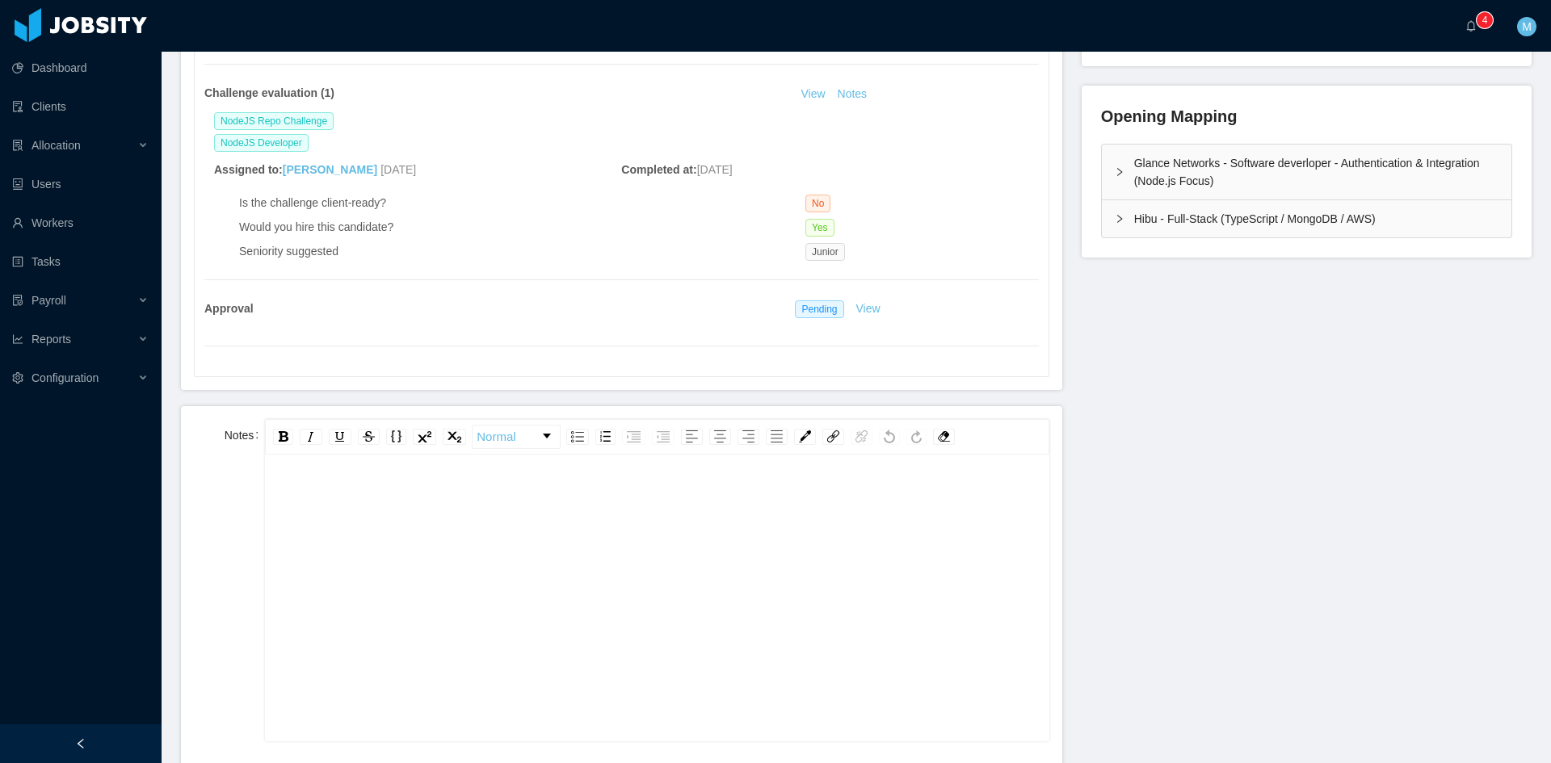
click at [510, 589] on div "rdw-editor" at bounding box center [657, 623] width 758 height 283
paste div "rdw-editor"
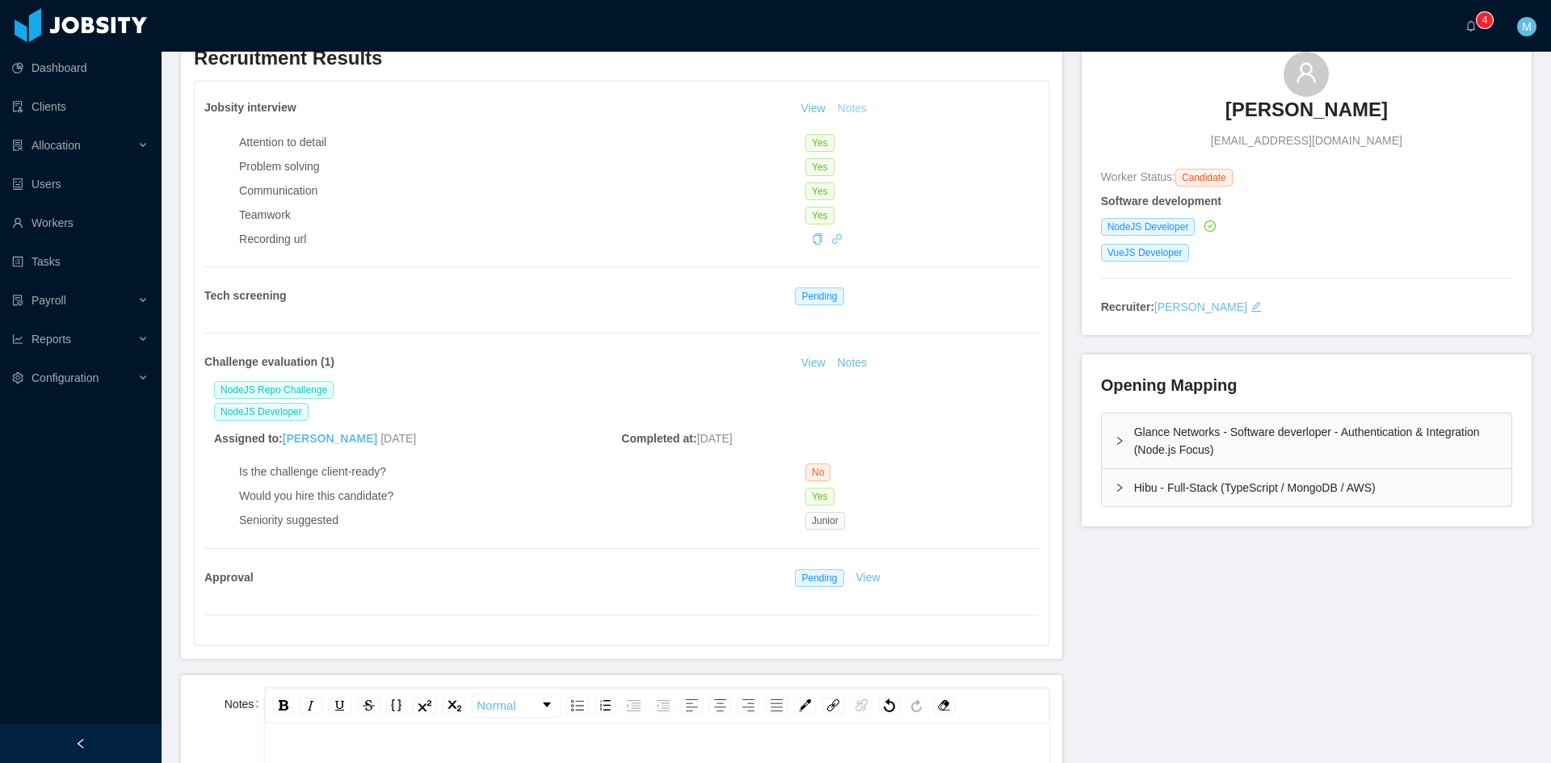
click at [840, 111] on button "Notes" at bounding box center [852, 108] width 43 height 19
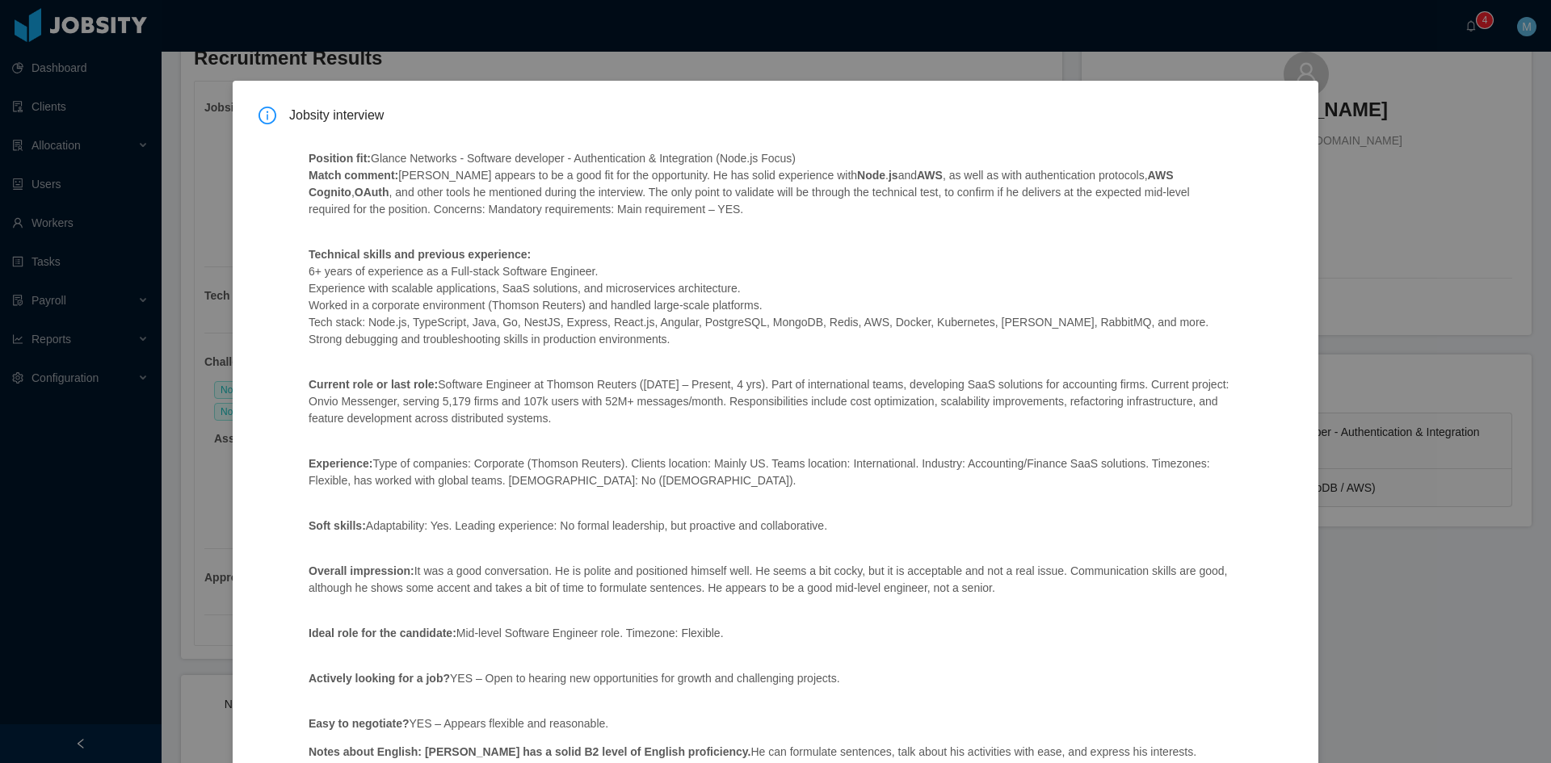
scroll to position [163, 0]
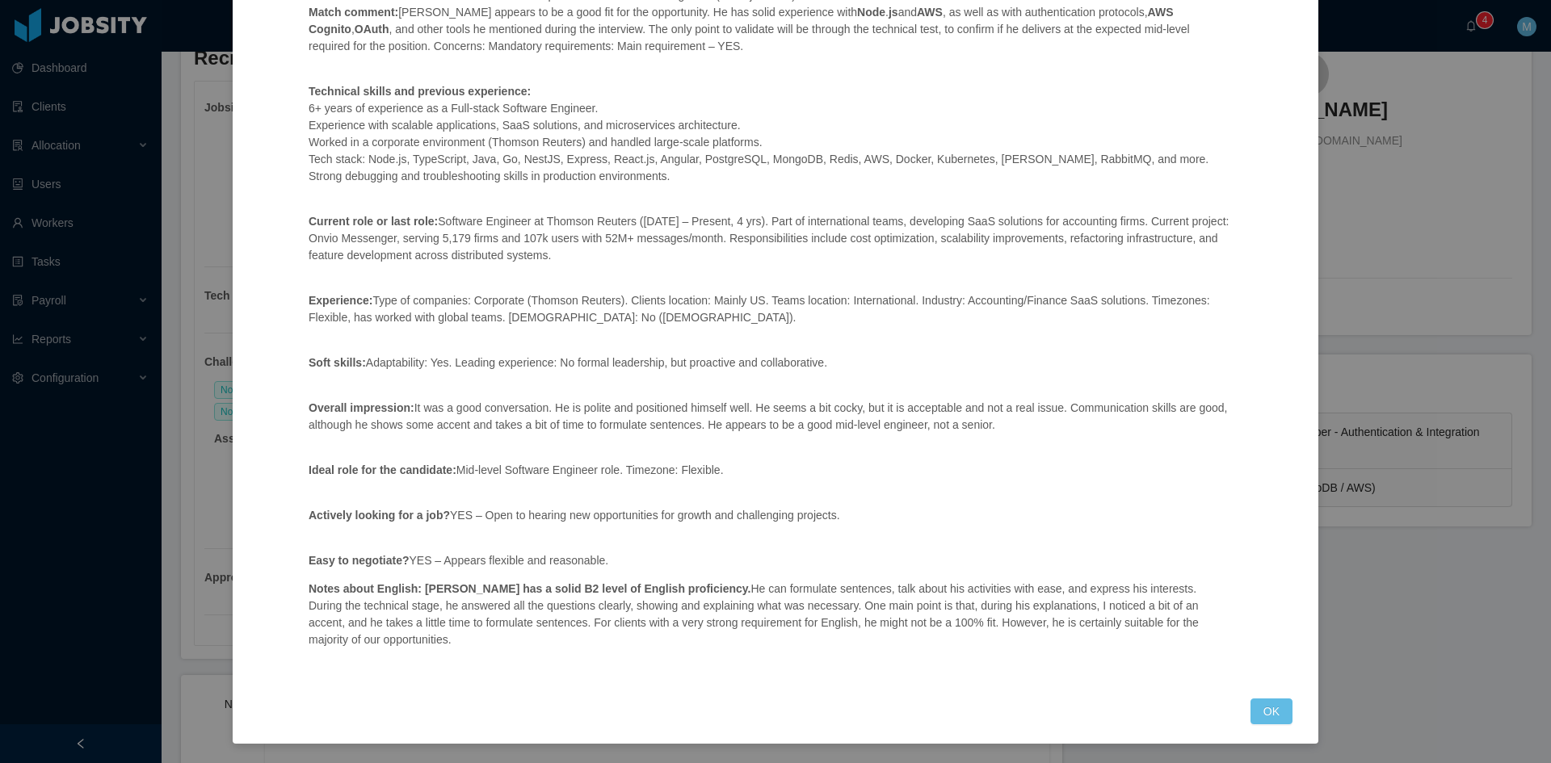
click at [211, 409] on div "Jobsity interview Position fit: Glance Networks - Software developer - Authenti…" at bounding box center [775, 381] width 1551 height 763
click at [1256, 716] on button "OK" at bounding box center [1271, 712] width 42 height 26
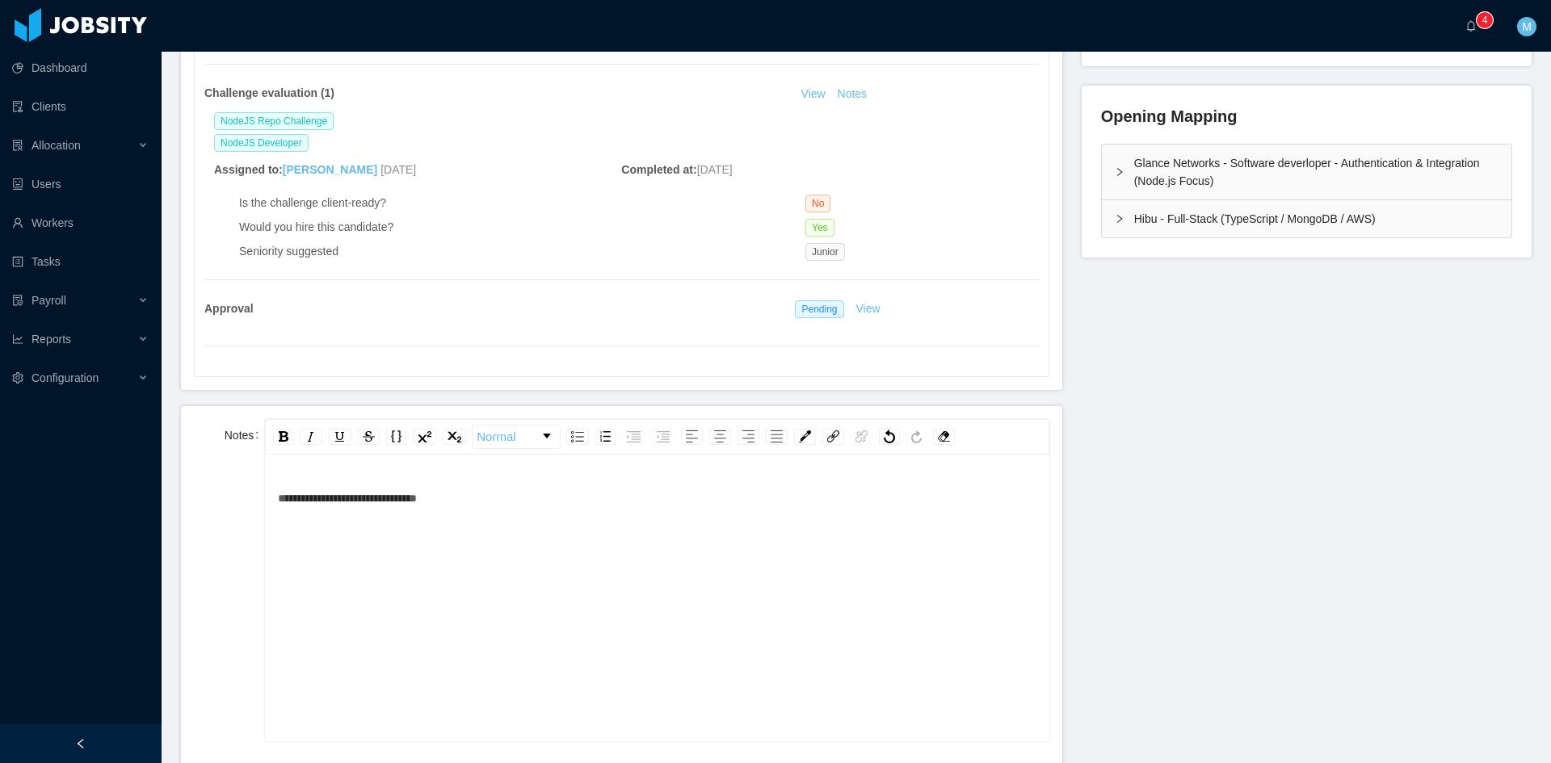
scroll to position [539, 0]
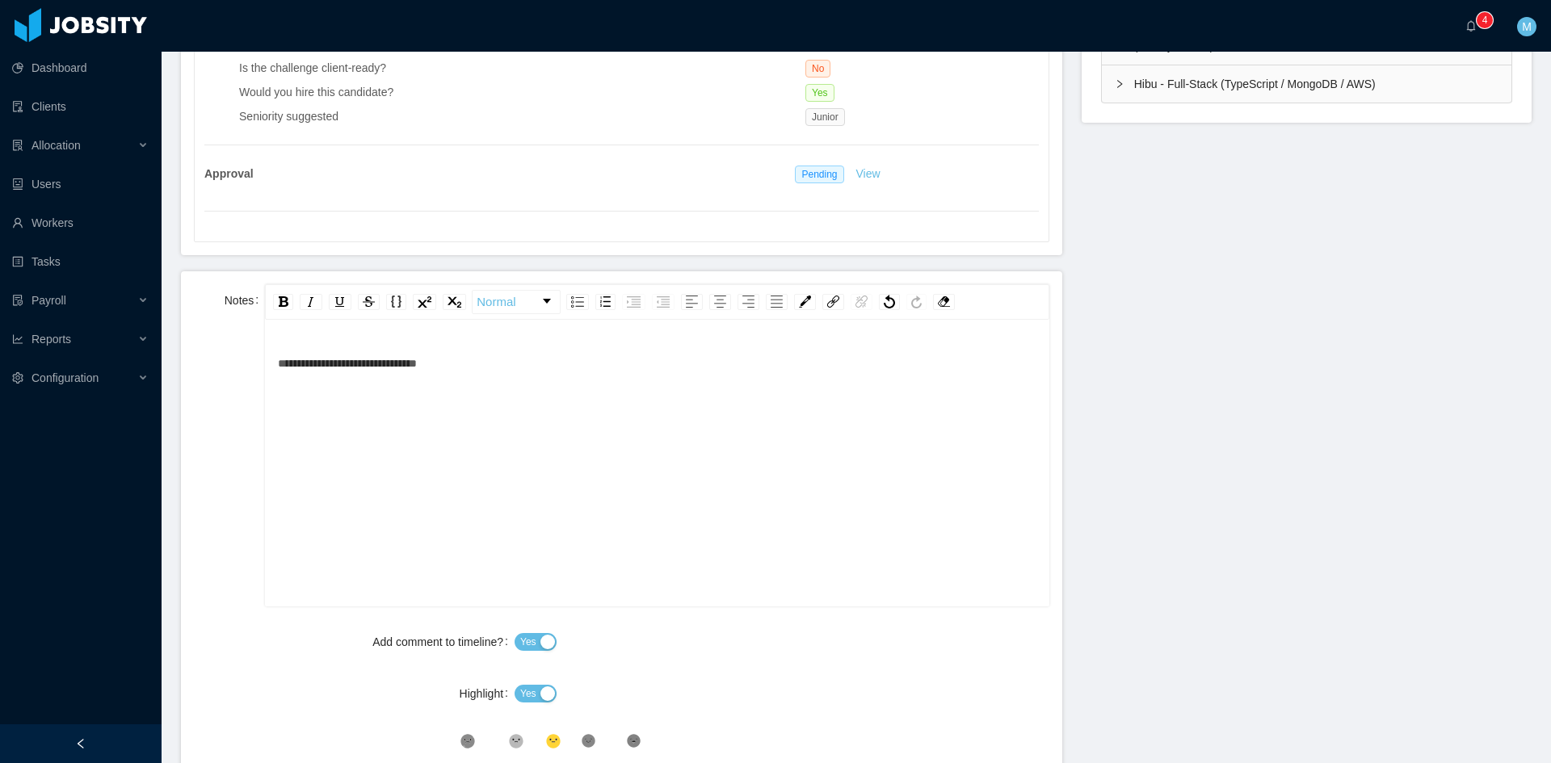
click at [621, 397] on div "**********" at bounding box center [657, 488] width 758 height 283
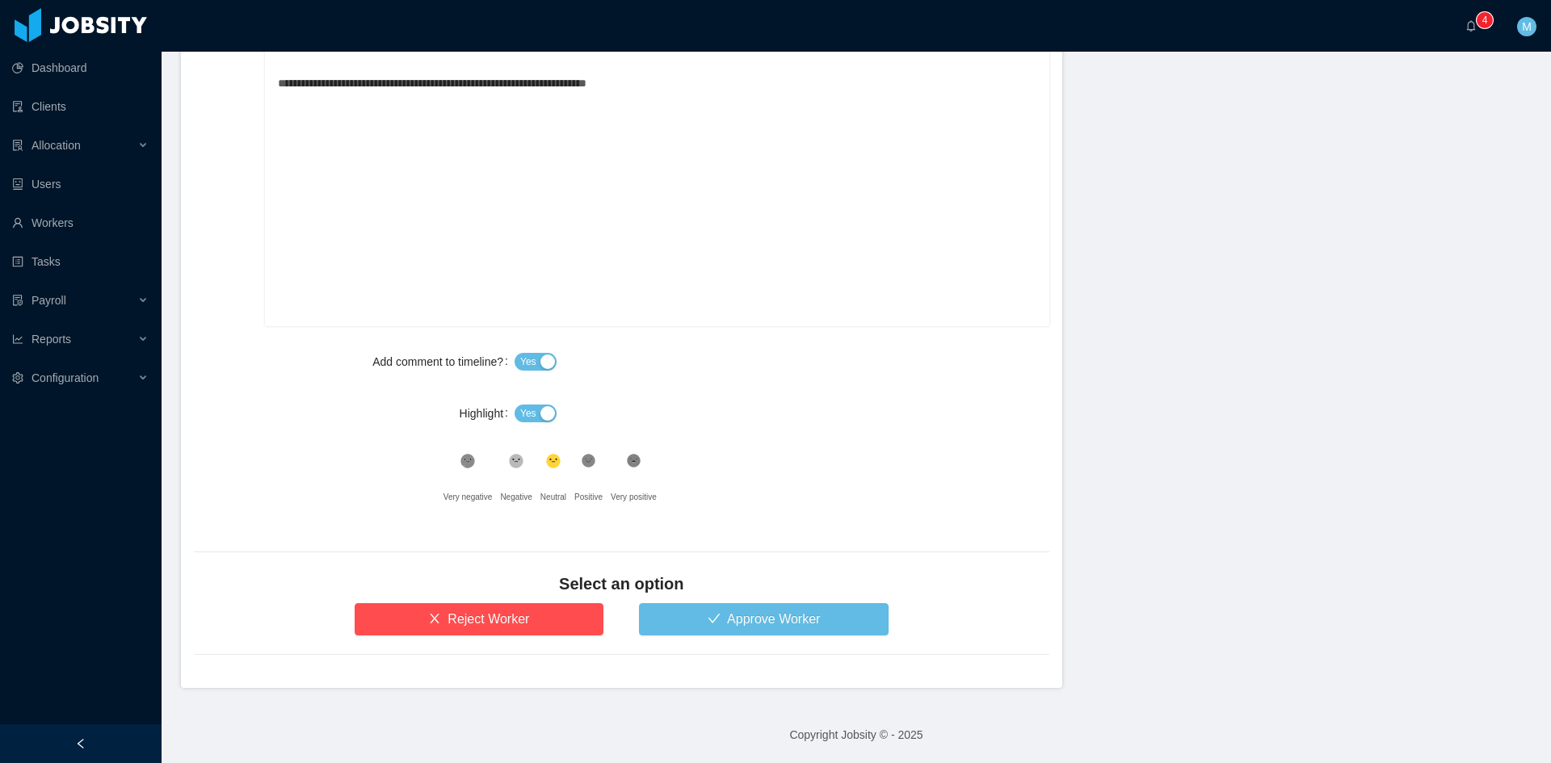
click at [520, 412] on span "Yes" at bounding box center [528, 413] width 16 height 16
click at [510, 466] on icon at bounding box center [517, 462] width 14 height 14
click at [707, 623] on button "Approve Worker" at bounding box center [764, 619] width 250 height 32
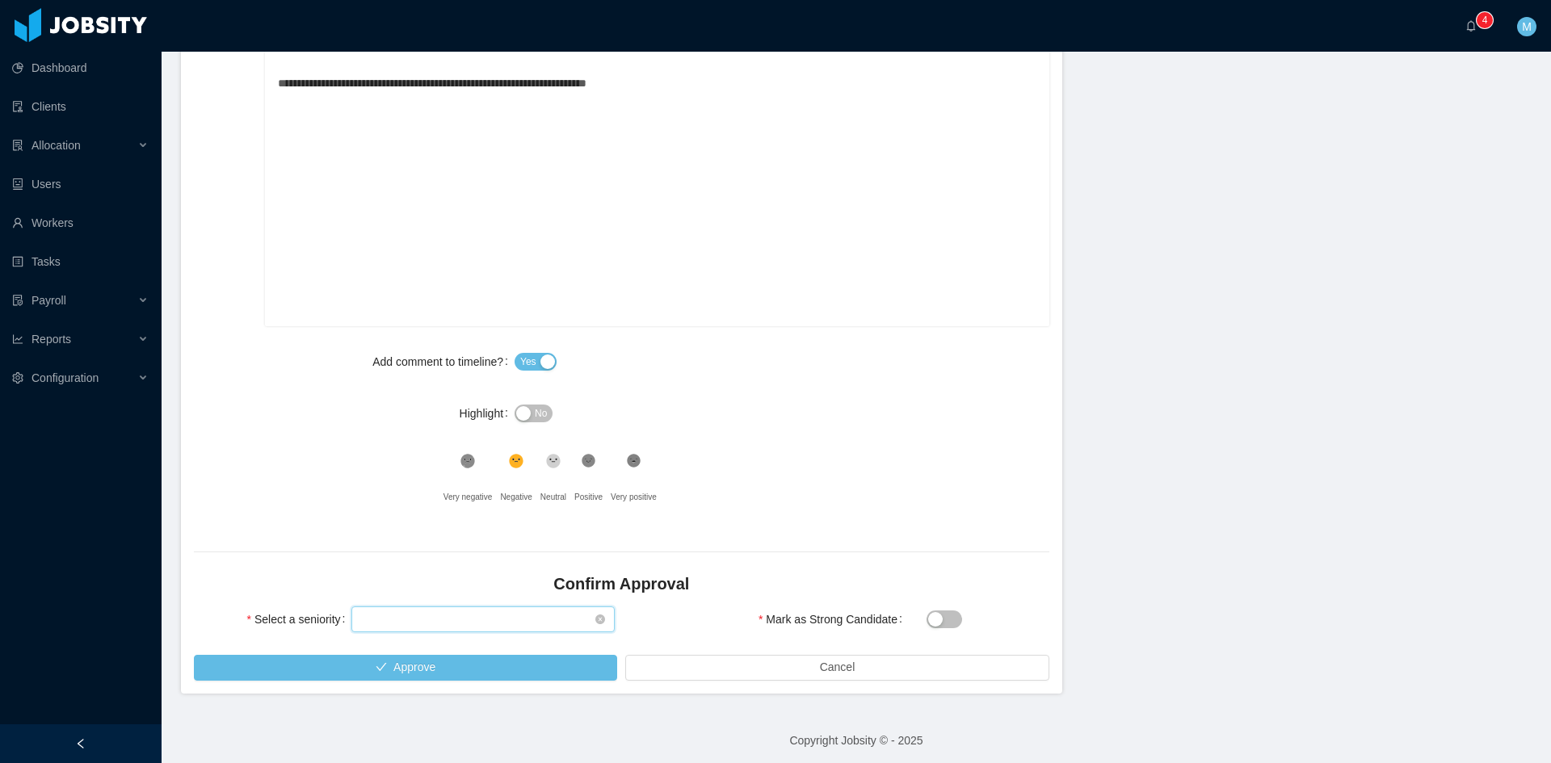
click at [495, 628] on div "Select seniority" at bounding box center [477, 619] width 233 height 24
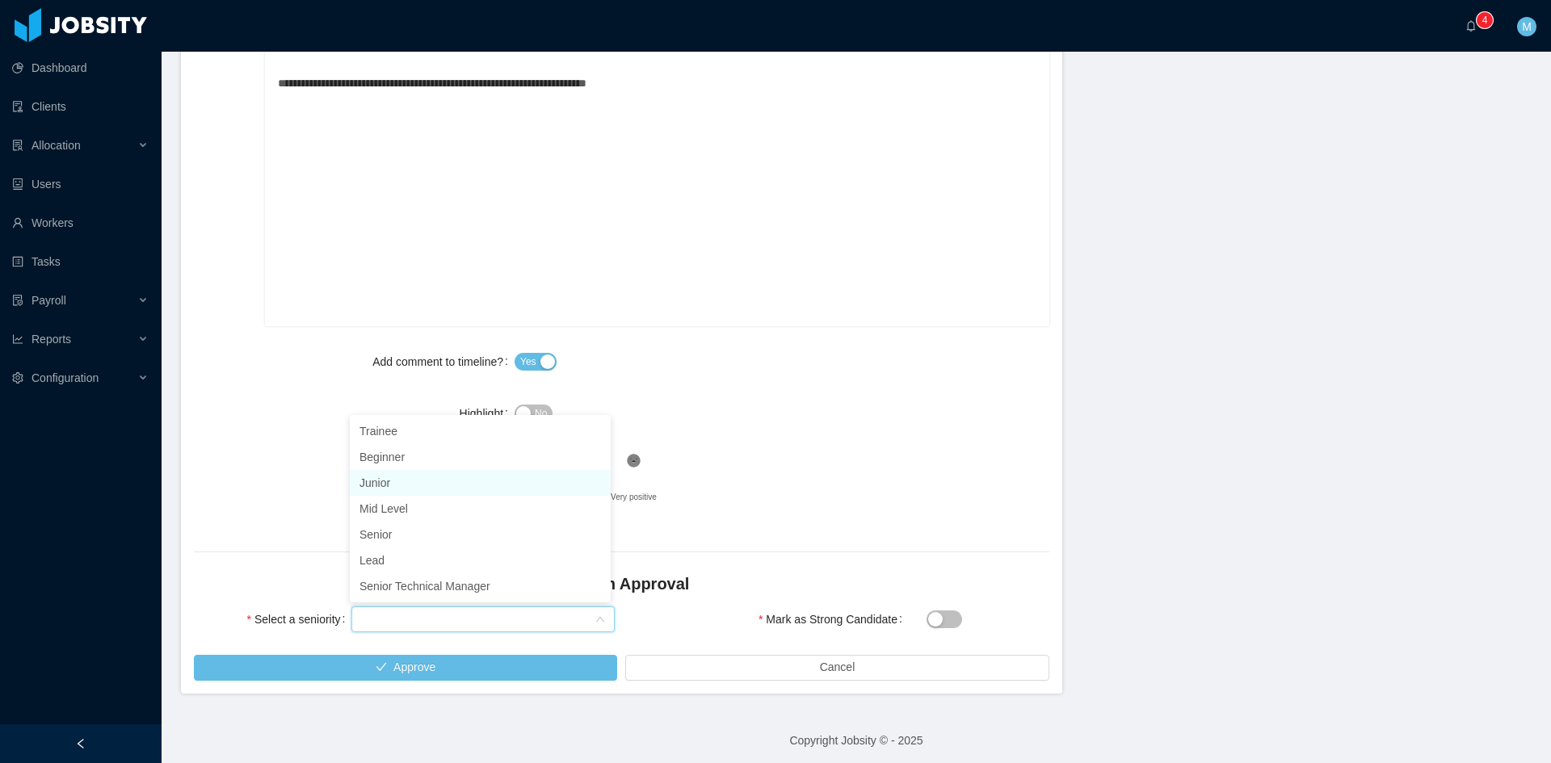
click at [396, 487] on li "Junior" at bounding box center [480, 483] width 261 height 26
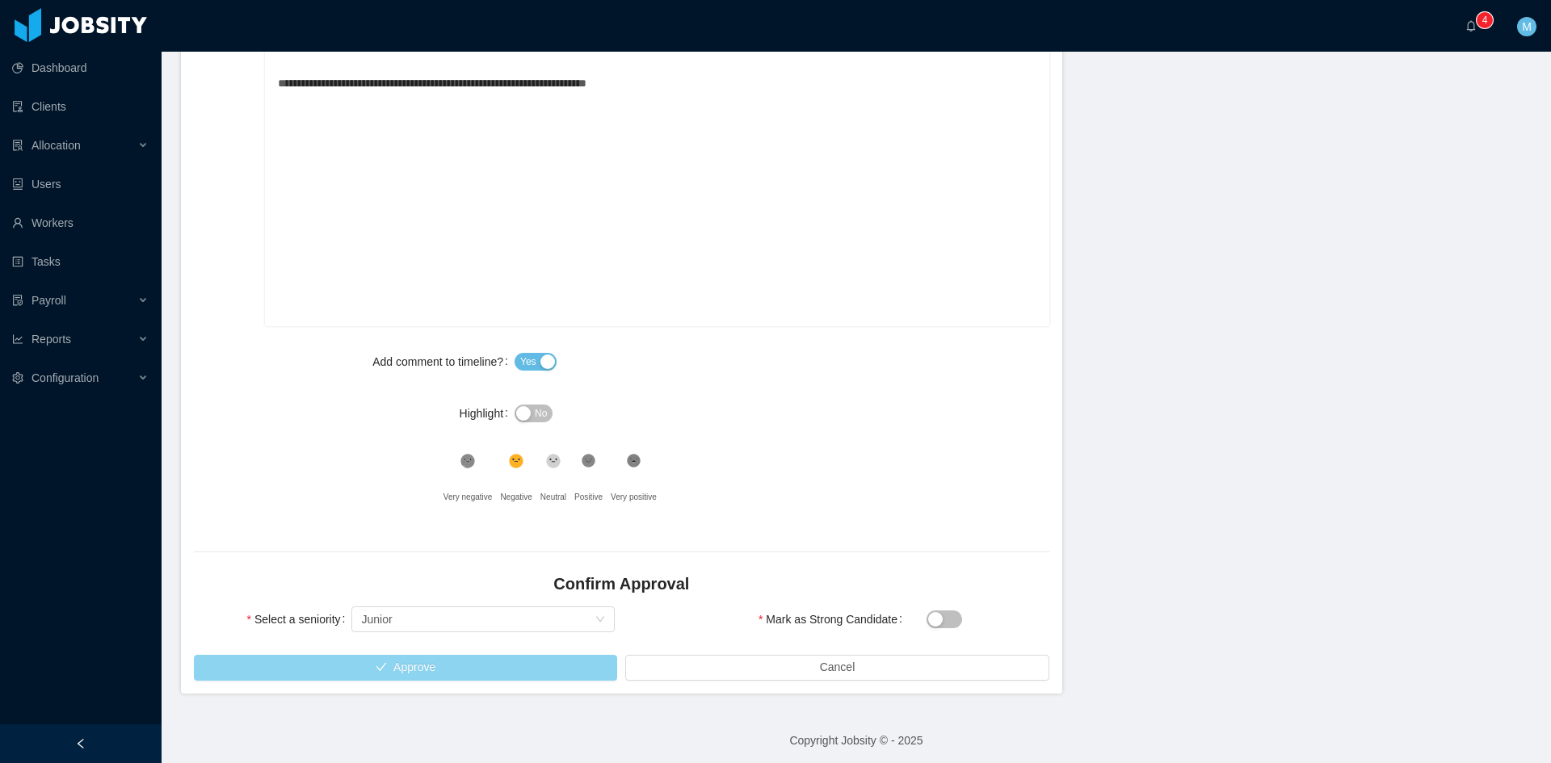
click at [476, 667] on button "Approve" at bounding box center [405, 668] width 423 height 26
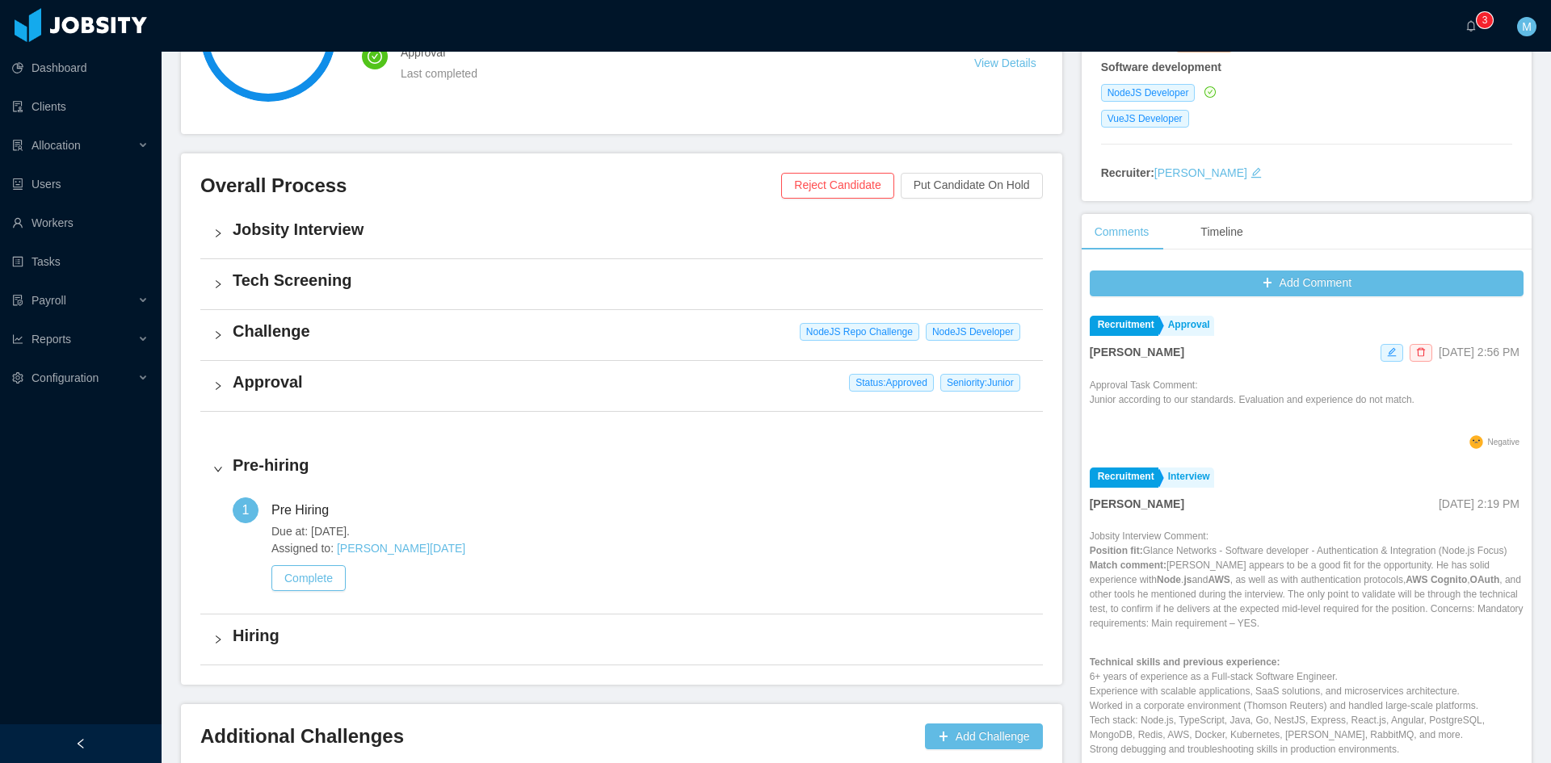
scroll to position [383, 0]
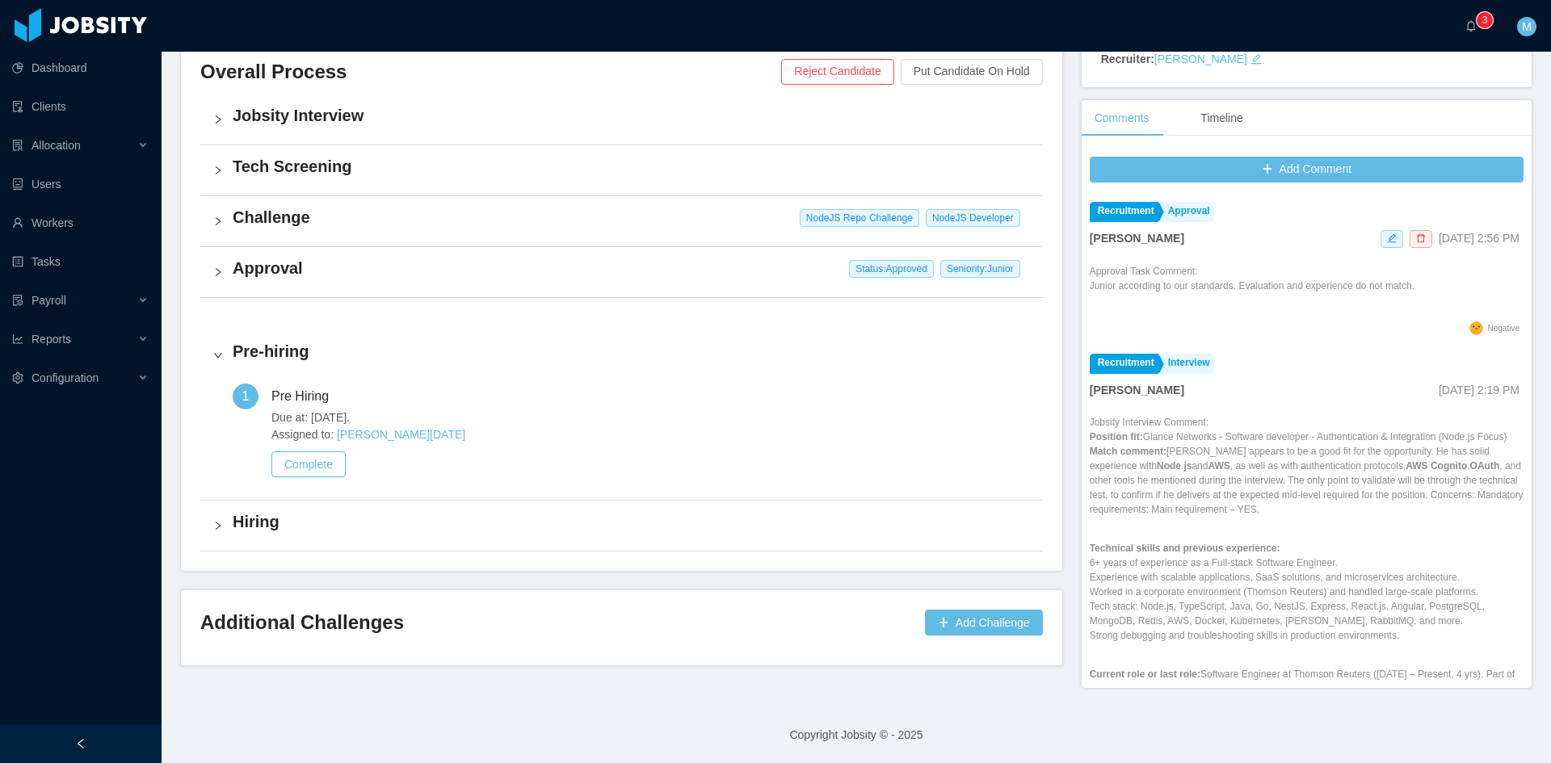
click at [220, 213] on div "Challenge NodeJS Repo Challenge NodeJS Developer" at bounding box center [621, 221] width 842 height 50
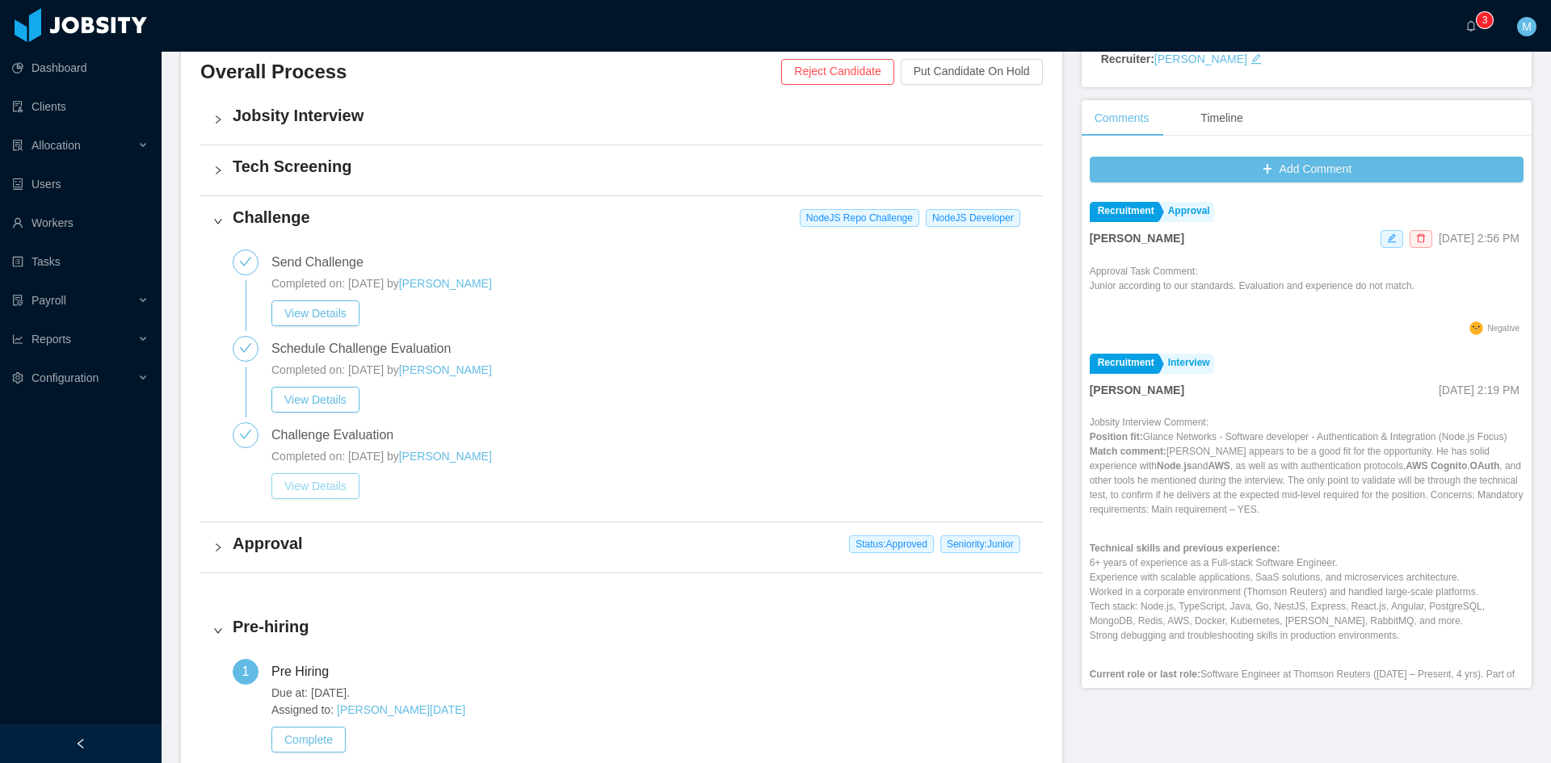
click at [315, 482] on button "View Details" at bounding box center [315, 486] width 88 height 26
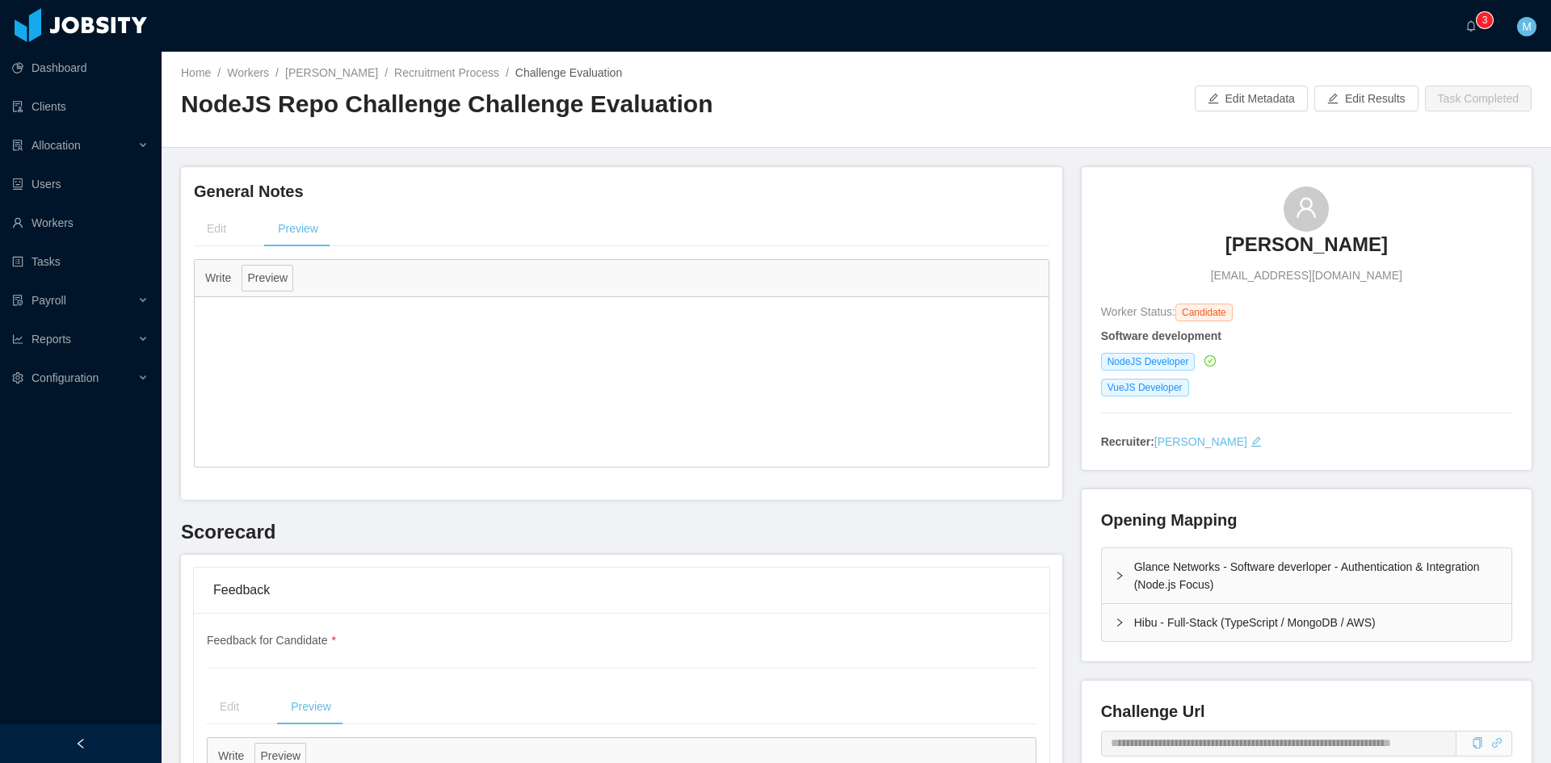
scroll to position [135, 0]
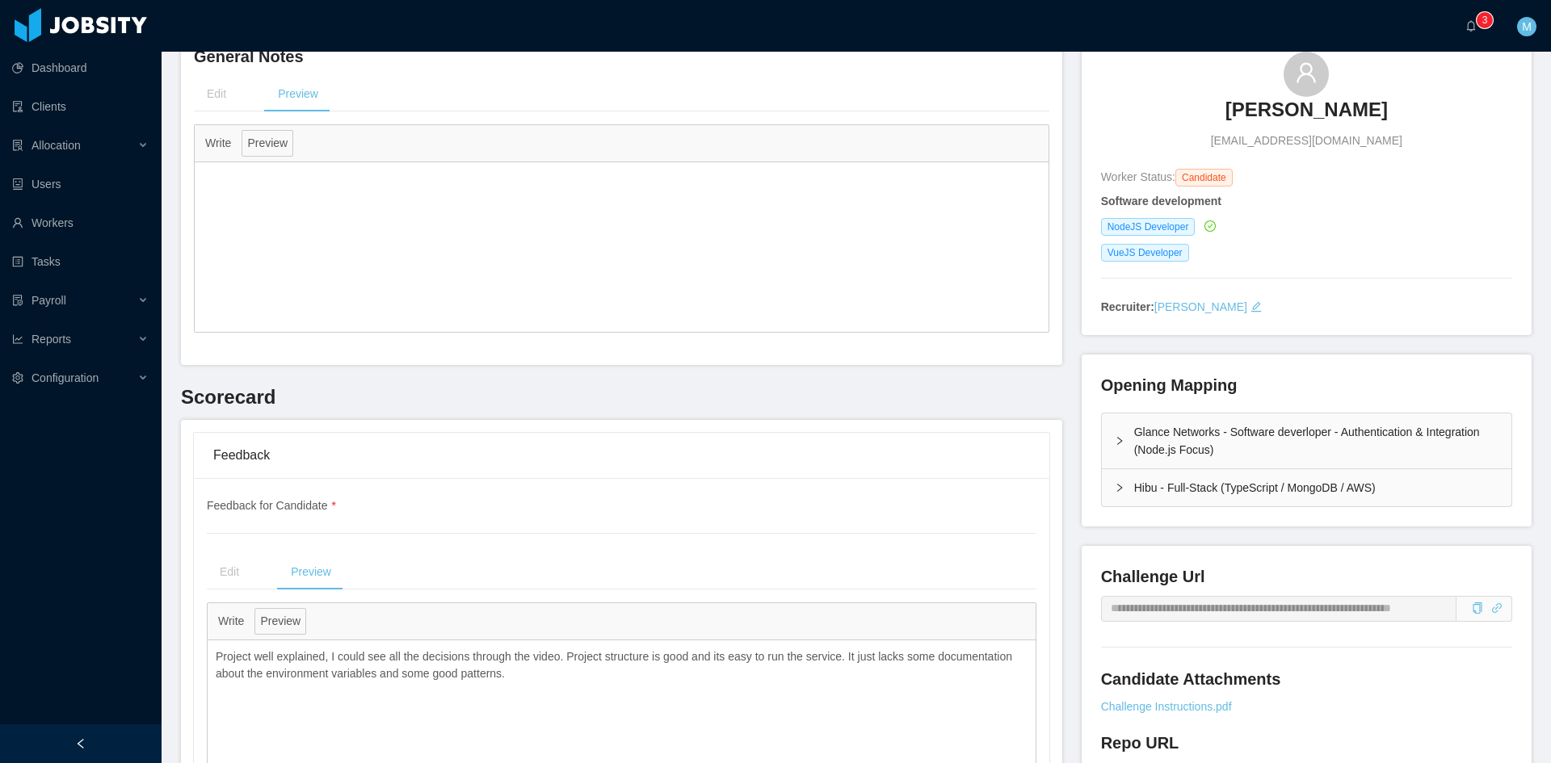
drag, startPoint x: 1104, startPoint y: 492, endPoint x: 1113, endPoint y: 474, distance: 19.9
click at [1104, 492] on div "Hibu - Full-Stack (TypeScript / MongoDB / AWS)" at bounding box center [1306, 487] width 409 height 37
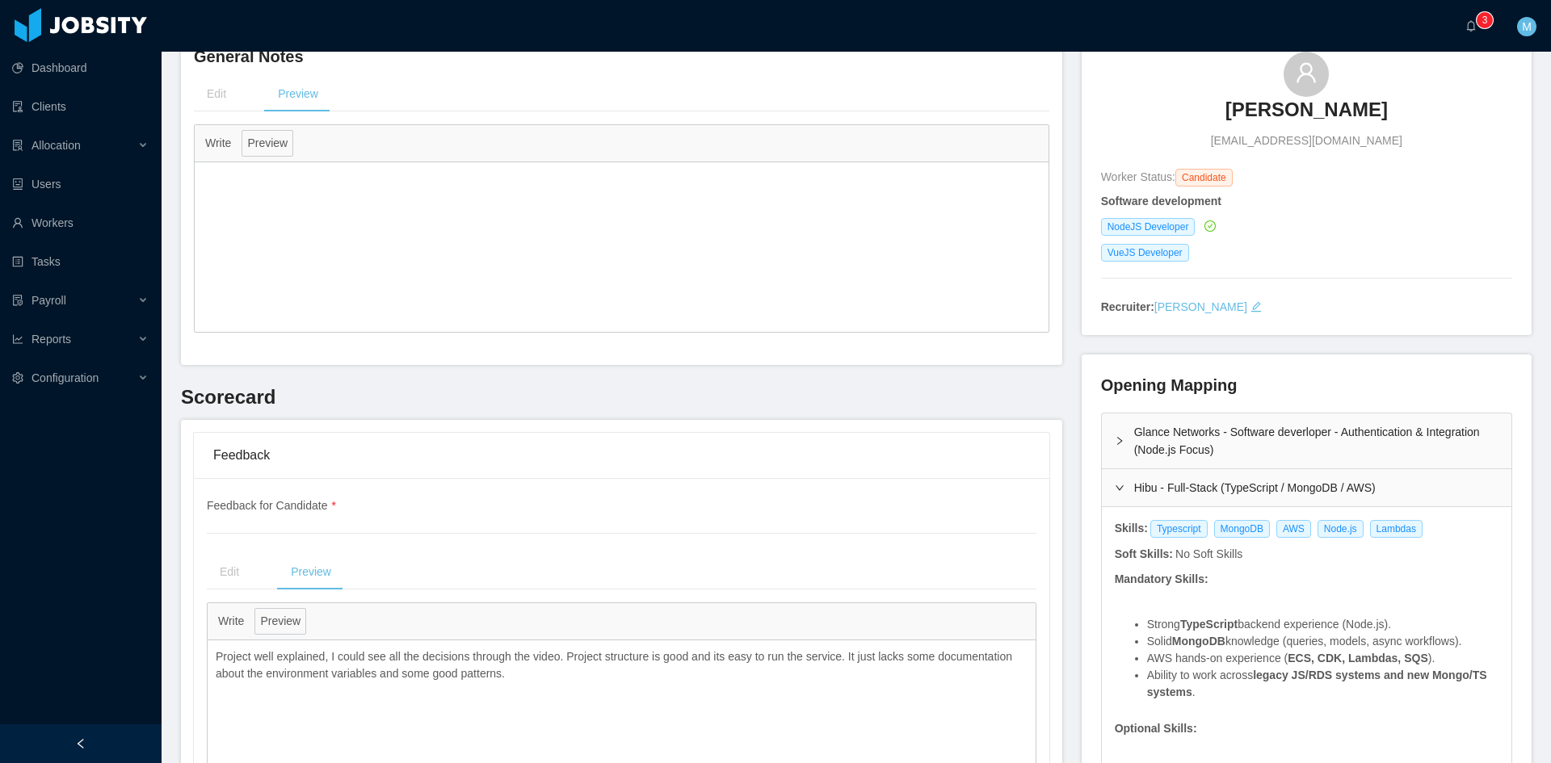
click at [1113, 447] on div "Glance Networks - Software deverloper - Authentication & Integration (Node.js F…" at bounding box center [1306, 441] width 409 height 55
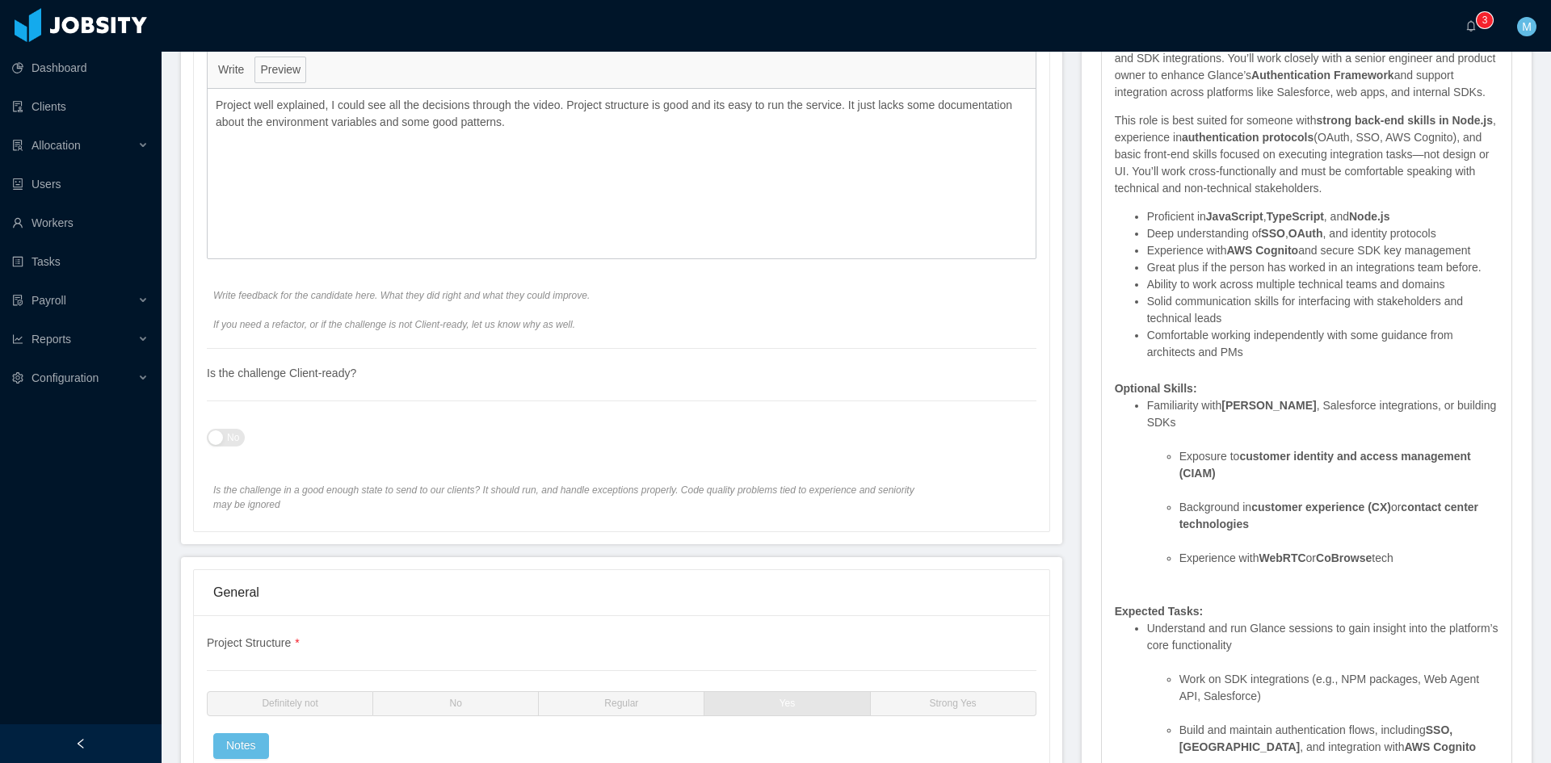
scroll to position [0, 0]
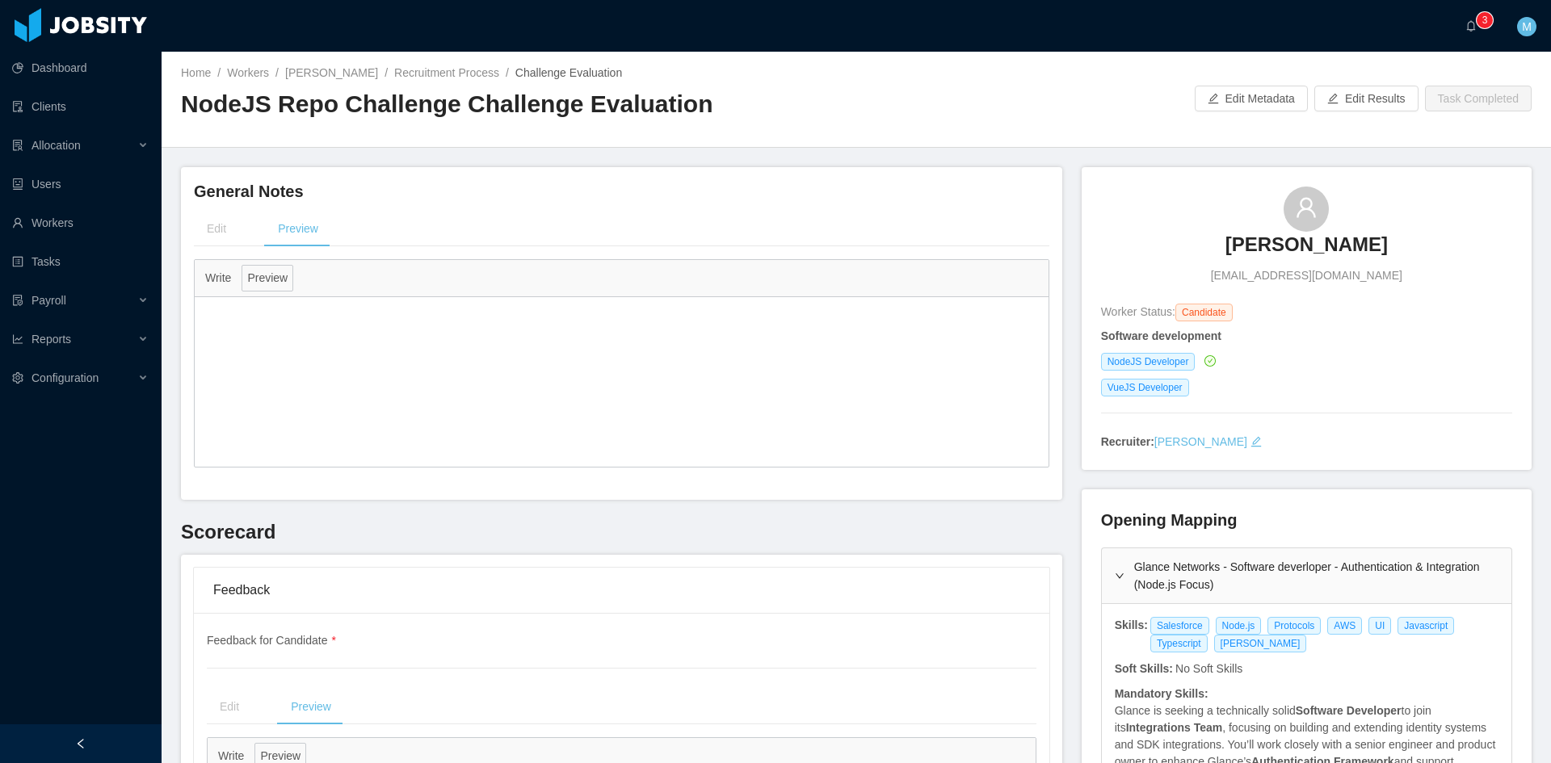
click at [1314, 253] on h3 "[PERSON_NAME]" at bounding box center [1306, 245] width 162 height 26
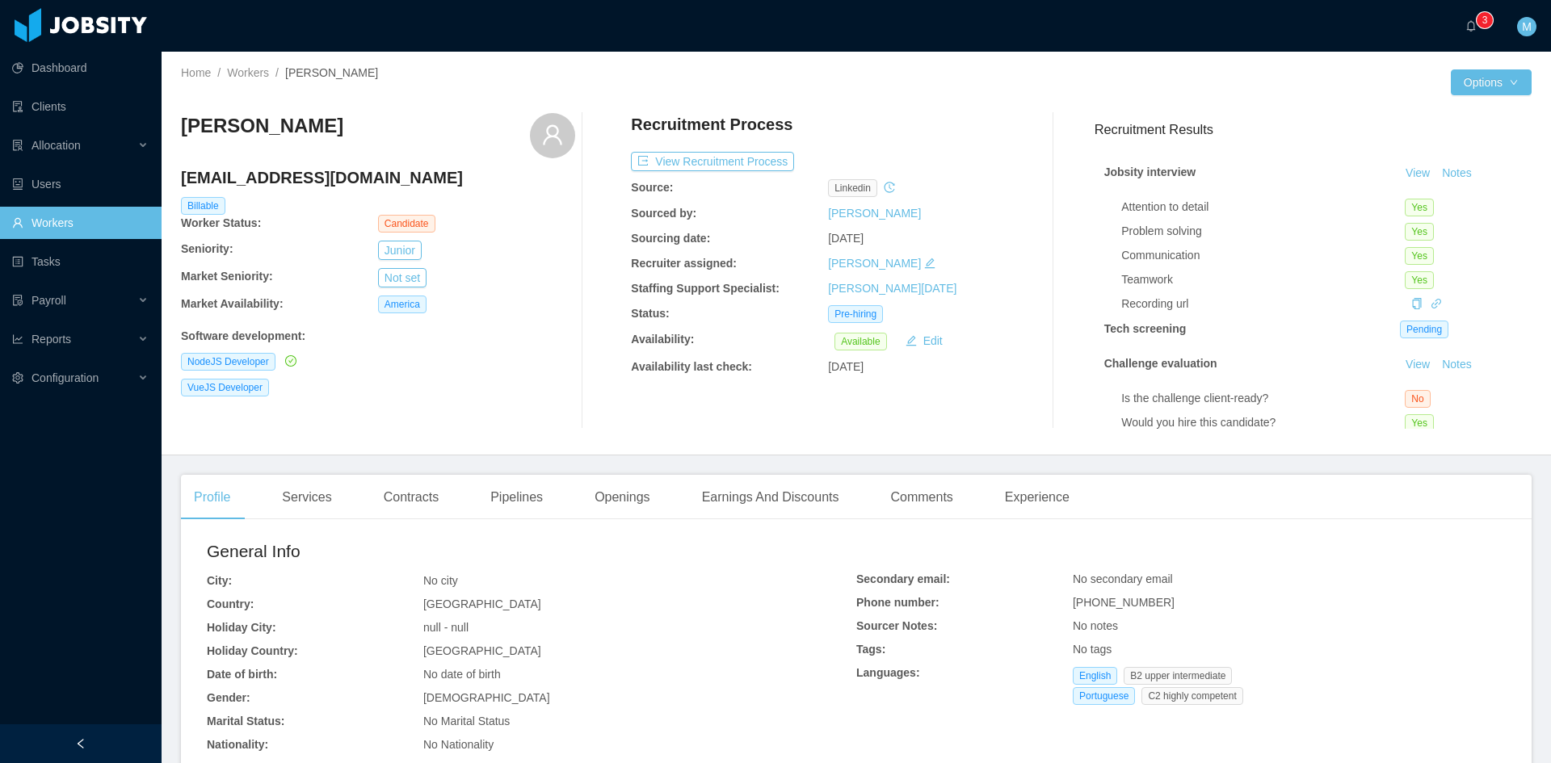
scroll to position [110, 0]
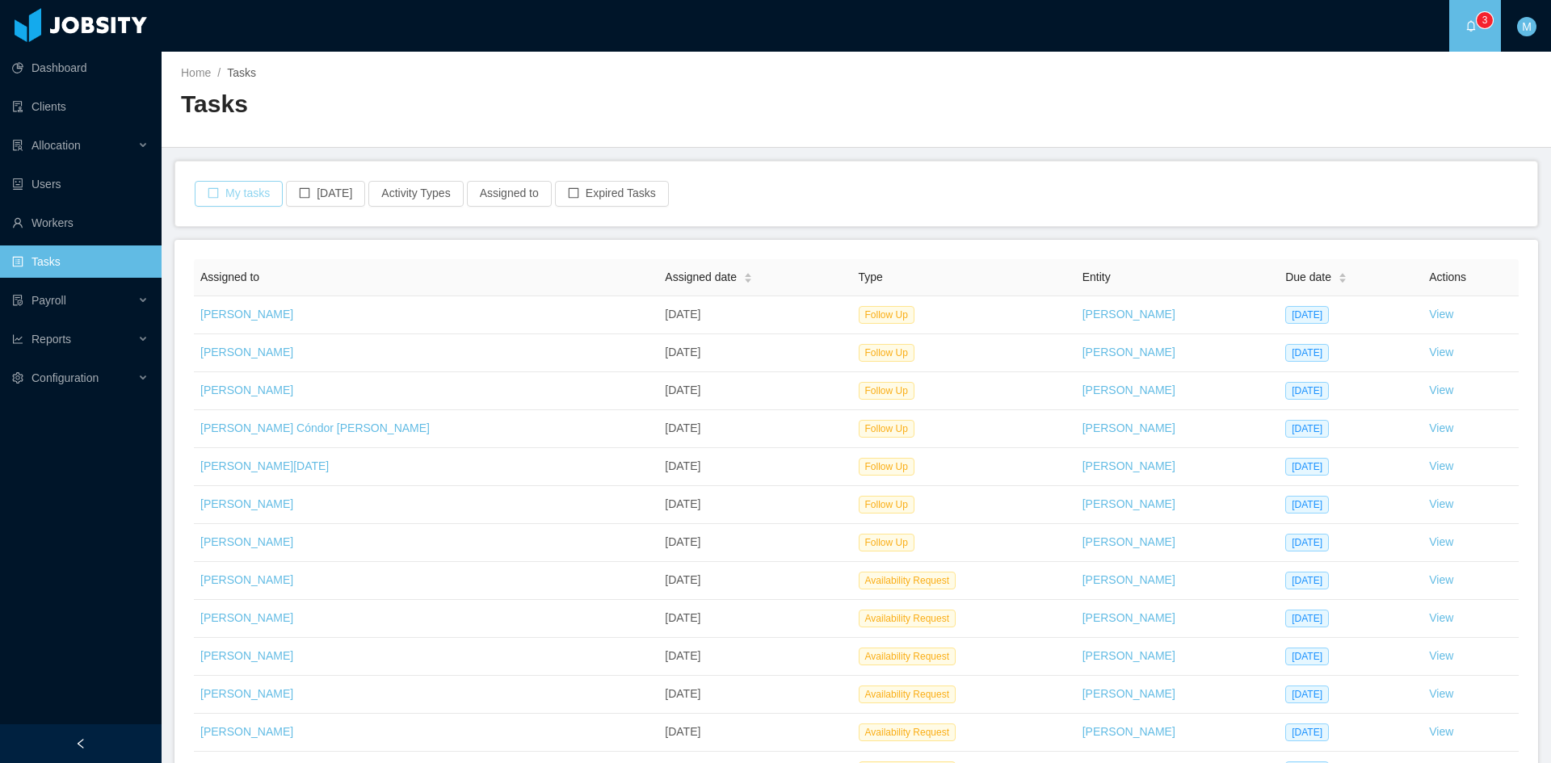
click at [242, 192] on button "My tasks" at bounding box center [239, 194] width 88 height 26
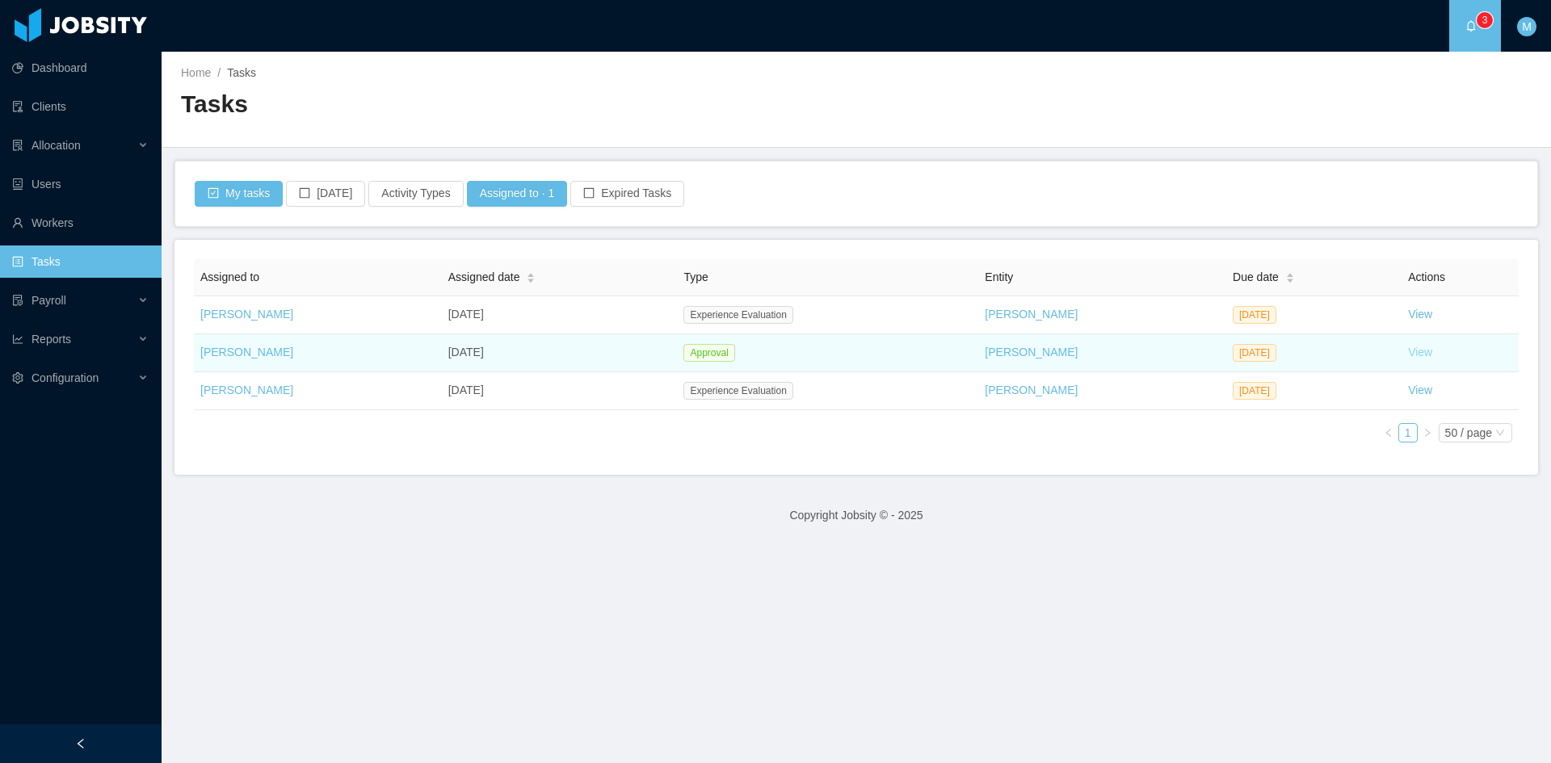
click at [1413, 353] on link "View" at bounding box center [1420, 352] width 24 height 13
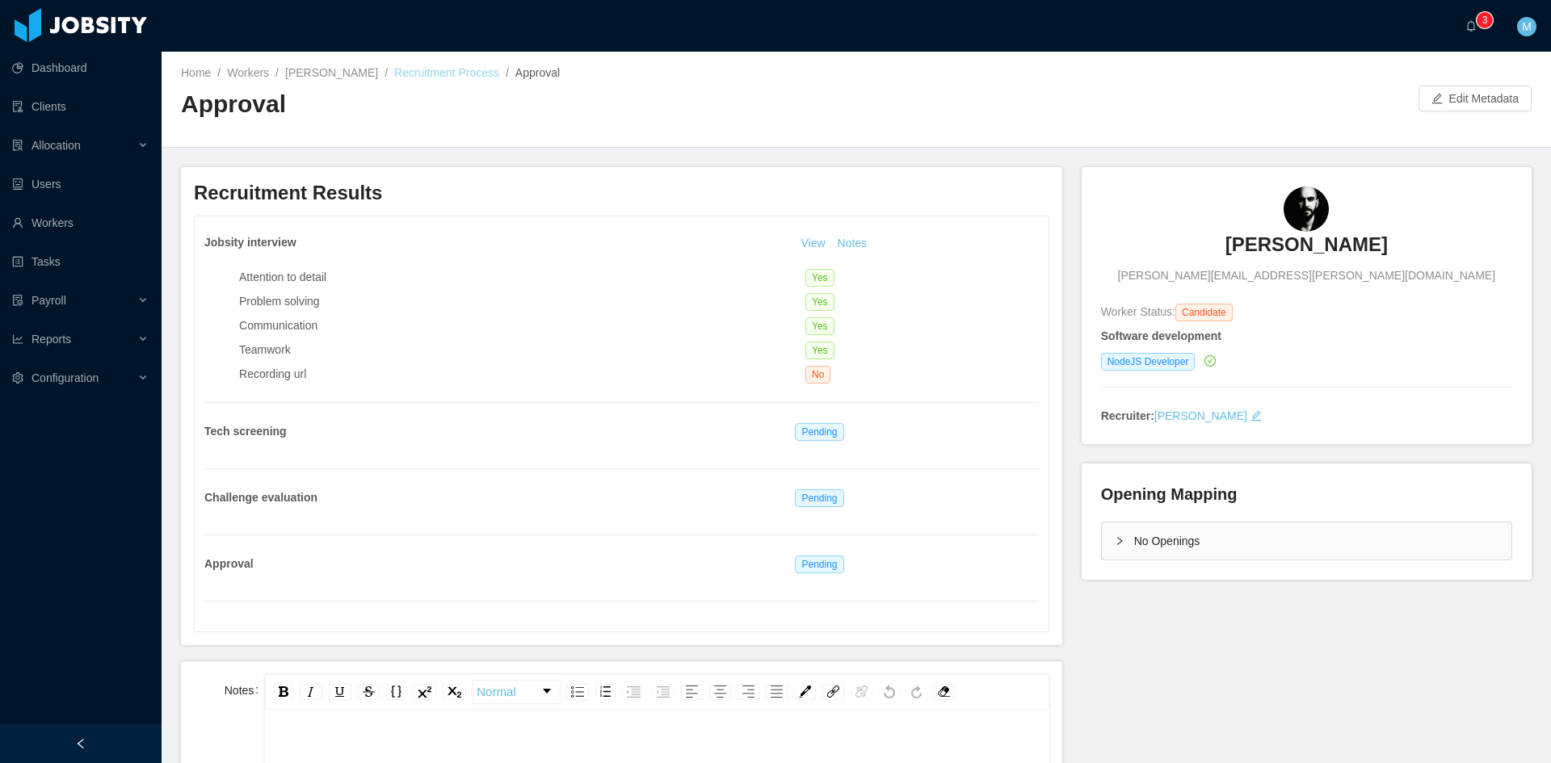
click at [394, 75] on link "Recruitment Process" at bounding box center [446, 72] width 105 height 13
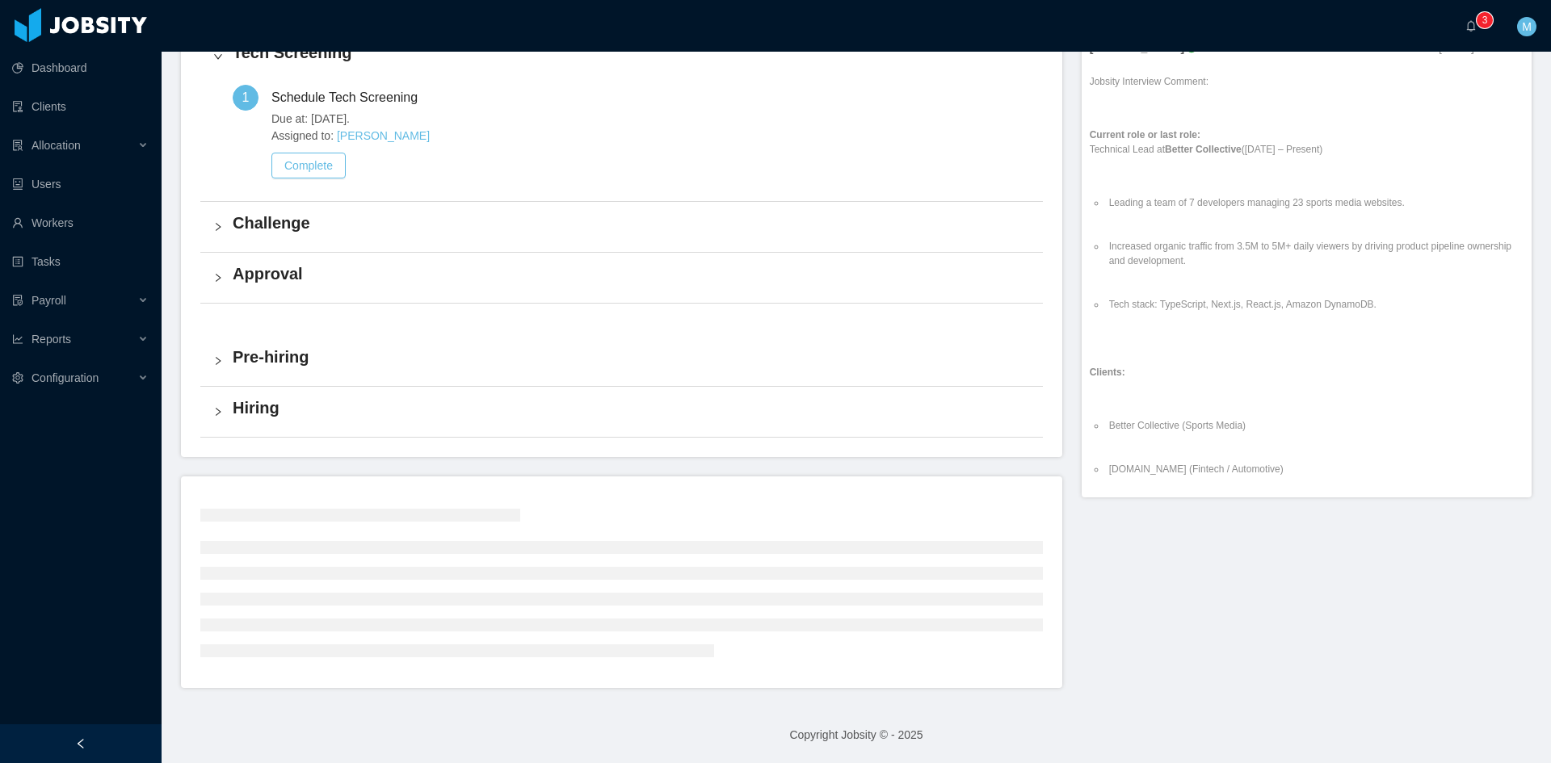
scroll to position [462, 0]
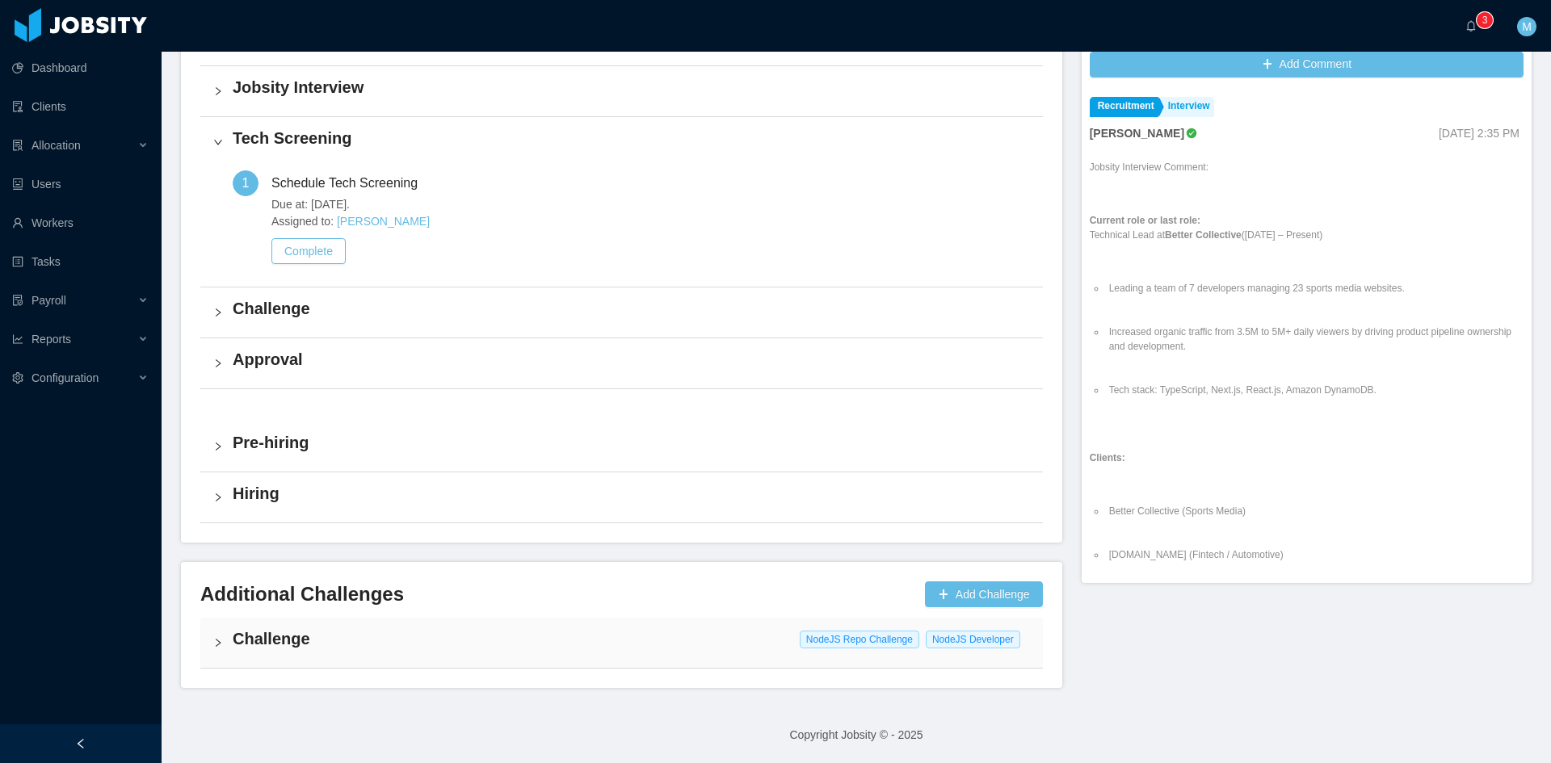
click at [226, 639] on div "Challenge NodeJS Repo Challenge NodeJS Developer" at bounding box center [621, 643] width 842 height 50
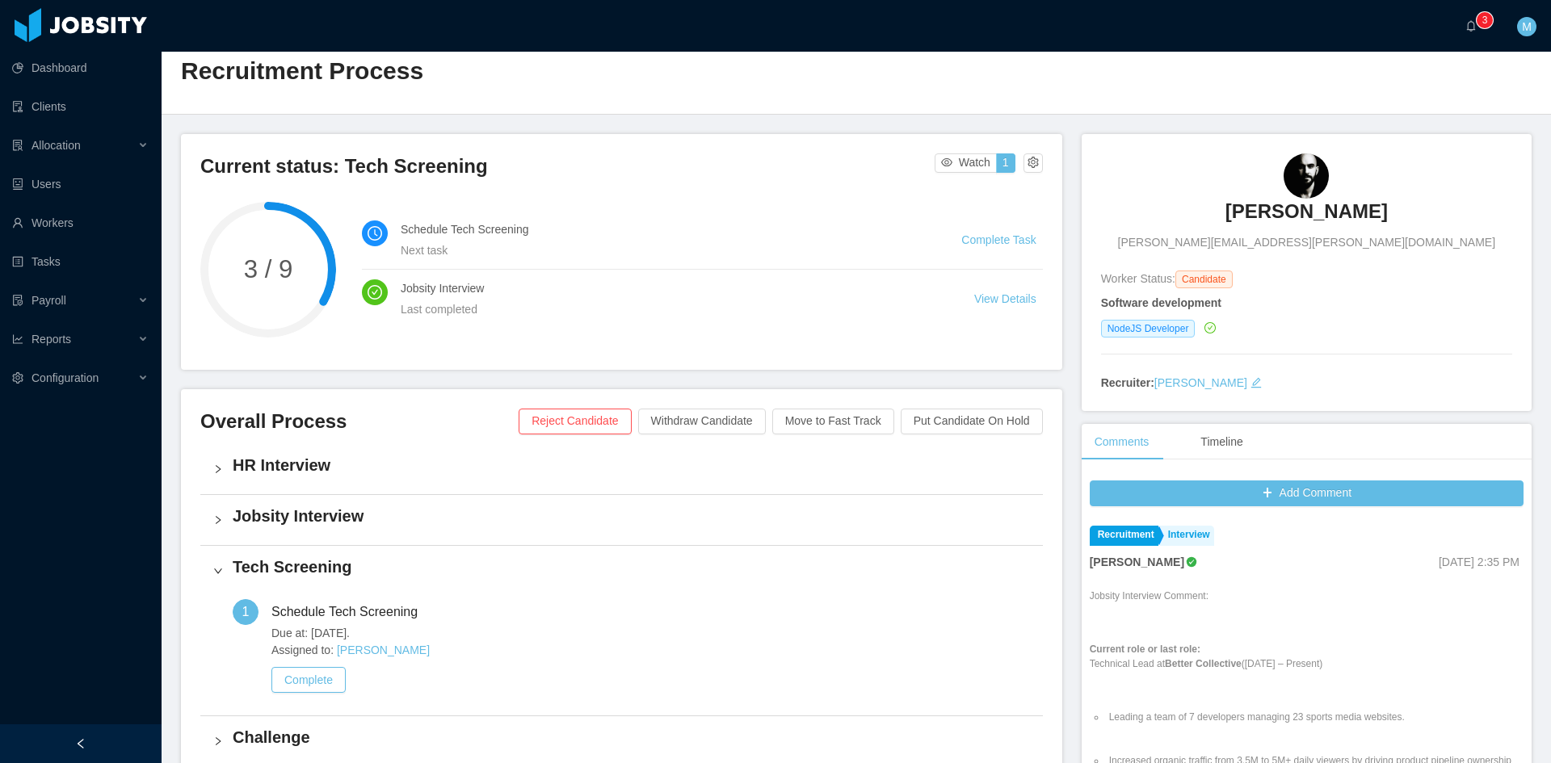
scroll to position [0, 0]
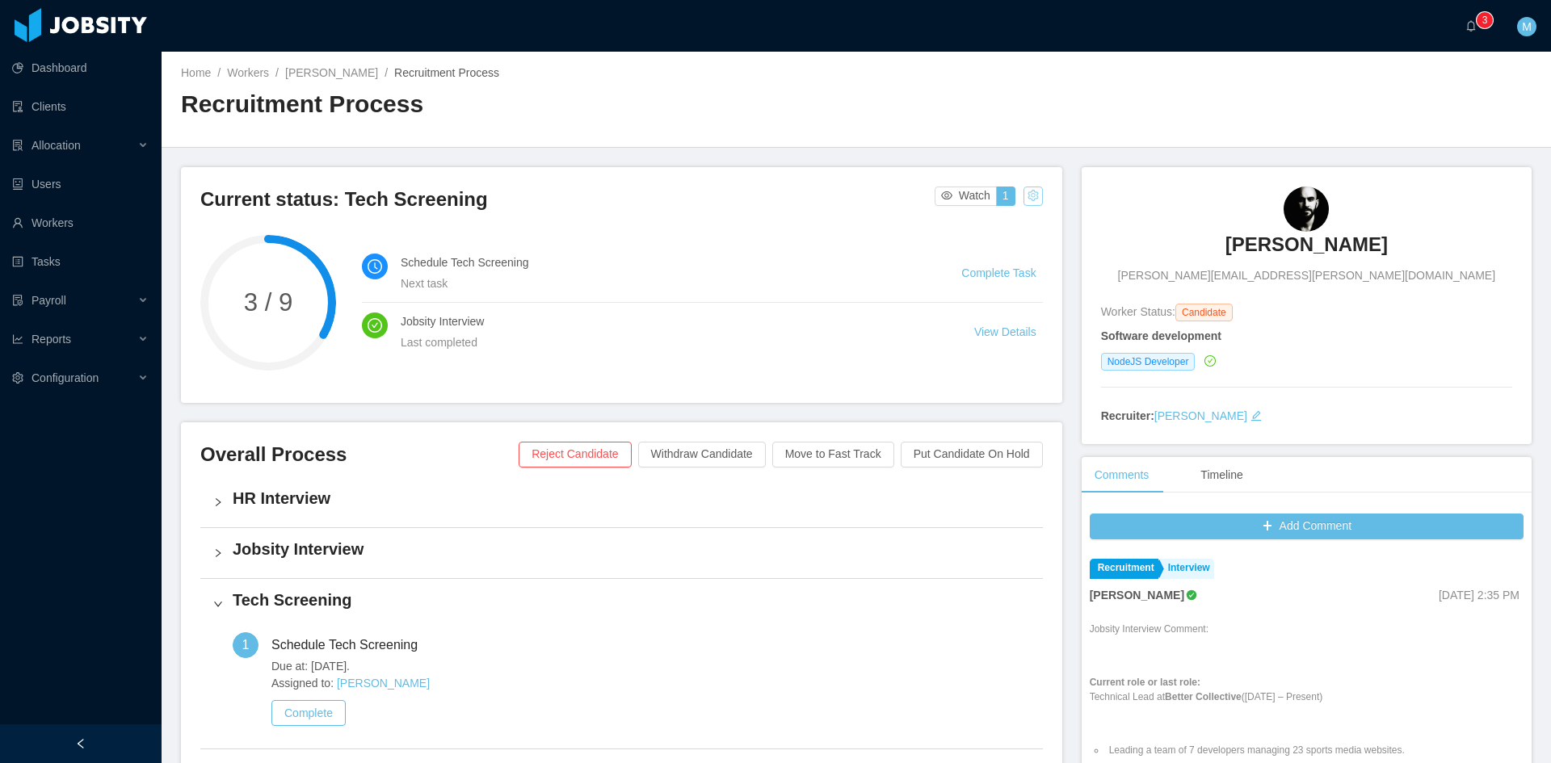
click at [1025, 199] on button "button" at bounding box center [1032, 196] width 19 height 19
click at [986, 247] on div "Change status" at bounding box center [990, 247] width 73 height 18
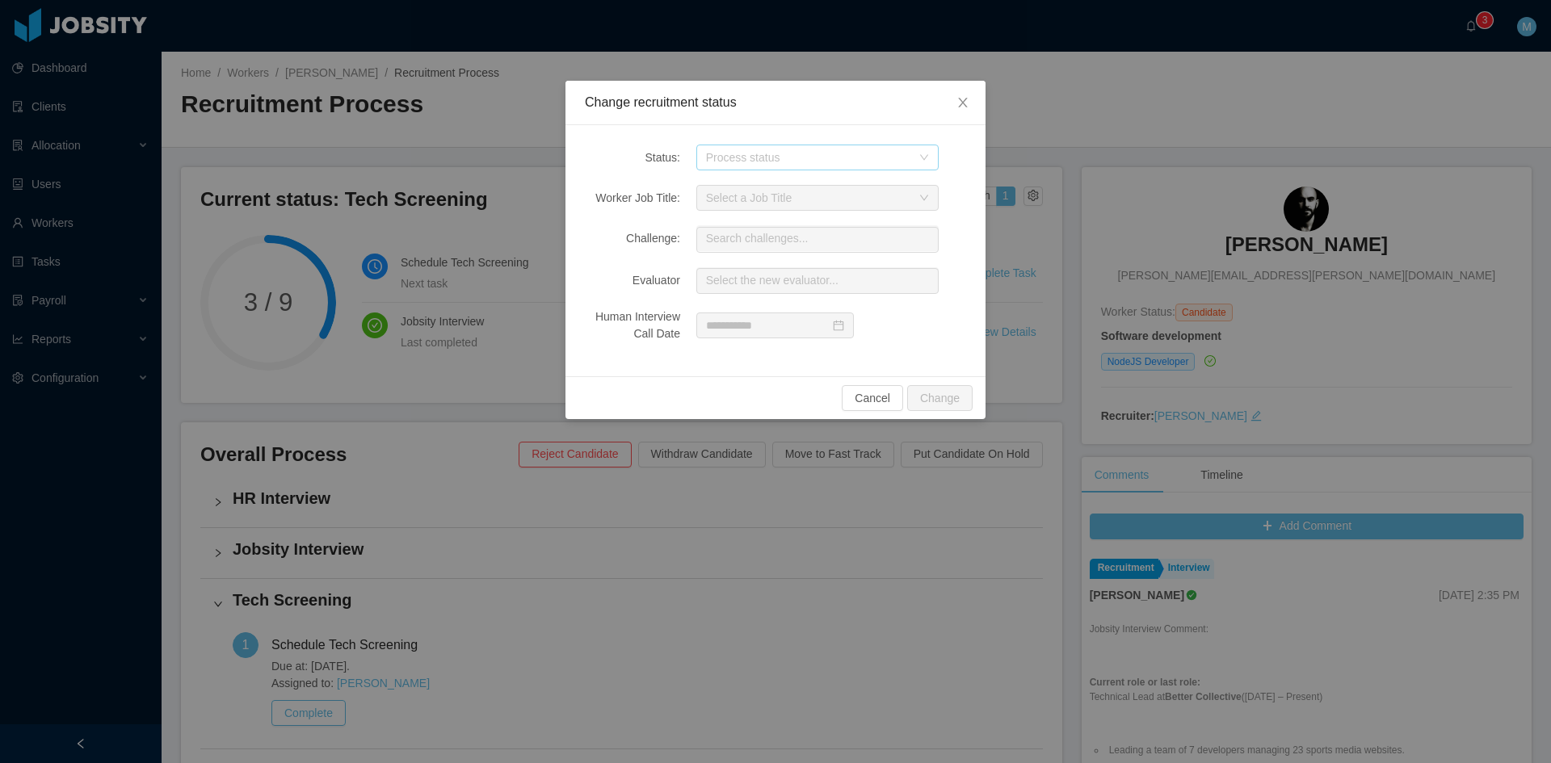
click at [787, 164] on div "Process status" at bounding box center [808, 157] width 205 height 16
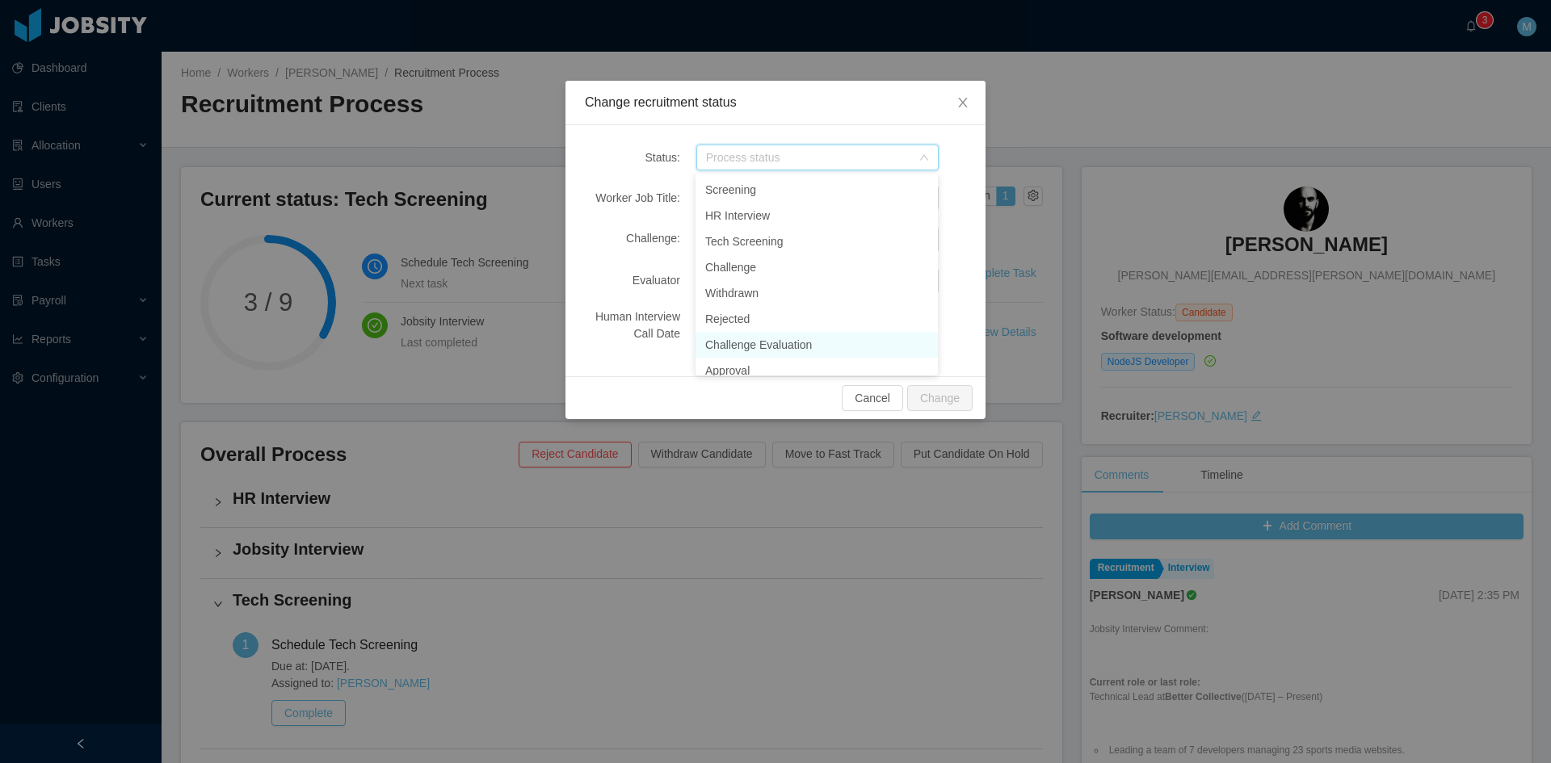
click at [757, 346] on li "Challenge Evaluation" at bounding box center [816, 345] width 242 height 26
click at [750, 200] on div "Select a Job Title" at bounding box center [808, 198] width 205 height 16
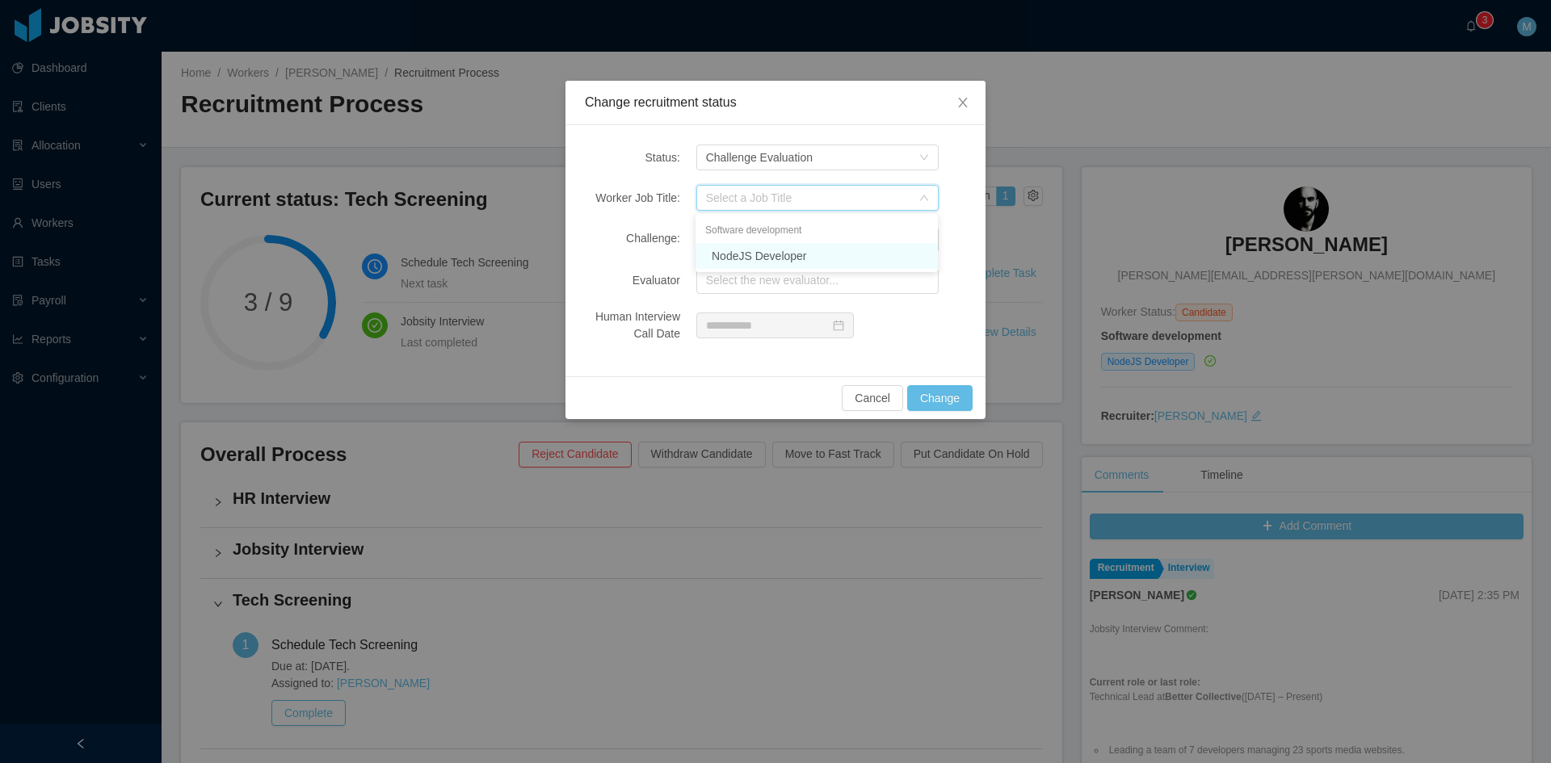
click at [749, 253] on li "NodeJS Developer" at bounding box center [816, 256] width 242 height 26
click at [743, 237] on input "text" at bounding box center [817, 240] width 242 height 26
click at [751, 274] on li "NodeJS Repo Challenge" at bounding box center [816, 274] width 242 height 32
type input "**********"
click at [730, 274] on input "text" at bounding box center [817, 281] width 242 height 26
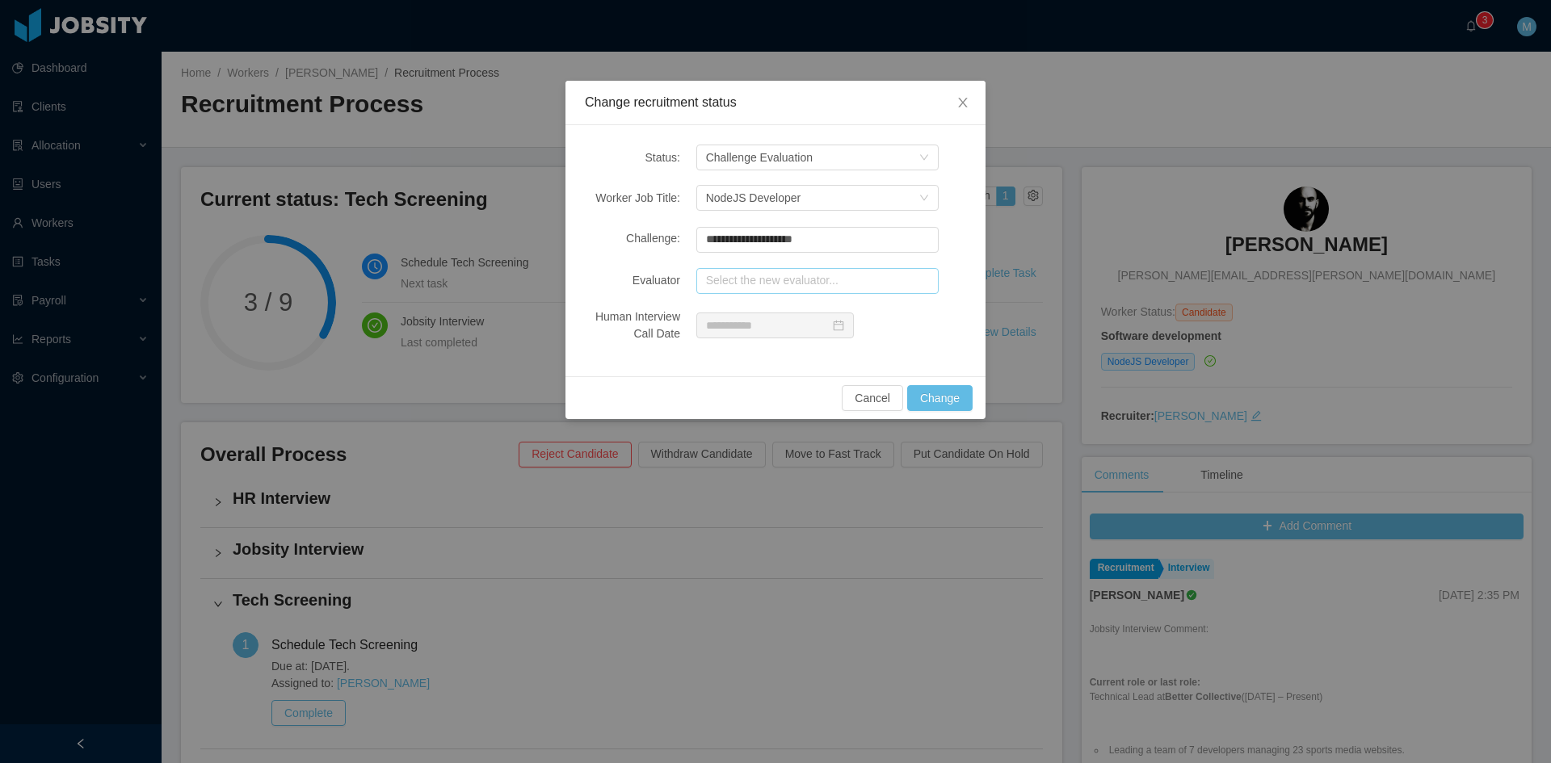
click at [752, 280] on input "text" at bounding box center [817, 281] width 242 height 26
click at [774, 311] on li "Jonathan Moura (1 pending 3 completed)" at bounding box center [816, 311] width 242 height 26
type input "**********"
click at [936, 390] on button "Change" at bounding box center [939, 398] width 65 height 26
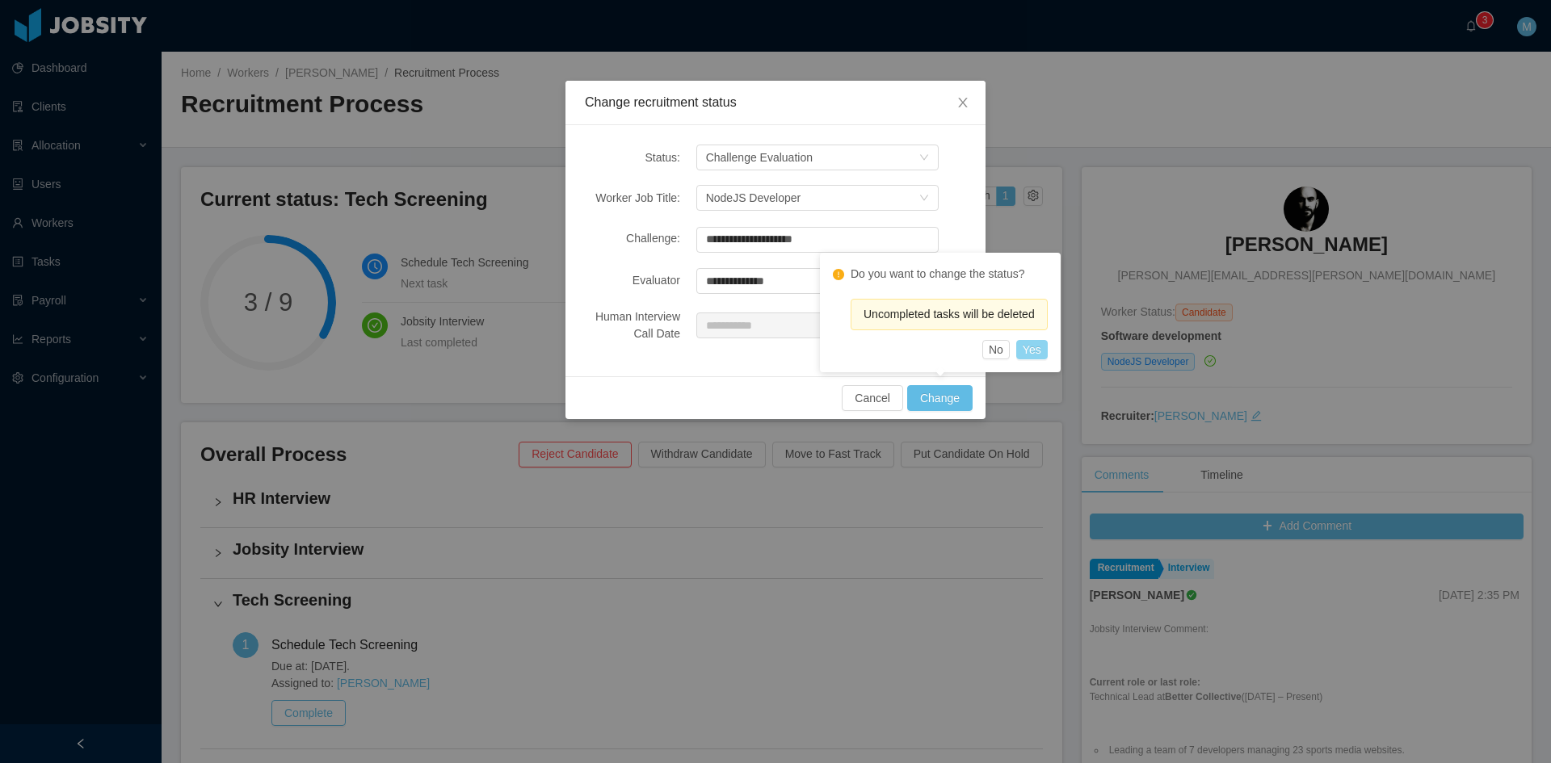
click at [1035, 354] on button "Yes" at bounding box center [1031, 349] width 31 height 19
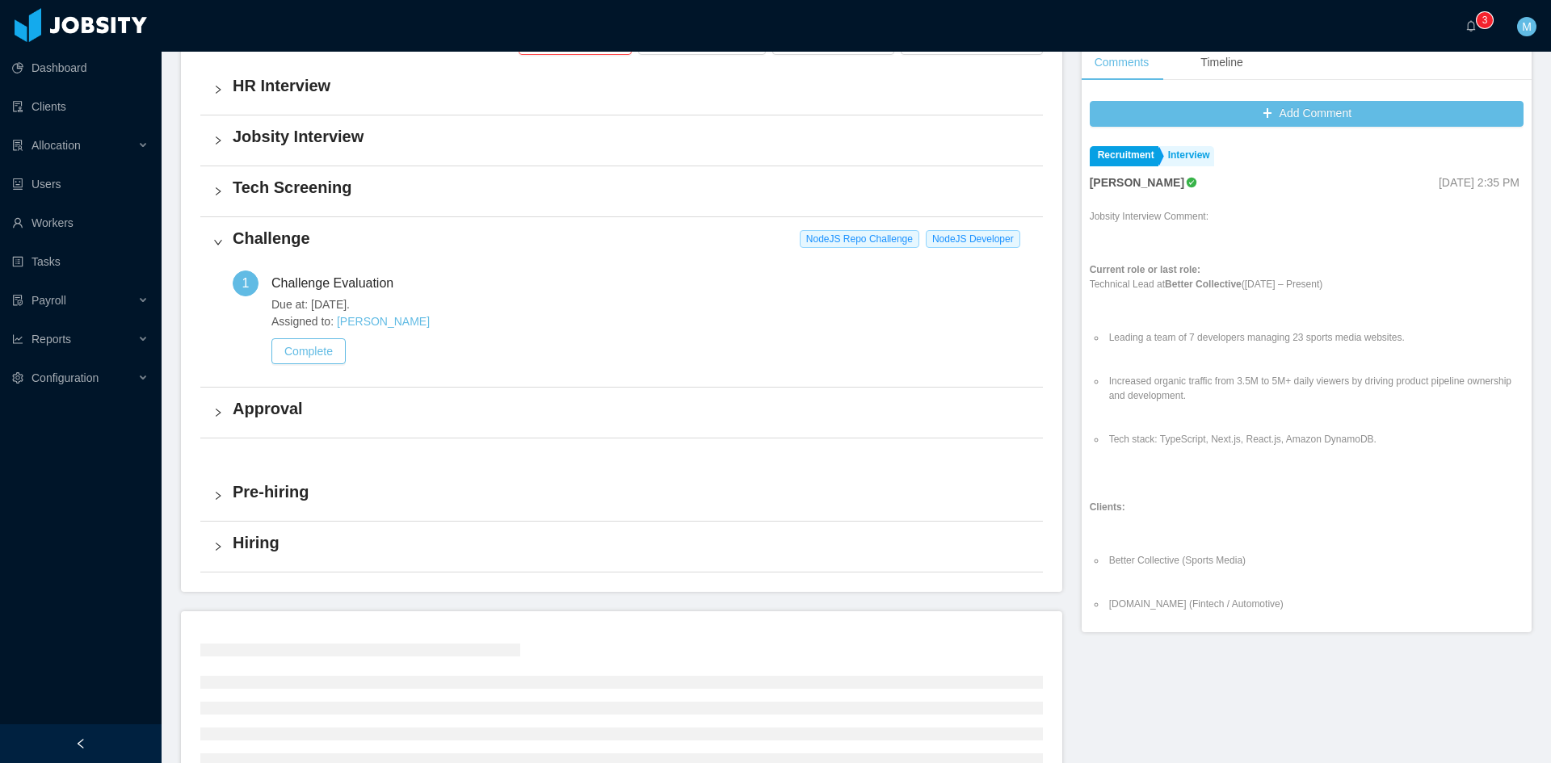
scroll to position [279, 0]
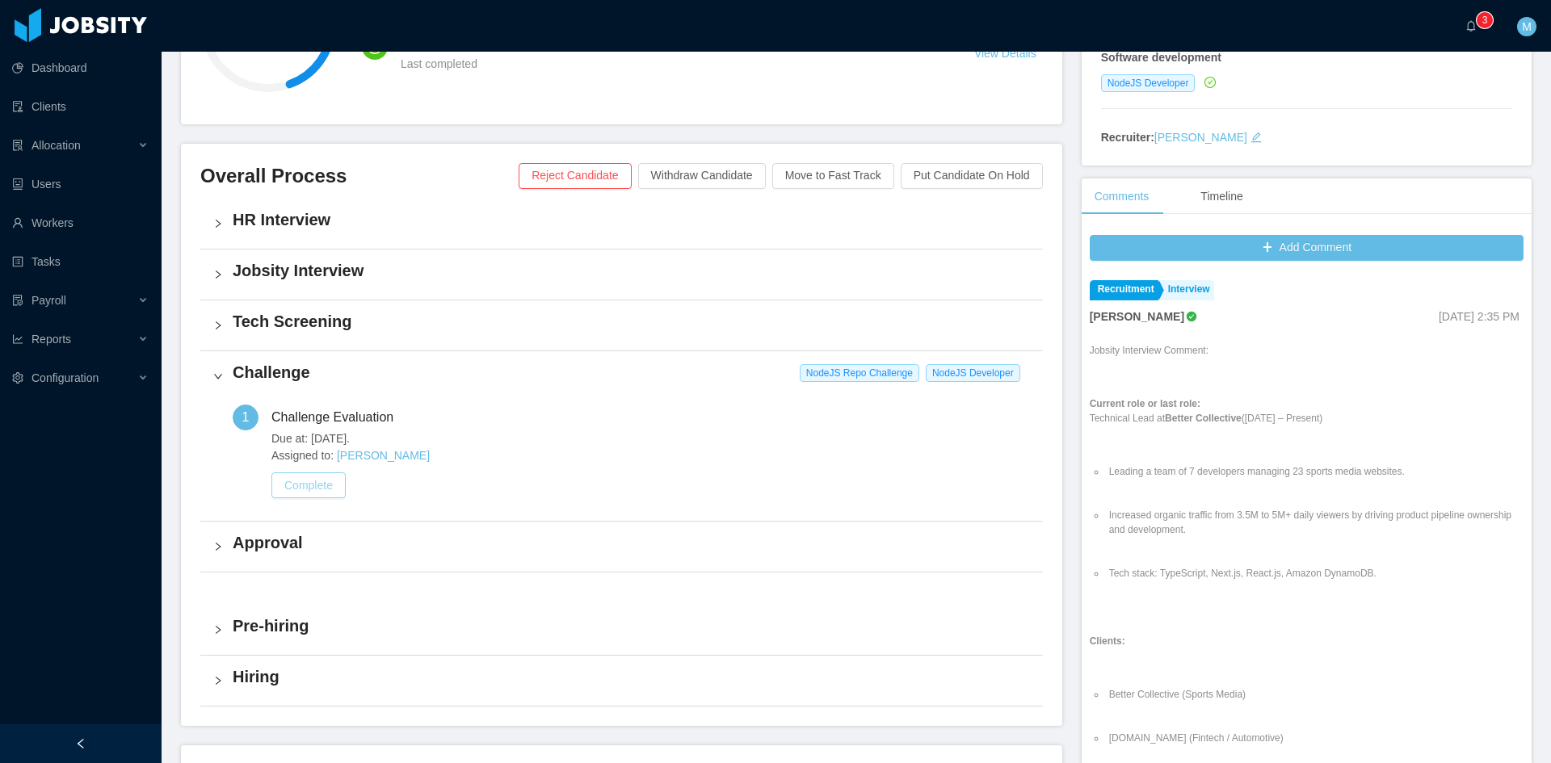
click at [320, 493] on button "Complete" at bounding box center [308, 485] width 74 height 26
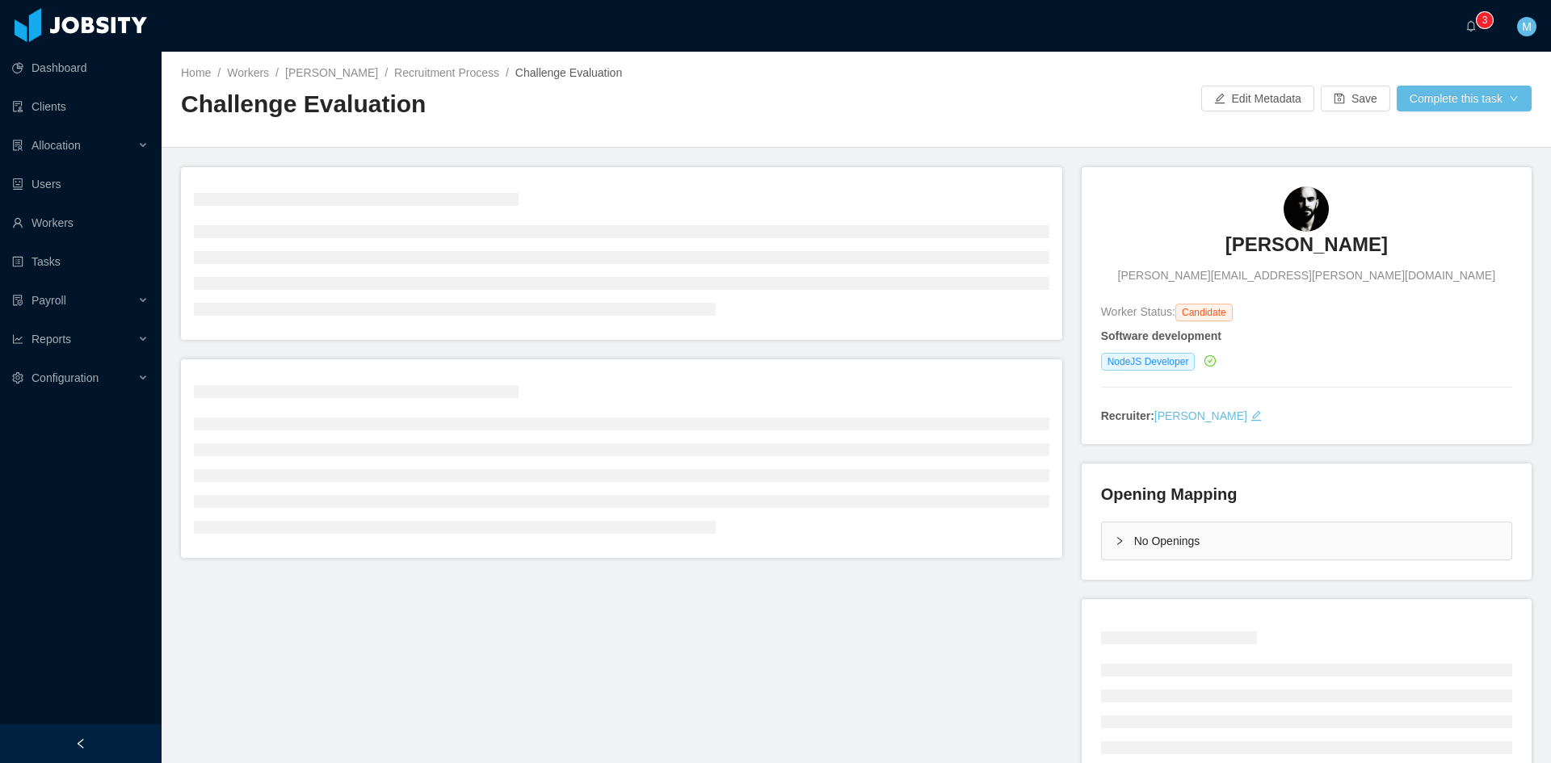
scroll to position [135, 0]
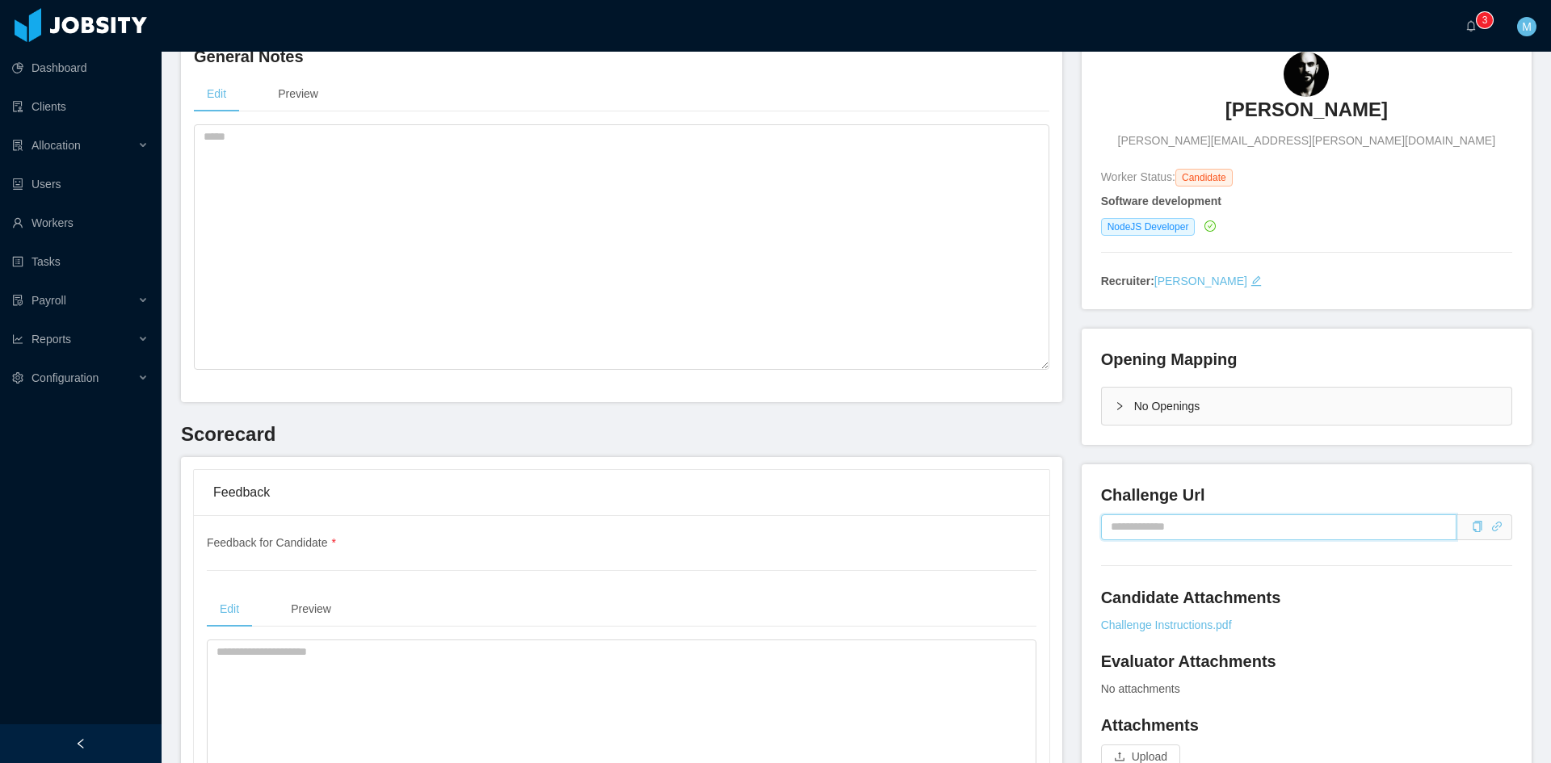
click at [1186, 565] on div "Challenge Url Candidate Attachments Challenge Instructions.pdf Evaluator Attach…" at bounding box center [1306, 635] width 411 height 303
paste input "**********"
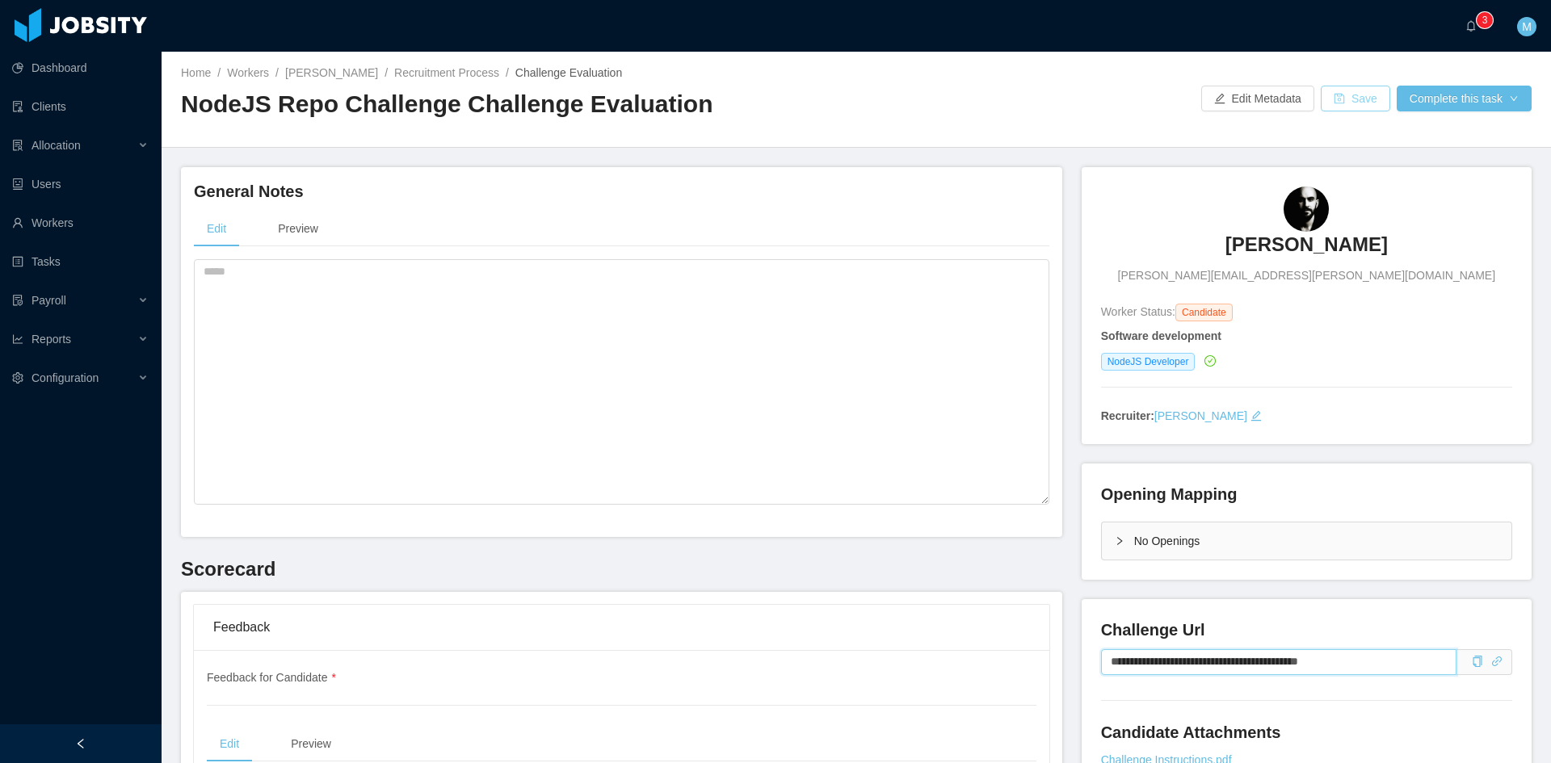
type input "**********"
click at [1345, 107] on button "Save" at bounding box center [1354, 99] width 69 height 26
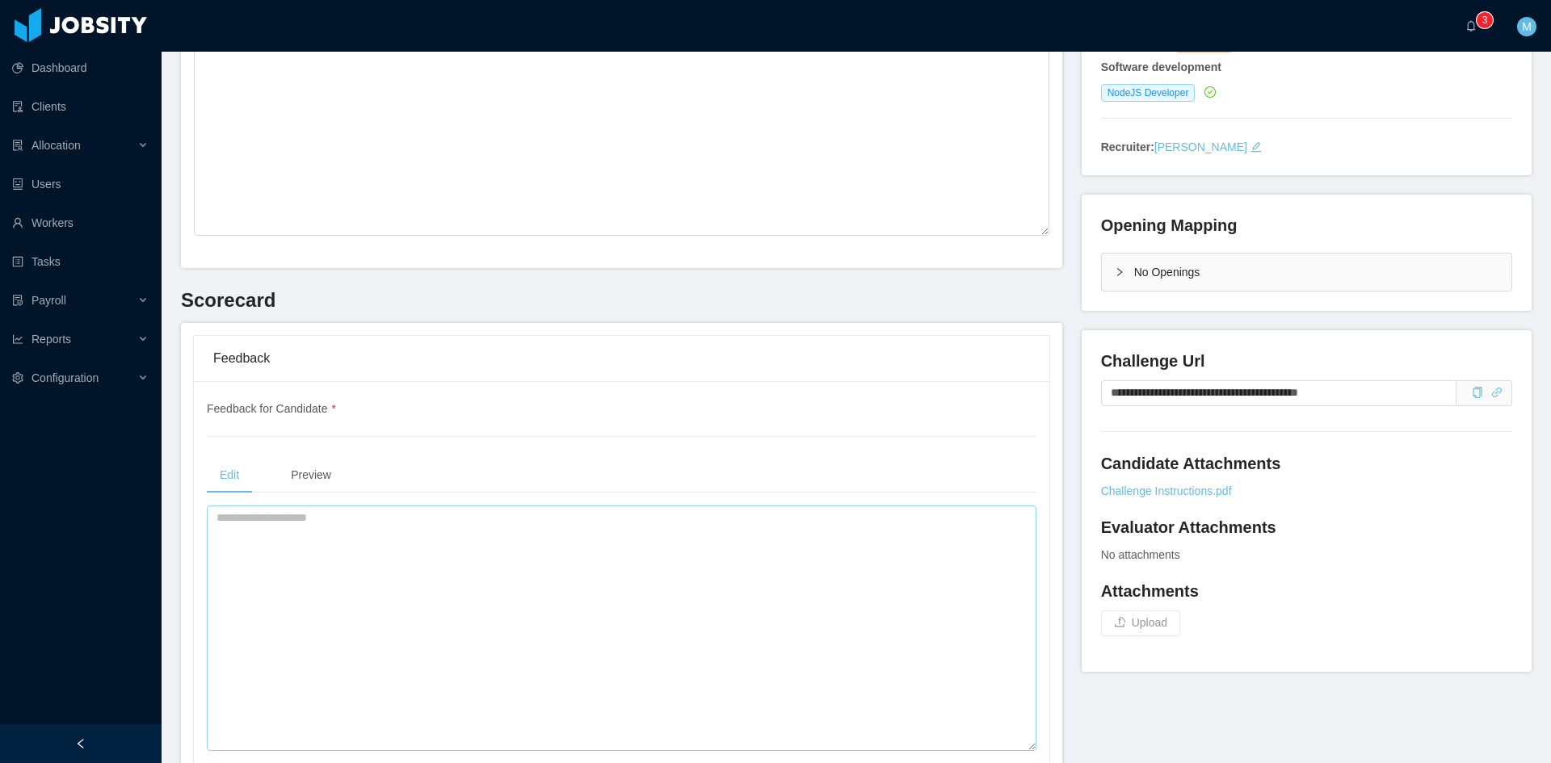
scroll to position [404, 0]
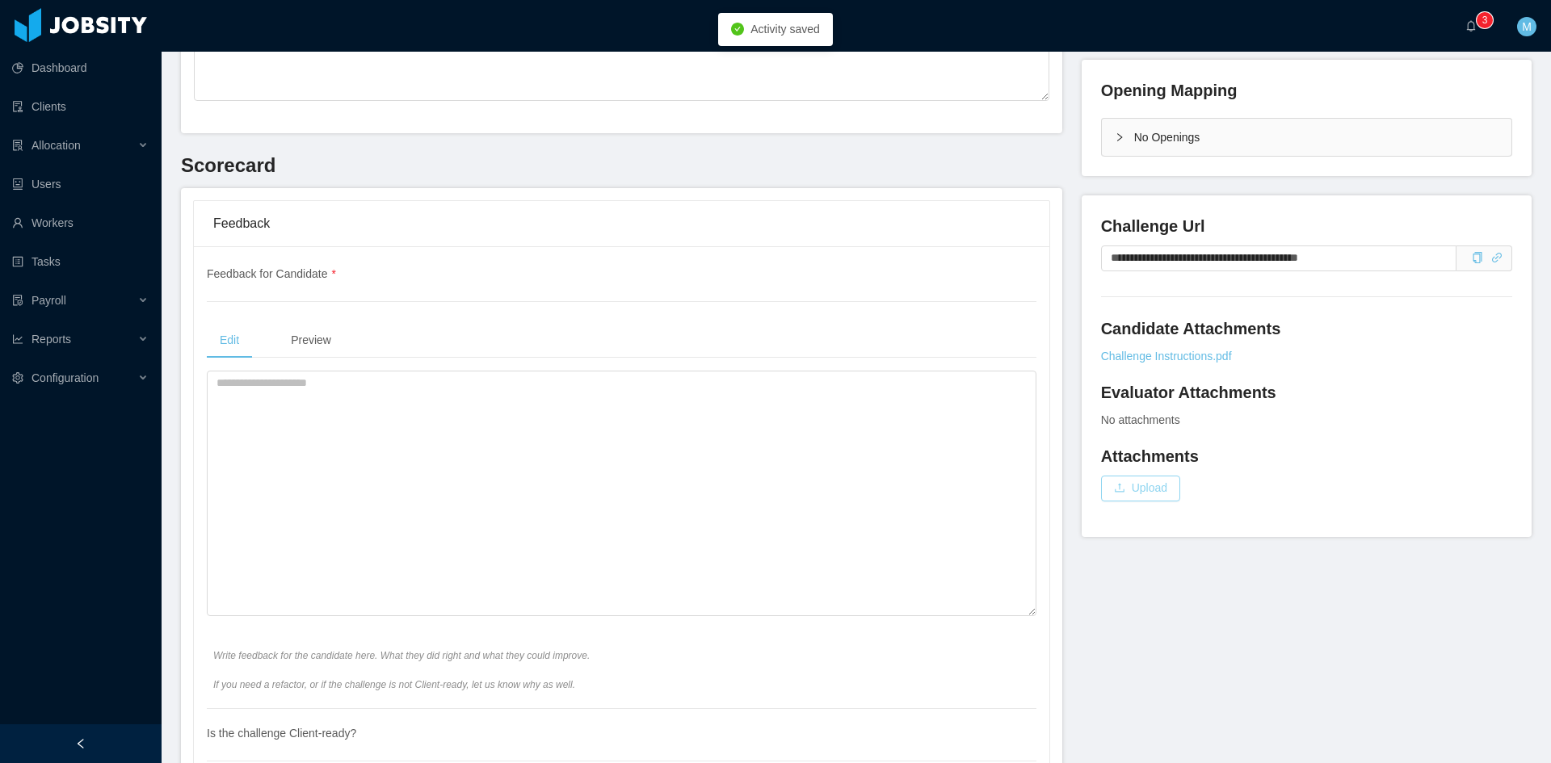
click at [1119, 492] on button "Upload" at bounding box center [1140, 489] width 79 height 26
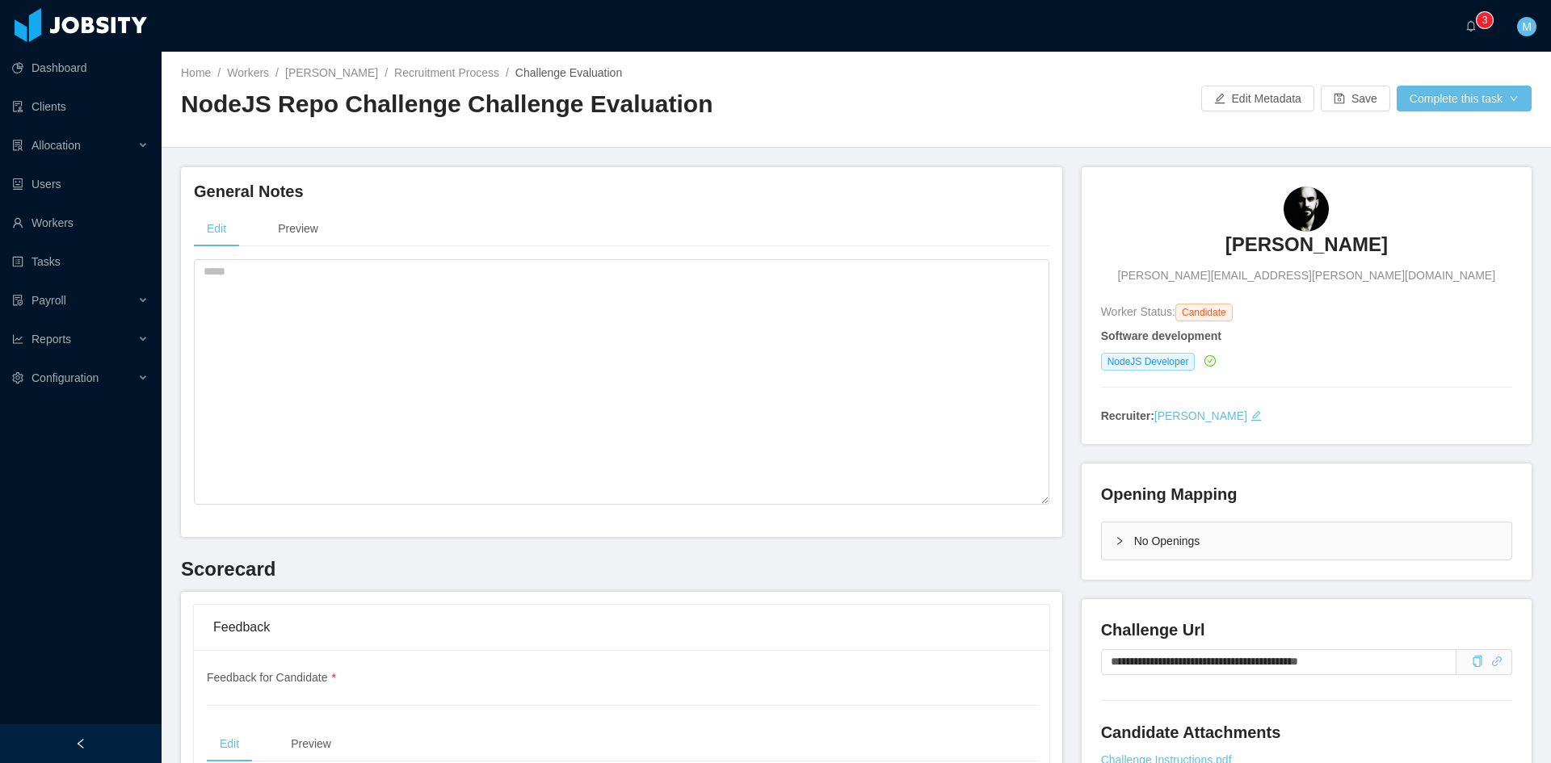
scroll to position [135, 0]
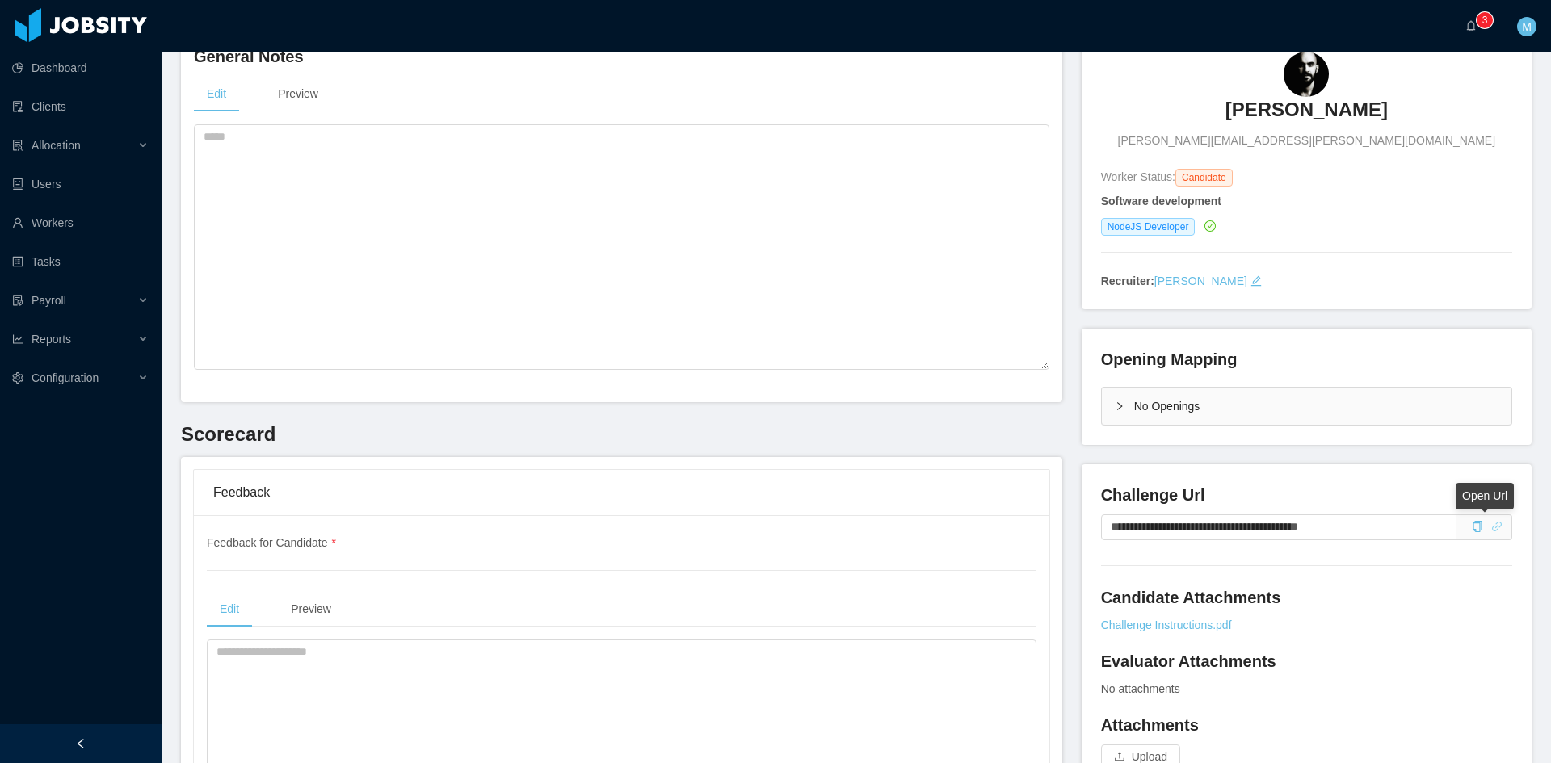
click at [1491, 527] on icon "icon: link" at bounding box center [1496, 526] width 11 height 11
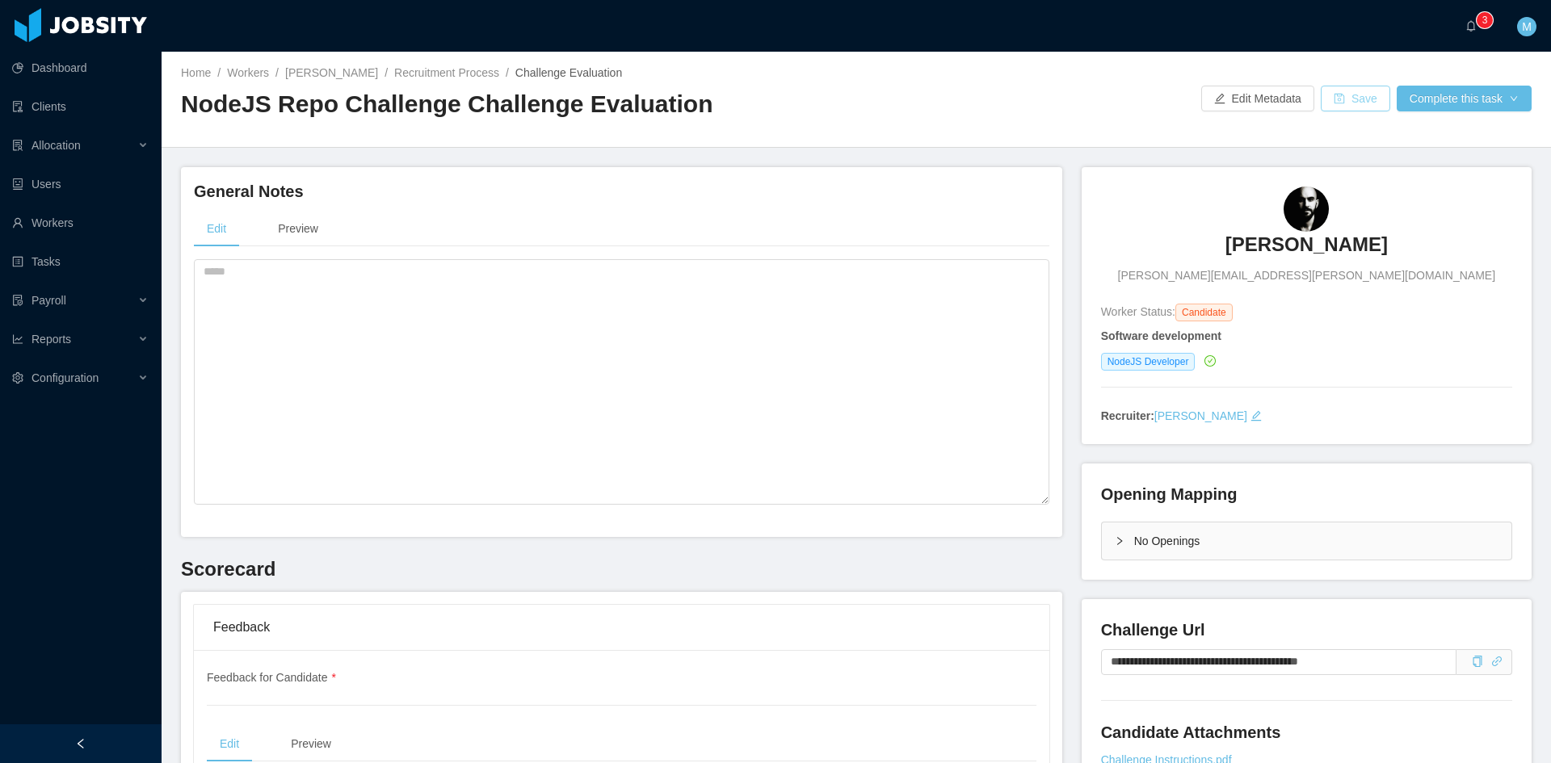
click at [1339, 102] on button "Save" at bounding box center [1354, 99] width 69 height 26
click at [1476, 29] on icon "icon: bell" at bounding box center [1470, 25] width 11 height 11
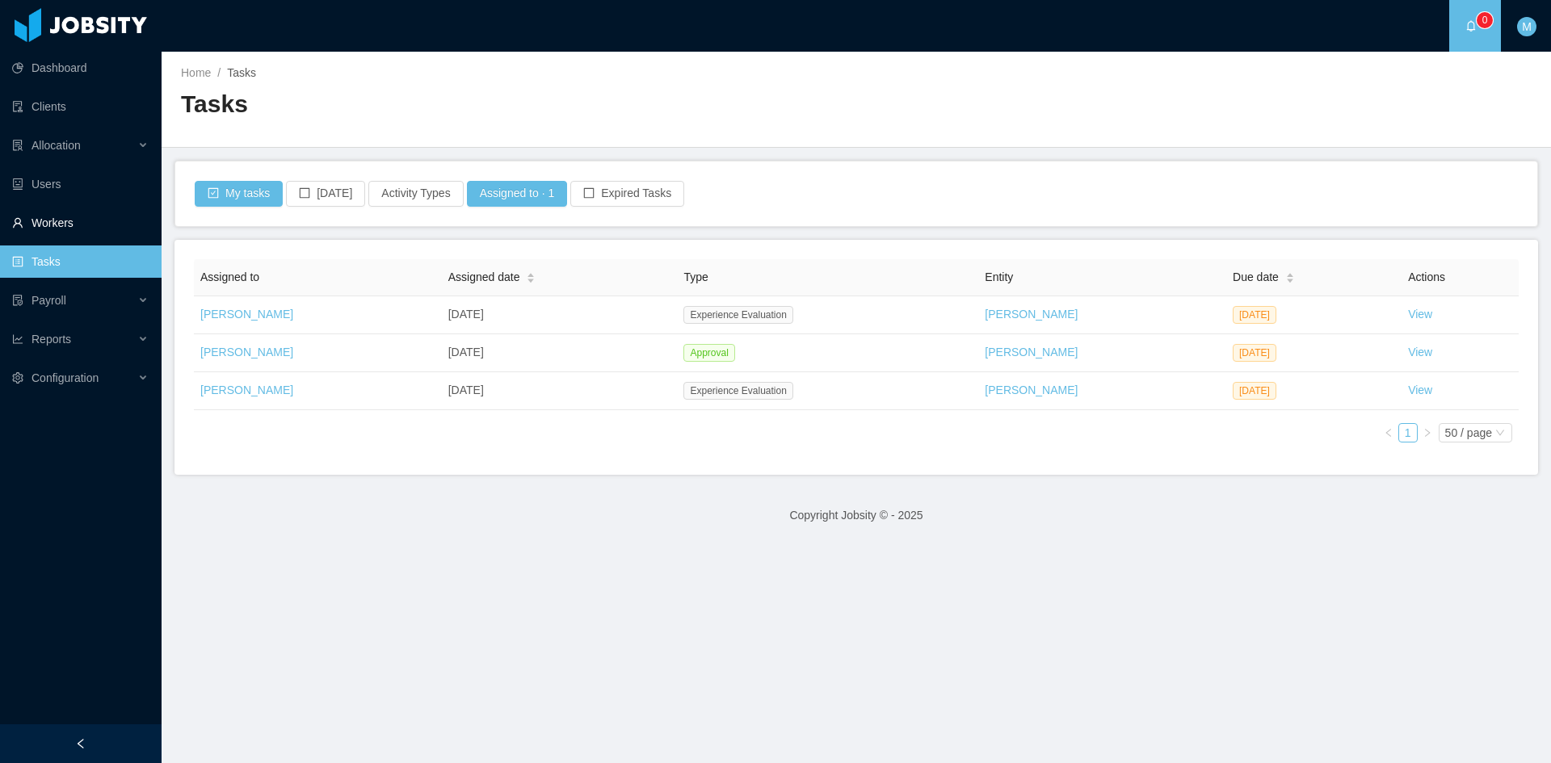
click at [53, 220] on link "Workers" at bounding box center [80, 223] width 136 height 32
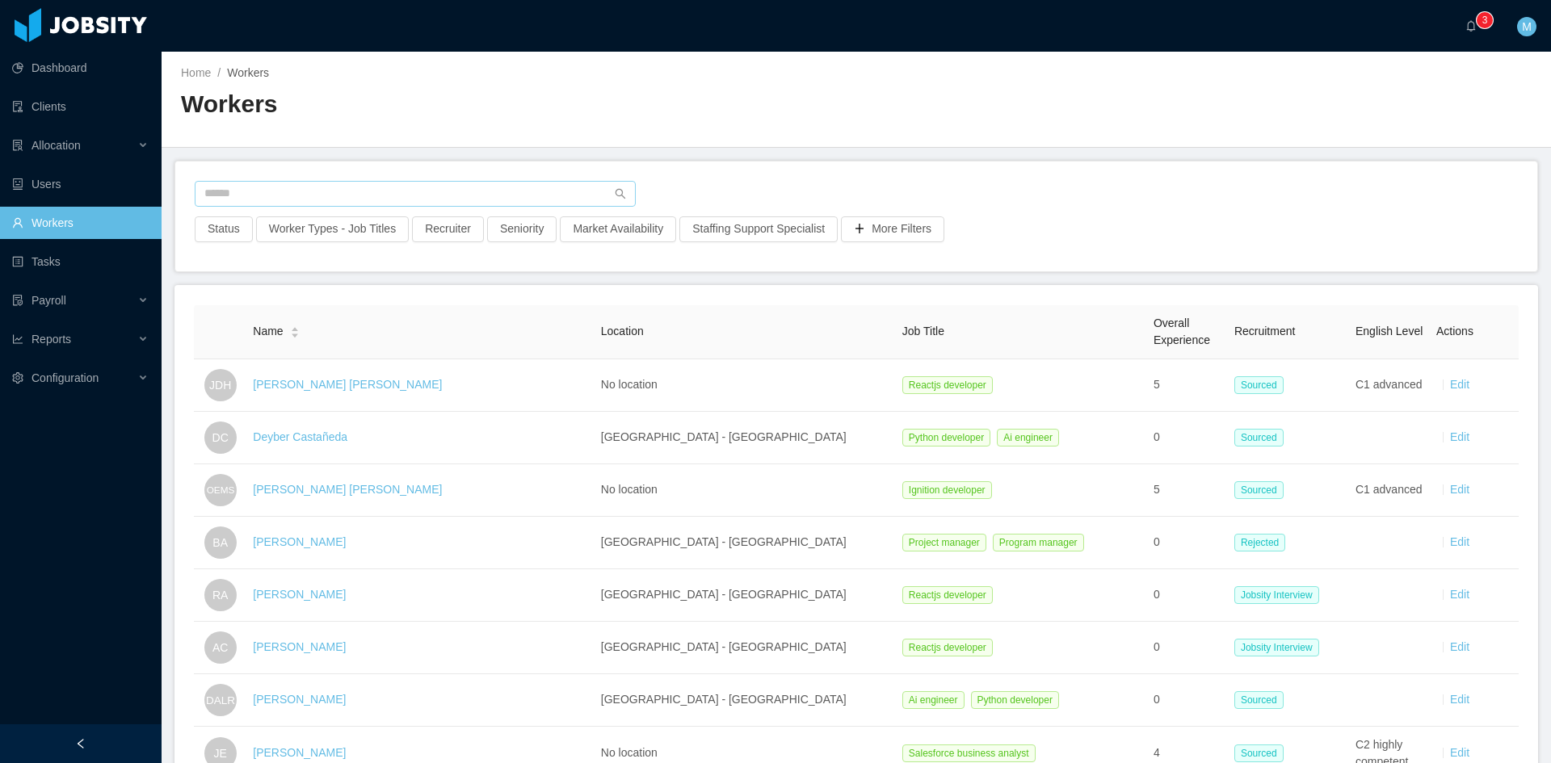
drag, startPoint x: 534, startPoint y: 177, endPoint x: 535, endPoint y: 195, distance: 17.8
click at [534, 177] on div "Status Worker Types - Job Titles Recruiter Seniority Market Availability Staffi…" at bounding box center [856, 217] width 1362 height 110
click at [536, 197] on input "text" at bounding box center [415, 194] width 441 height 26
paste input "**********"
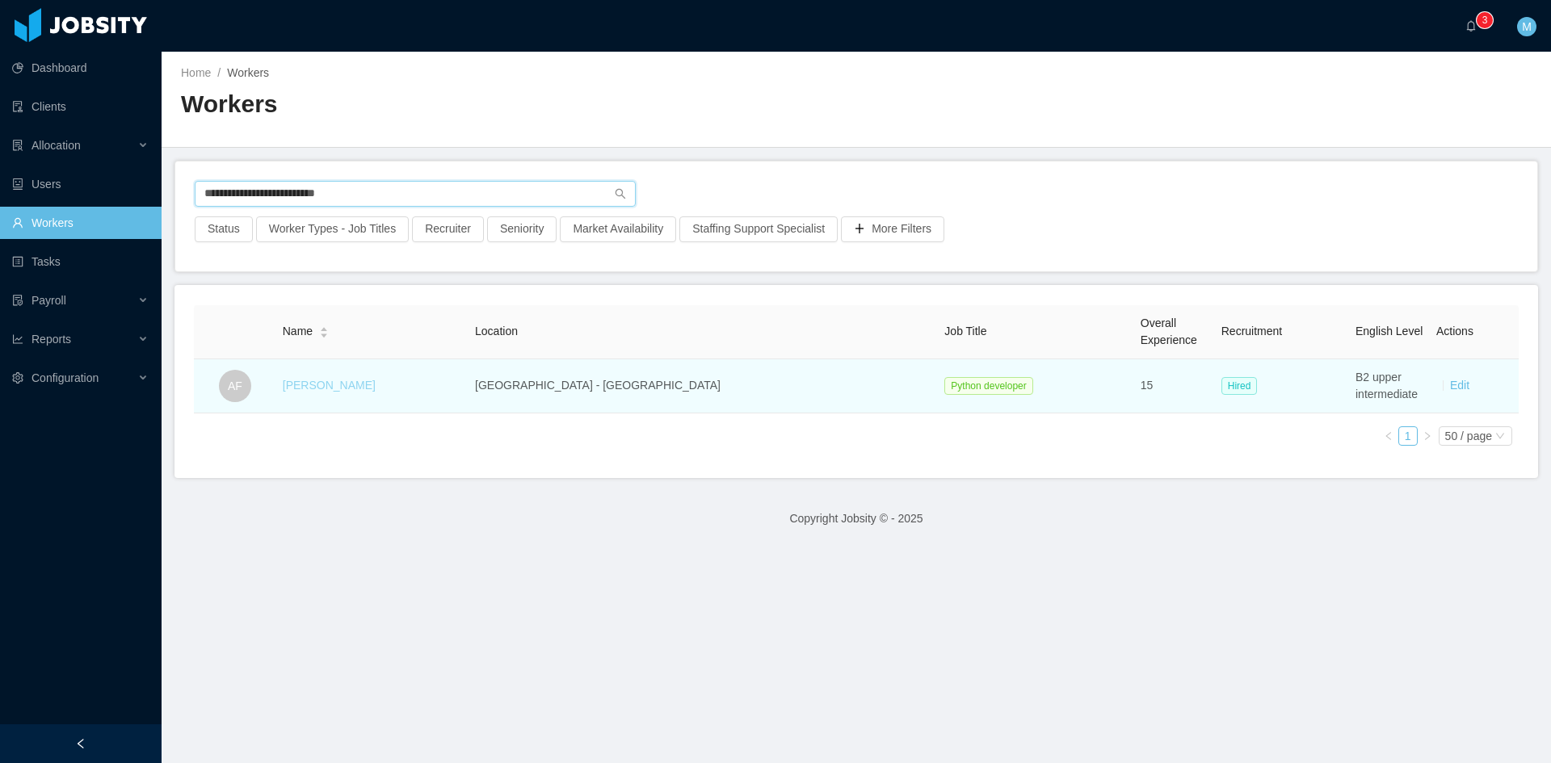
type input "**********"
click at [361, 384] on link "[PERSON_NAME]" at bounding box center [329, 385] width 93 height 13
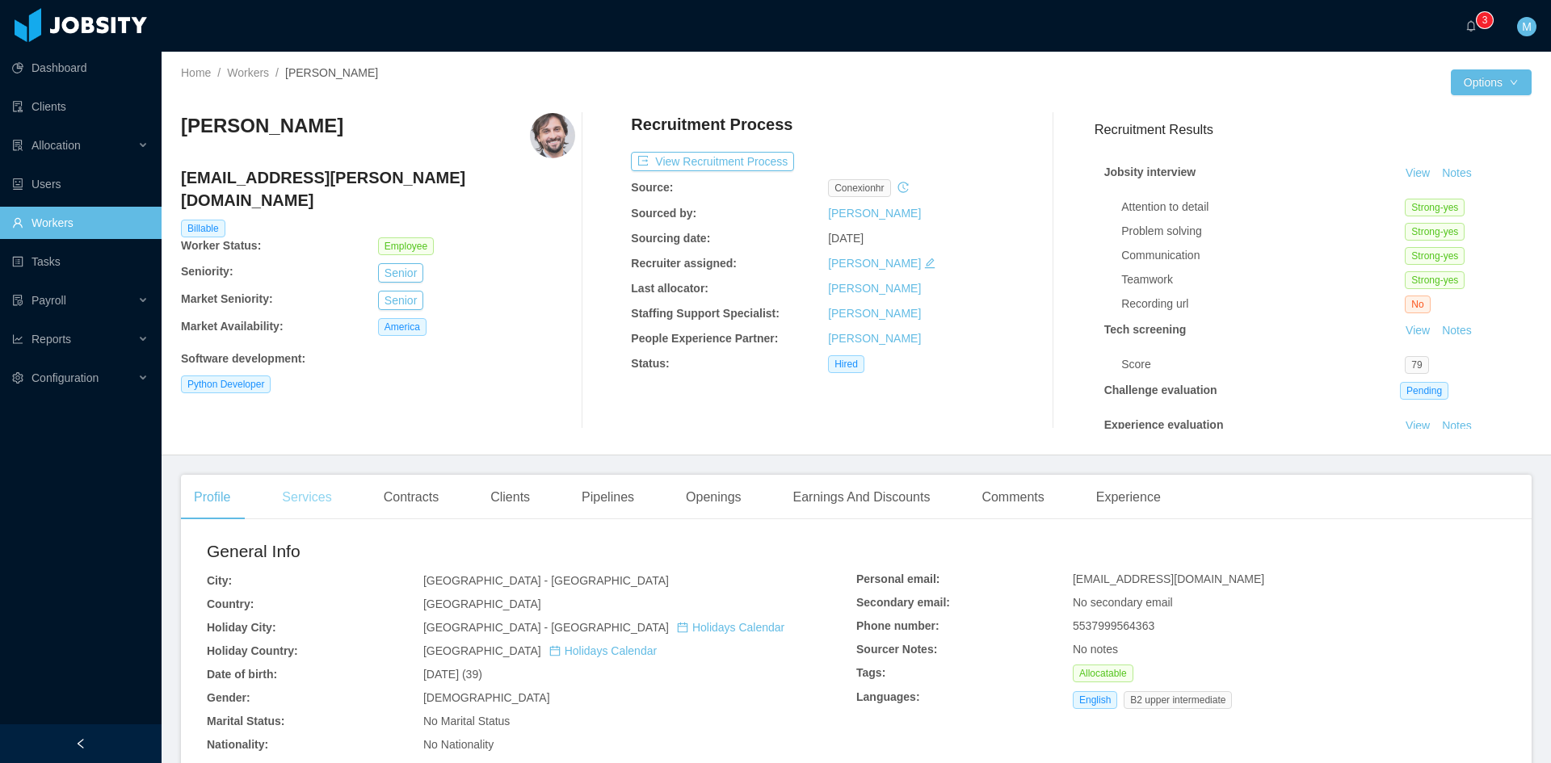
click at [305, 502] on div "Services" at bounding box center [306, 497] width 75 height 45
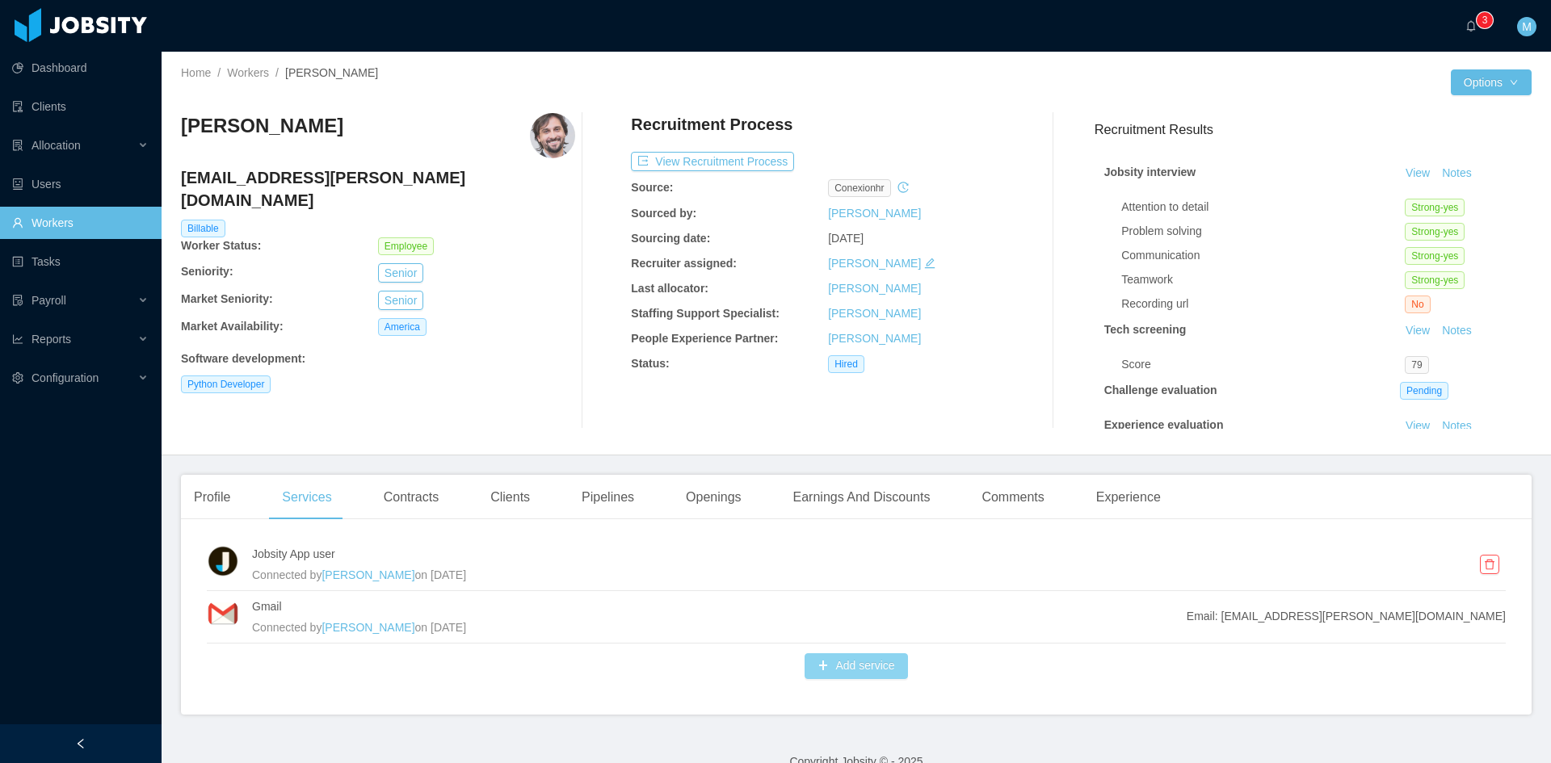
click at [863, 662] on button "Add service" at bounding box center [855, 666] width 103 height 26
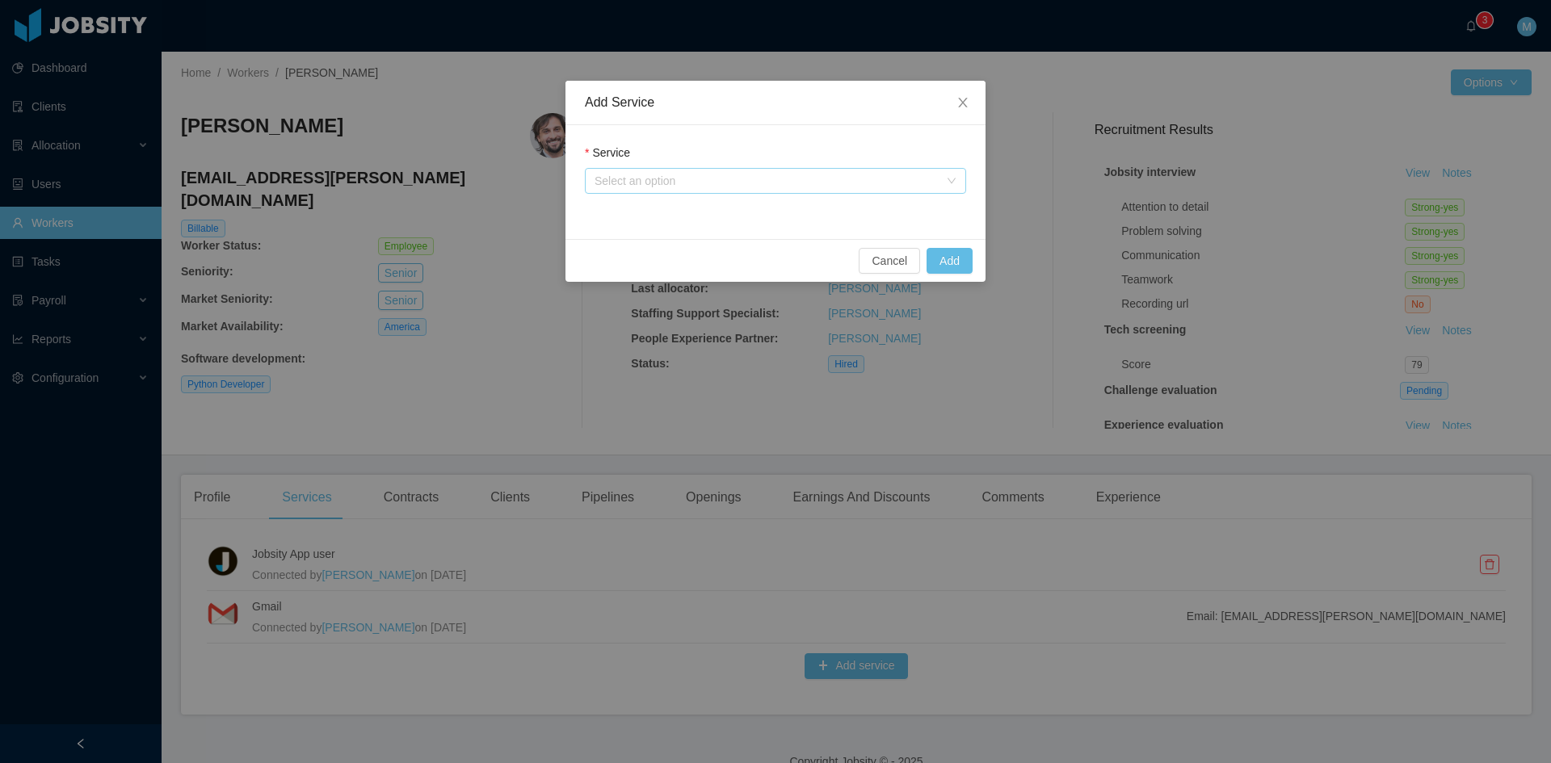
click at [640, 178] on div "Select an option" at bounding box center [766, 181] width 344 height 16
click at [625, 204] on li "Jtalent user" at bounding box center [775, 213] width 381 height 26
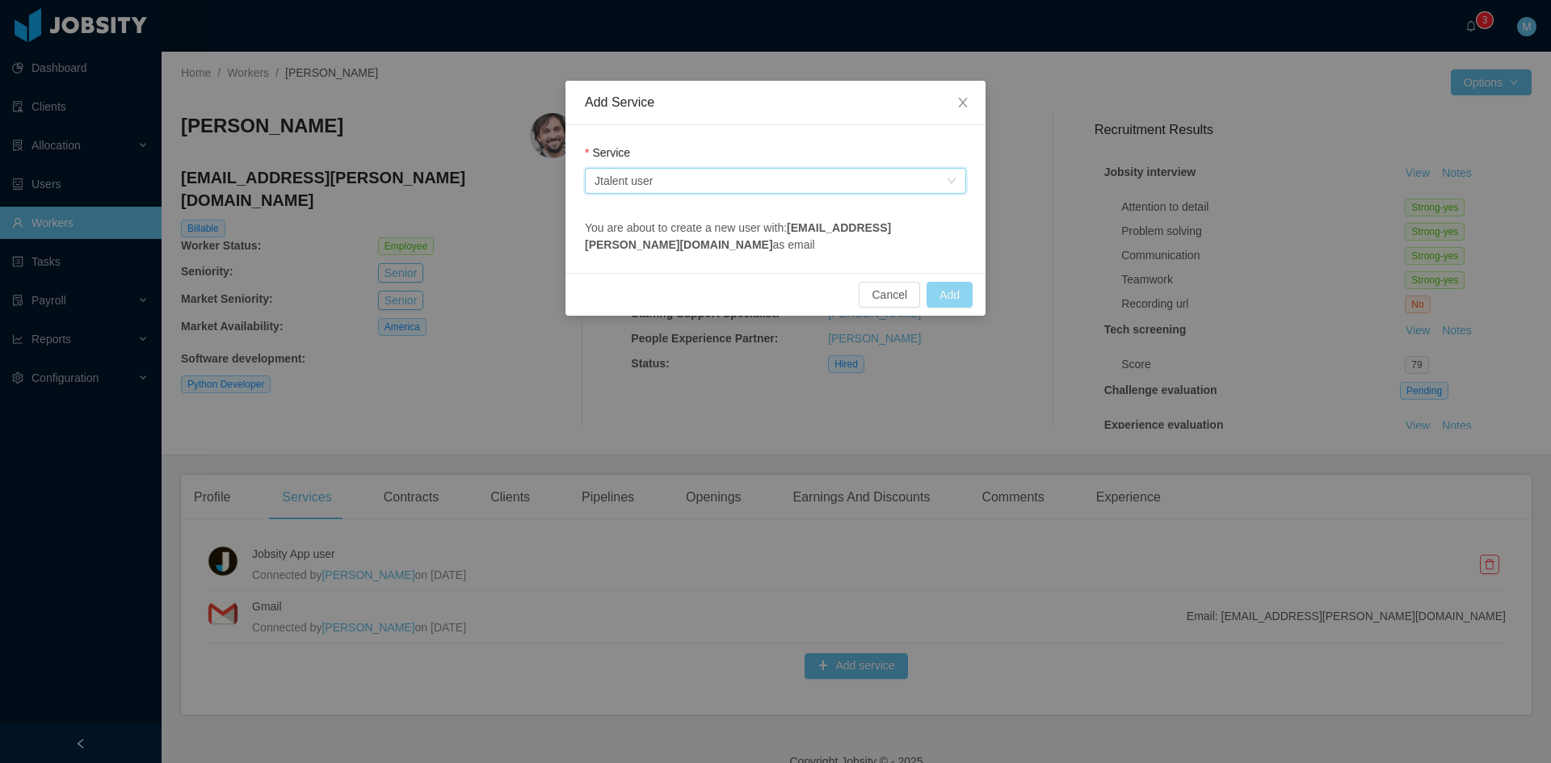
click at [953, 287] on button "Add" at bounding box center [949, 295] width 46 height 26
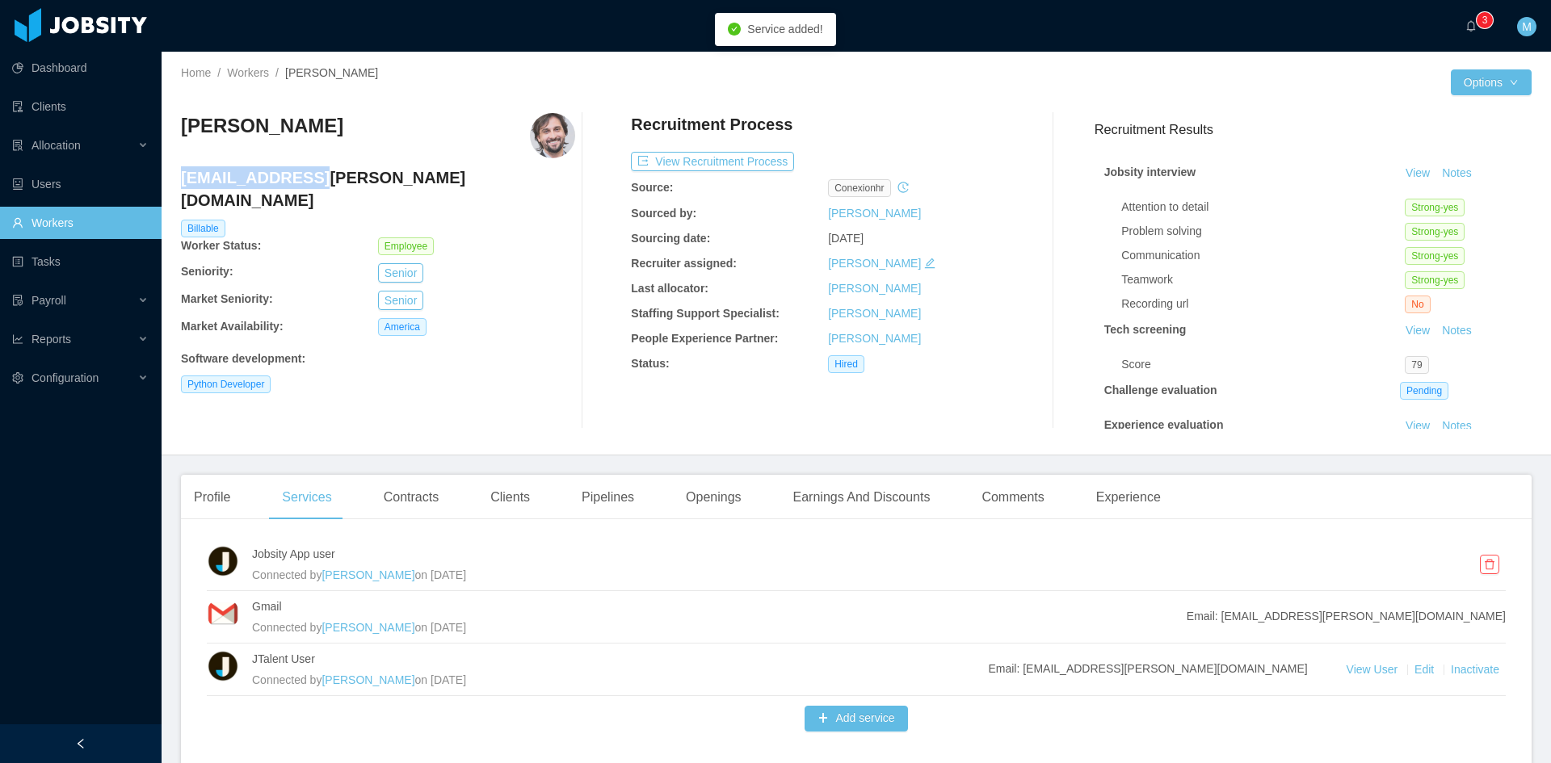
drag, startPoint x: 182, startPoint y: 180, endPoint x: 291, endPoint y: 177, distance: 109.1
click at [291, 177] on h4 "[EMAIL_ADDRESS][PERSON_NAME][DOMAIN_NAME]" at bounding box center [378, 188] width 394 height 45
copy h4 "amaury.[PERSON_NAME]"
click at [850, 723] on button "Add service" at bounding box center [855, 719] width 103 height 26
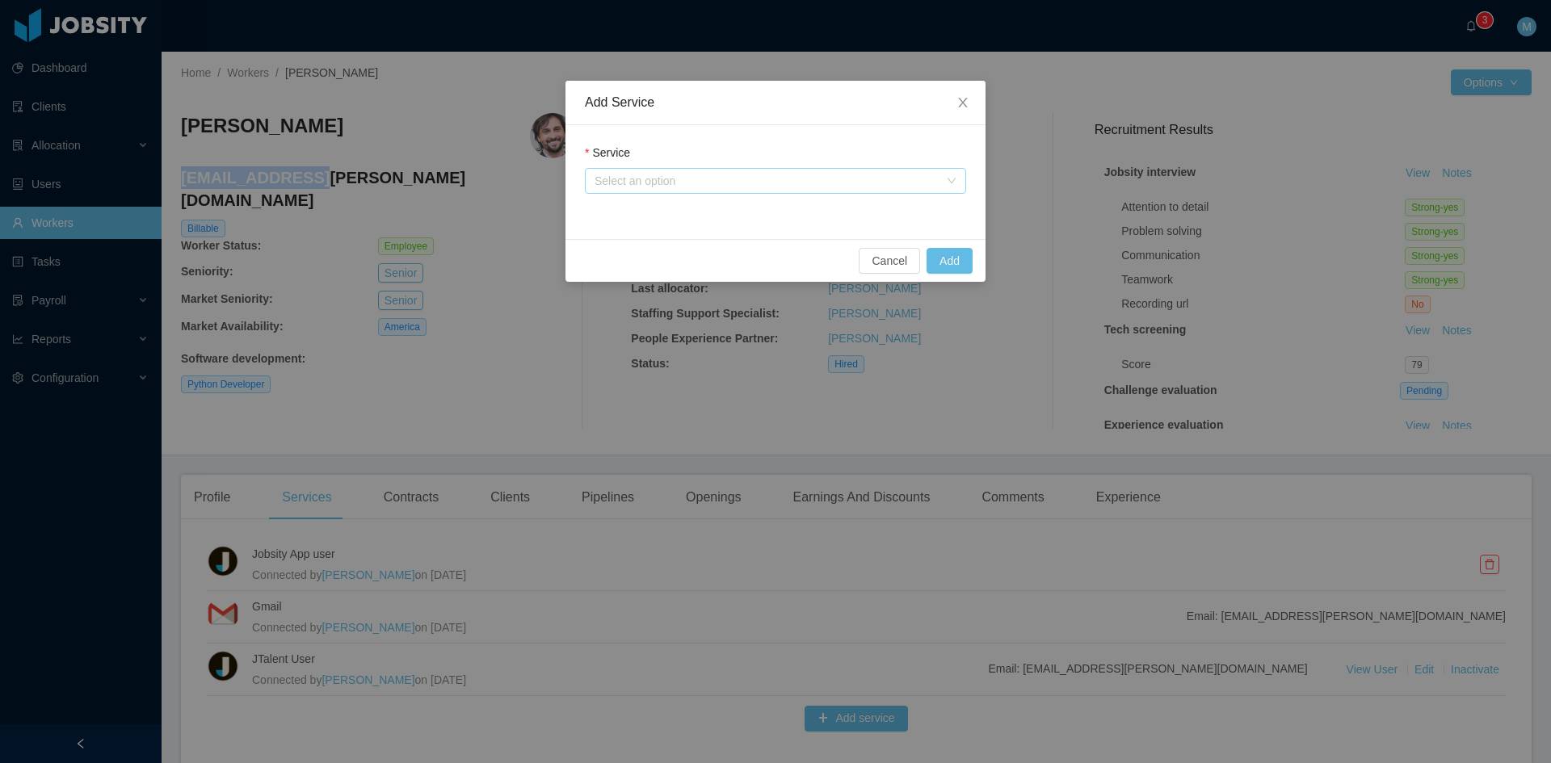
click at [655, 178] on div "Select an option" at bounding box center [766, 181] width 344 height 16
click at [657, 214] on li "Gitlab user" at bounding box center [775, 213] width 381 height 26
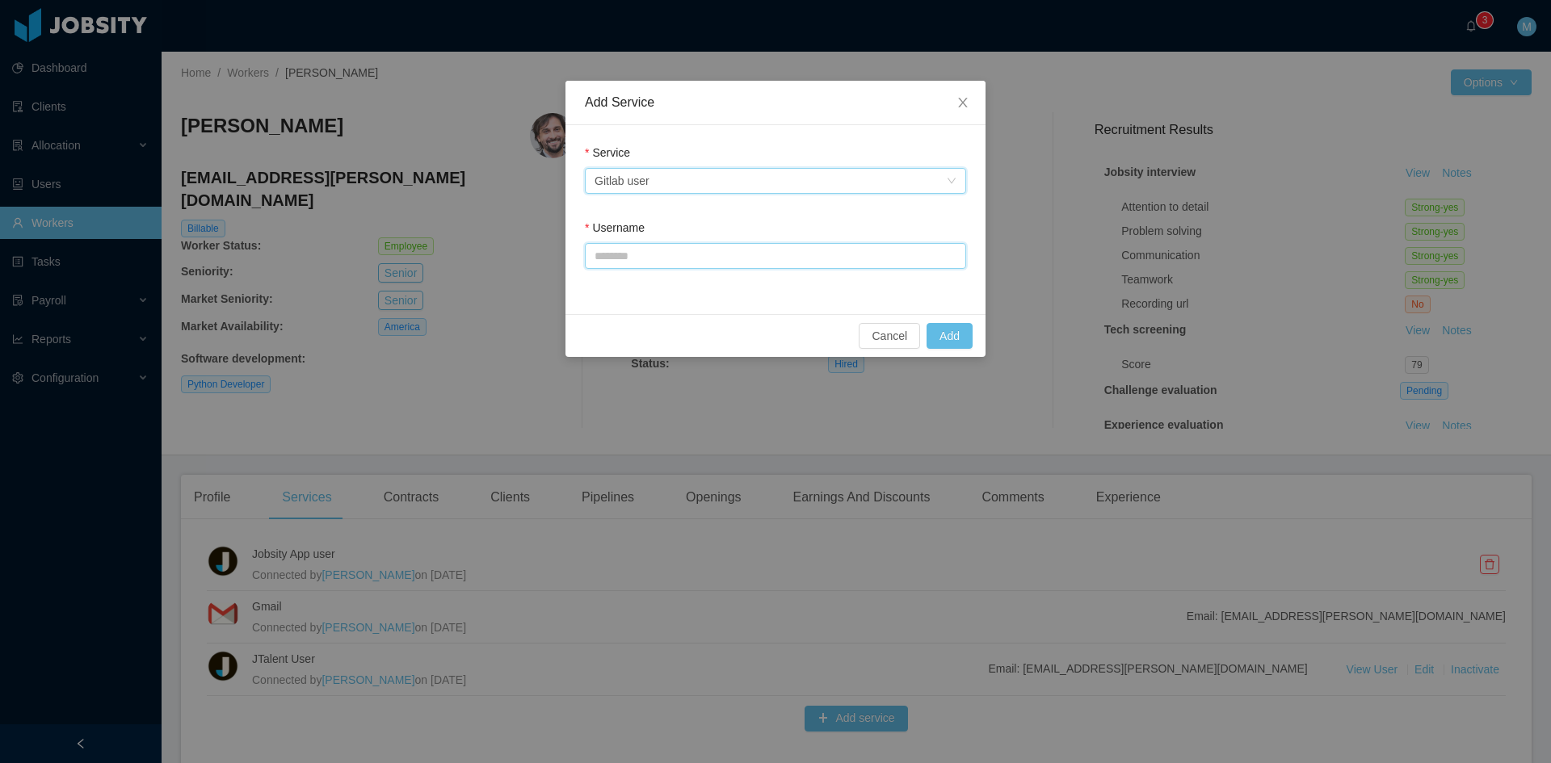
click at [666, 250] on input "Username" at bounding box center [775, 256] width 381 height 26
paste input "**********"
type input "**********"
click at [951, 333] on button "Add" at bounding box center [949, 336] width 46 height 26
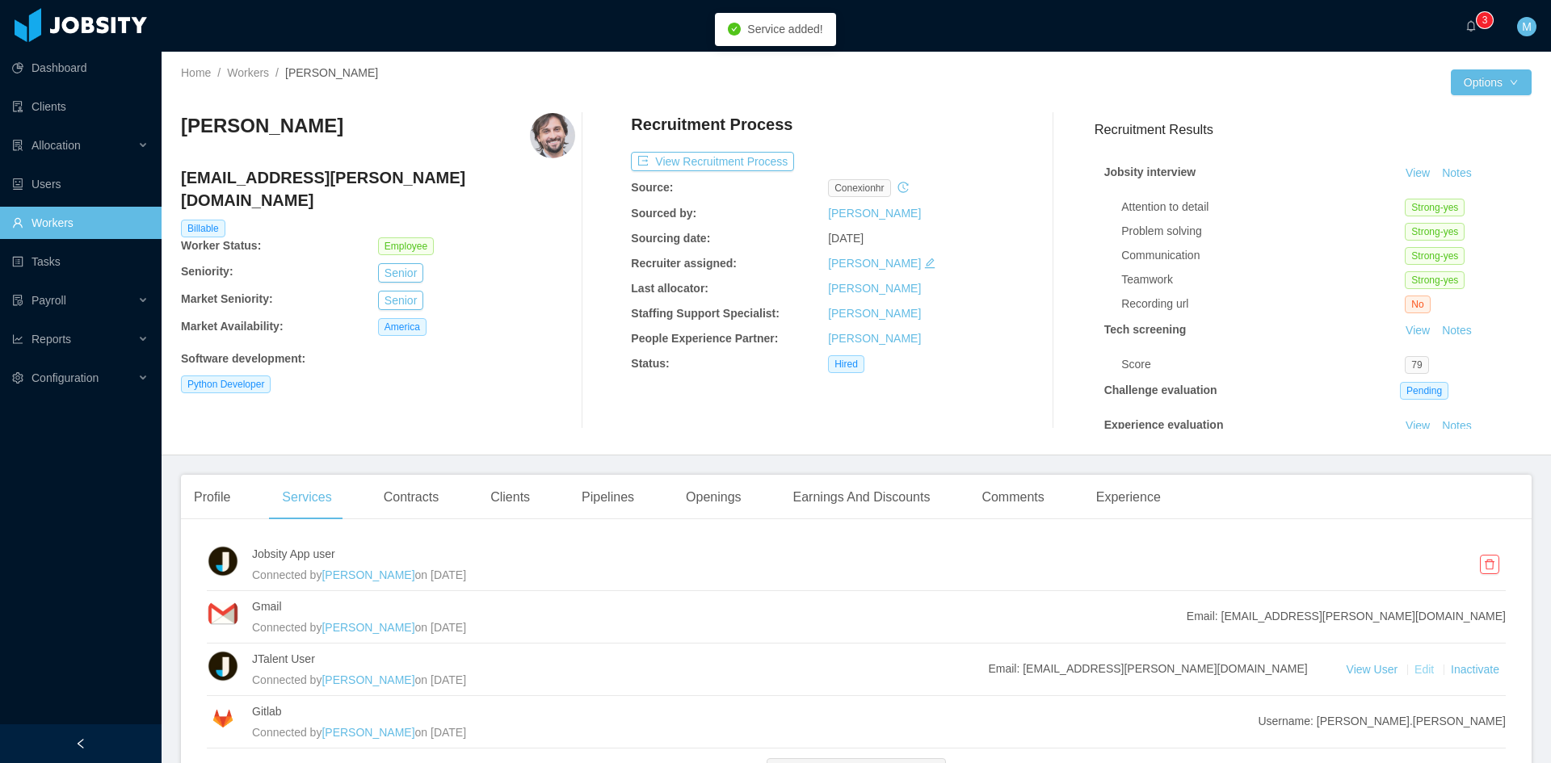
click at [1414, 672] on link "Edit" at bounding box center [1425, 669] width 23 height 13
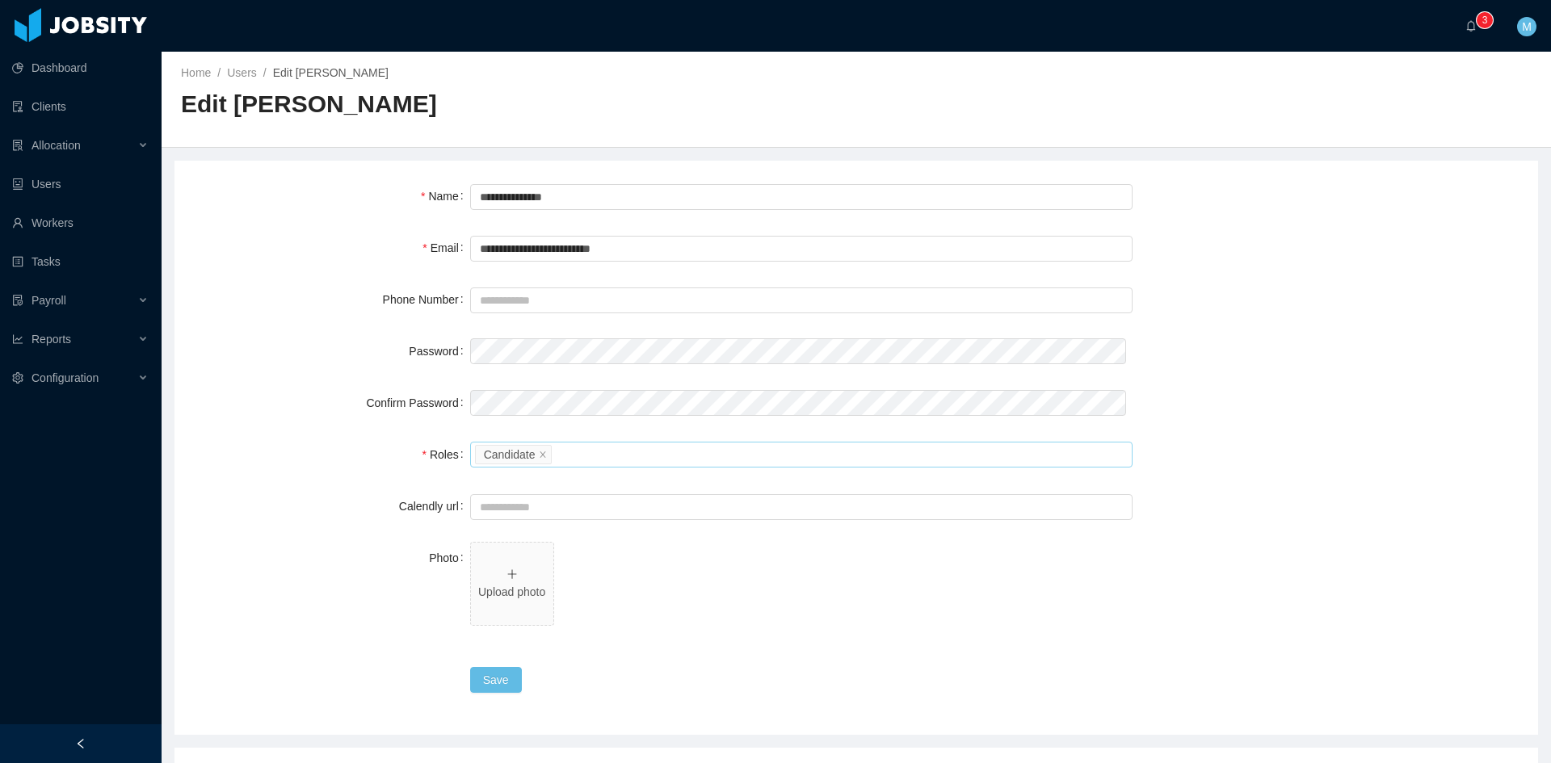
click at [575, 460] on div "Please select the roles Candidate" at bounding box center [799, 455] width 648 height 24
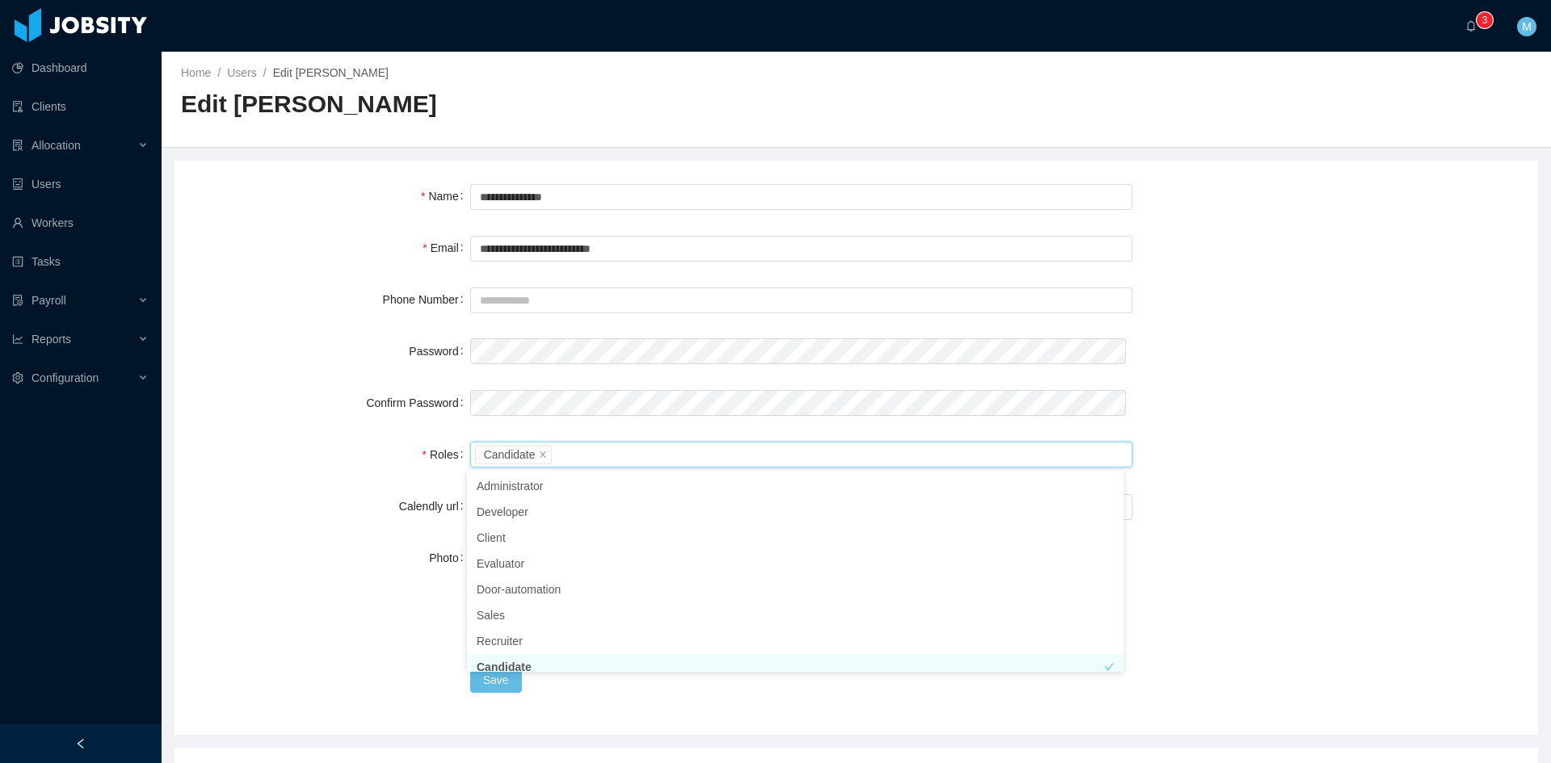
scroll to position [8, 0]
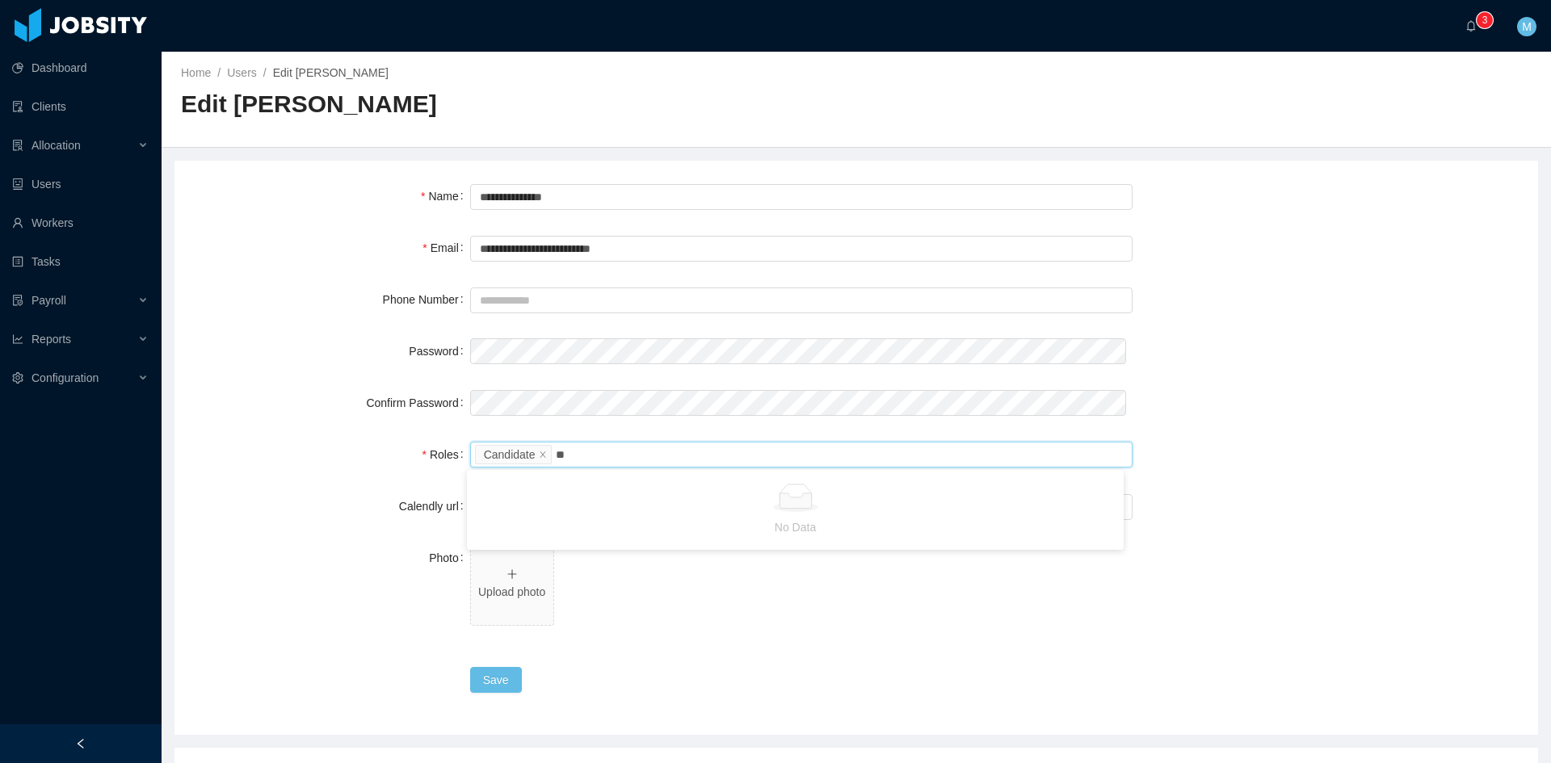
type input "*"
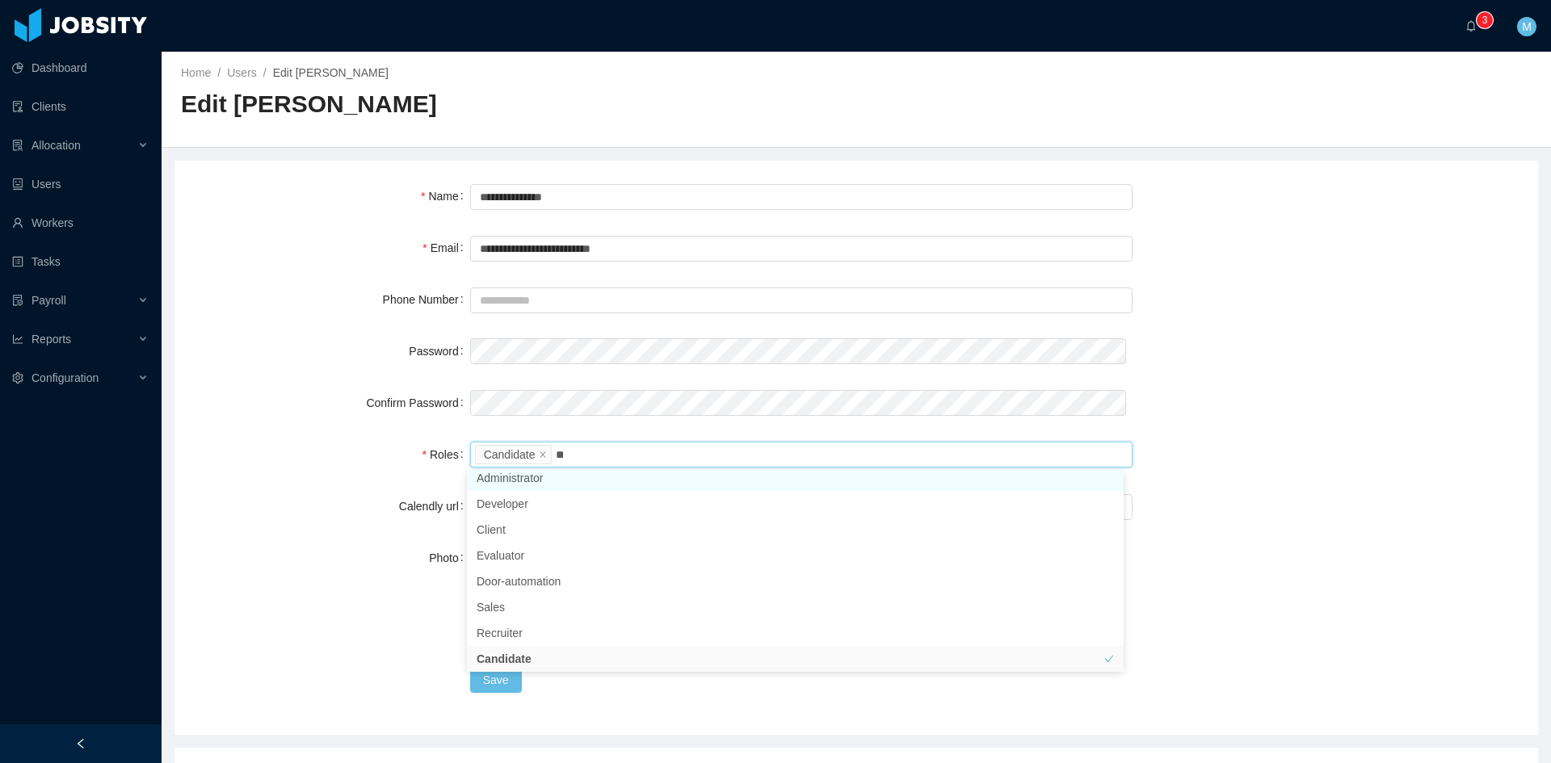
type input "***"
click at [566, 481] on li "Evaluator" at bounding box center [795, 486] width 657 height 26
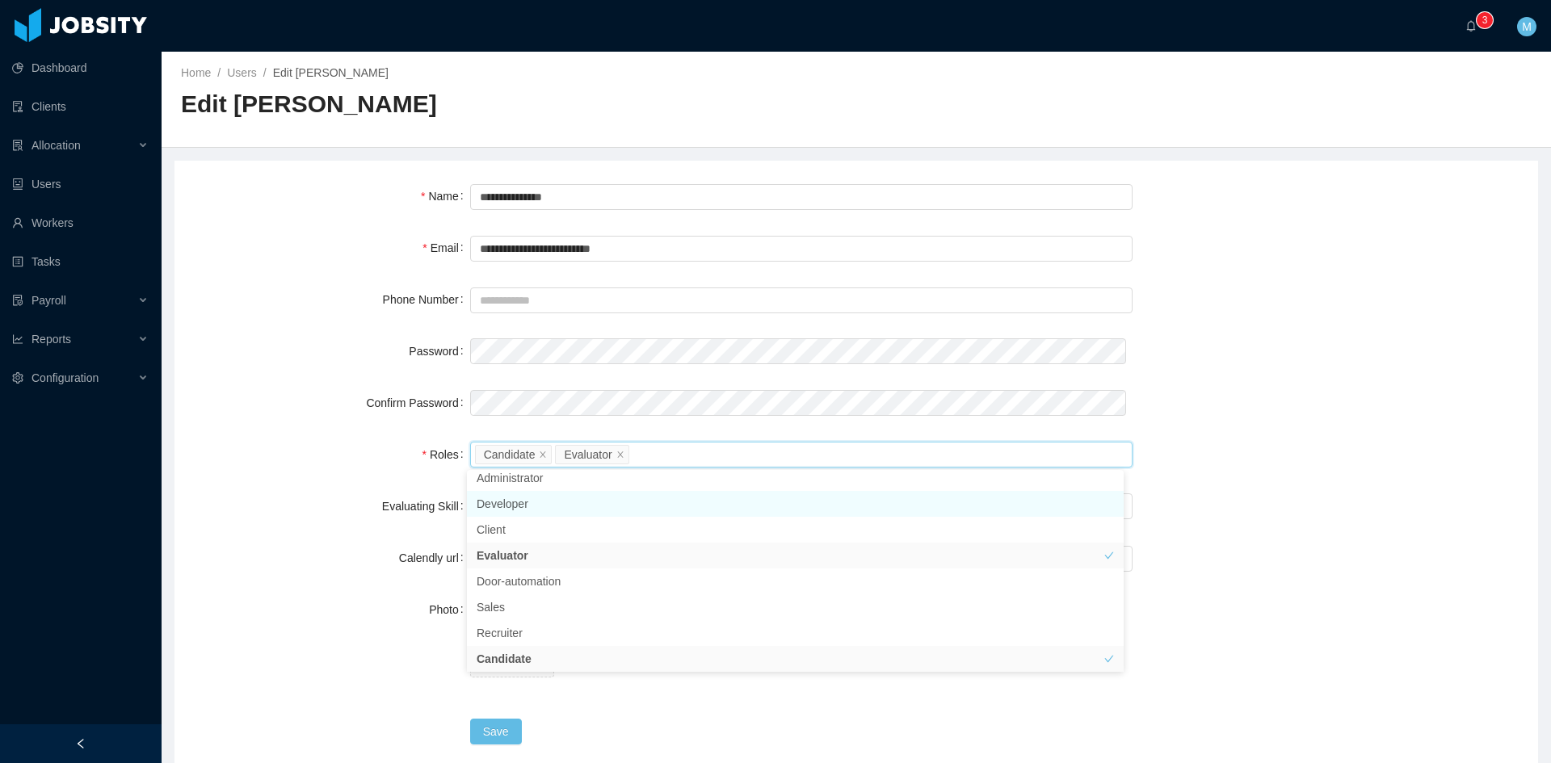
click at [317, 470] on div "Roles" at bounding box center [332, 455] width 276 height 32
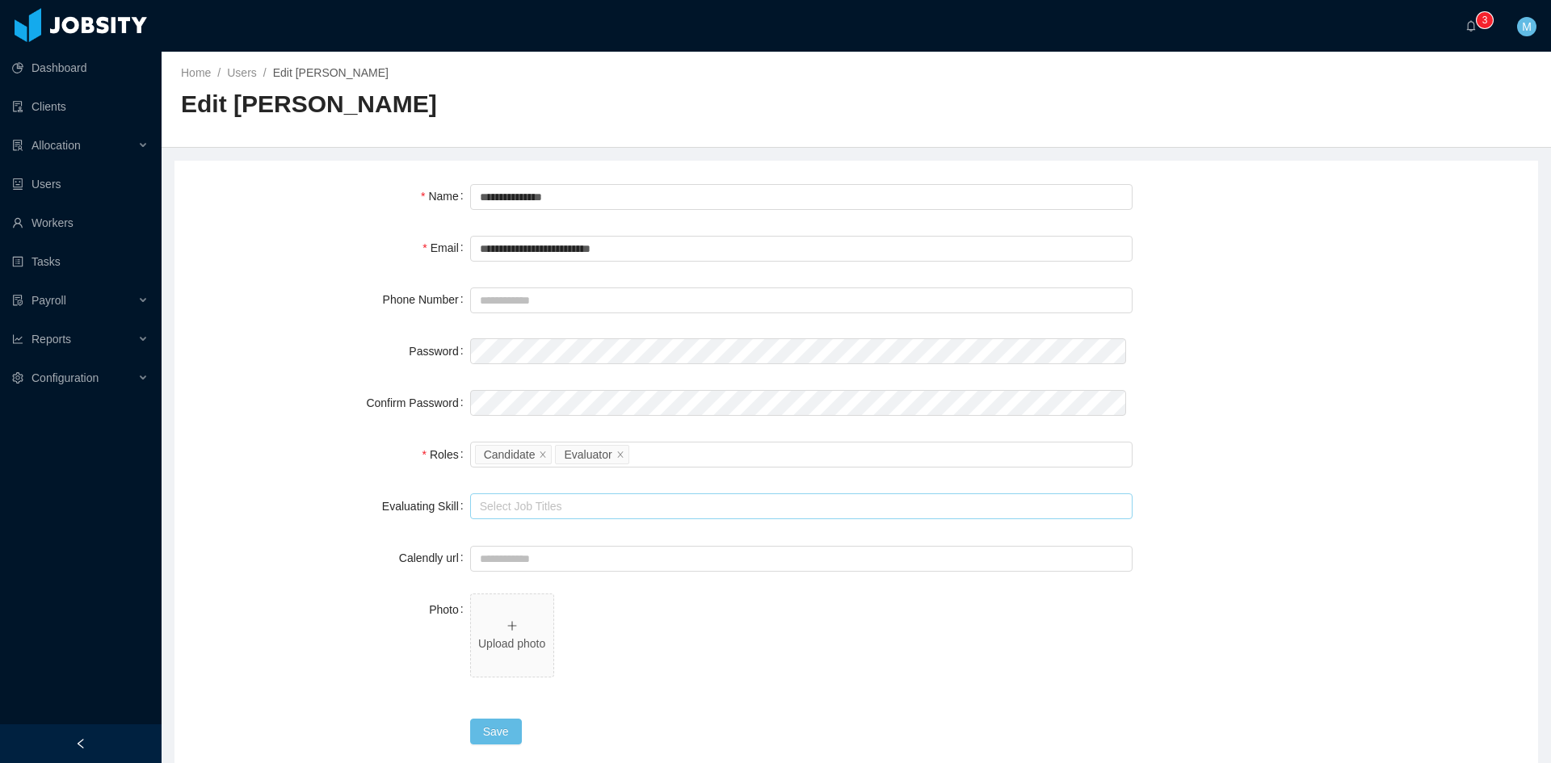
click at [536, 504] on div "Select Job Titles" at bounding box center [798, 506] width 636 height 16
type input "****"
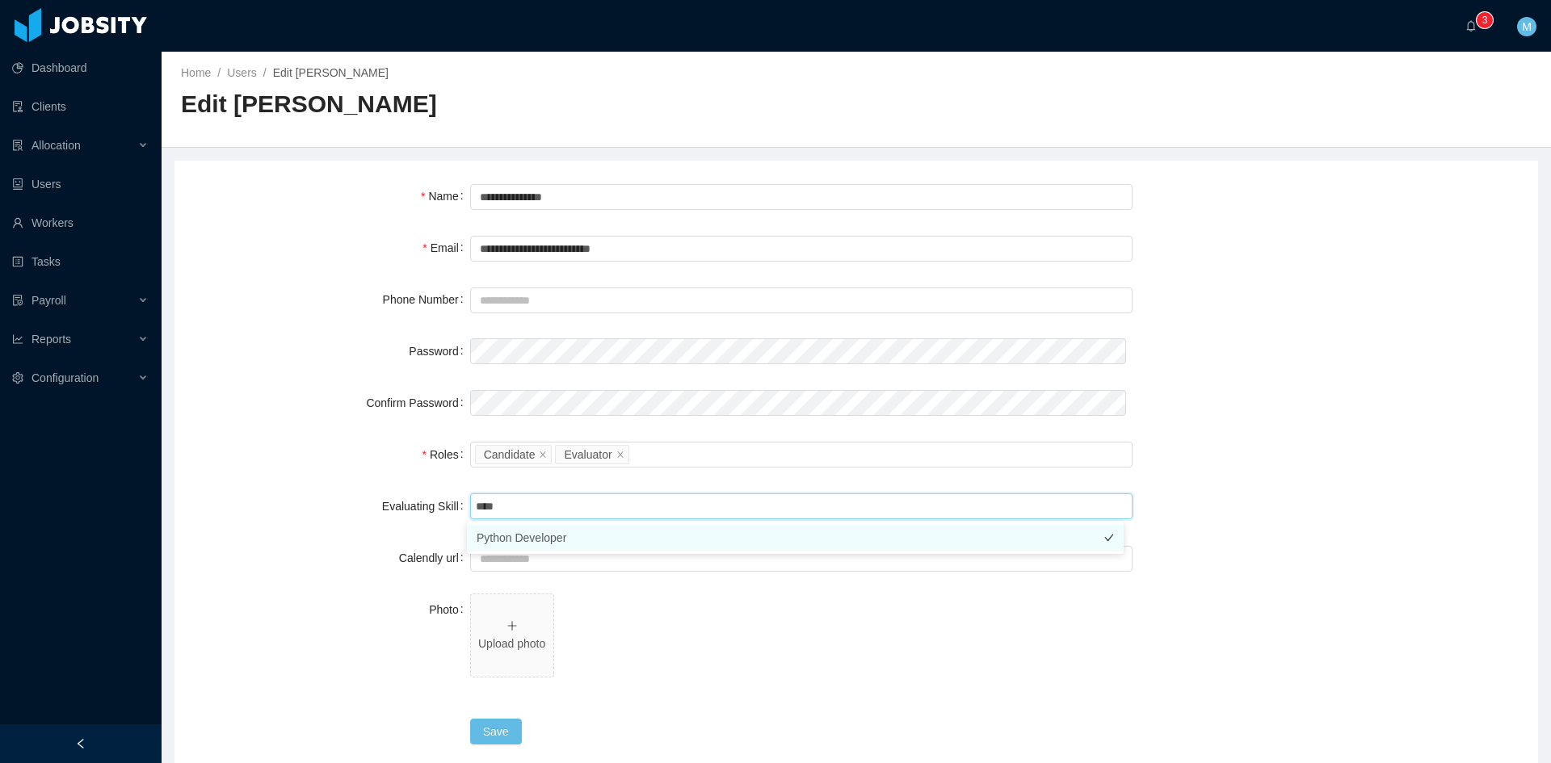
click at [523, 539] on li "Python Developer" at bounding box center [795, 538] width 657 height 26
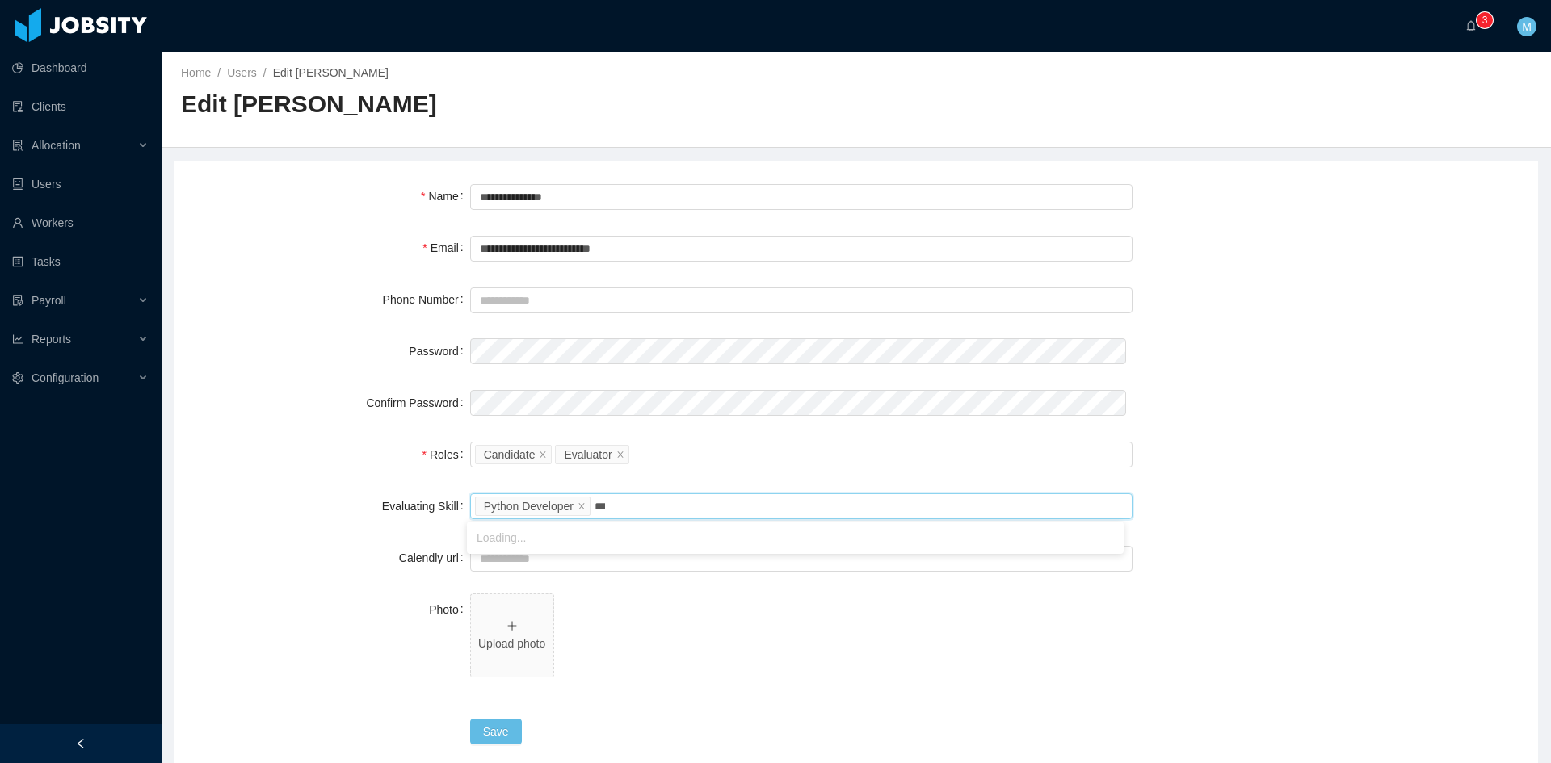
type input "****"
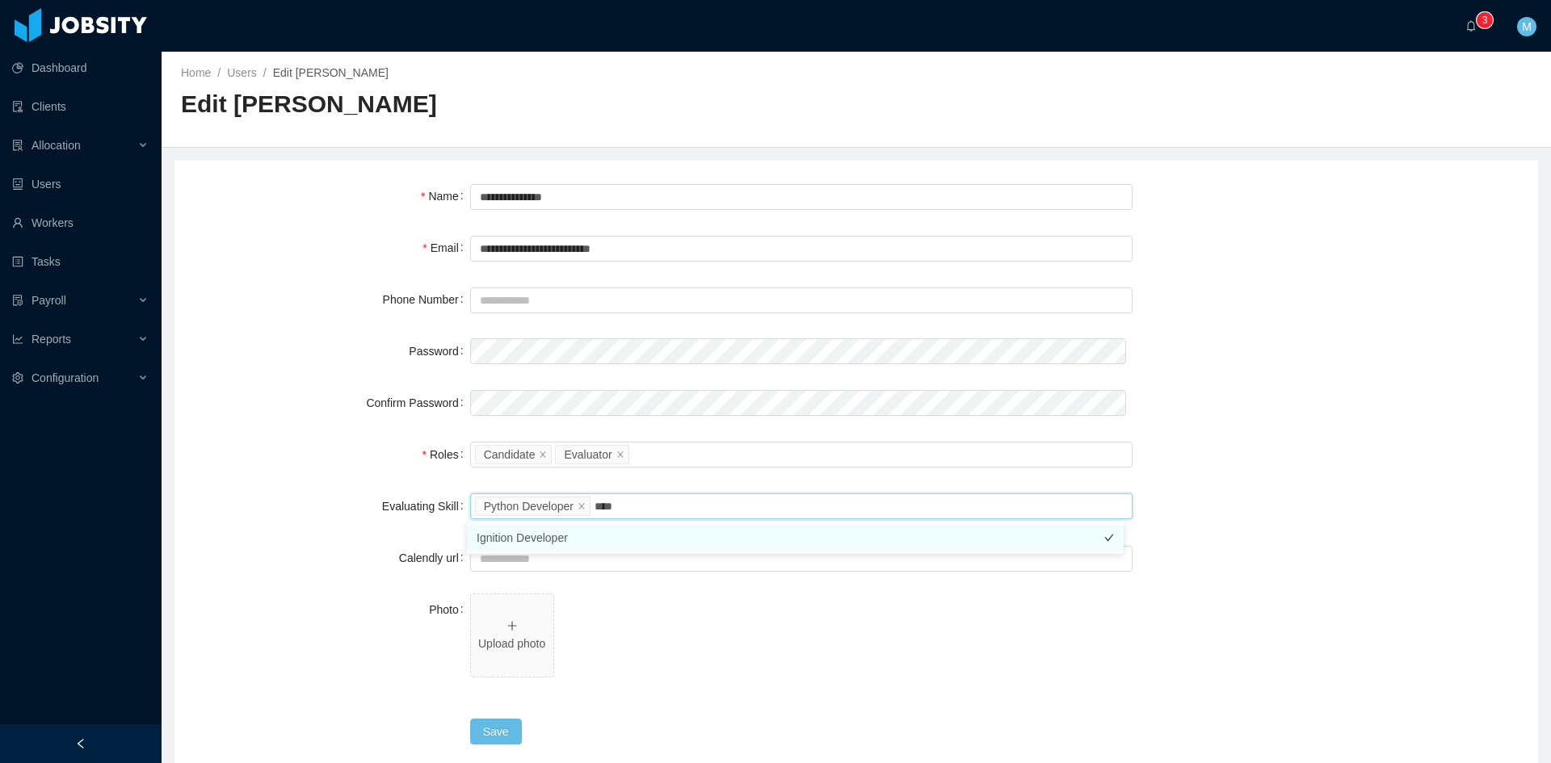
click at [554, 541] on li "Ignition Developer" at bounding box center [795, 538] width 657 height 26
click at [304, 464] on div "Roles" at bounding box center [332, 455] width 276 height 32
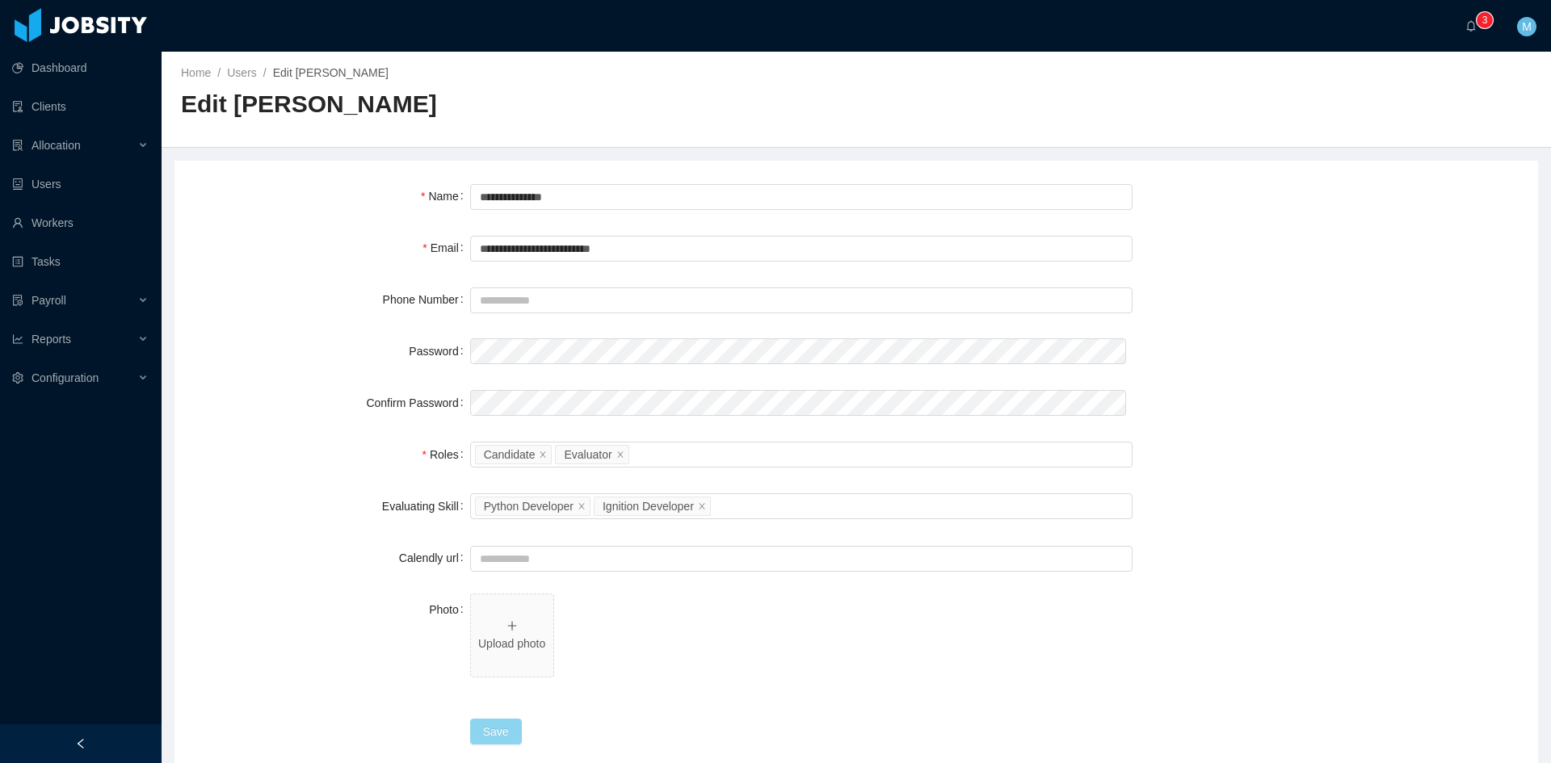
click at [481, 731] on button "Save" at bounding box center [496, 732] width 52 height 26
click at [112, 387] on div "Configuration" at bounding box center [81, 378] width 162 height 32
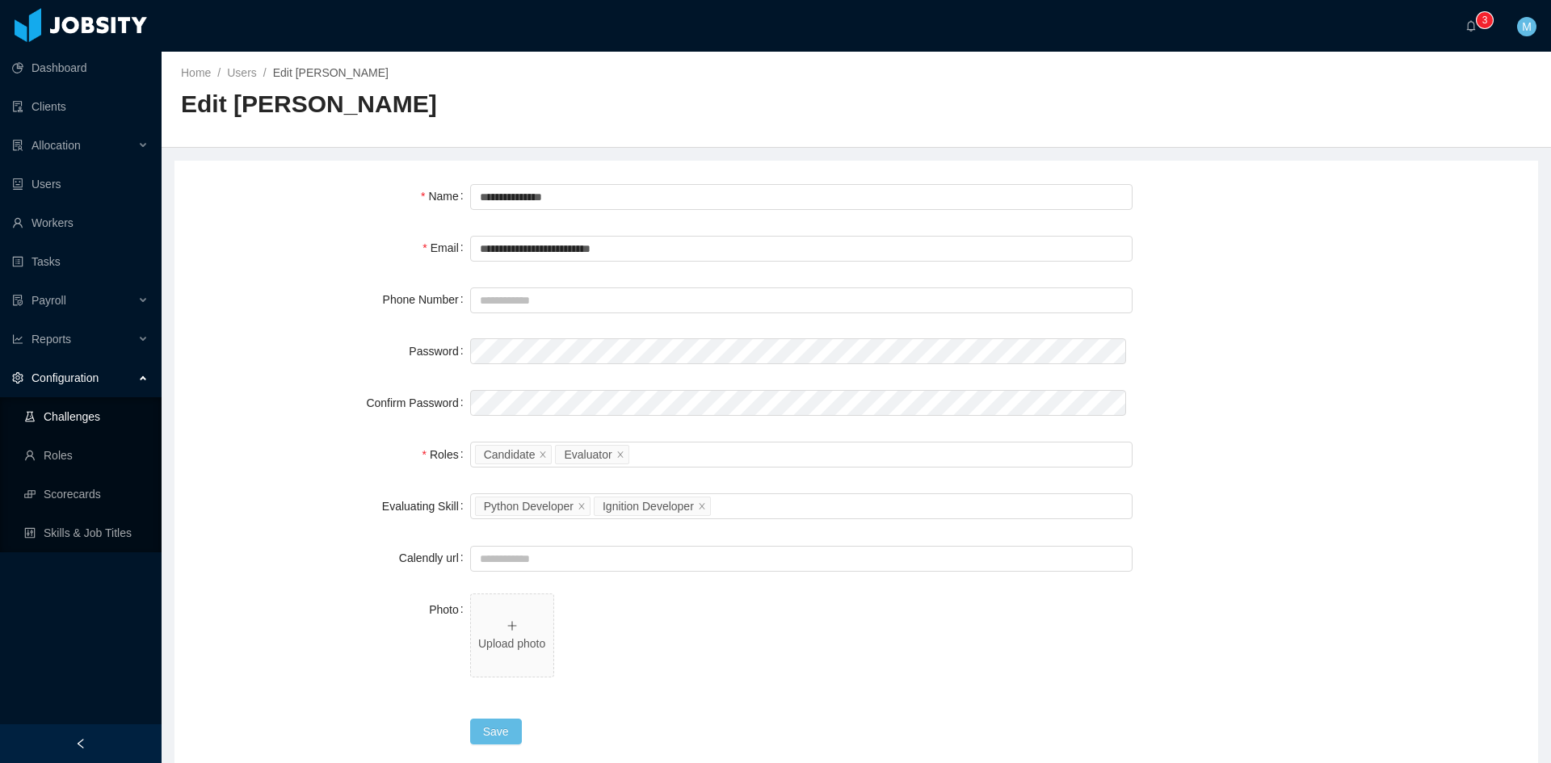
click at [92, 417] on link "Challenges" at bounding box center [86, 417] width 124 height 32
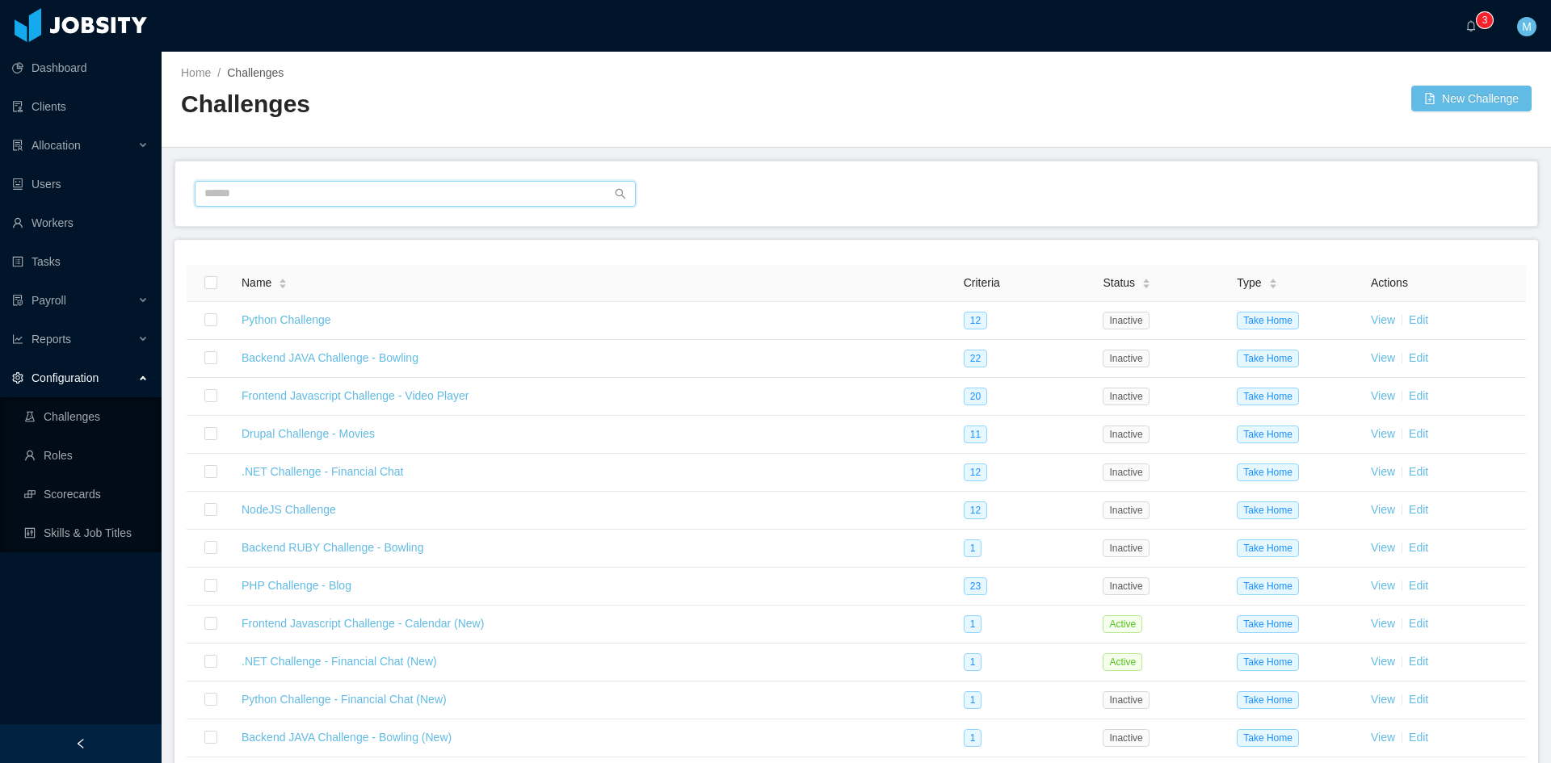
click at [344, 195] on input "text" at bounding box center [415, 194] width 441 height 26
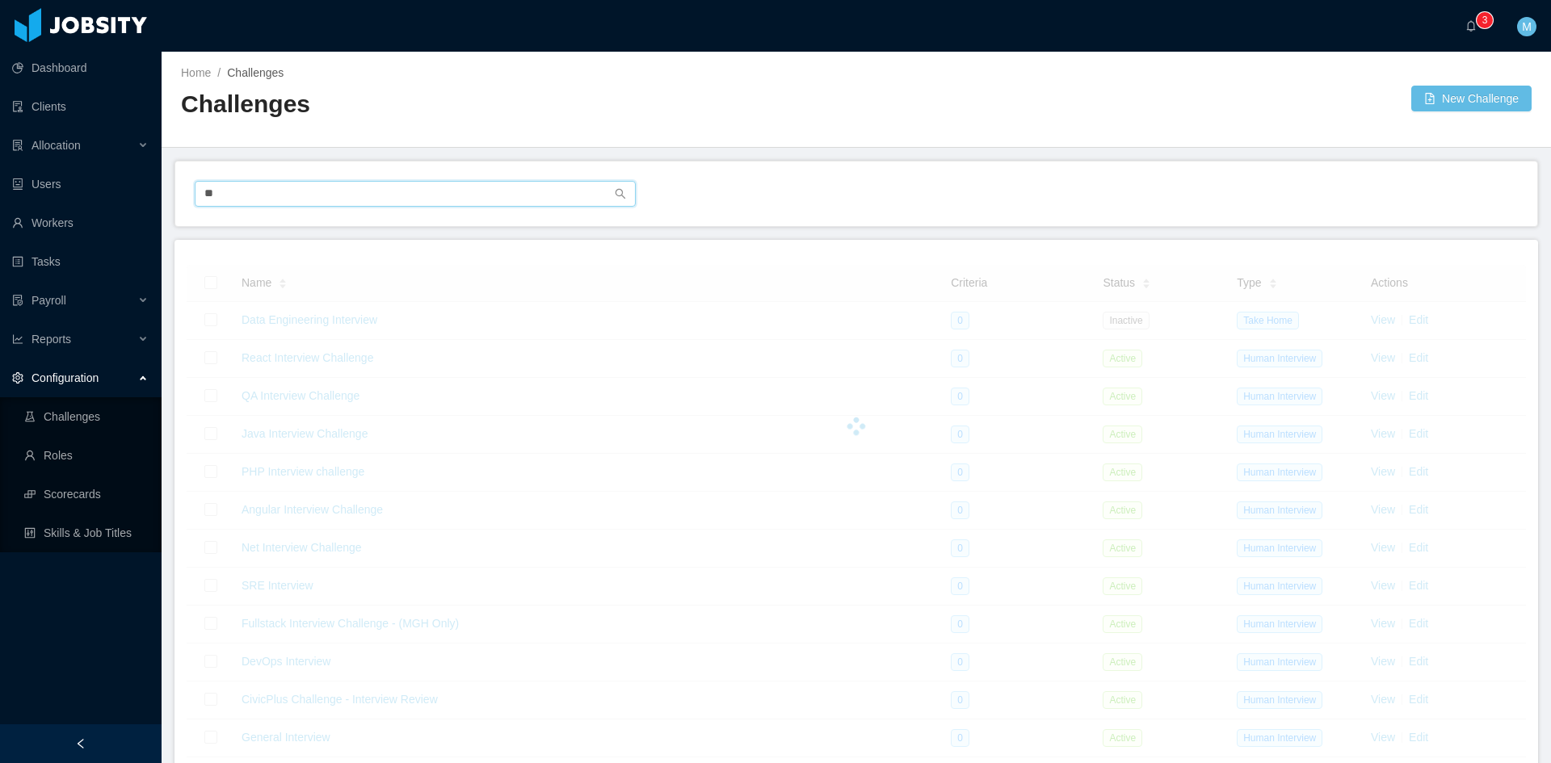
type input "*"
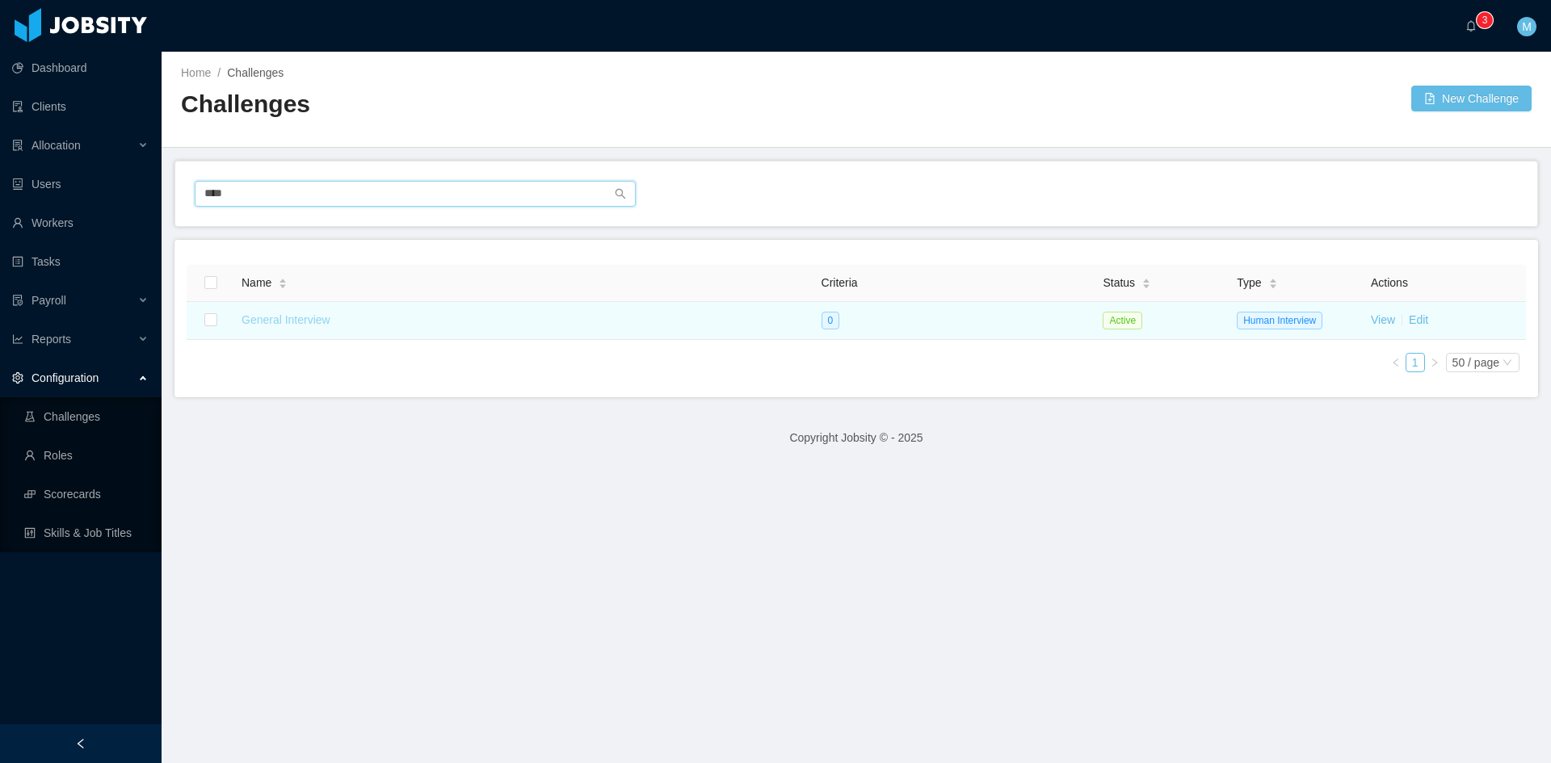
type input "****"
click at [300, 323] on link "General Interview" at bounding box center [285, 319] width 89 height 13
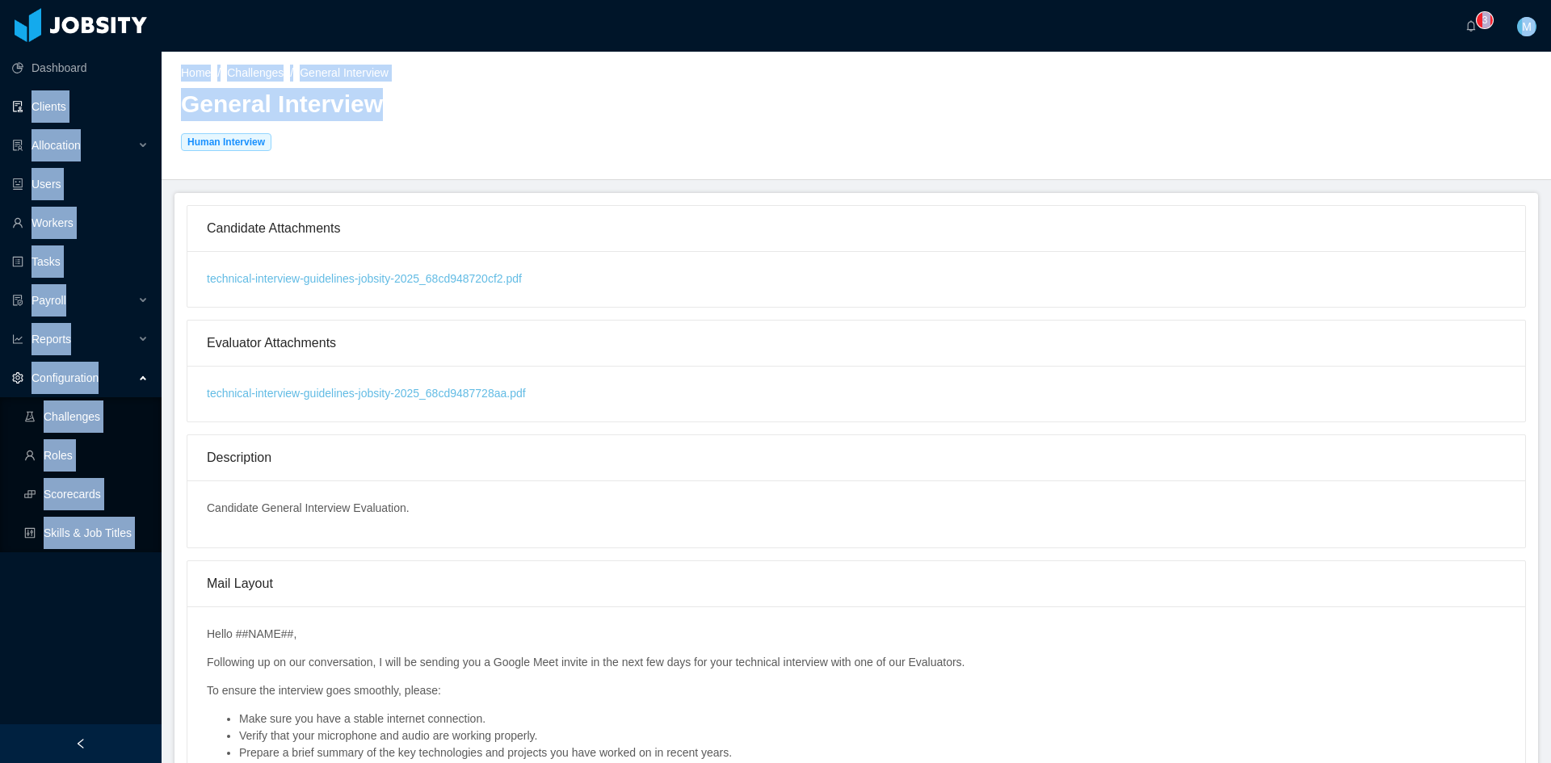
drag, startPoint x: 386, startPoint y: 106, endPoint x: 155, endPoint y: 99, distance: 231.1
click at [155, 99] on section "Dashboard Clients Allocation Users Workers Tasks Payroll Reports Configuration …" at bounding box center [775, 381] width 1551 height 763
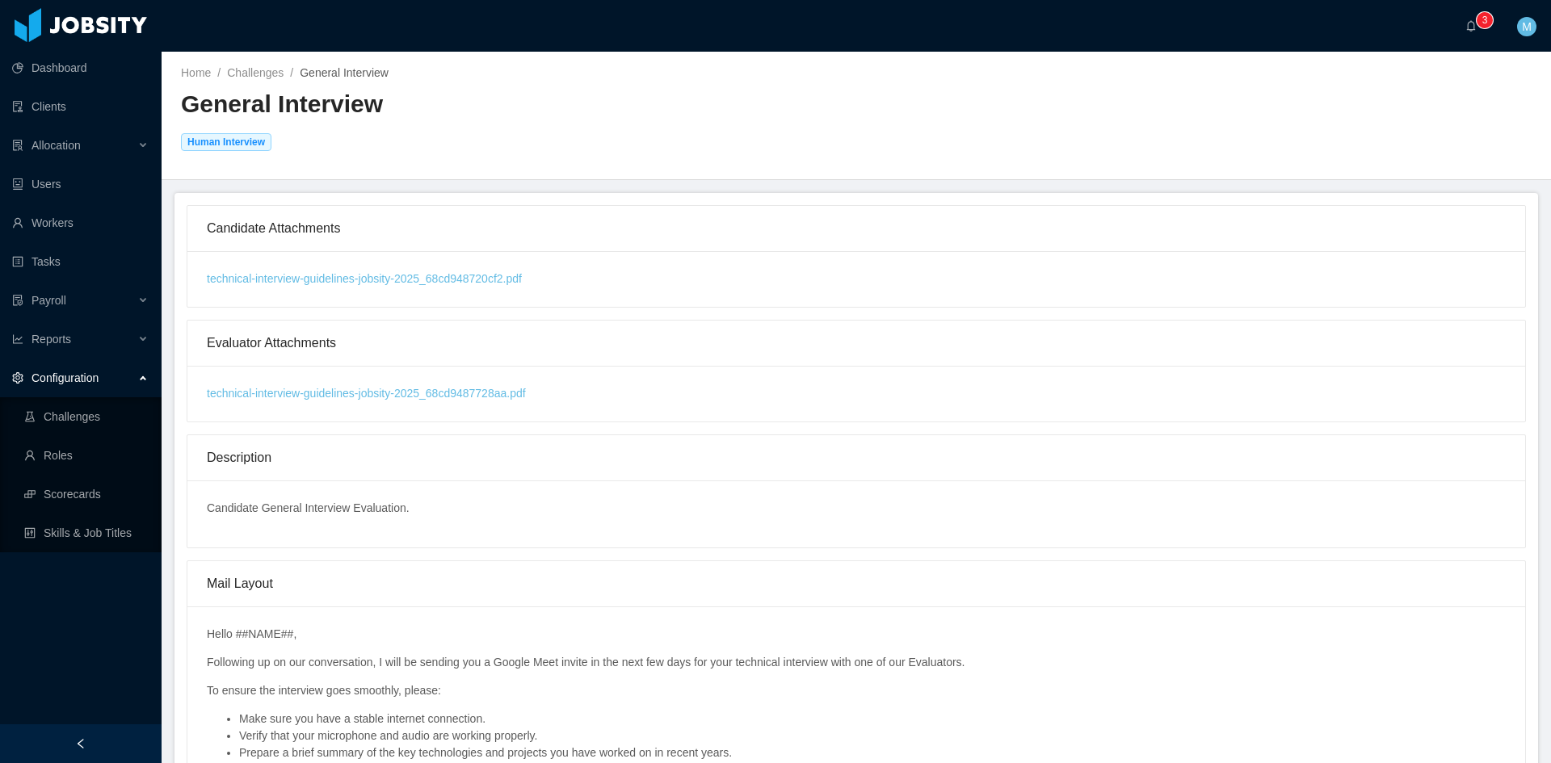
click at [352, 152] on h2 "General Interview Human Interview" at bounding box center [518, 120] width 675 height 65
drag, startPoint x: 390, startPoint y: 111, endPoint x: 203, endPoint y: 123, distance: 187.8
click at [203, 123] on h2 "General Interview Human Interview" at bounding box center [518, 120] width 675 height 65
drag, startPoint x: 254, startPoint y: 137, endPoint x: 184, endPoint y: 106, distance: 77.0
click at [184, 106] on div "General Interview Human Interview" at bounding box center [518, 127] width 675 height 78
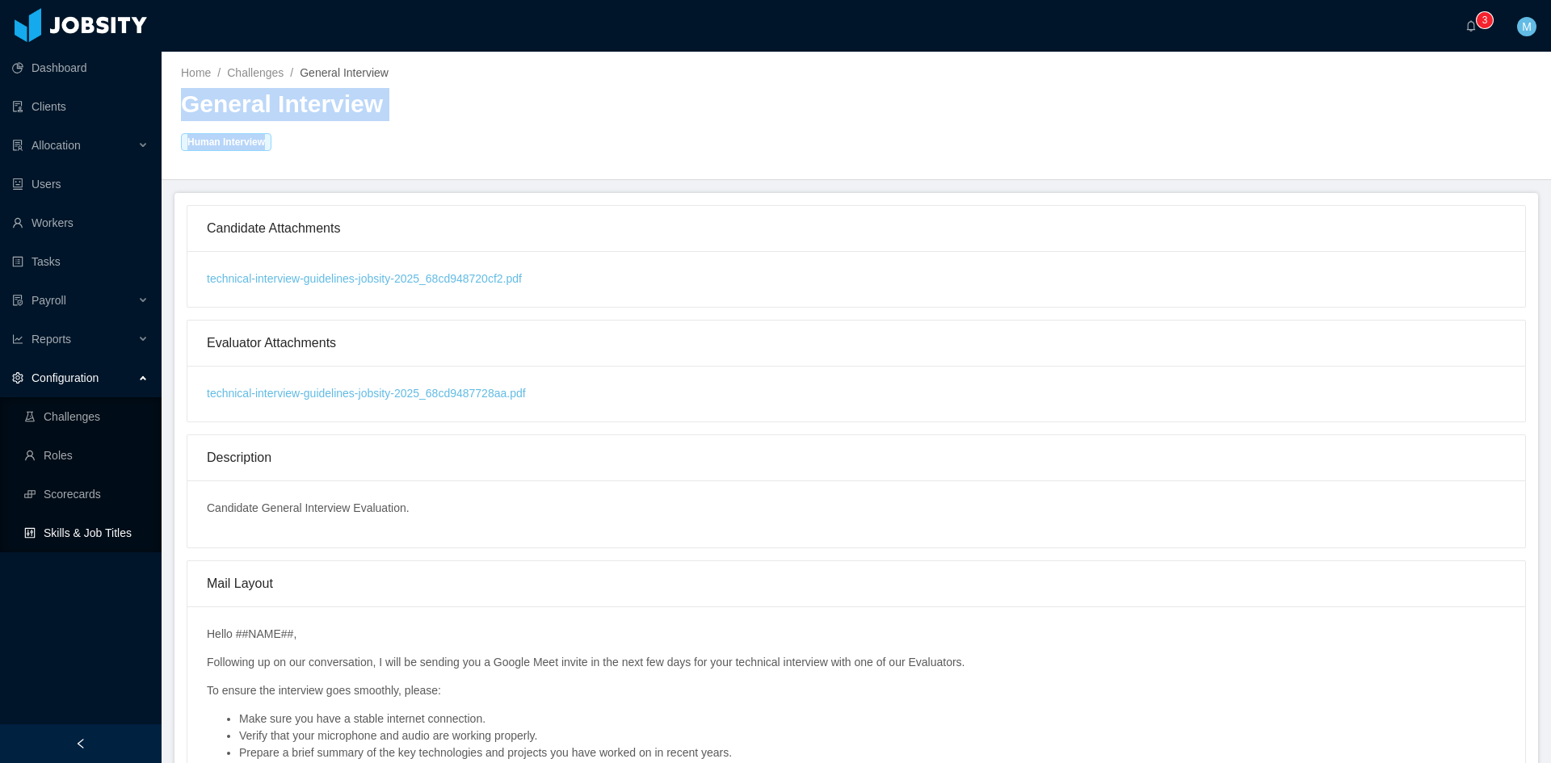
copy h2 "General Interview Human Interview"
drag, startPoint x: 657, startPoint y: 127, endPoint x: 515, endPoint y: 14, distance: 181.0
click at [657, 127] on h2 "General Interview Human Interview" at bounding box center [518, 120] width 675 height 65
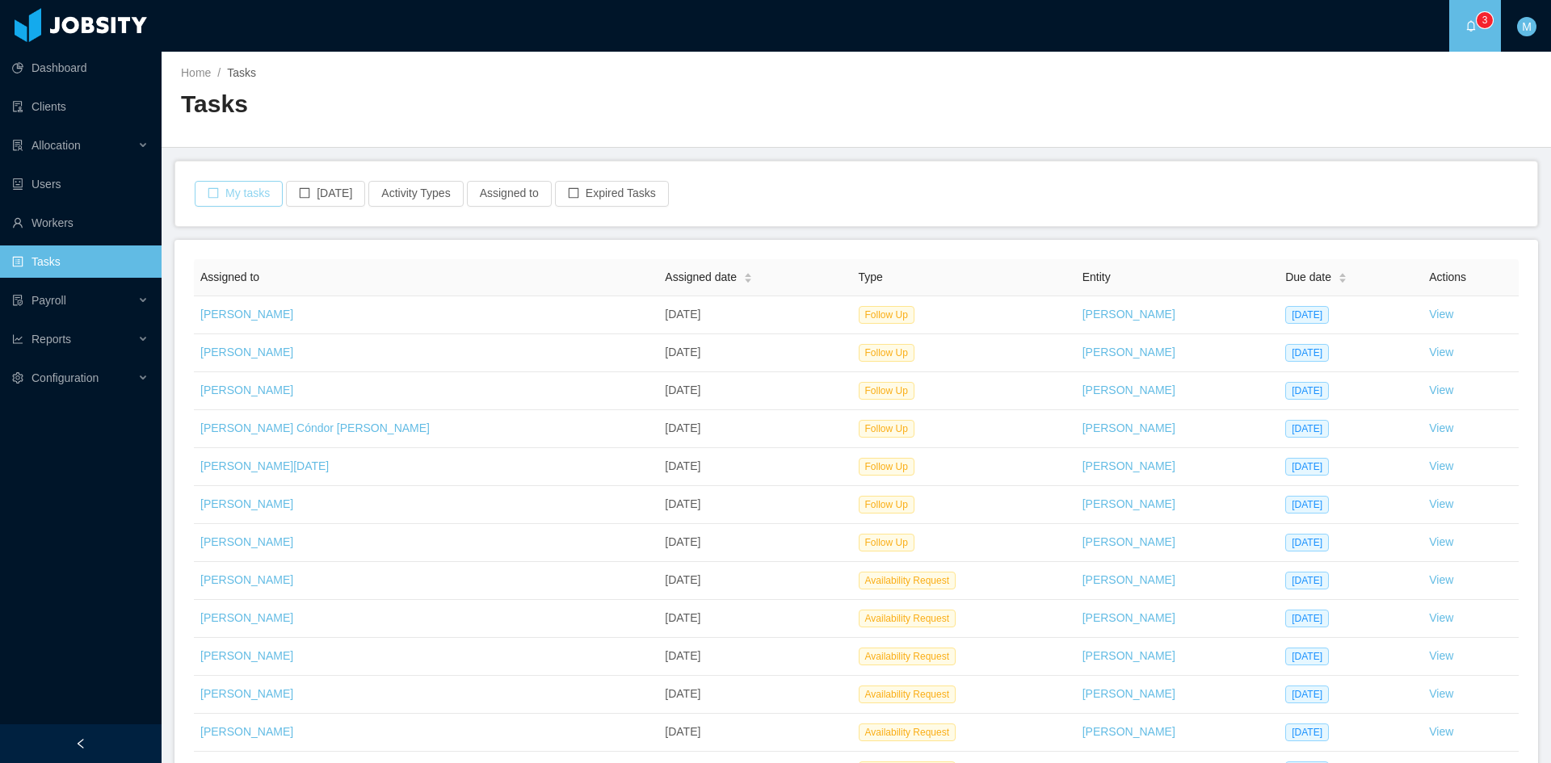
click at [266, 187] on button "My tasks" at bounding box center [239, 194] width 88 height 26
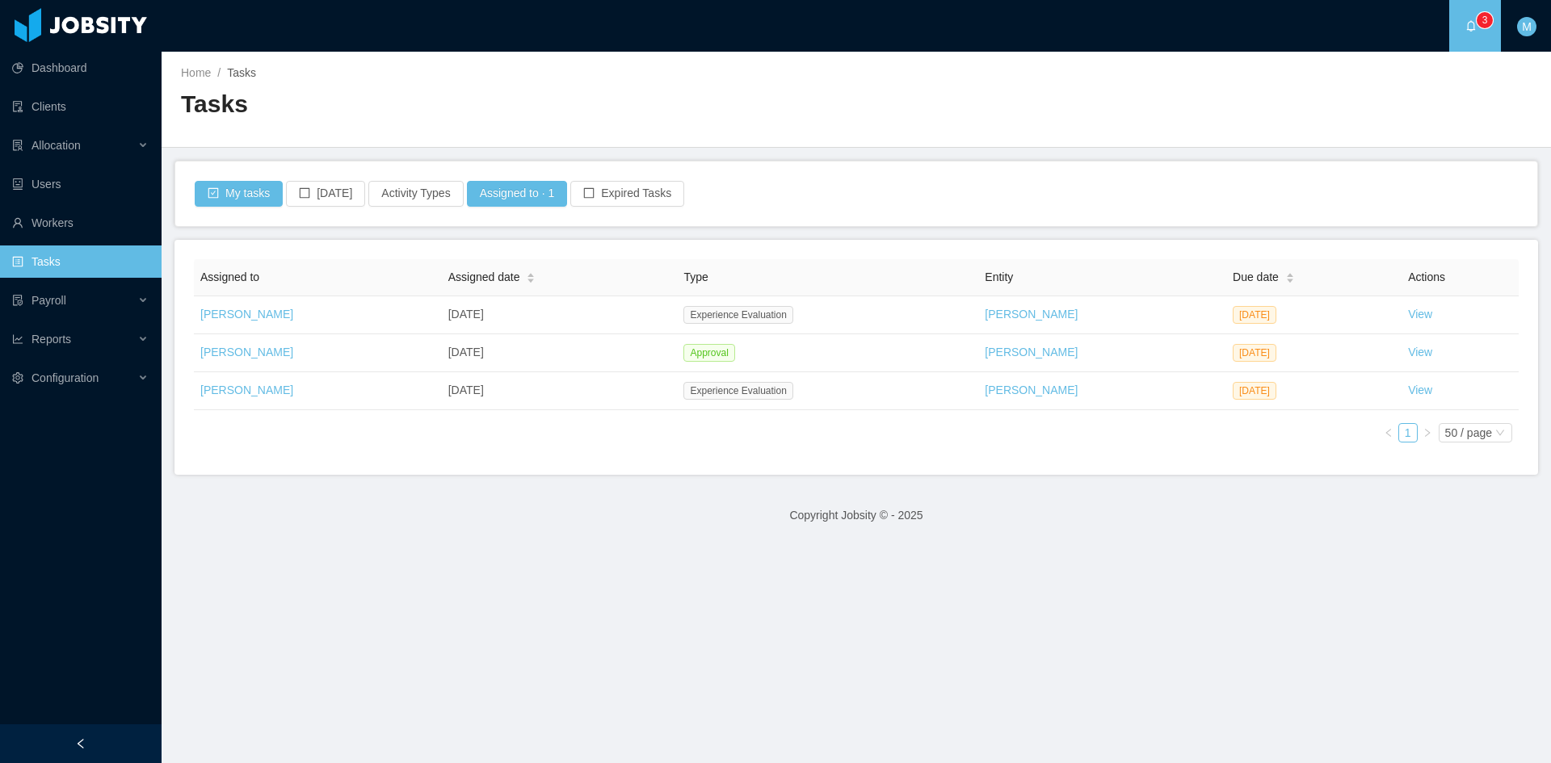
click at [841, 459] on div "Assigned to Assigned date Type Entity Due date Actions [PERSON_NAME] [DATE] Exp…" at bounding box center [855, 357] width 1363 height 235
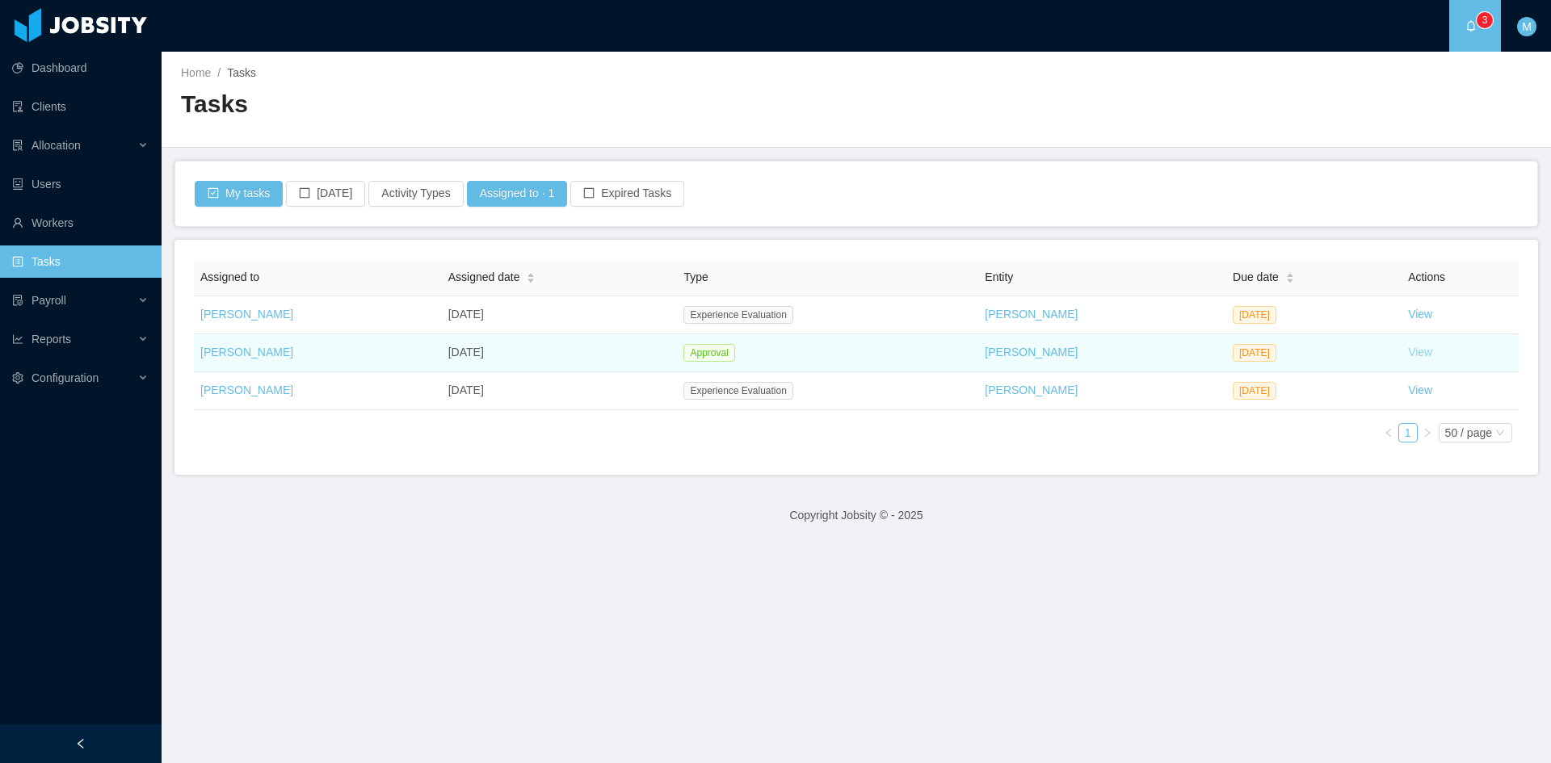
click at [1408, 352] on link "View" at bounding box center [1420, 352] width 24 height 13
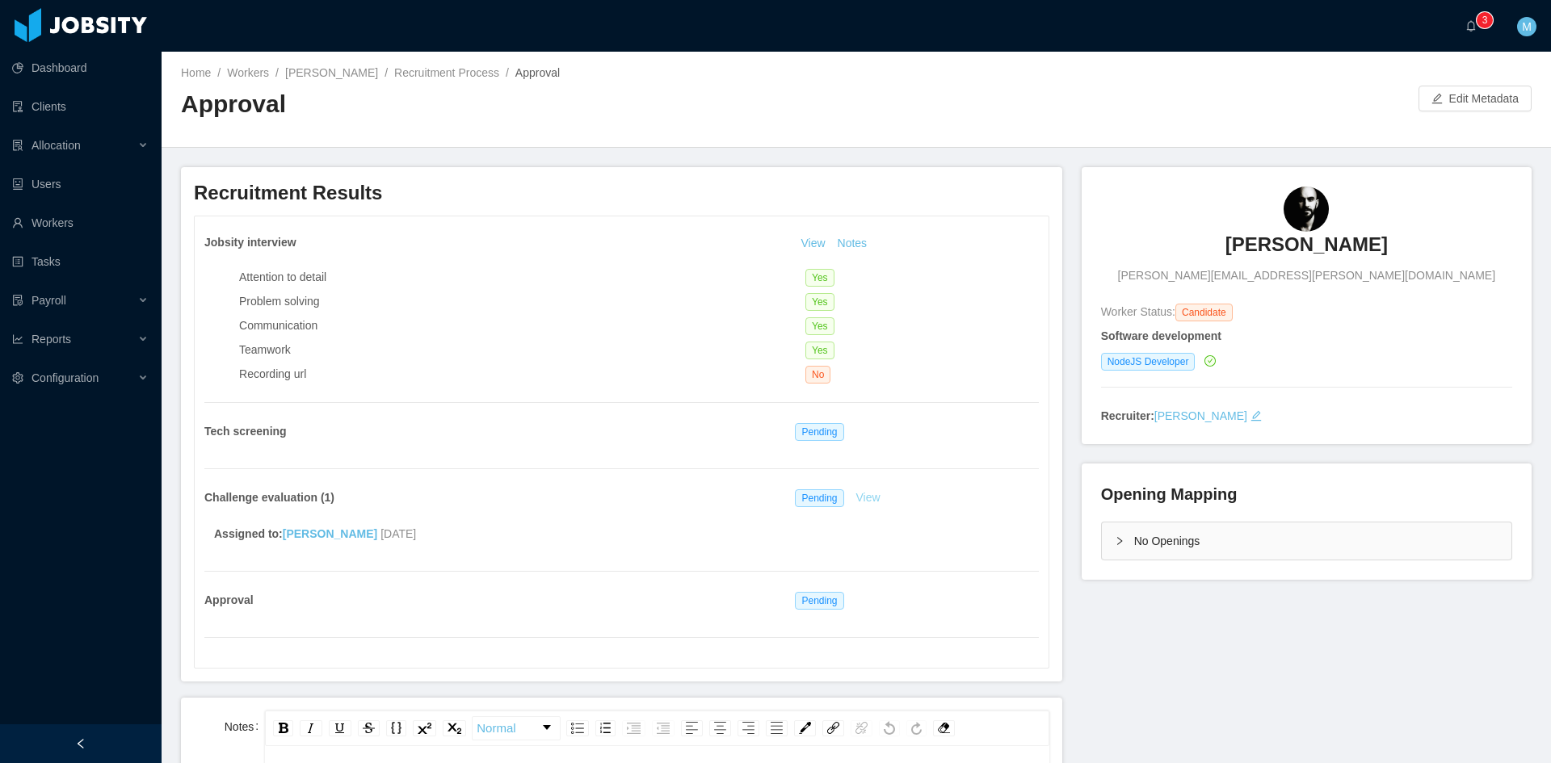
click at [862, 502] on link "View" at bounding box center [868, 497] width 36 height 13
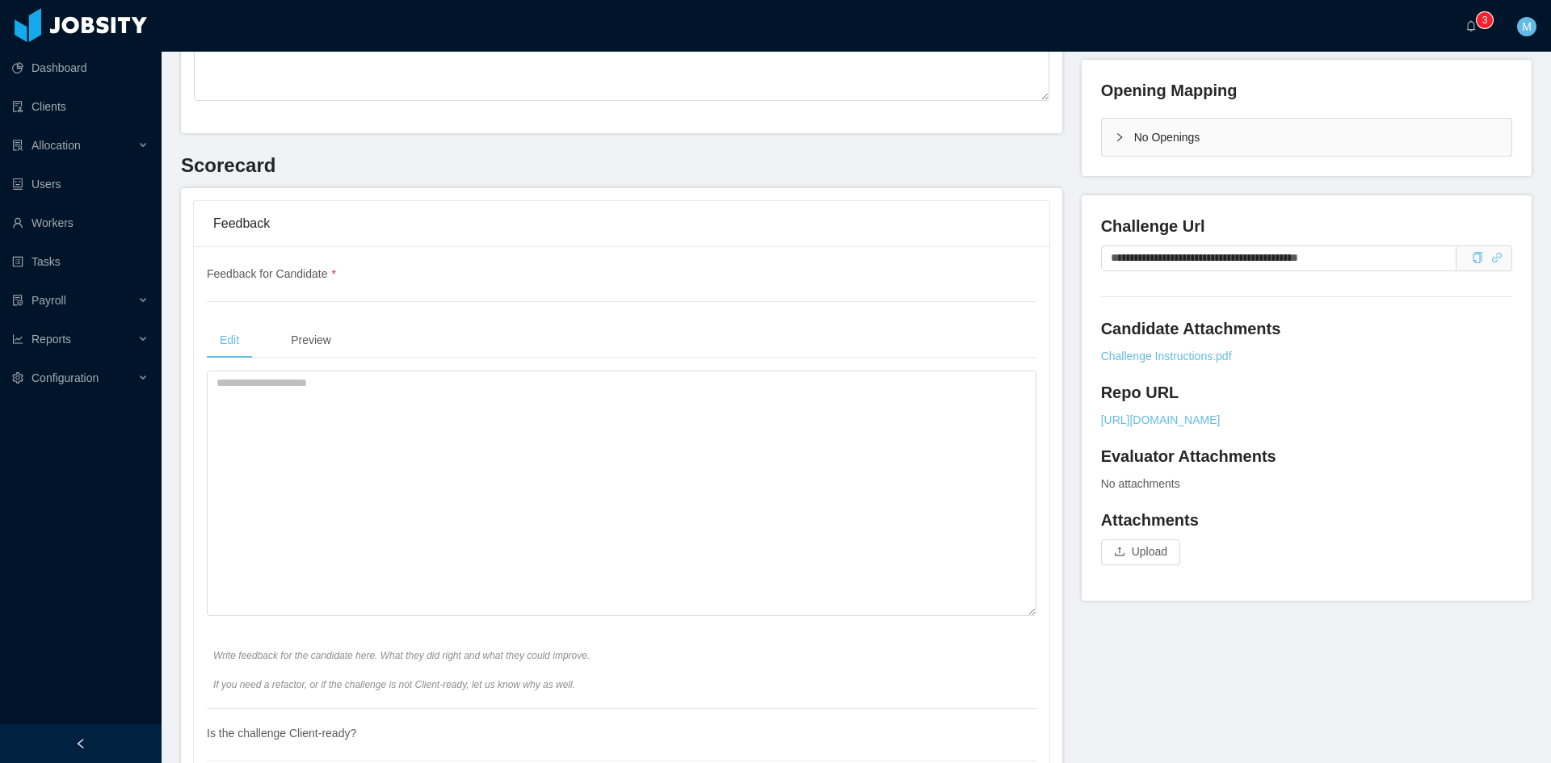
scroll to position [539, 0]
